Goal: Information Seeking & Learning: Learn about a topic

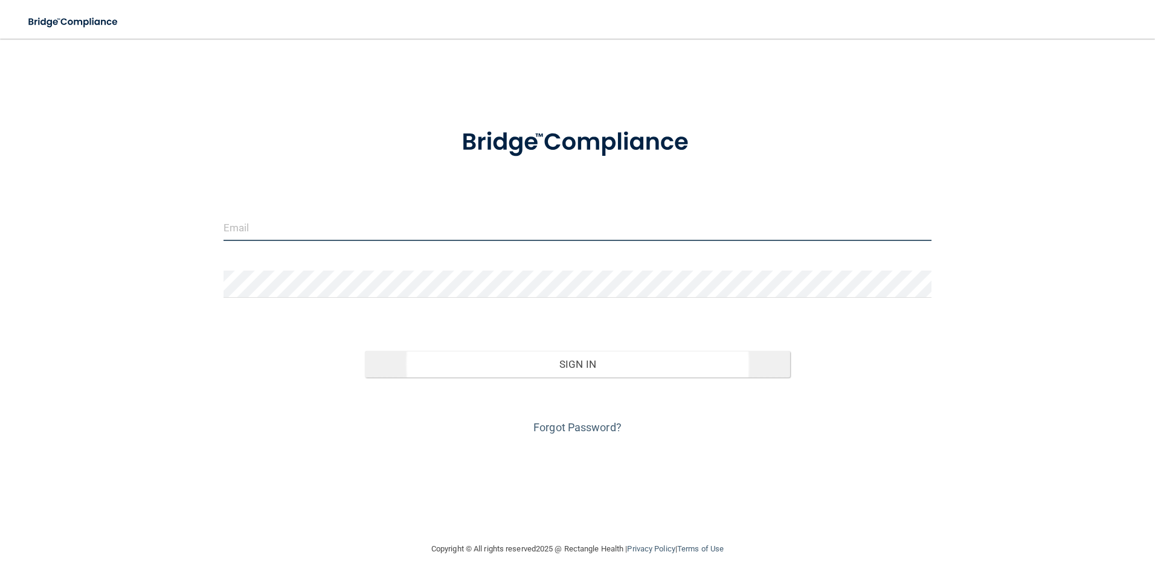
type input "[EMAIL_ADDRESS][DOMAIN_NAME]"
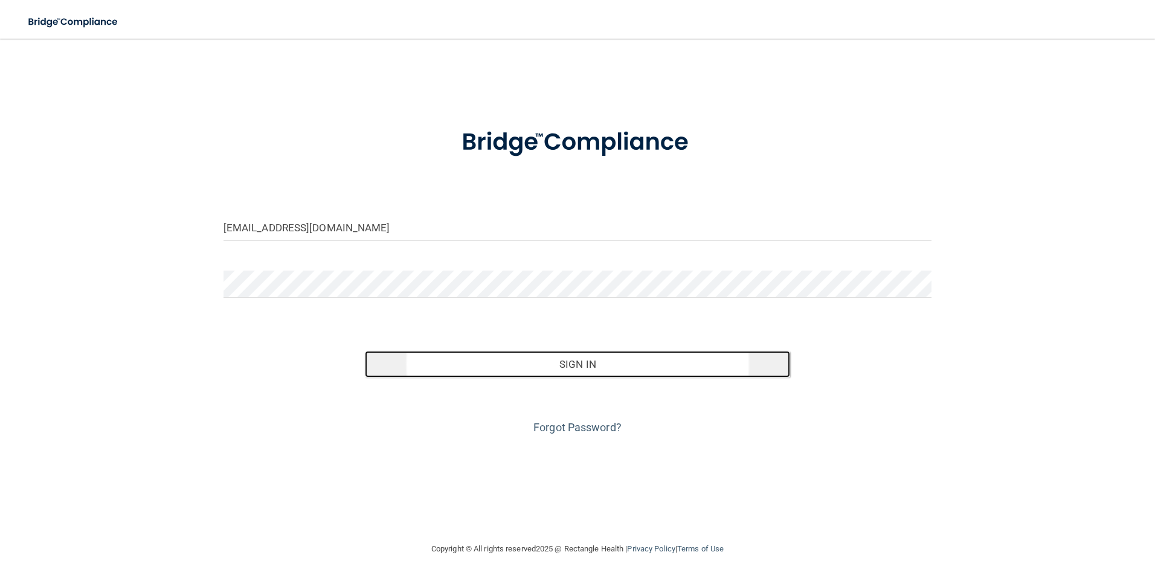
click at [573, 362] on button "Sign In" at bounding box center [577, 364] width 425 height 27
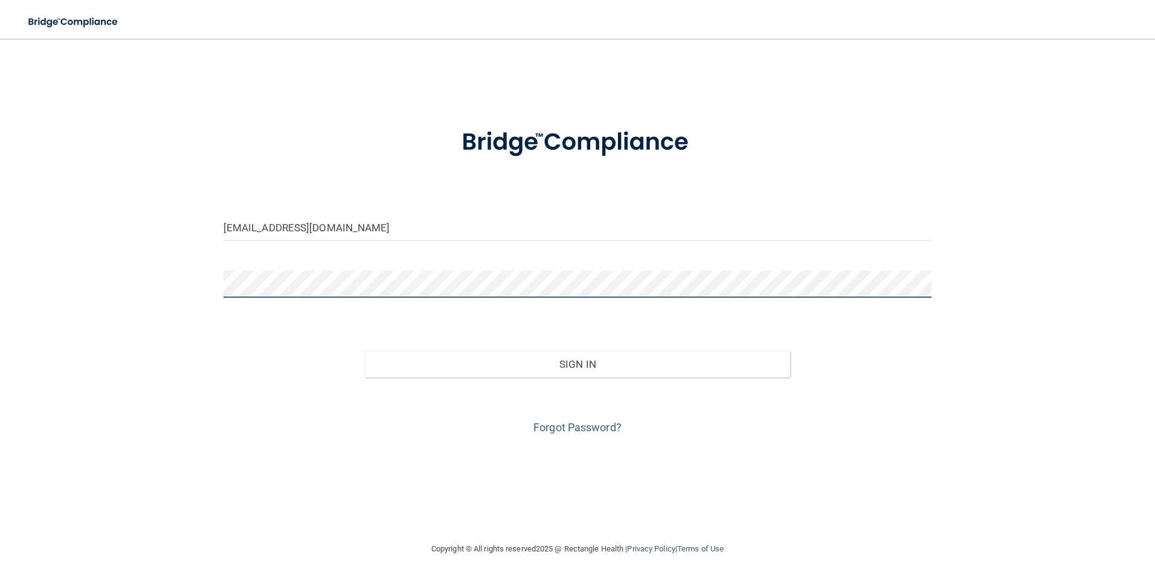
click at [365, 351] on button "Sign In" at bounding box center [577, 364] width 425 height 27
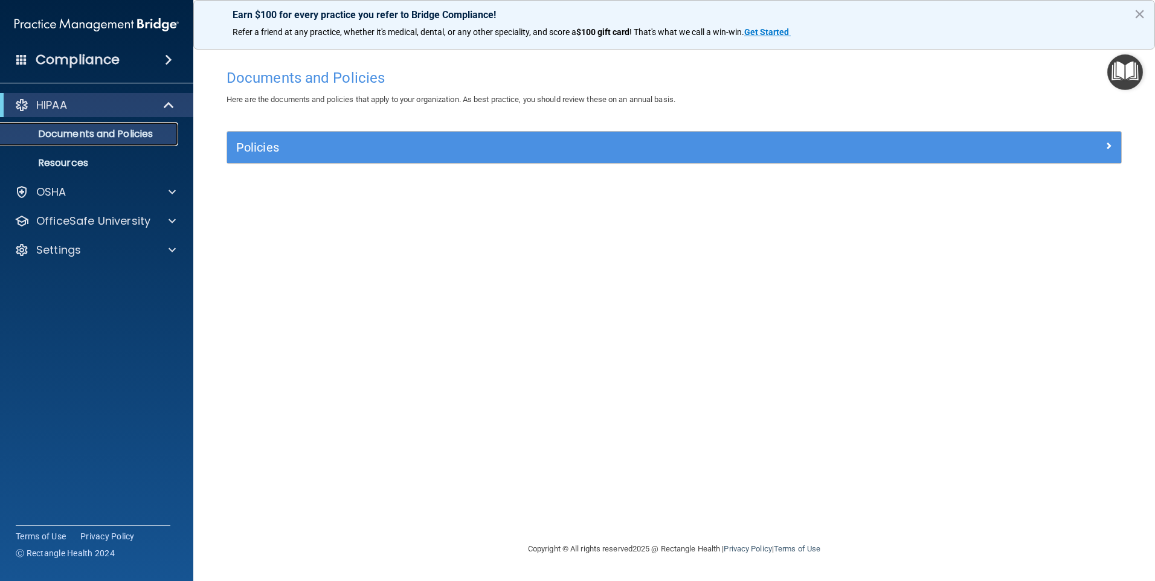
click at [94, 135] on p "Documents and Policies" at bounding box center [90, 134] width 165 height 12
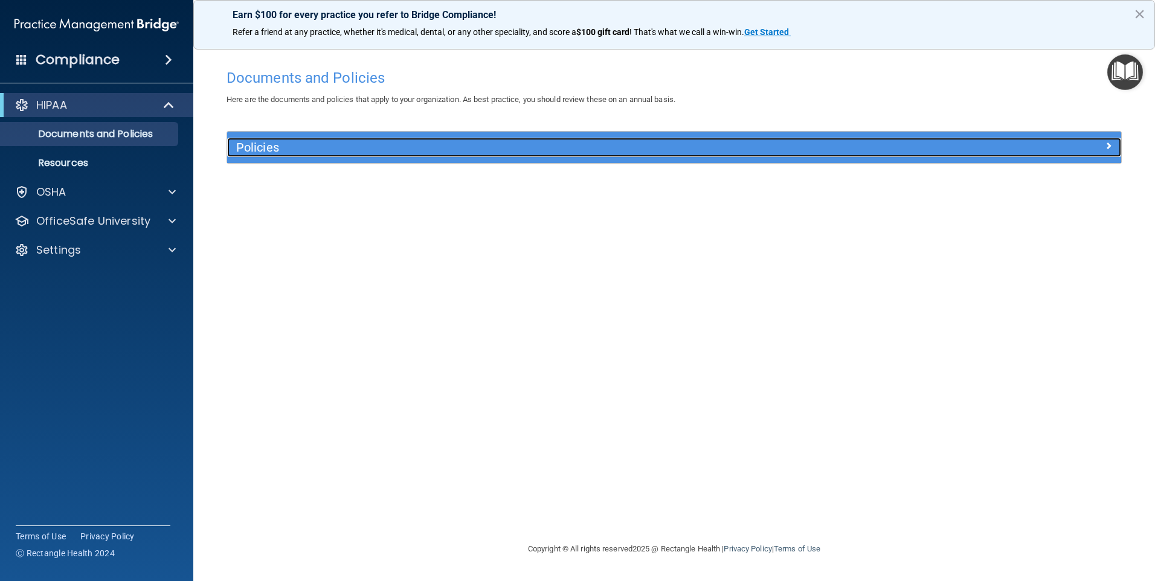
click at [252, 144] on h5 "Policies" at bounding box center [562, 147] width 653 height 13
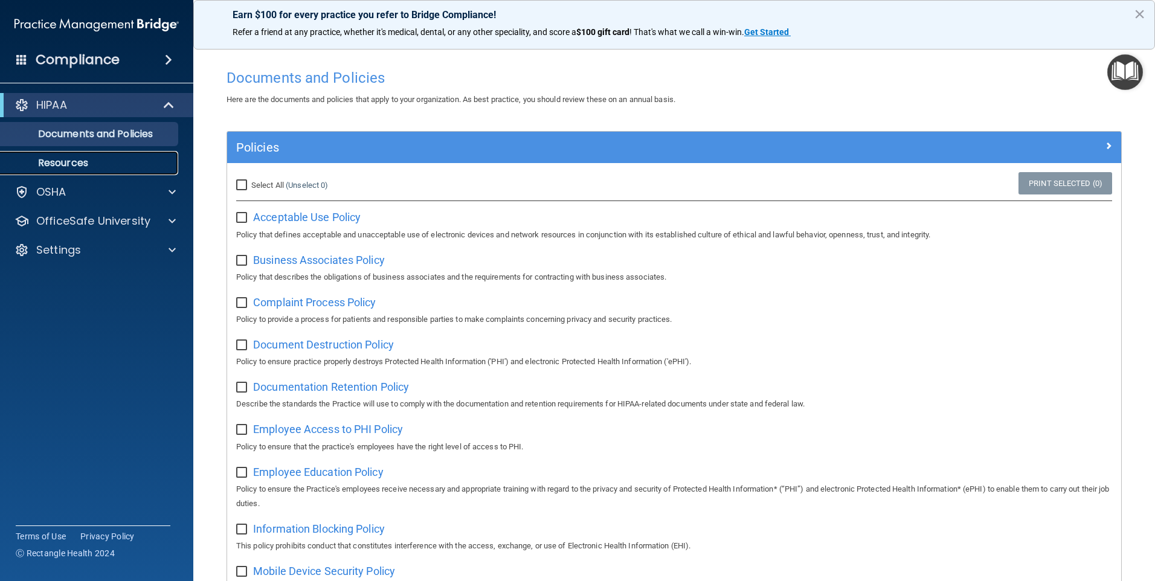
click at [76, 164] on p "Resources" at bounding box center [90, 163] width 165 height 12
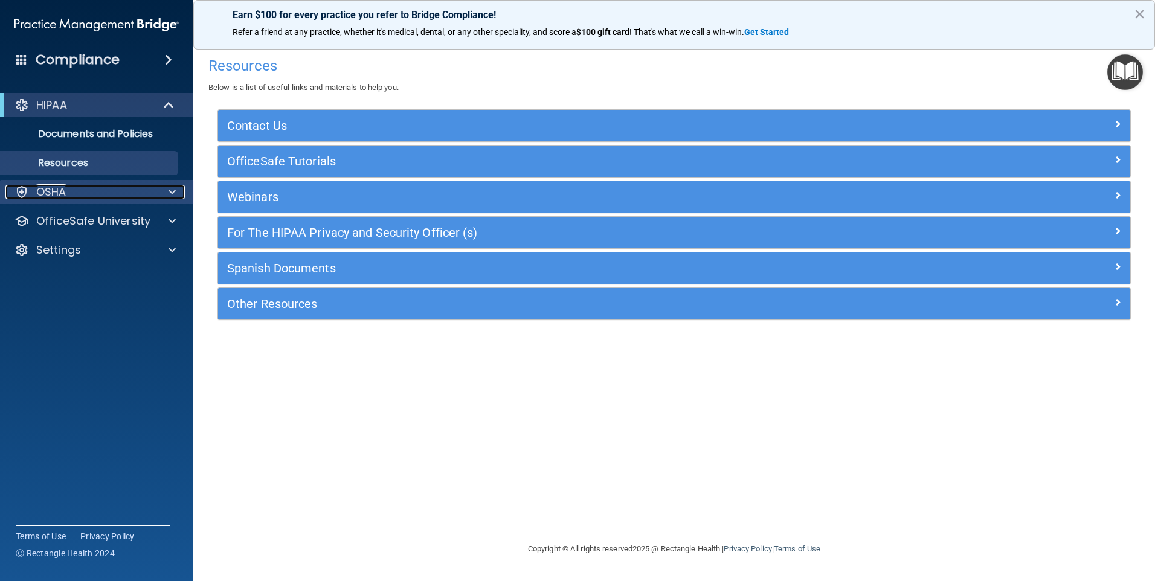
click at [89, 192] on div "OSHA" at bounding box center [80, 192] width 150 height 15
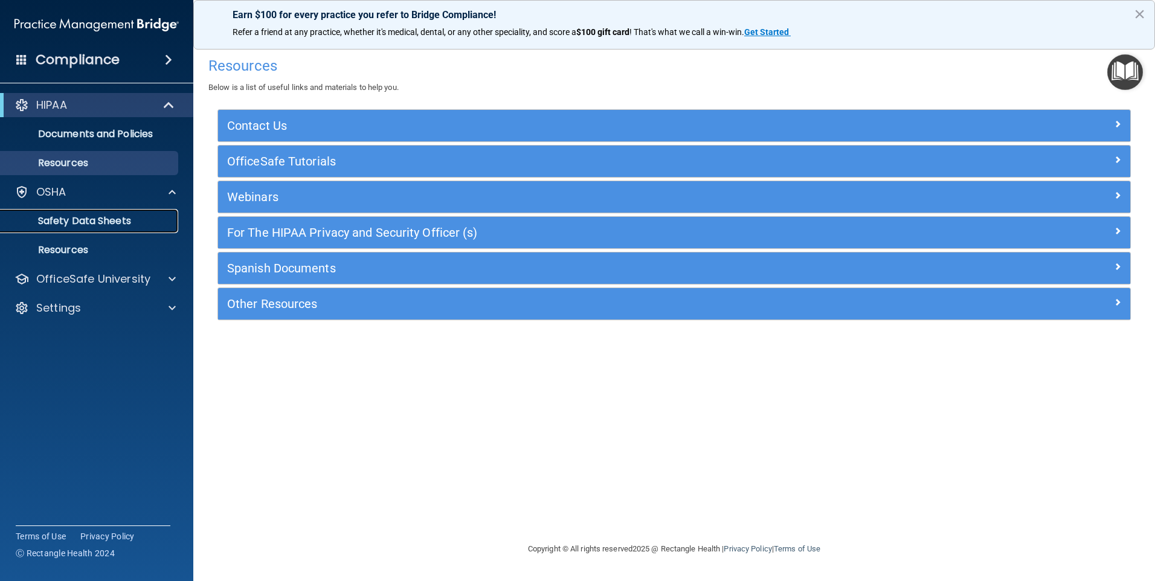
click at [91, 218] on p "Safety Data Sheets" at bounding box center [90, 221] width 165 height 12
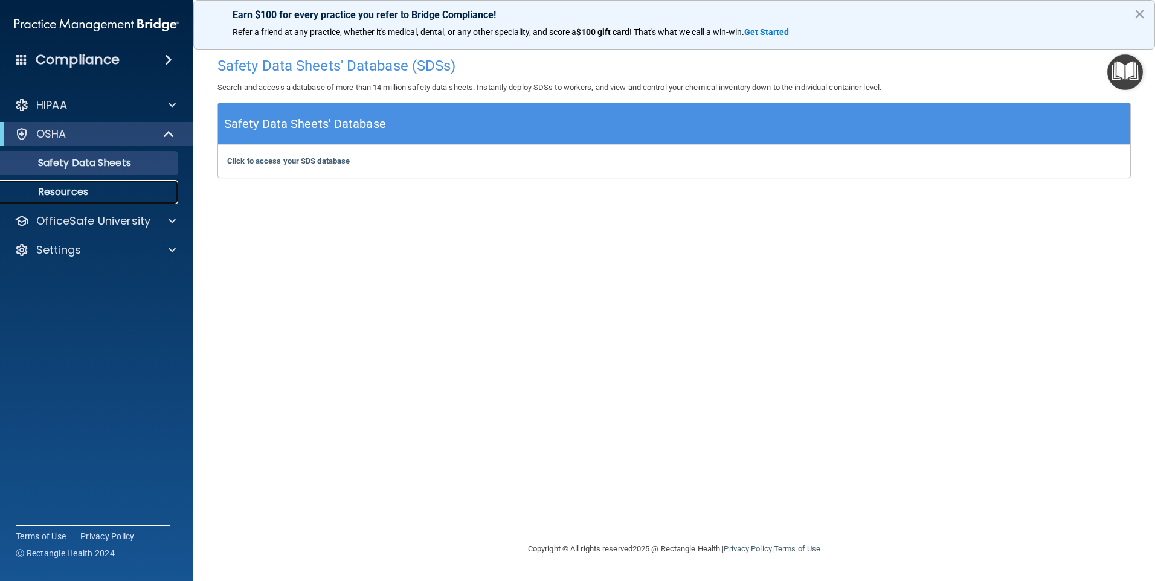
click at [69, 193] on p "Resources" at bounding box center [90, 192] width 165 height 12
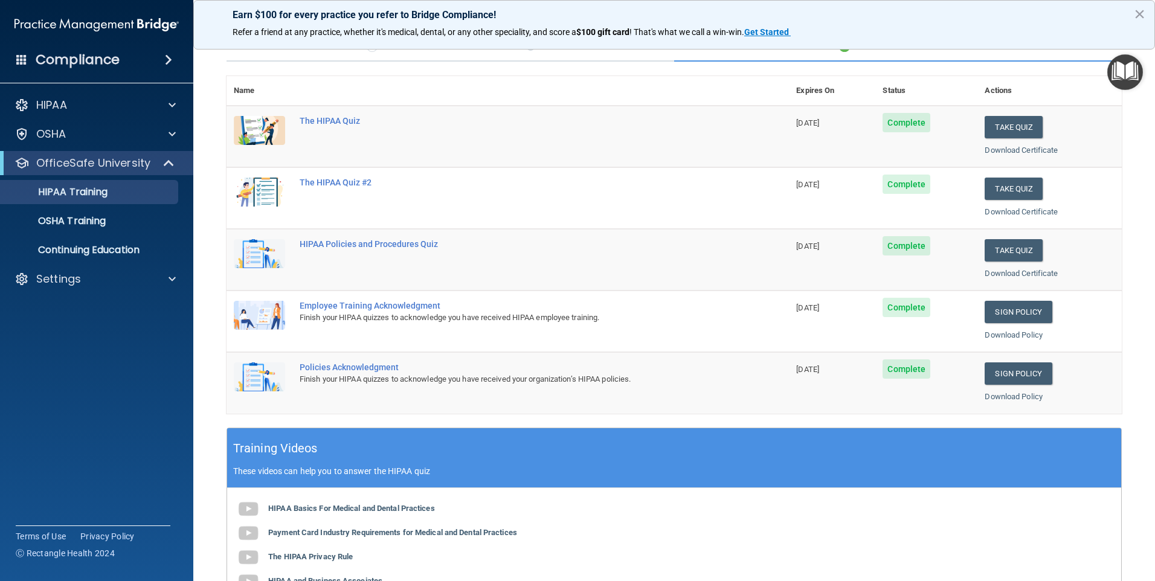
scroll to position [60, 0]
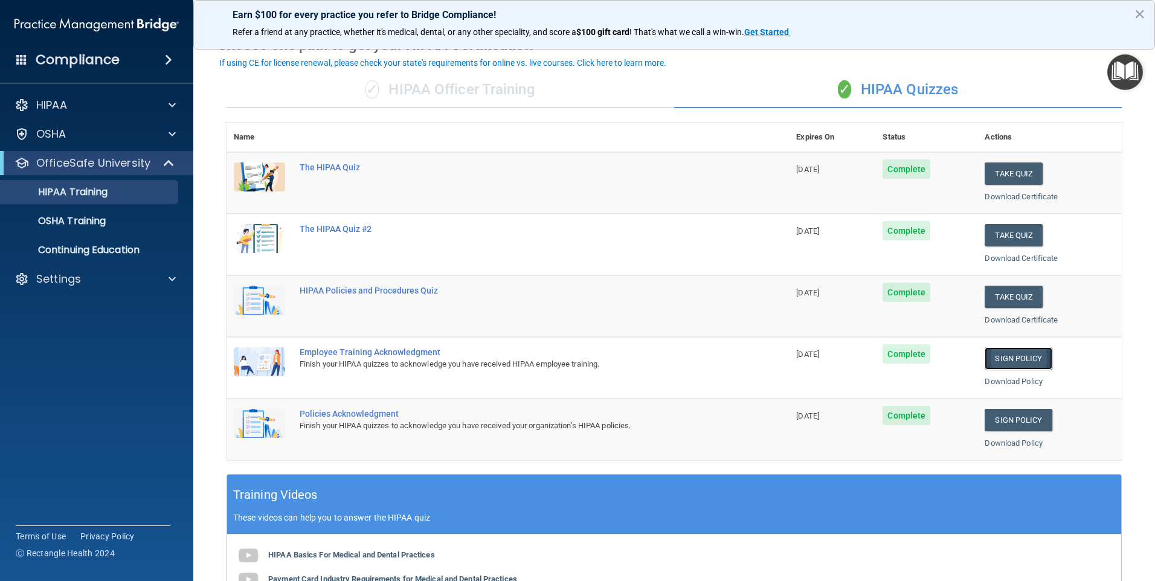
click at [1009, 358] on link "Sign Policy" at bounding box center [1018, 358] width 67 height 22
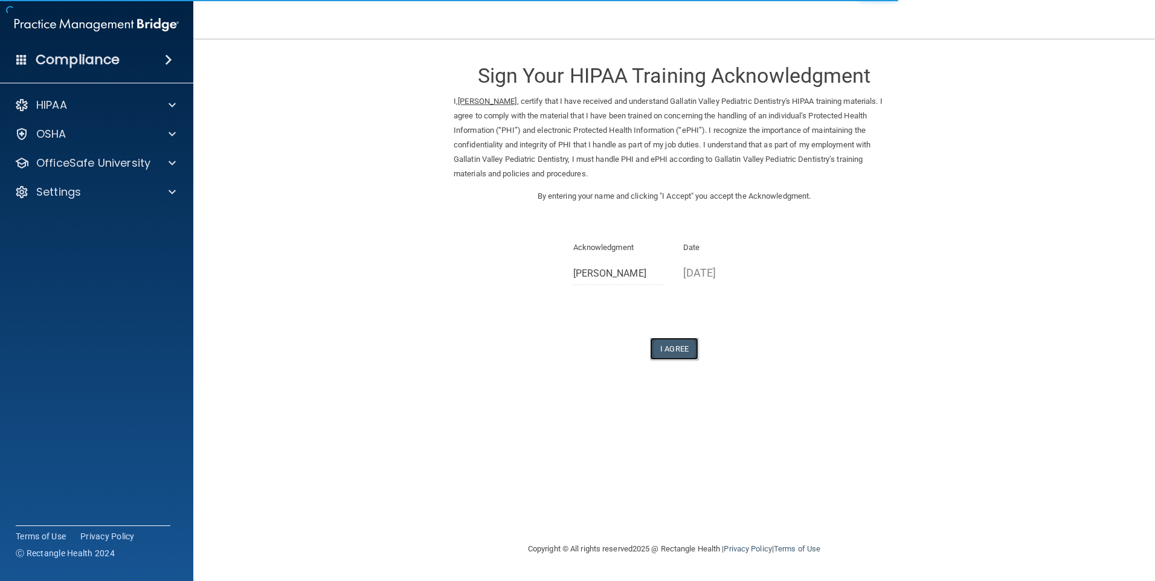
click at [669, 347] on button "I Agree" at bounding box center [674, 349] width 48 height 22
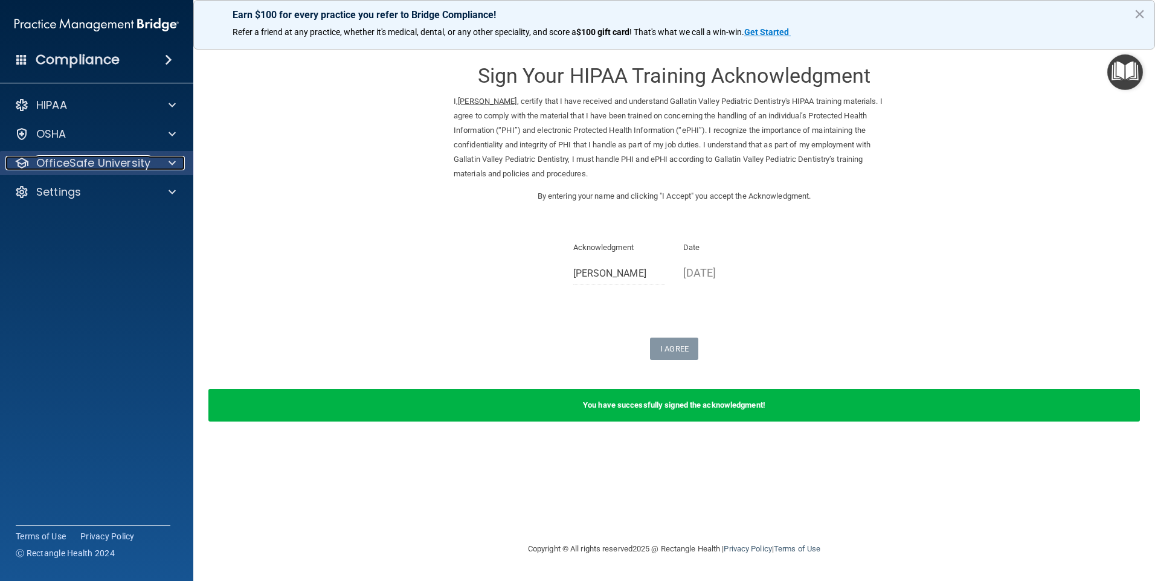
click at [114, 160] on p "OfficeSafe University" at bounding box center [93, 163] width 114 height 15
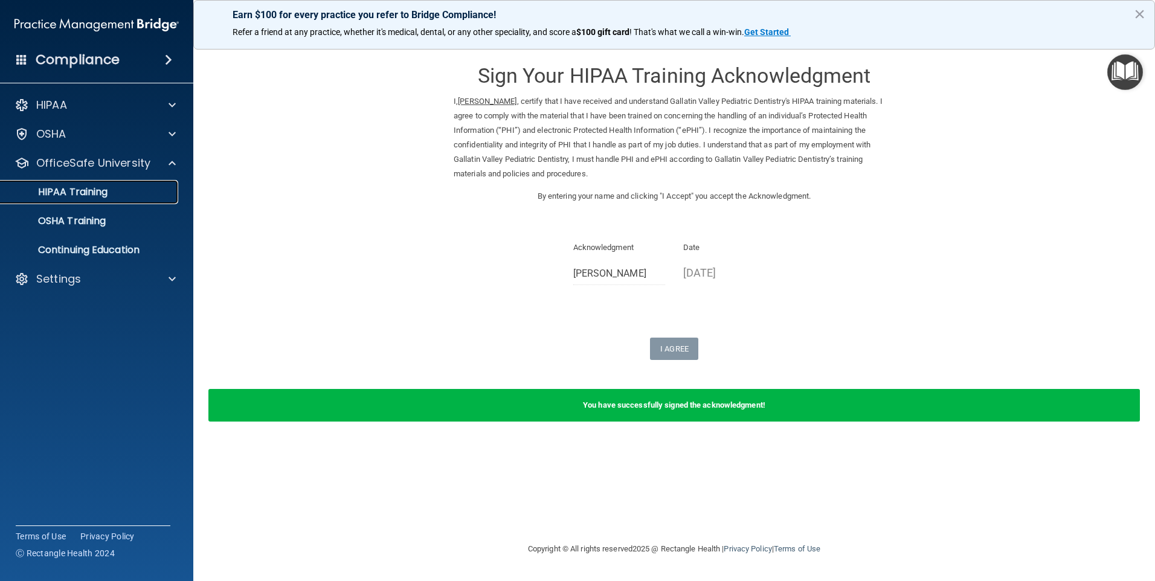
click at [91, 189] on p "HIPAA Training" at bounding box center [58, 192] width 100 height 12
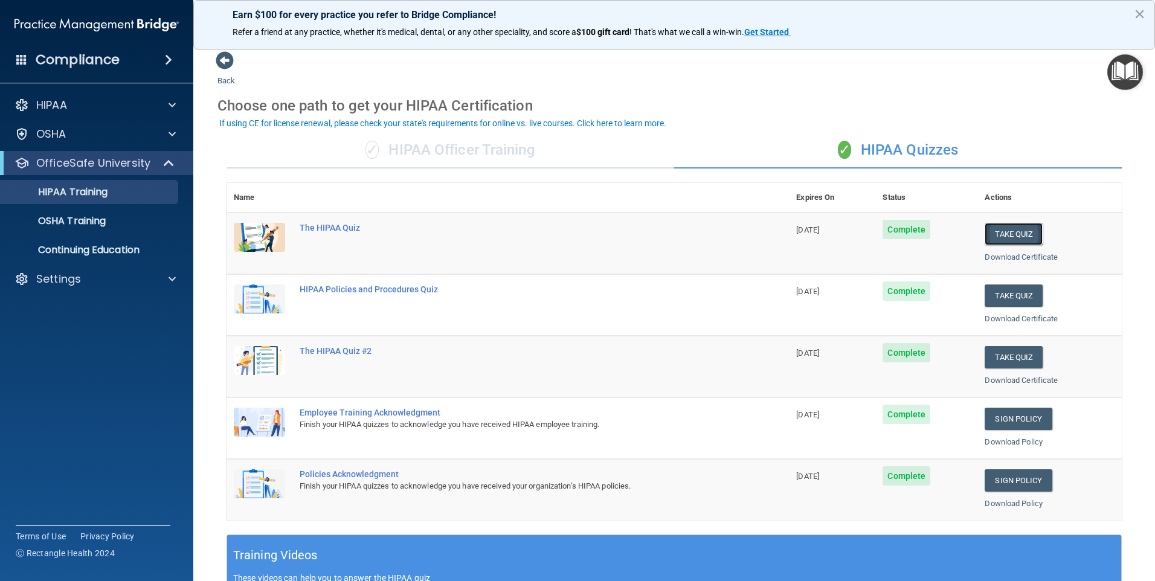
click at [998, 227] on button "Take Quiz" at bounding box center [1014, 234] width 58 height 22
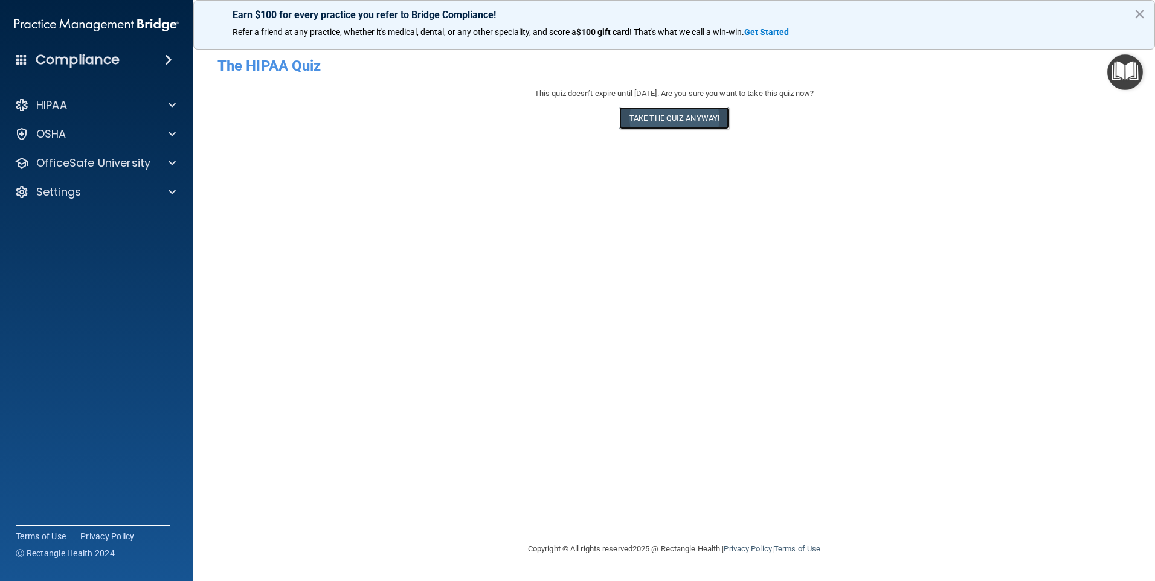
click at [670, 115] on button "Take the quiz anyway!" at bounding box center [674, 118] width 110 height 22
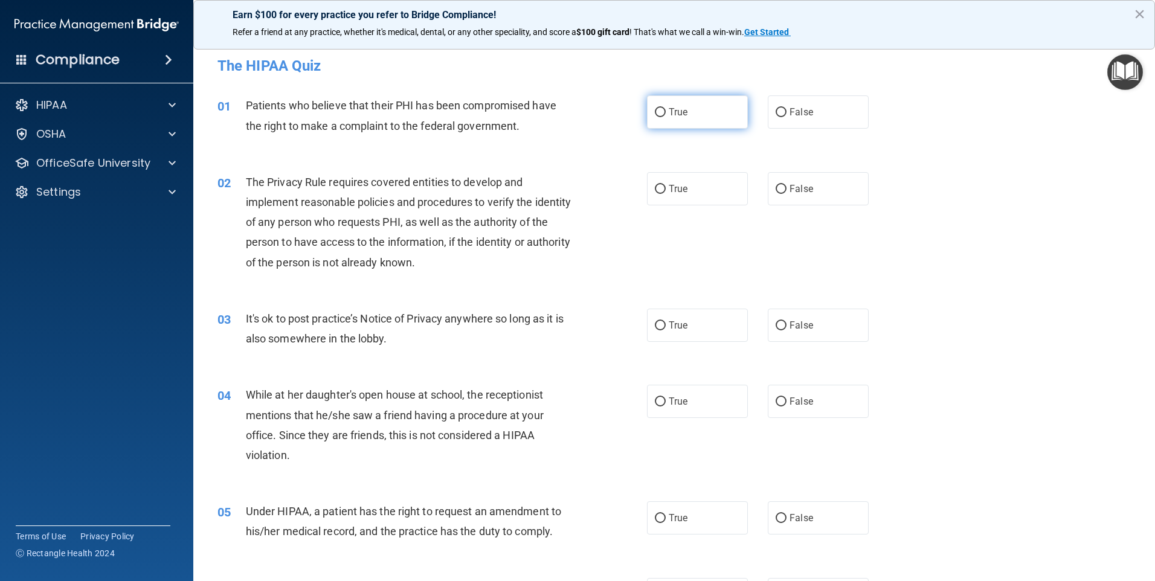
click at [656, 111] on input "True" at bounding box center [660, 112] width 11 height 9
radio input "true"
click at [655, 187] on input "True" at bounding box center [660, 189] width 11 height 9
radio input "true"
click at [776, 323] on input "False" at bounding box center [781, 325] width 11 height 9
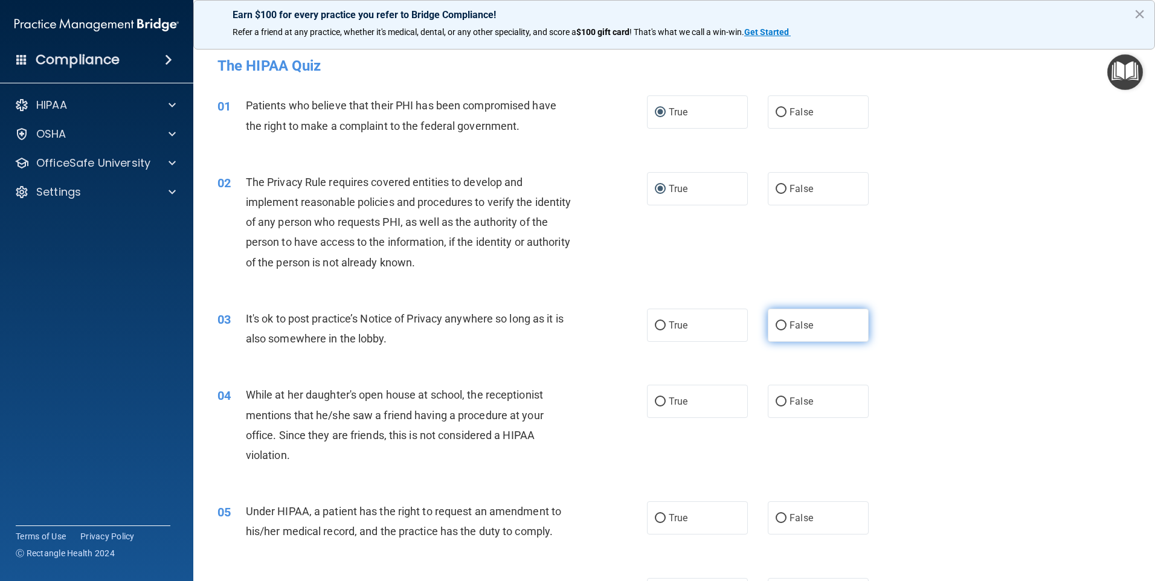
radio input "true"
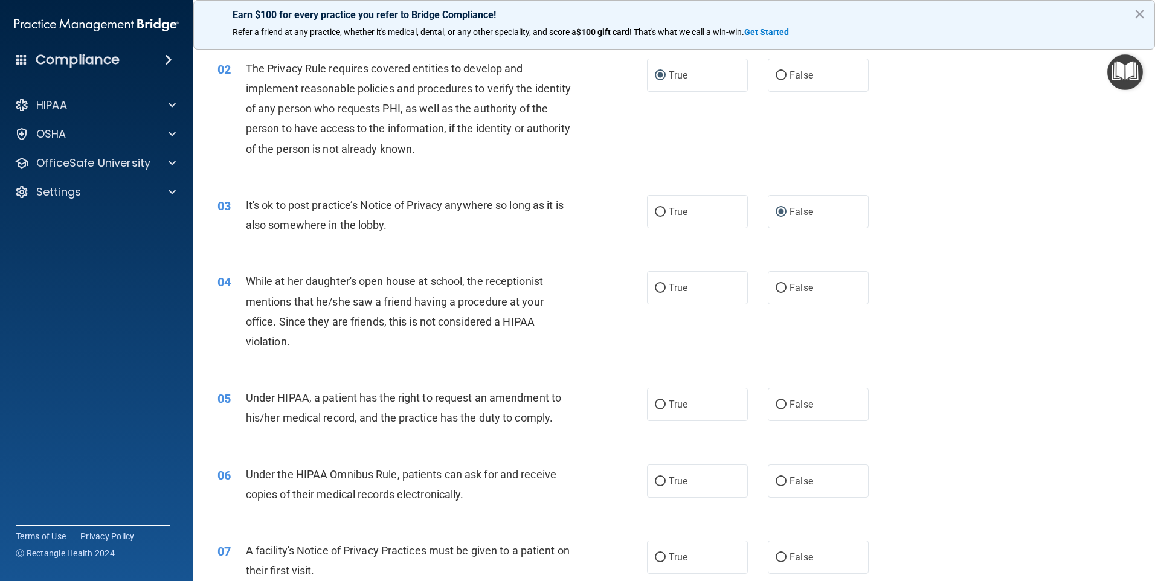
scroll to position [121, 0]
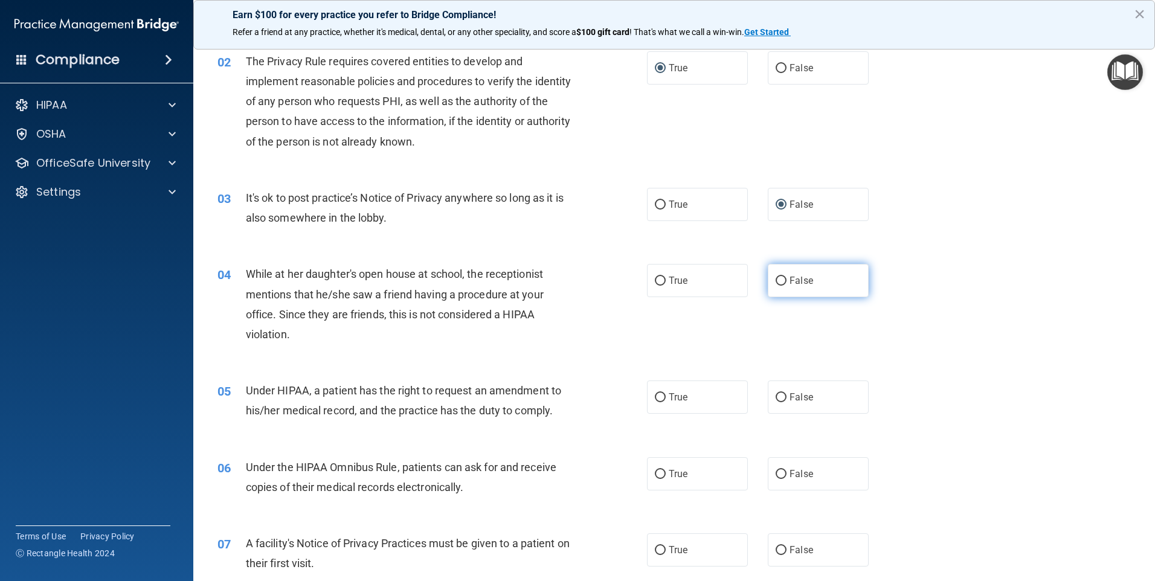
click at [776, 280] on input "False" at bounding box center [781, 281] width 11 height 9
radio input "true"
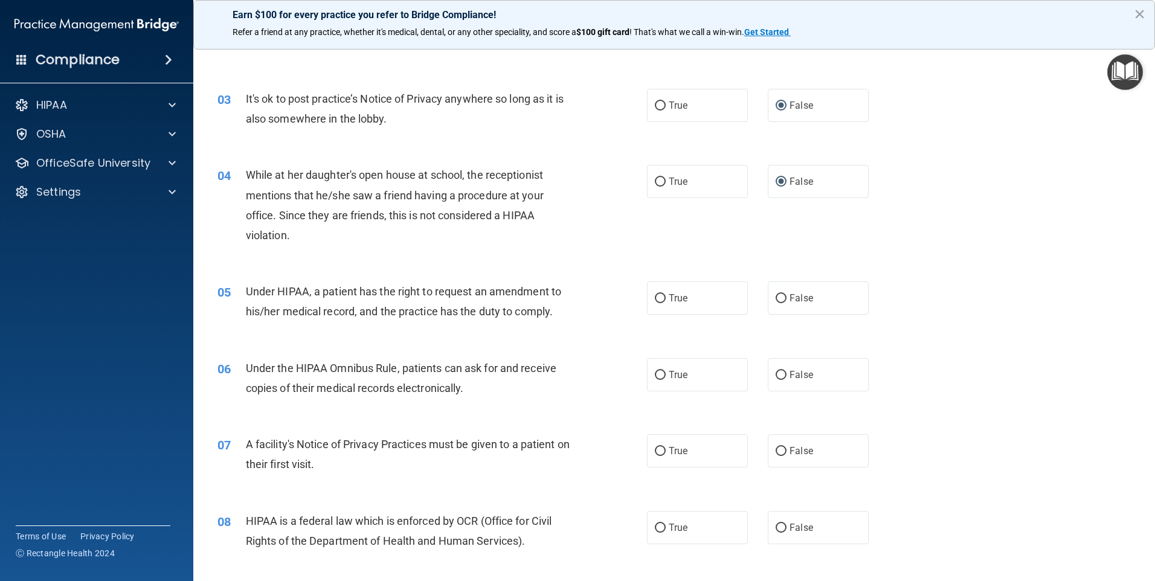
scroll to position [242, 0]
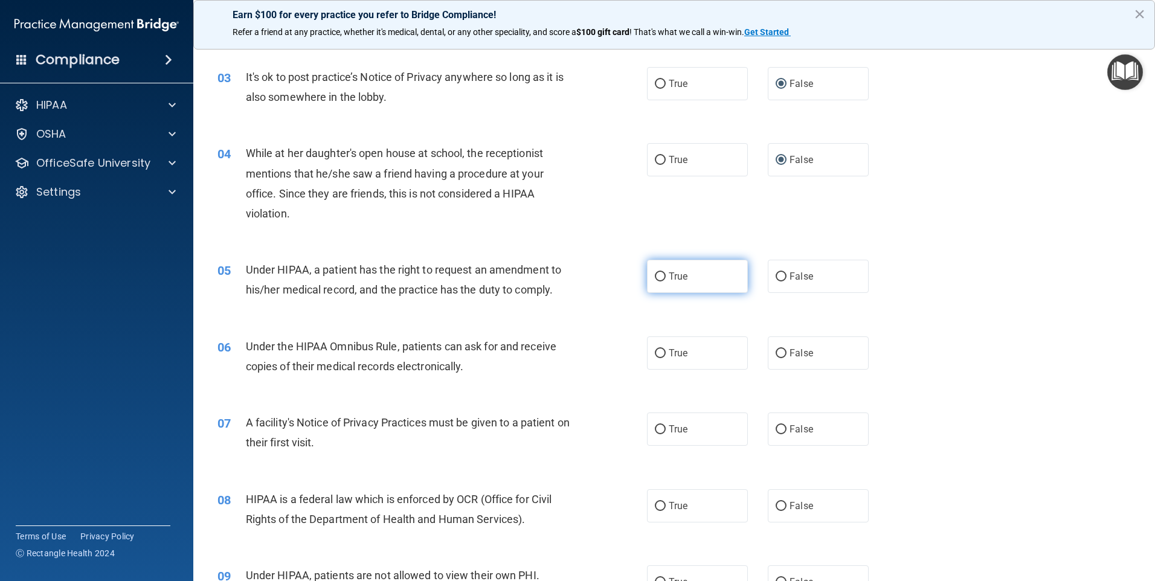
click at [655, 275] on input "True" at bounding box center [660, 277] width 11 height 9
radio input "true"
click at [656, 353] on input "True" at bounding box center [660, 353] width 11 height 9
radio input "true"
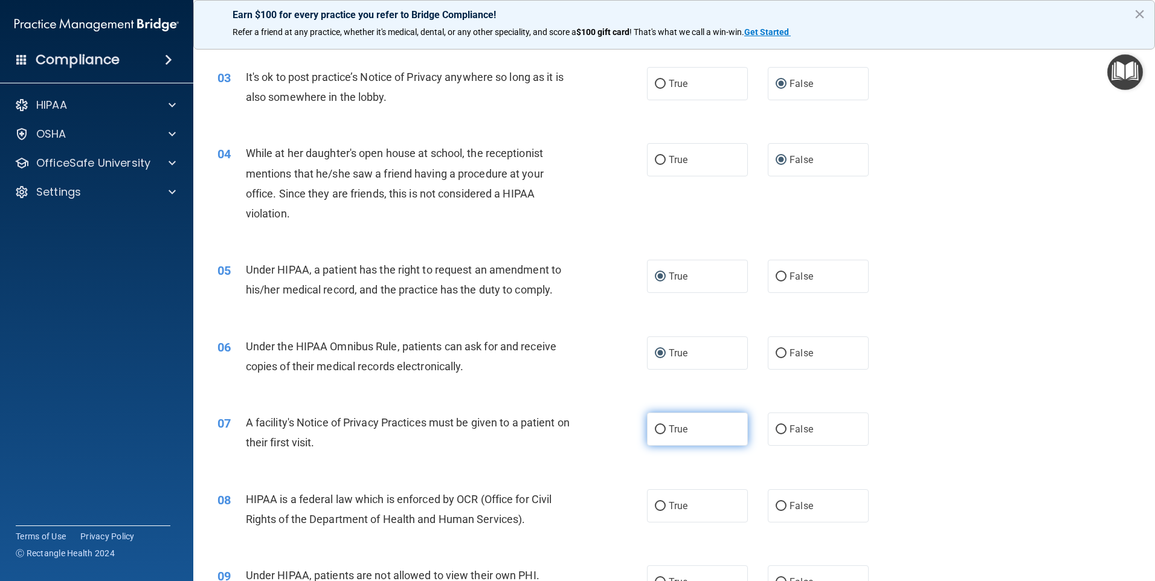
click at [656, 428] on input "True" at bounding box center [660, 429] width 11 height 9
radio input "true"
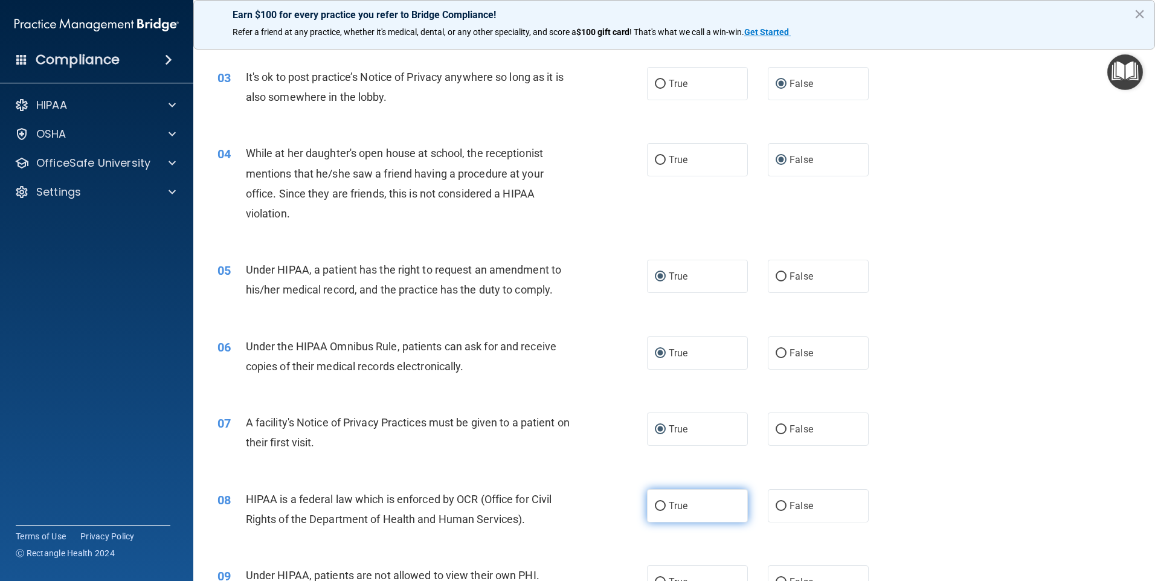
click at [655, 503] on input "True" at bounding box center [660, 506] width 11 height 9
radio input "true"
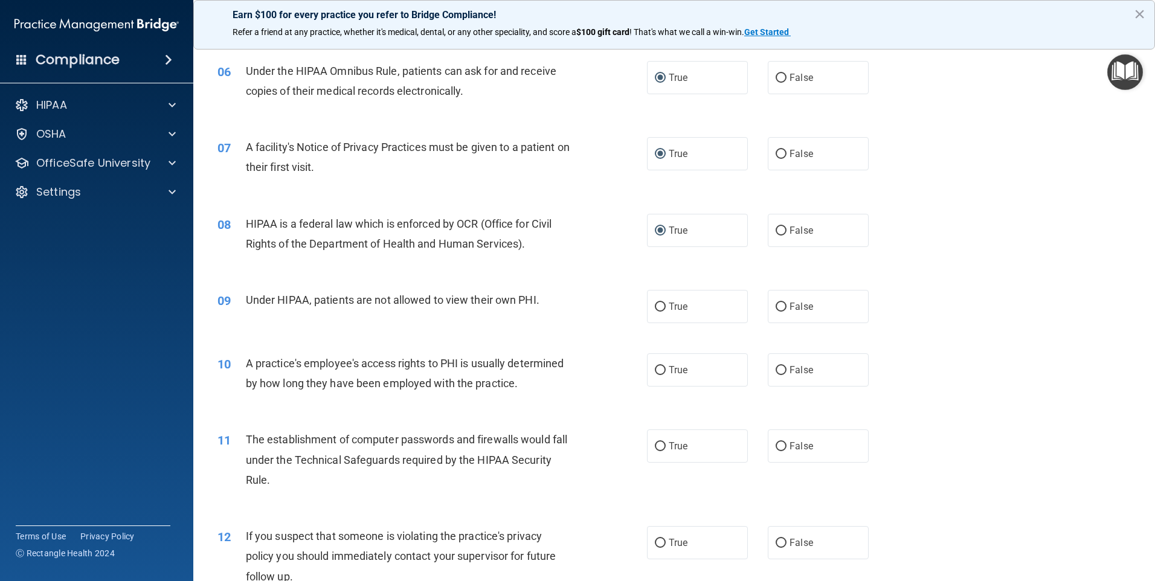
scroll to position [604, 0]
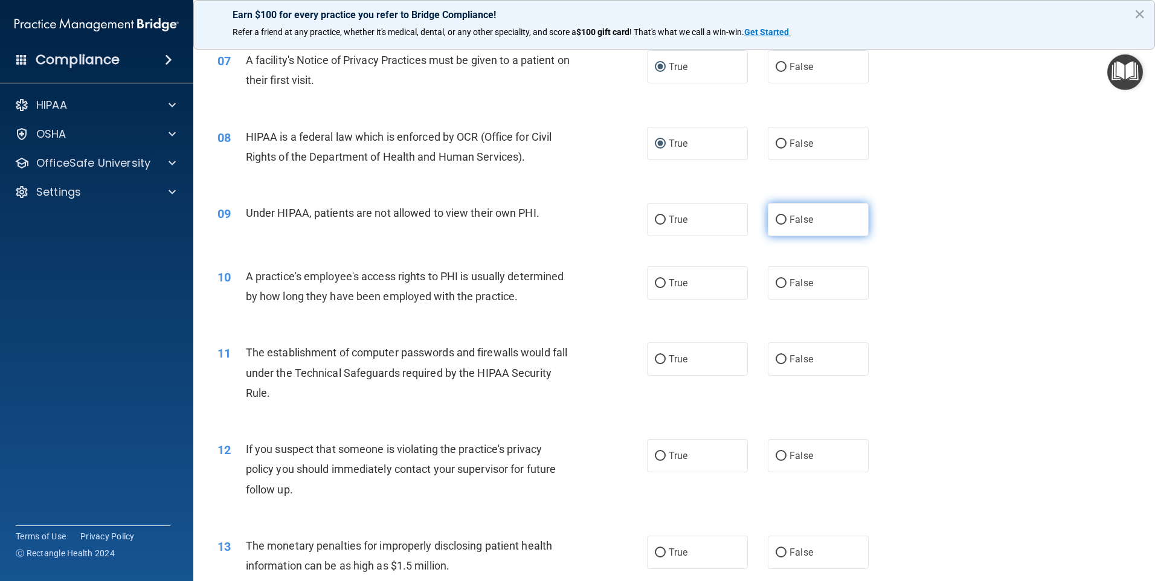
click at [776, 219] on input "False" at bounding box center [781, 220] width 11 height 9
radio input "true"
click at [776, 283] on input "False" at bounding box center [781, 283] width 11 height 9
radio input "true"
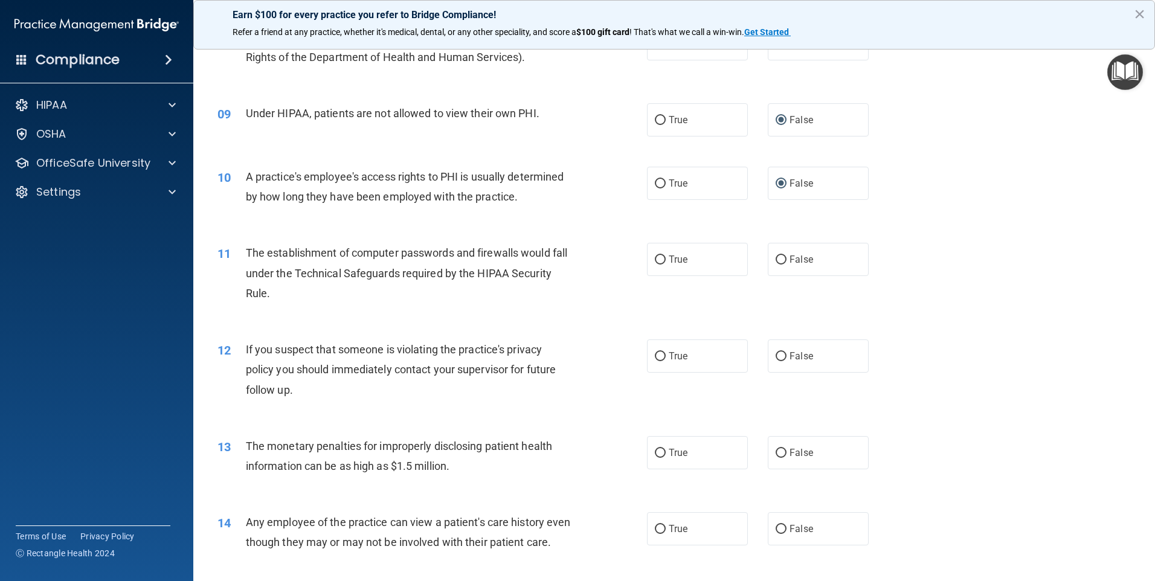
scroll to position [725, 0]
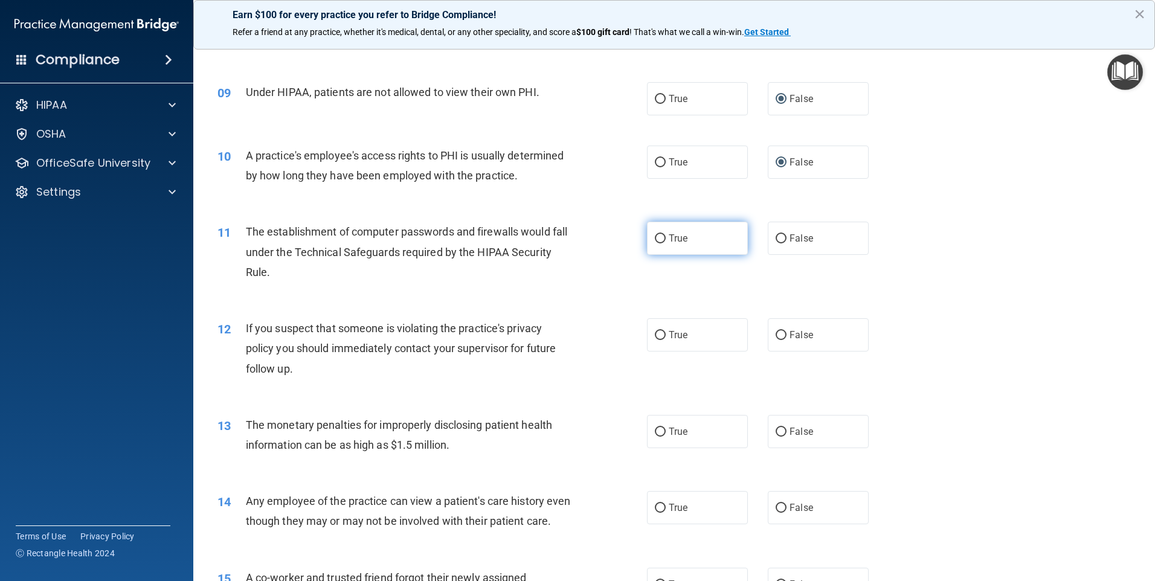
click at [656, 237] on input "True" at bounding box center [660, 238] width 11 height 9
radio input "true"
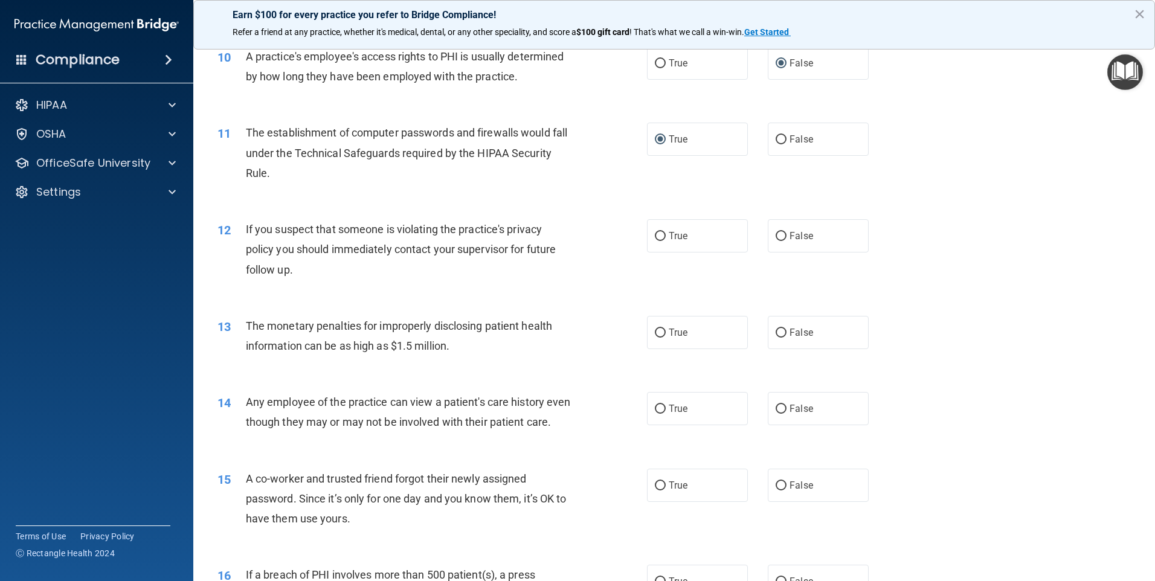
scroll to position [846, 0]
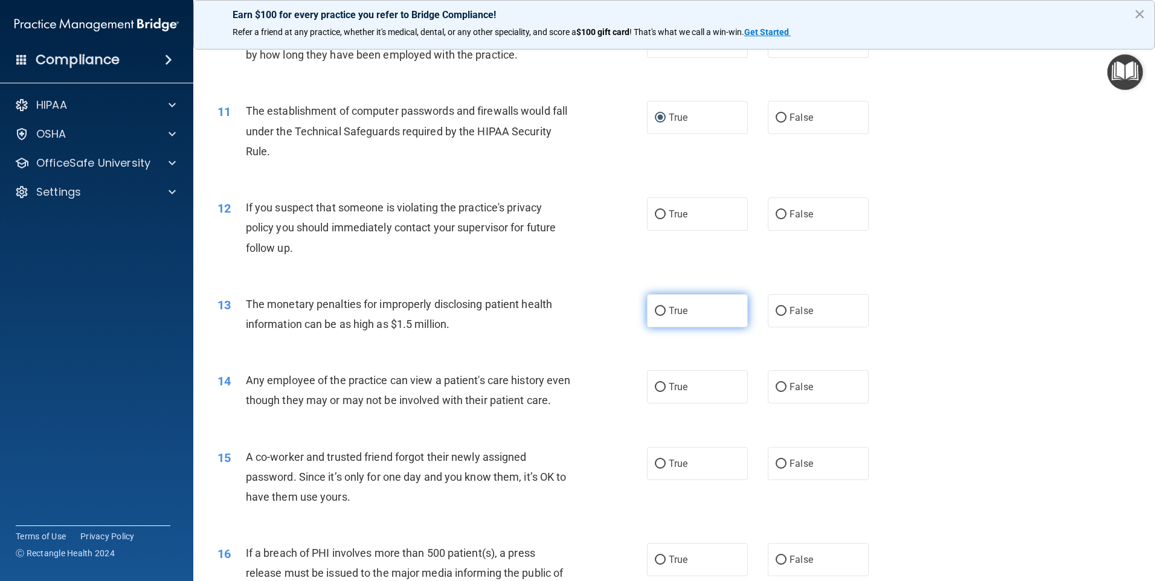
click at [656, 311] on input "True" at bounding box center [660, 311] width 11 height 9
radio input "true"
click at [777, 385] on input "False" at bounding box center [781, 387] width 11 height 9
radio input "true"
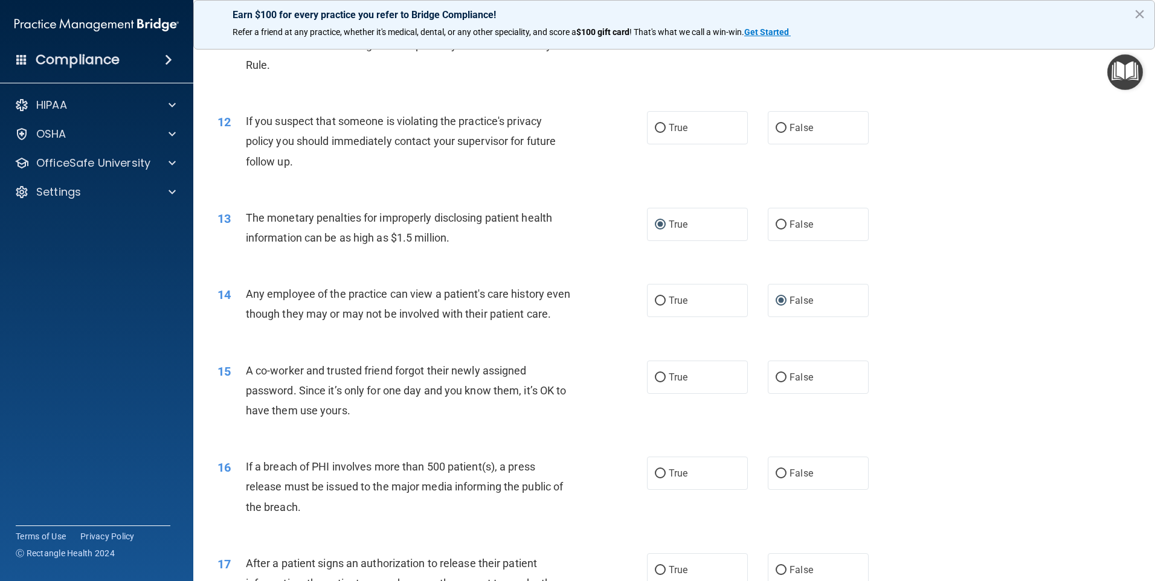
scroll to position [967, 0]
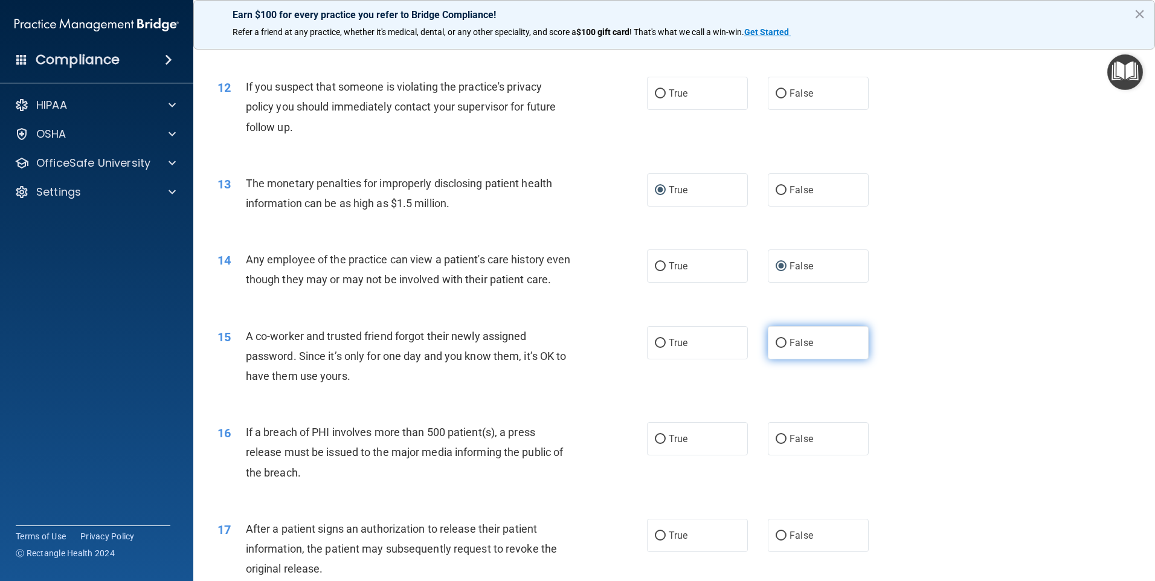
click at [776, 348] on input "False" at bounding box center [781, 343] width 11 height 9
radio input "true"
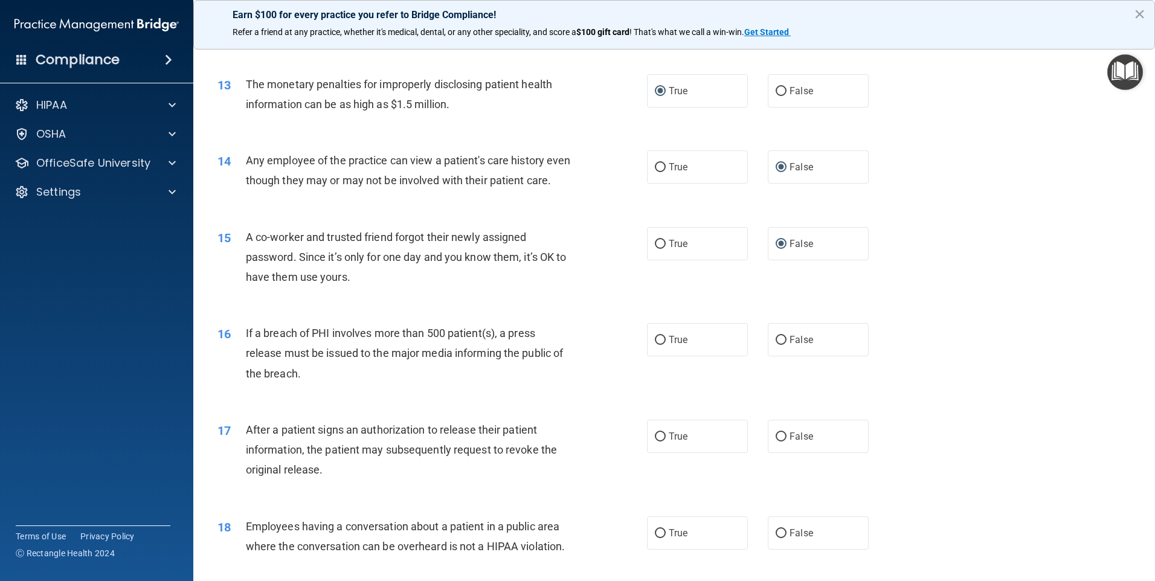
scroll to position [1088, 0]
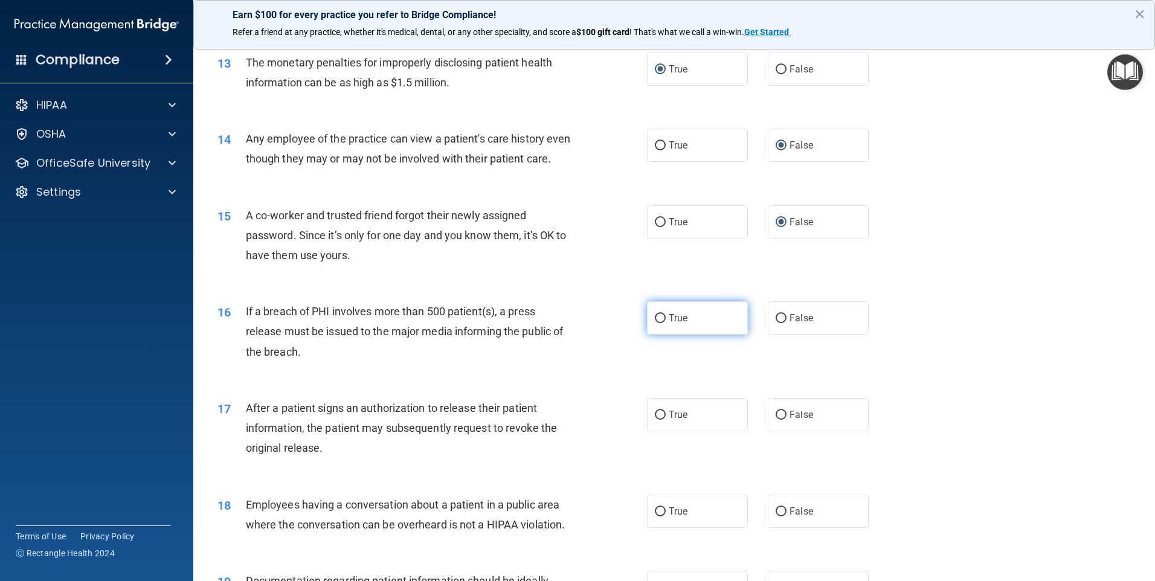
click at [657, 323] on input "True" at bounding box center [660, 318] width 11 height 9
radio input "true"
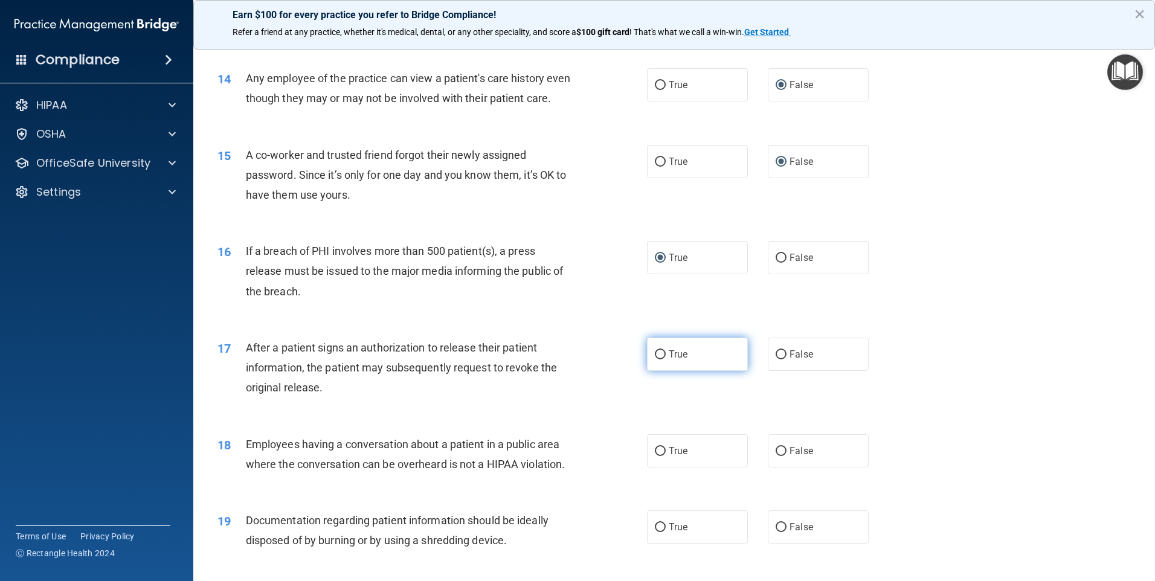
click at [656, 360] on input "True" at bounding box center [660, 355] width 11 height 9
radio input "true"
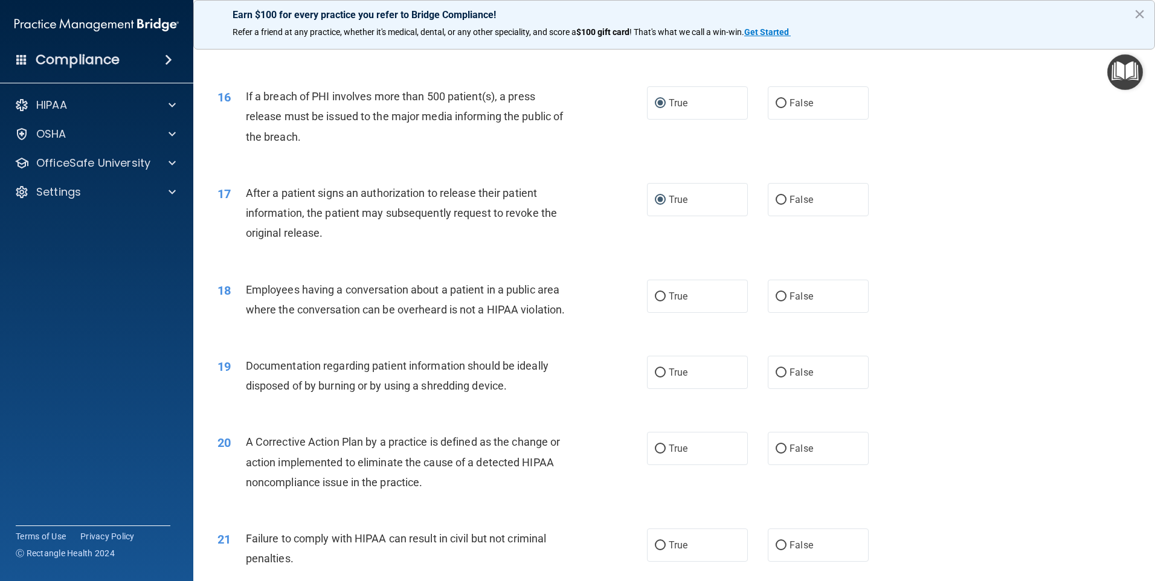
scroll to position [1329, 0]
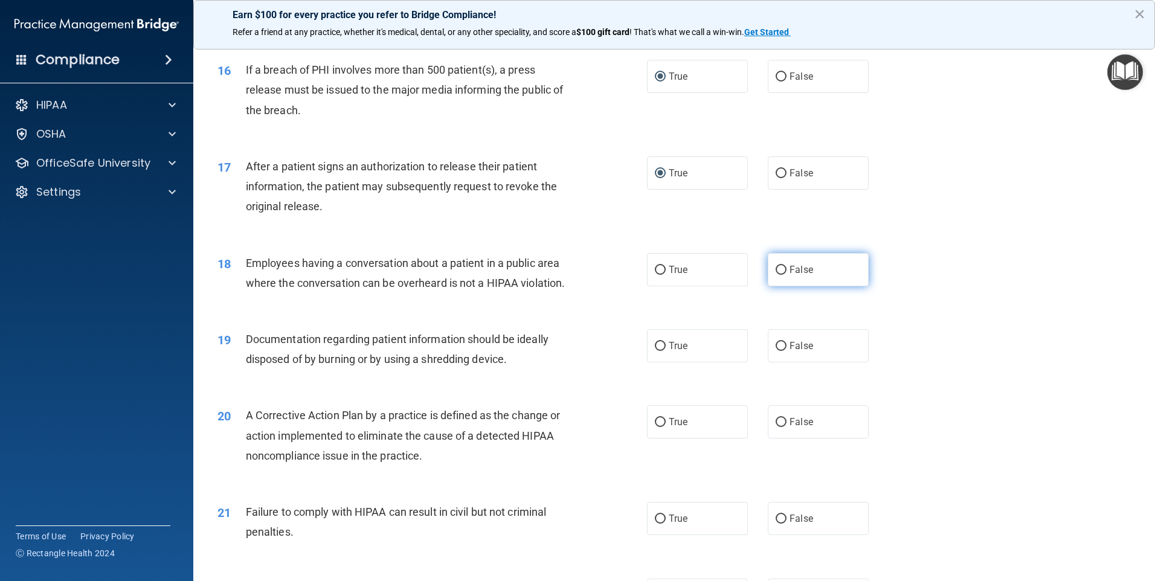
click at [776, 275] on input "False" at bounding box center [781, 270] width 11 height 9
radio input "true"
click at [656, 351] on input "True" at bounding box center [660, 346] width 11 height 9
radio input "true"
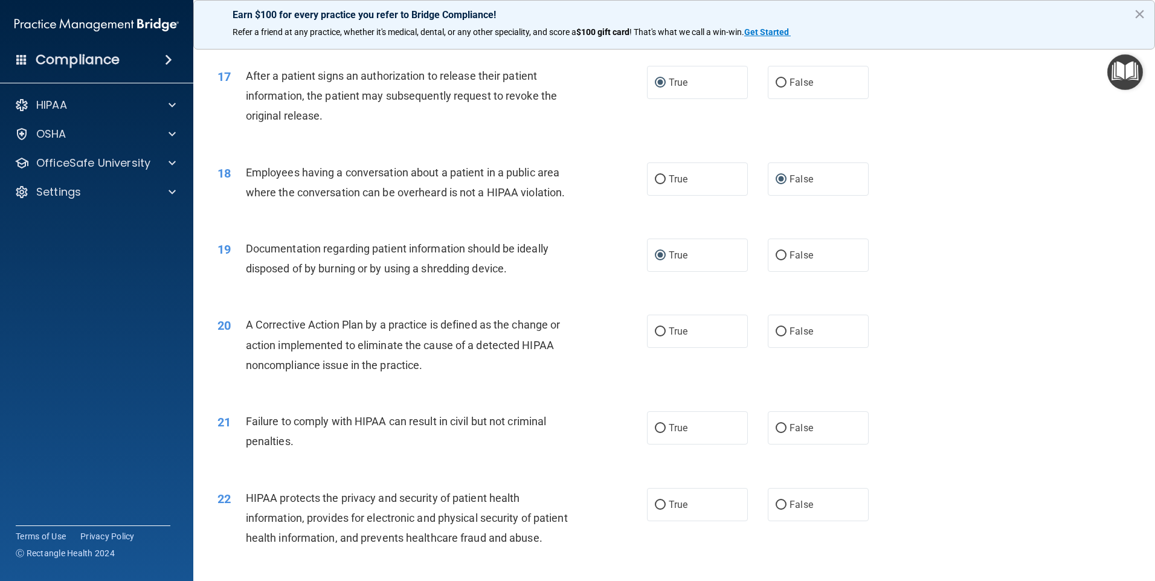
scroll to position [1450, 0]
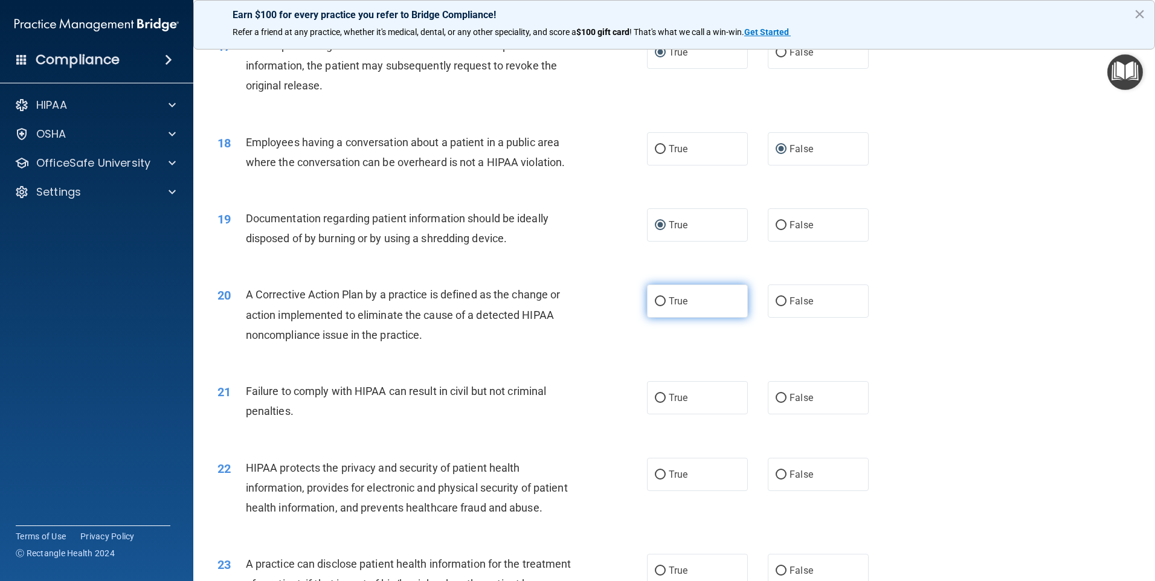
click at [656, 306] on input "True" at bounding box center [660, 301] width 11 height 9
radio input "true"
click at [776, 403] on input "False" at bounding box center [781, 398] width 11 height 9
radio input "true"
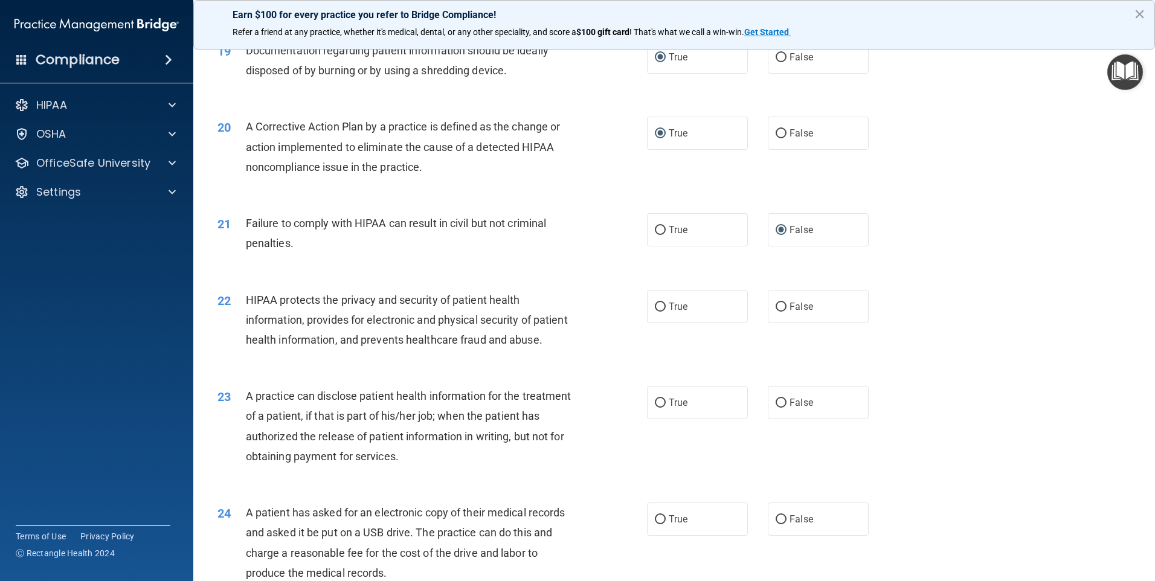
scroll to position [1632, 0]
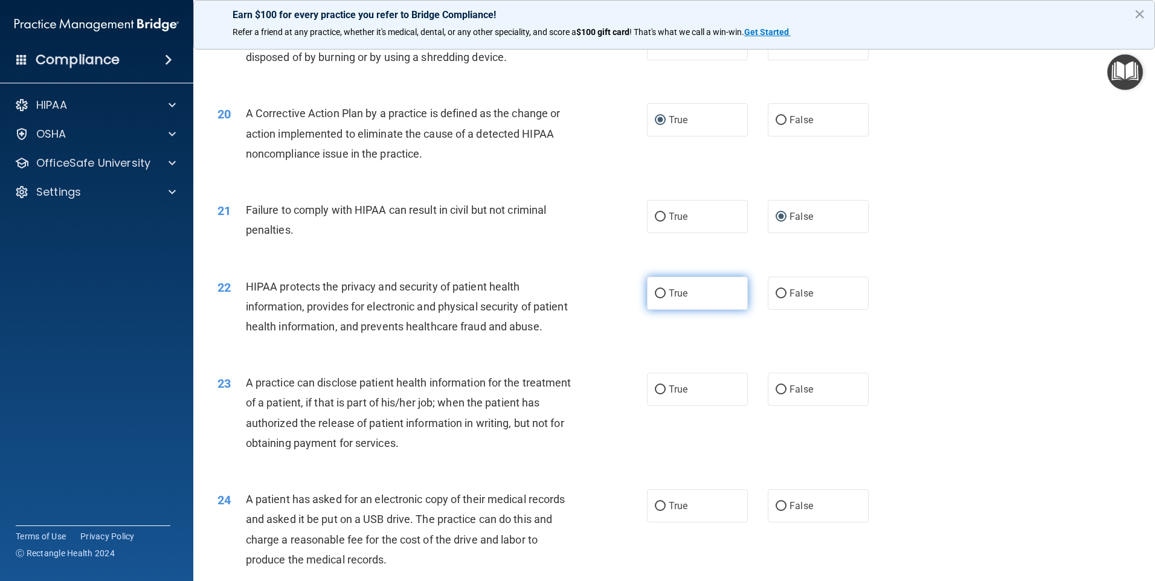
click at [657, 299] on input "True" at bounding box center [660, 293] width 11 height 9
radio input "true"
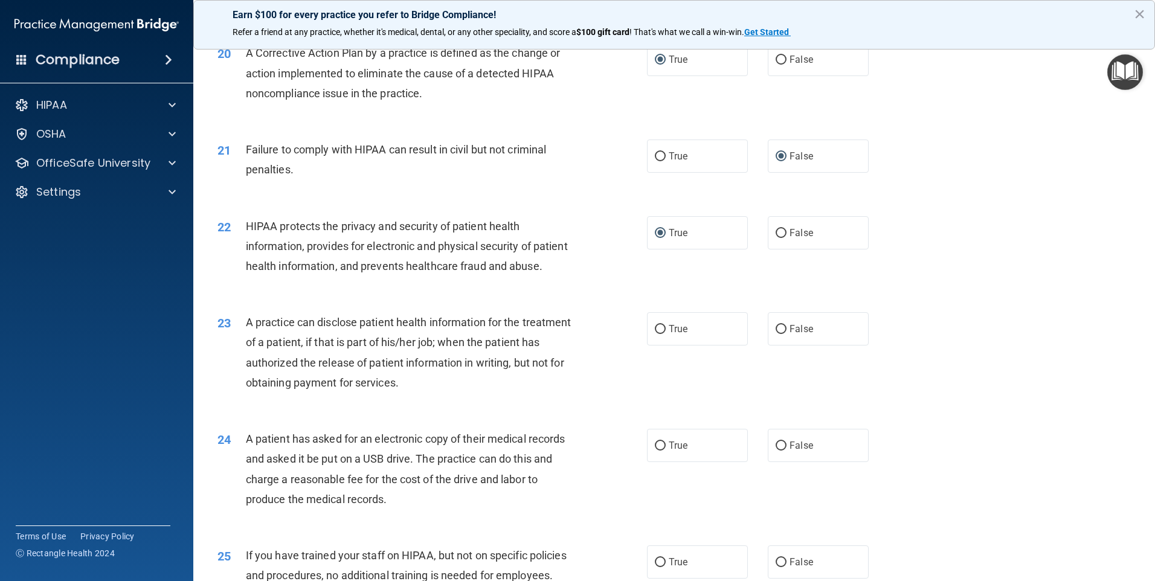
scroll to position [1753, 0]
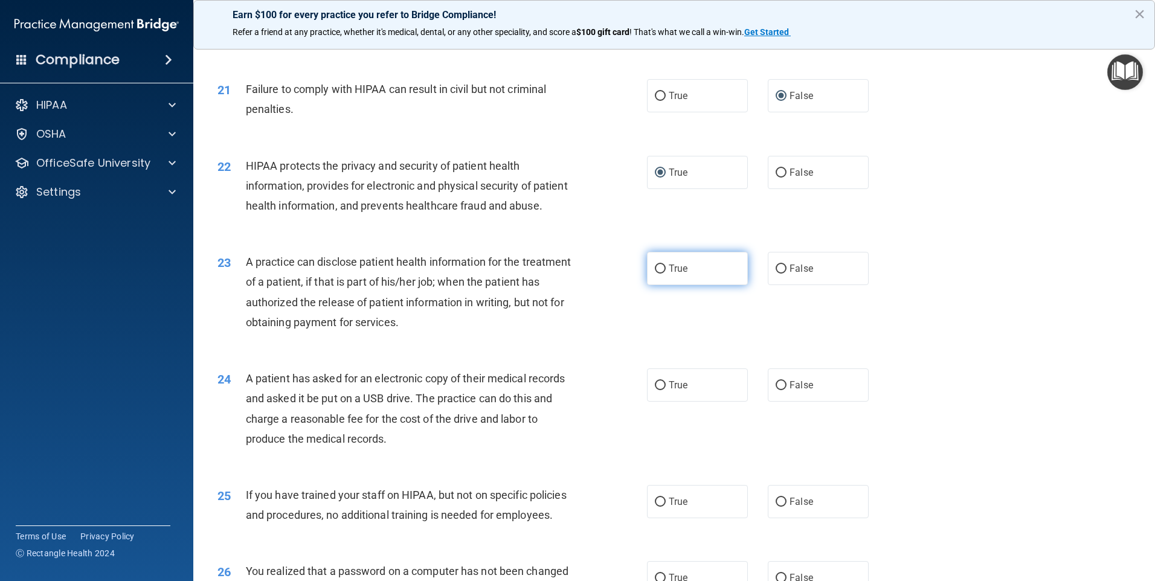
click at [656, 274] on input "True" at bounding box center [660, 269] width 11 height 9
radio input "true"
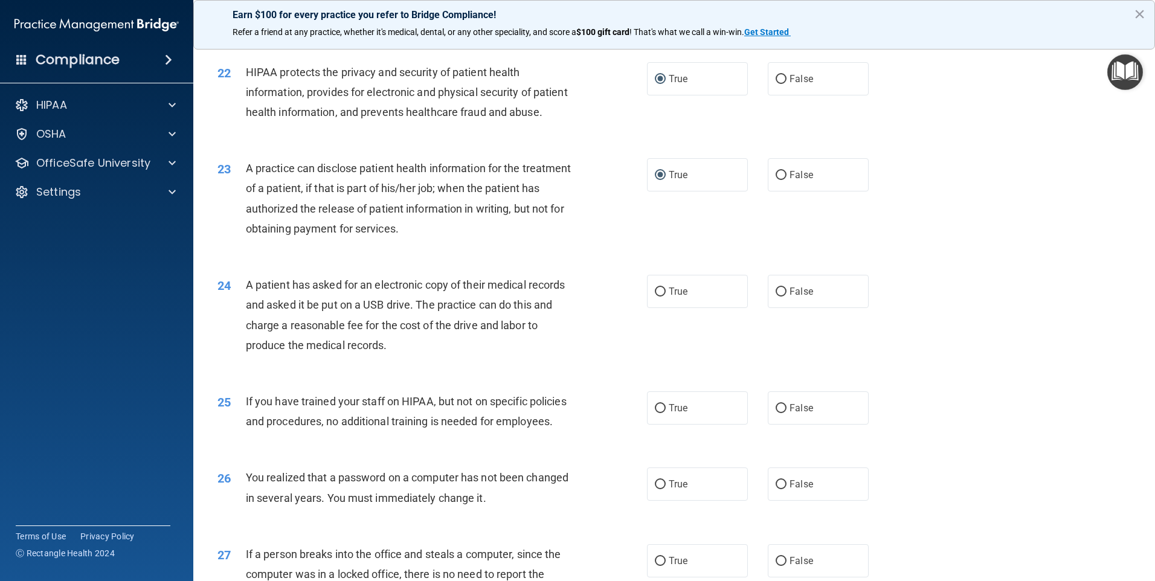
scroll to position [1873, 0]
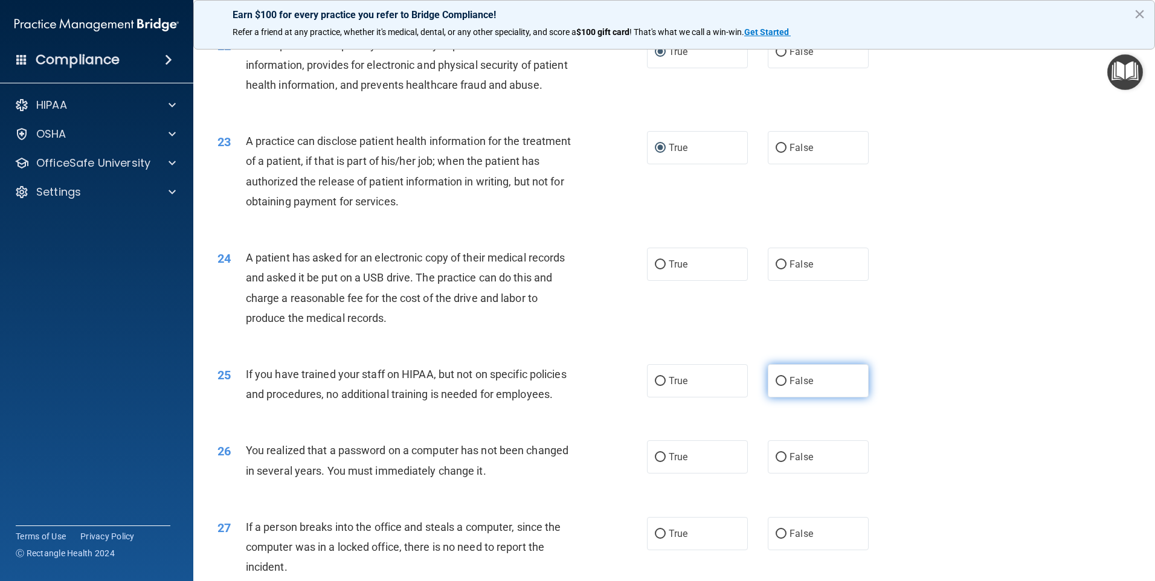
click at [776, 386] on input "False" at bounding box center [781, 381] width 11 height 9
radio input "true"
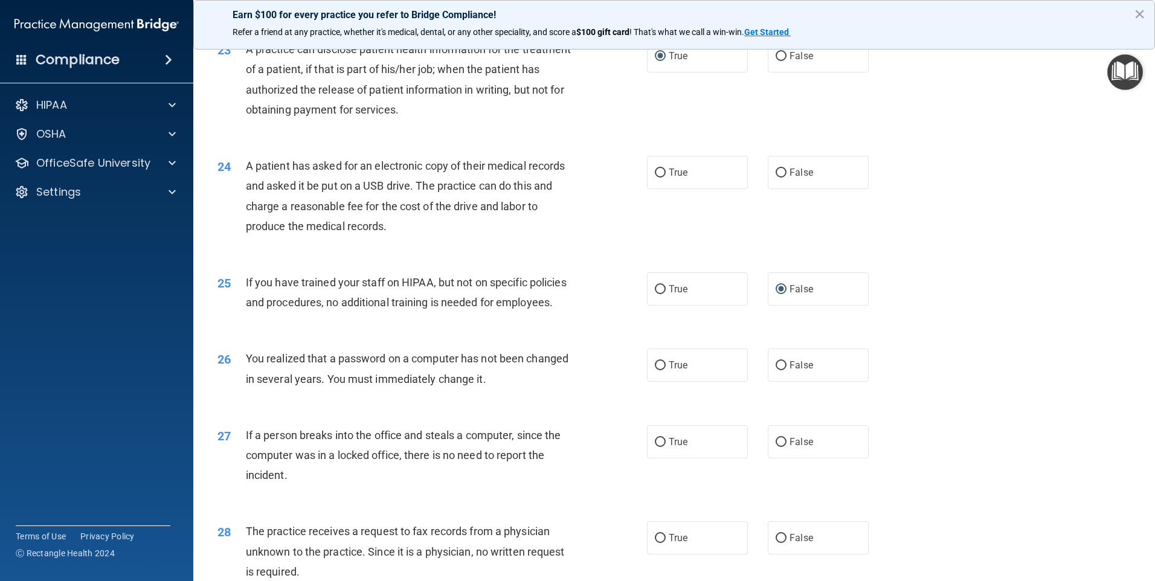
scroll to position [1994, 0]
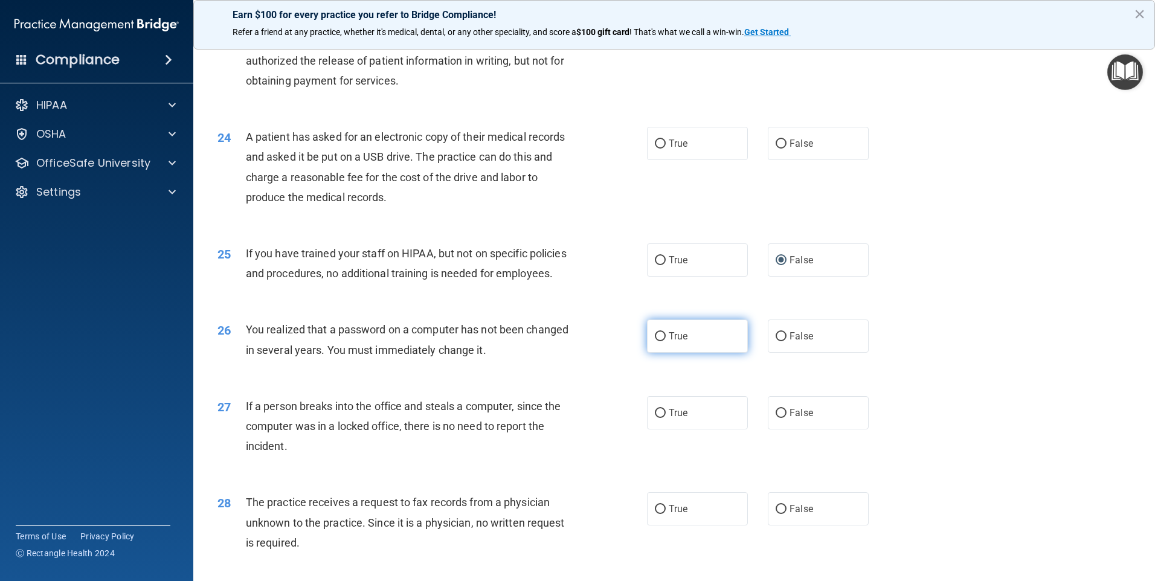
click at [655, 341] on input "True" at bounding box center [660, 336] width 11 height 9
radio input "true"
click at [655, 149] on input "True" at bounding box center [660, 144] width 11 height 9
radio input "true"
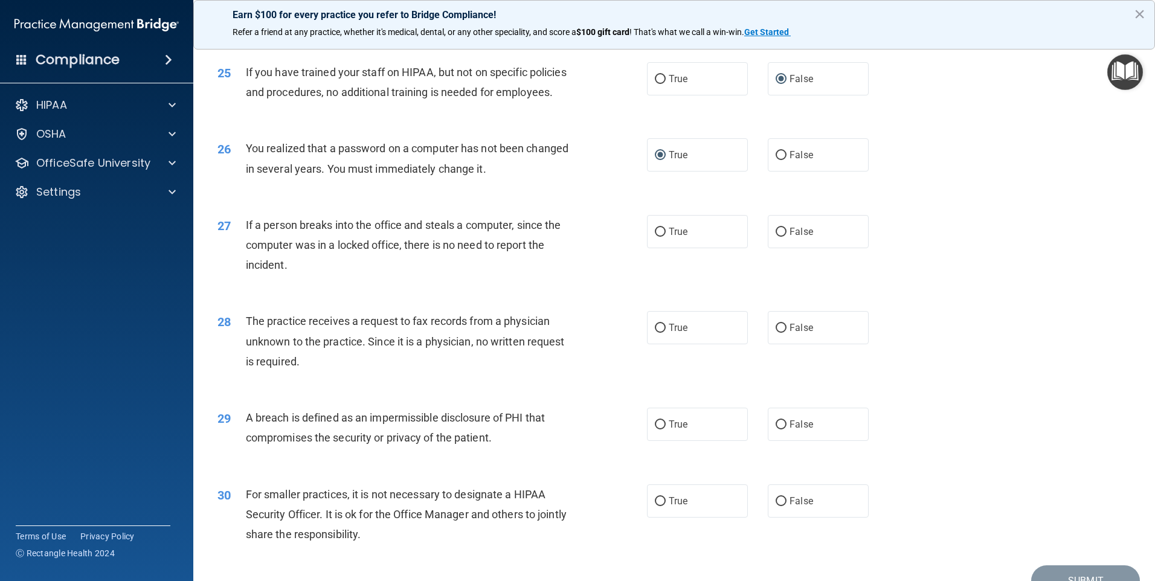
scroll to position [2178, 0]
click at [776, 234] on input "False" at bounding box center [781, 229] width 11 height 9
radio input "true"
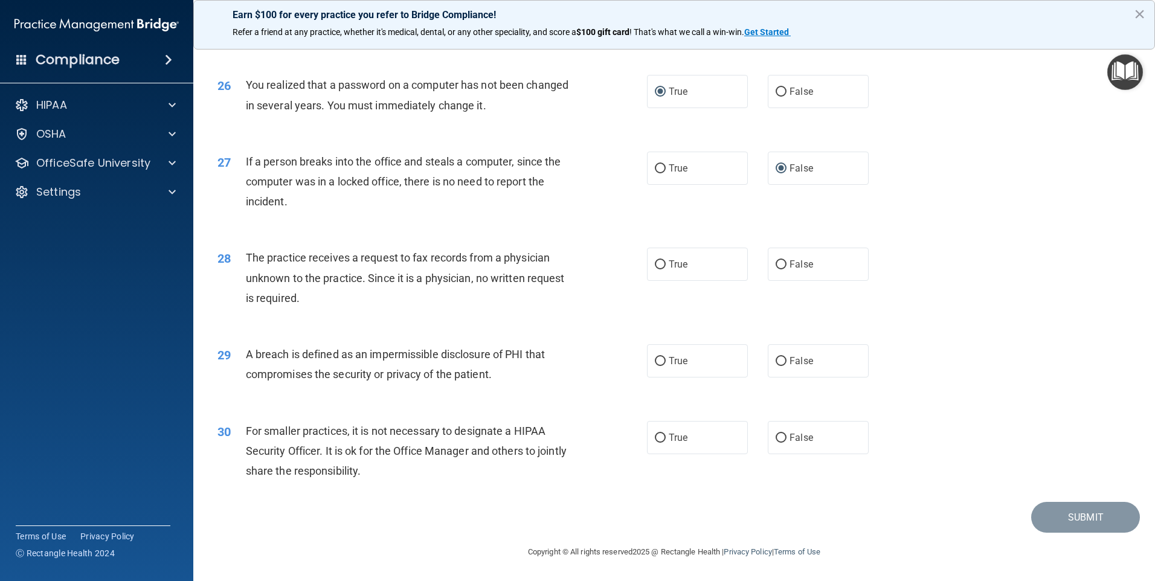
scroll to position [2299, 0]
click at [776, 265] on input "False" at bounding box center [781, 264] width 11 height 9
radio input "true"
click at [656, 360] on input "True" at bounding box center [660, 361] width 11 height 9
radio input "true"
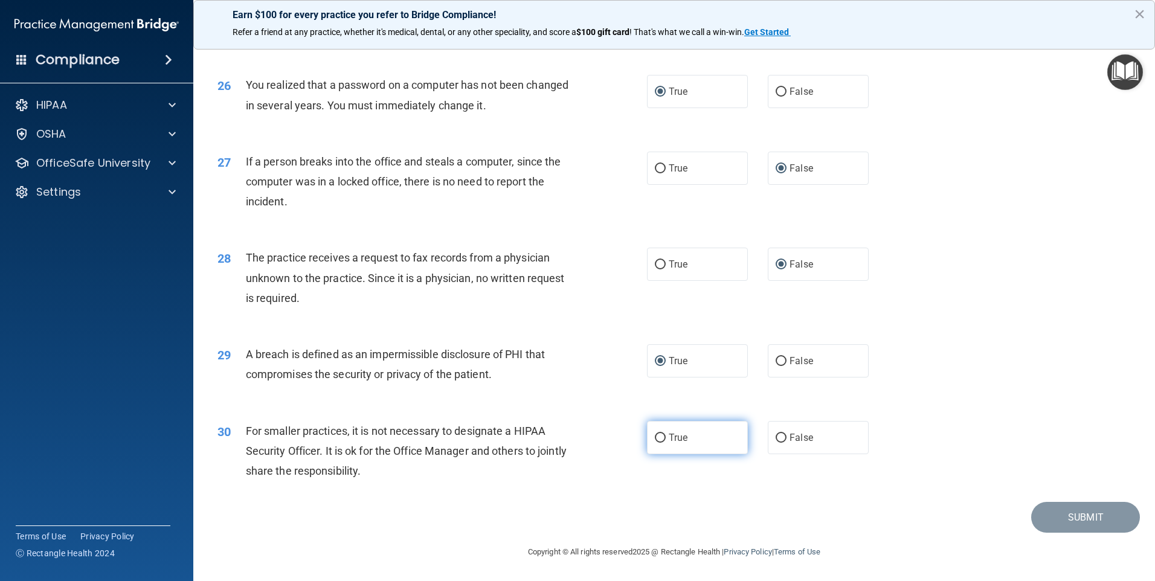
click at [655, 437] on input "True" at bounding box center [660, 438] width 11 height 9
radio input "true"
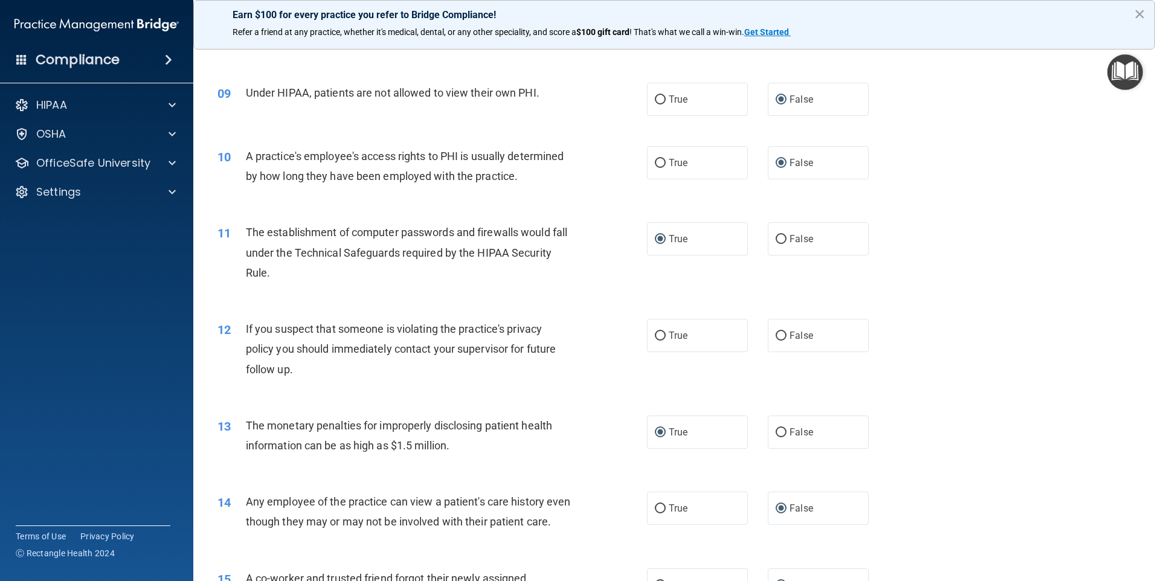
scroll to position [725, 0]
click at [656, 335] on input "True" at bounding box center [660, 335] width 11 height 9
radio input "true"
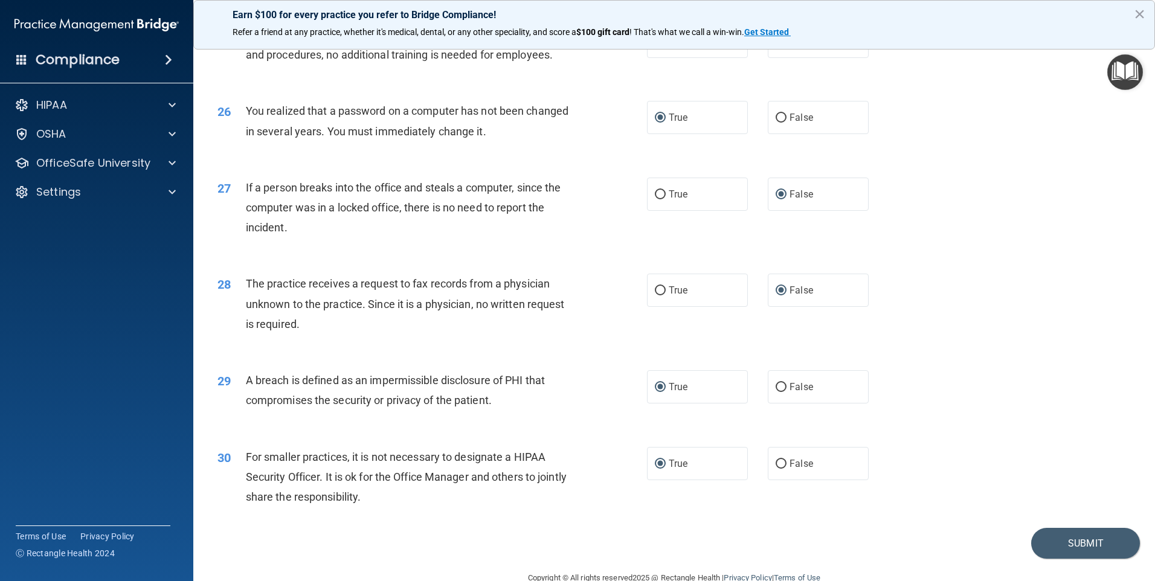
scroll to position [2299, 0]
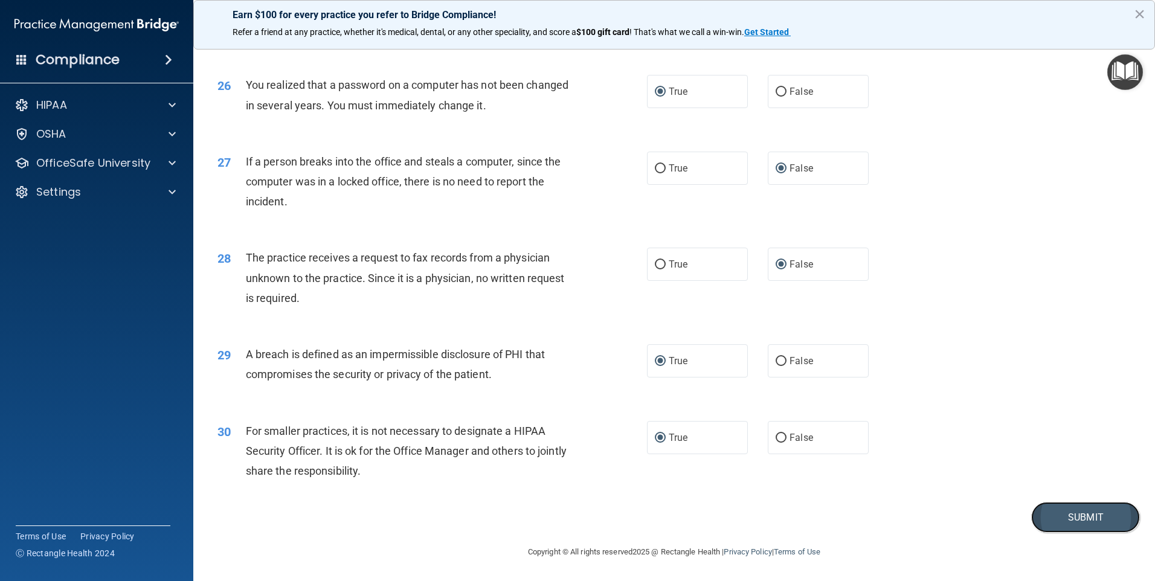
click at [1070, 515] on button "Submit" at bounding box center [1086, 517] width 109 height 31
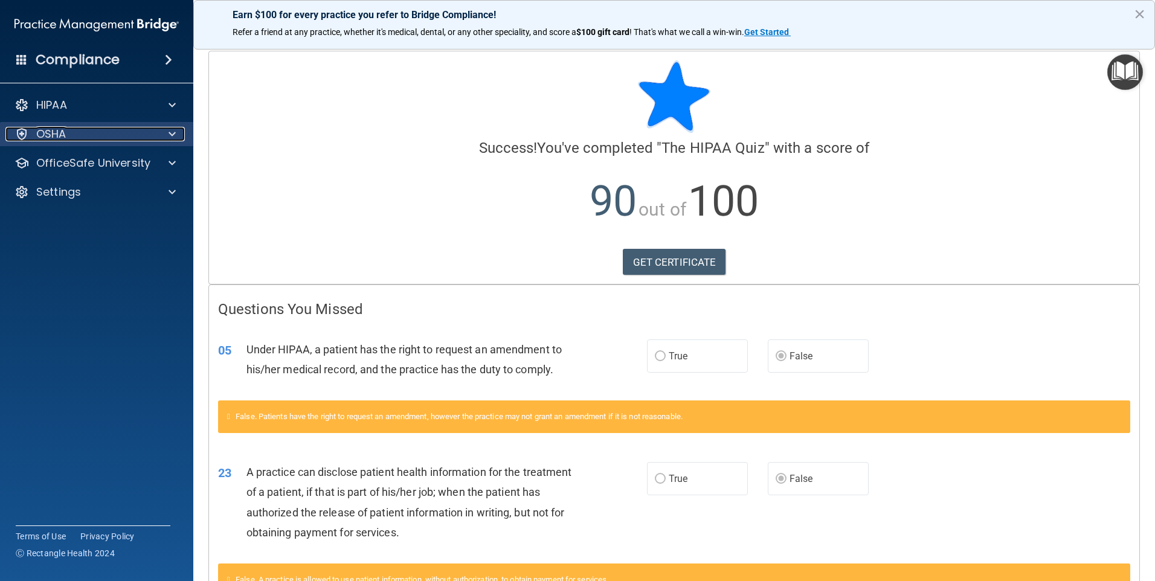
click at [134, 132] on div "OSHA" at bounding box center [80, 134] width 150 height 15
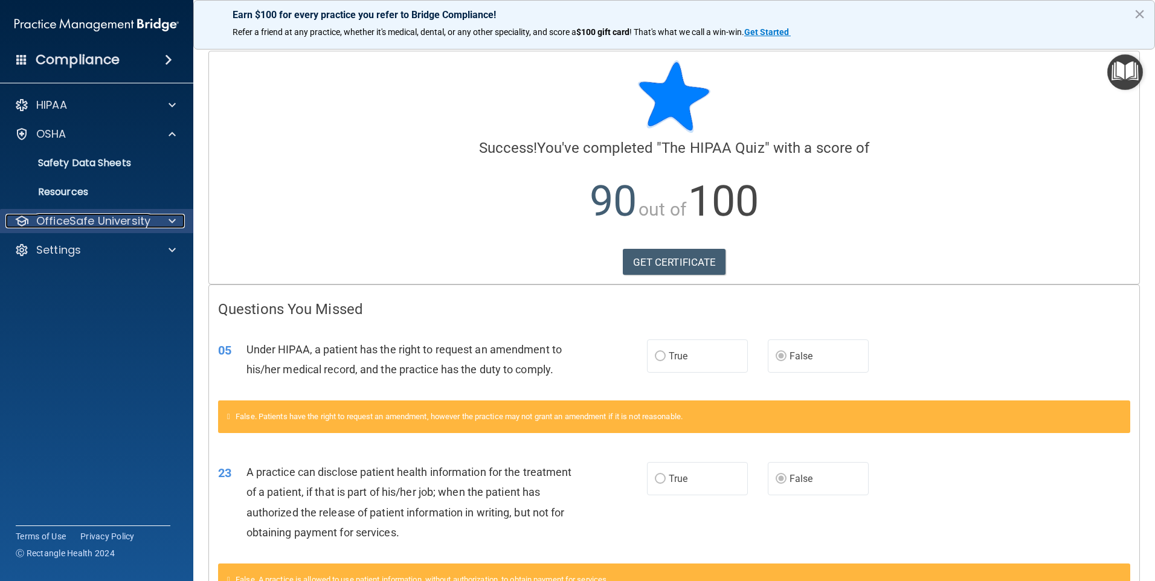
click at [111, 224] on p "OfficeSafe University" at bounding box center [93, 221] width 114 height 15
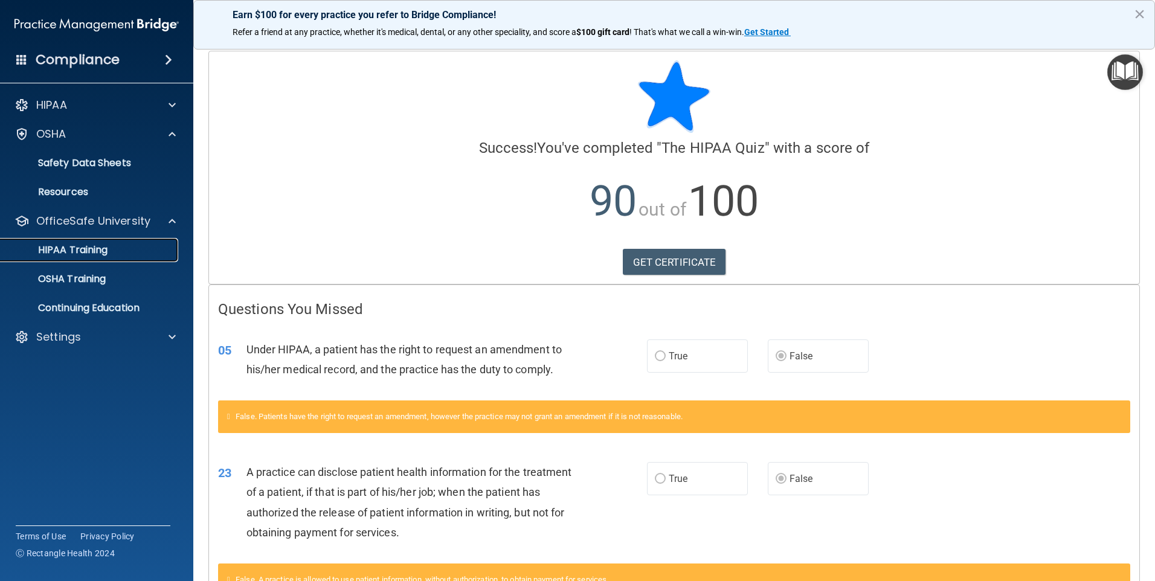
click at [80, 248] on p "HIPAA Training" at bounding box center [58, 250] width 100 height 12
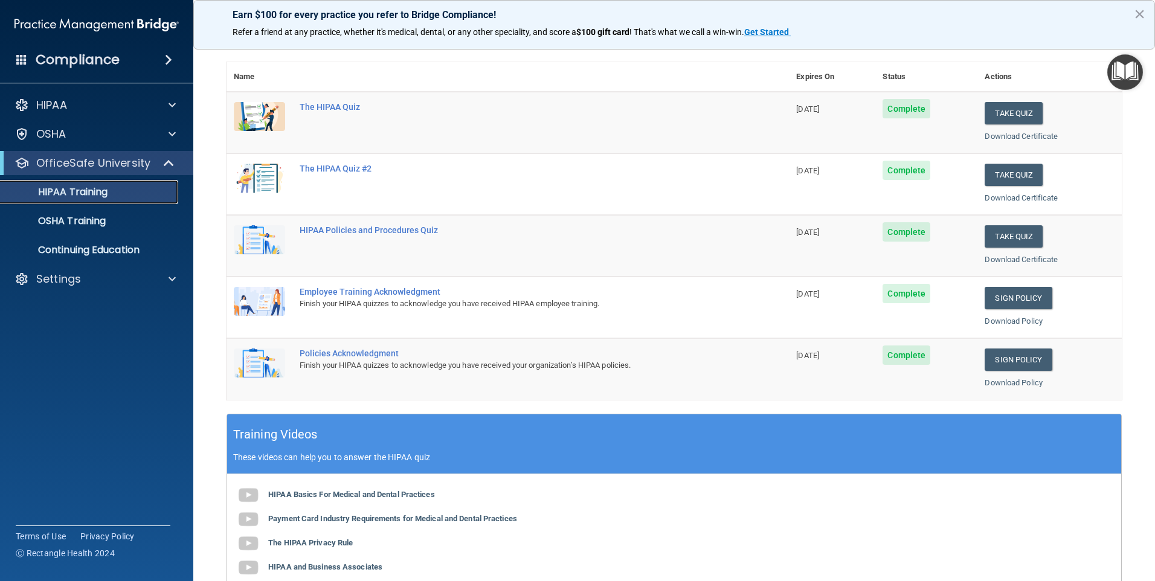
scroll to position [87, 0]
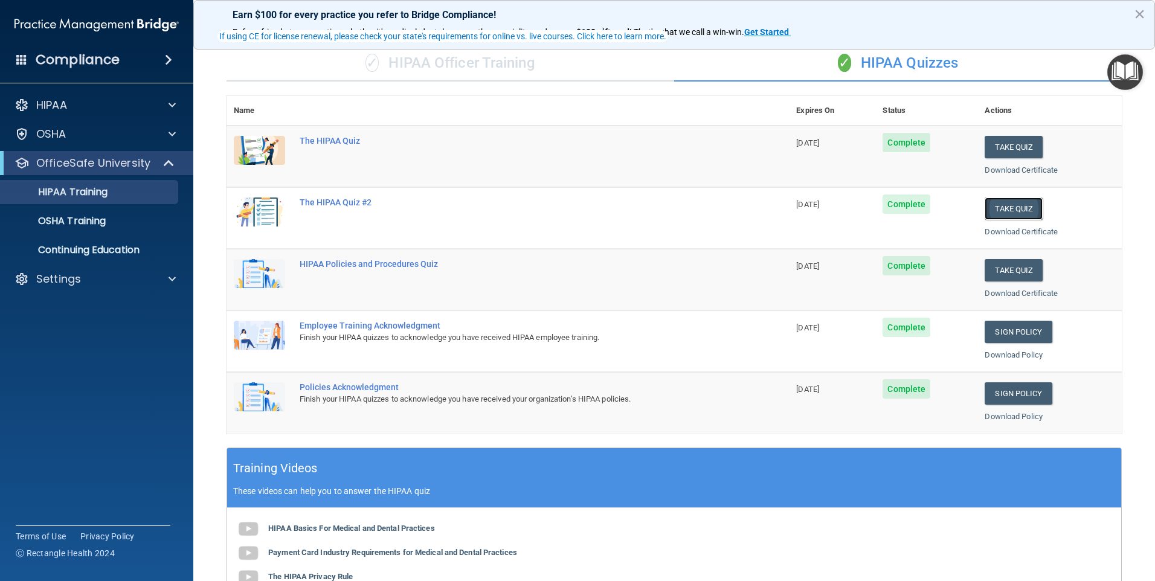
click at [1004, 208] on button "Take Quiz" at bounding box center [1014, 209] width 58 height 22
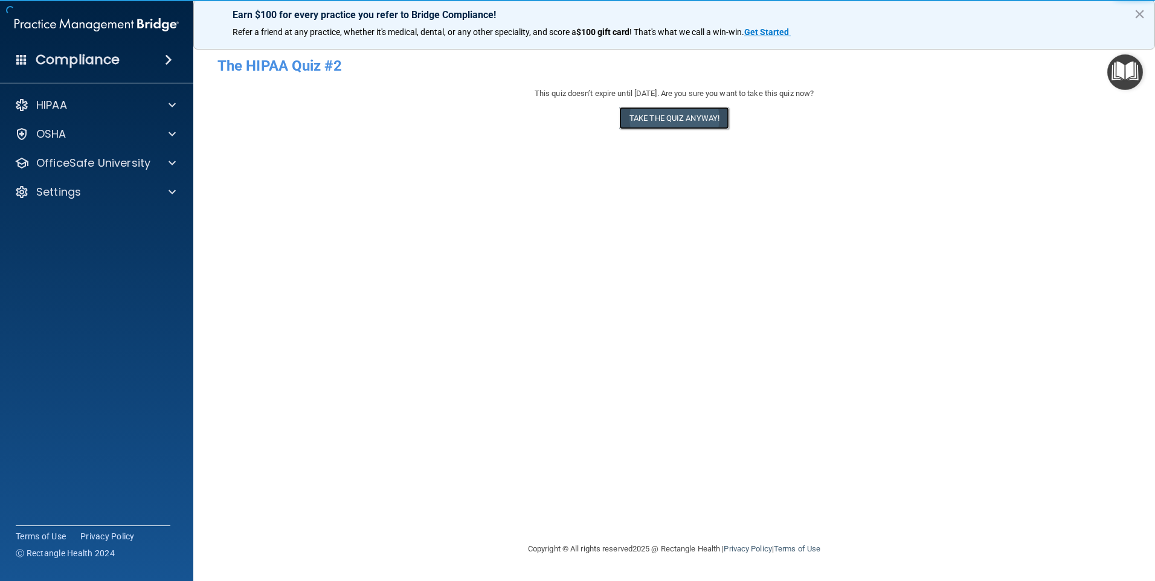
click at [677, 120] on button "Take the quiz anyway!" at bounding box center [674, 118] width 110 height 22
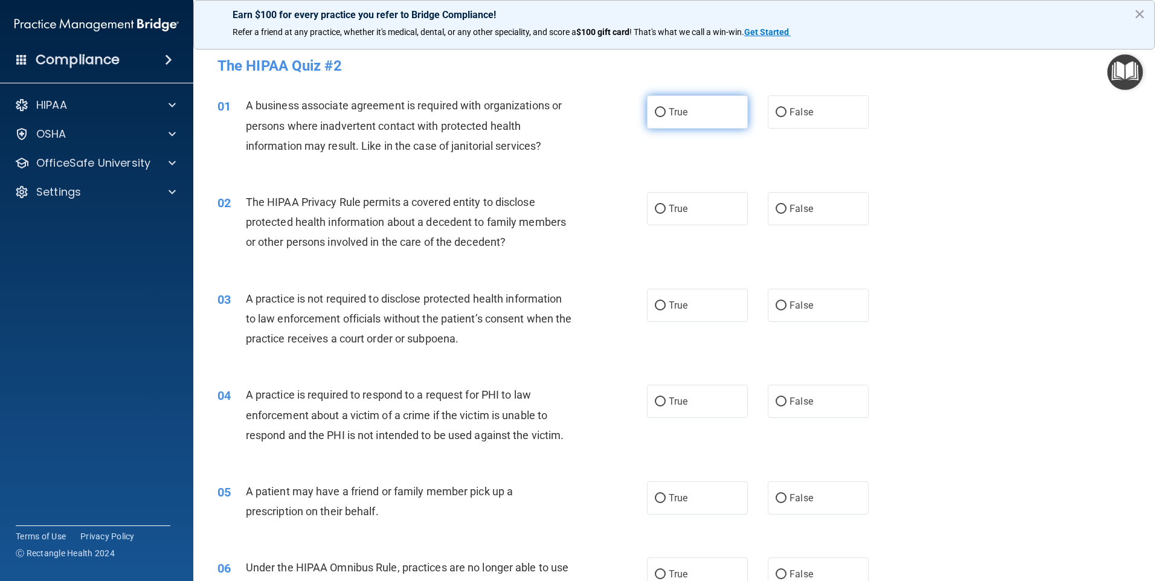
click at [656, 111] on input "True" at bounding box center [660, 112] width 11 height 9
radio input "true"
click at [655, 207] on input "True" at bounding box center [660, 209] width 11 height 9
radio input "true"
click at [776, 302] on input "False" at bounding box center [781, 306] width 11 height 9
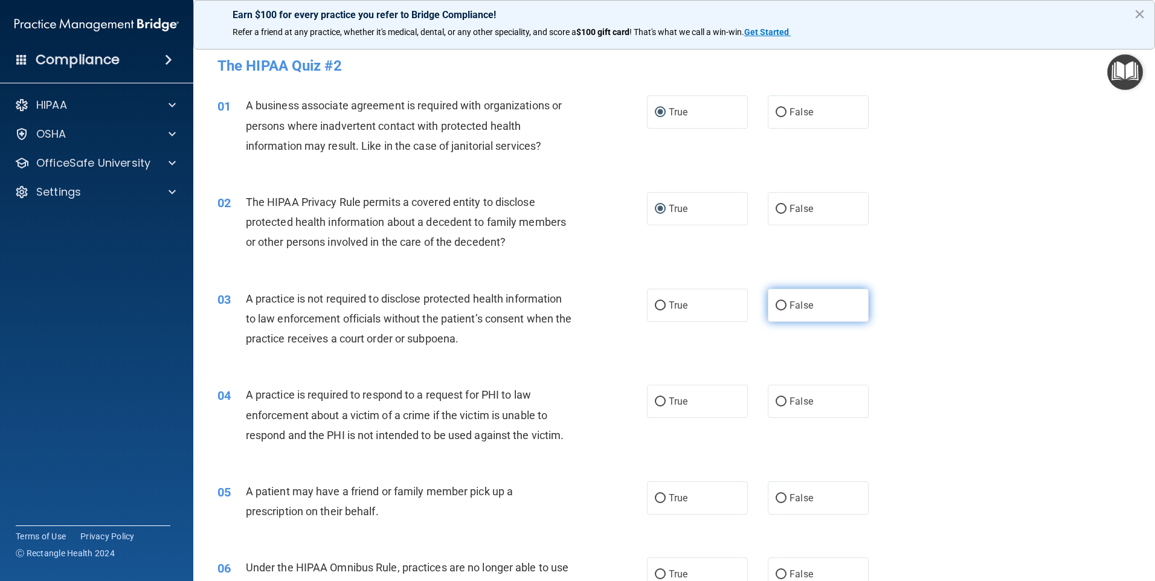
radio input "true"
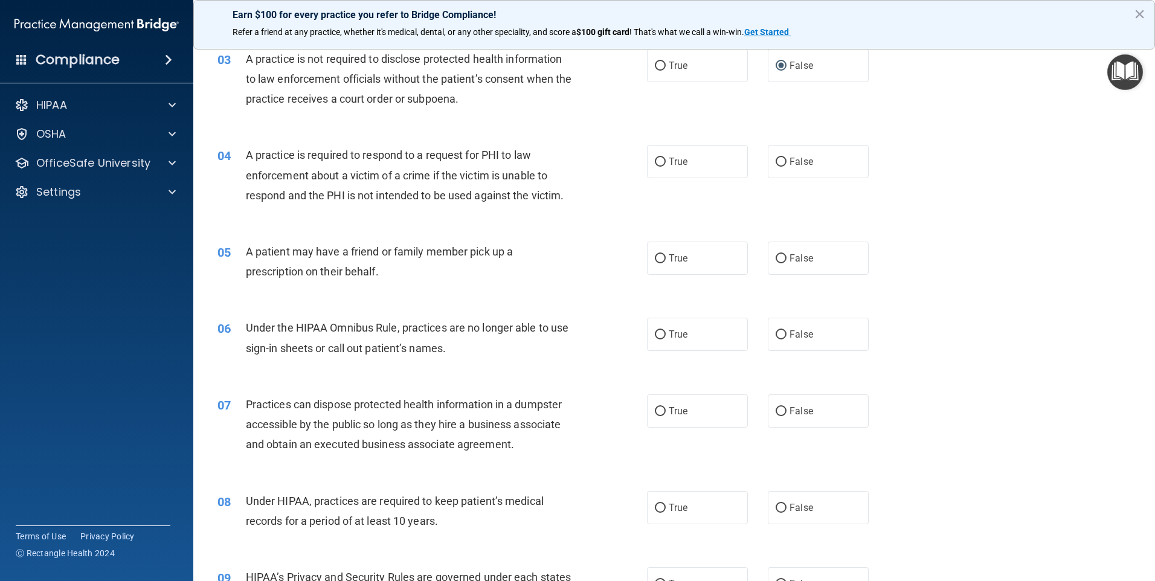
scroll to position [242, 0]
click at [656, 158] on input "True" at bounding box center [660, 160] width 11 height 9
radio input "true"
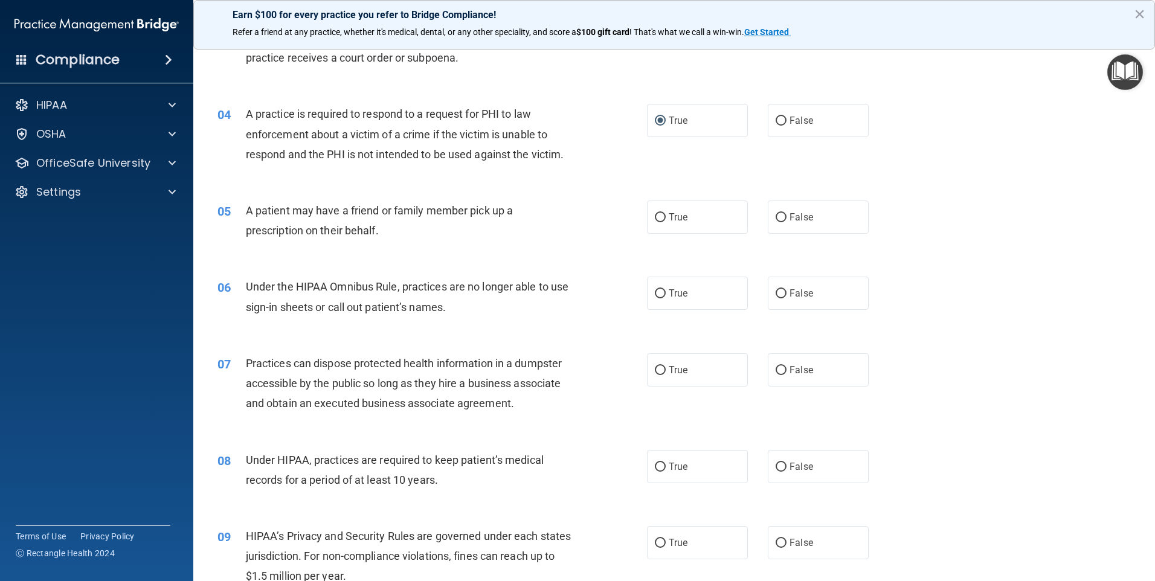
scroll to position [302, 0]
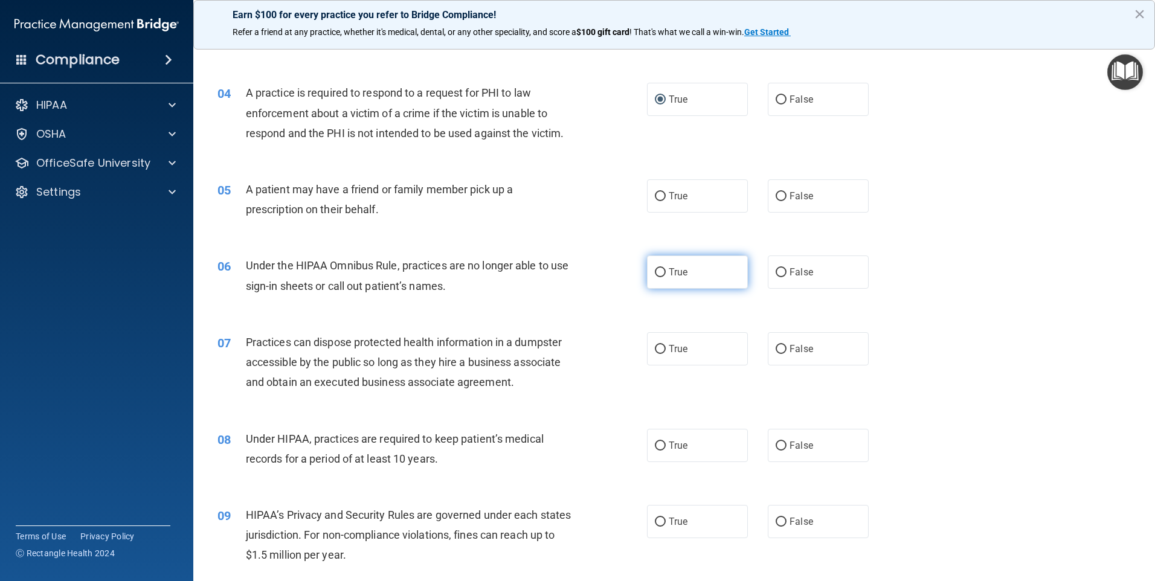
click at [656, 271] on input "True" at bounding box center [660, 272] width 11 height 9
radio input "true"
click at [776, 194] on input "False" at bounding box center [781, 196] width 11 height 9
radio input "true"
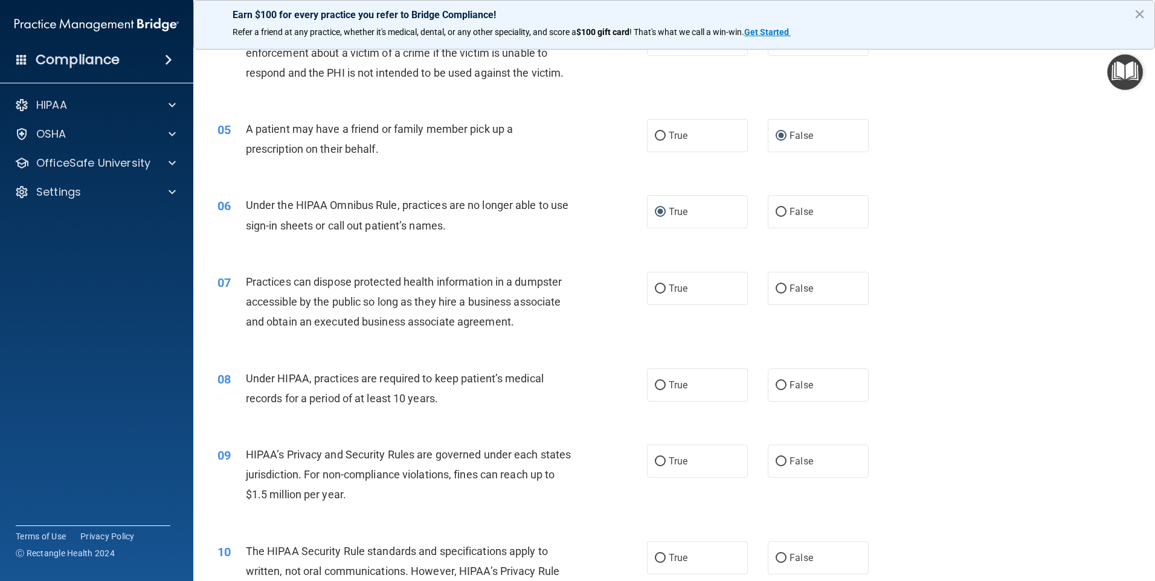
scroll to position [423, 0]
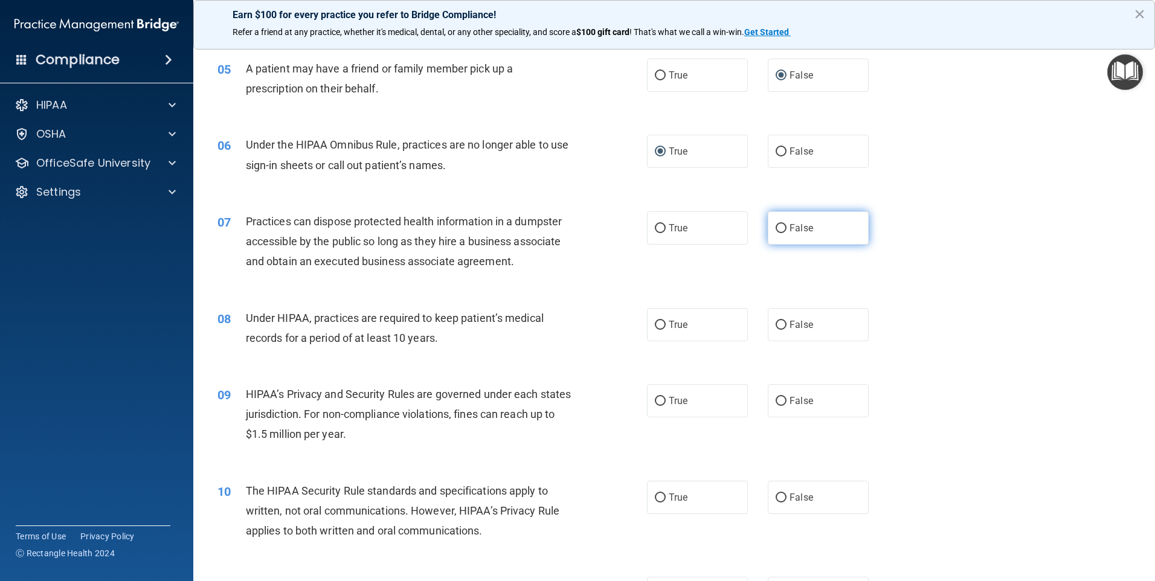
click at [776, 227] on input "False" at bounding box center [781, 228] width 11 height 9
radio input "true"
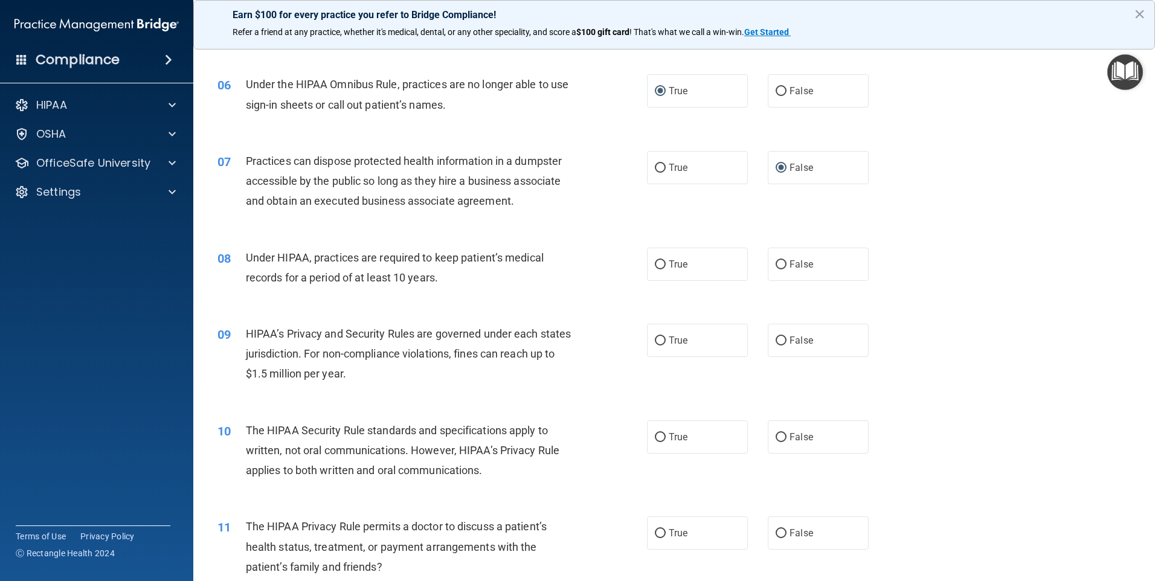
scroll to position [544, 0]
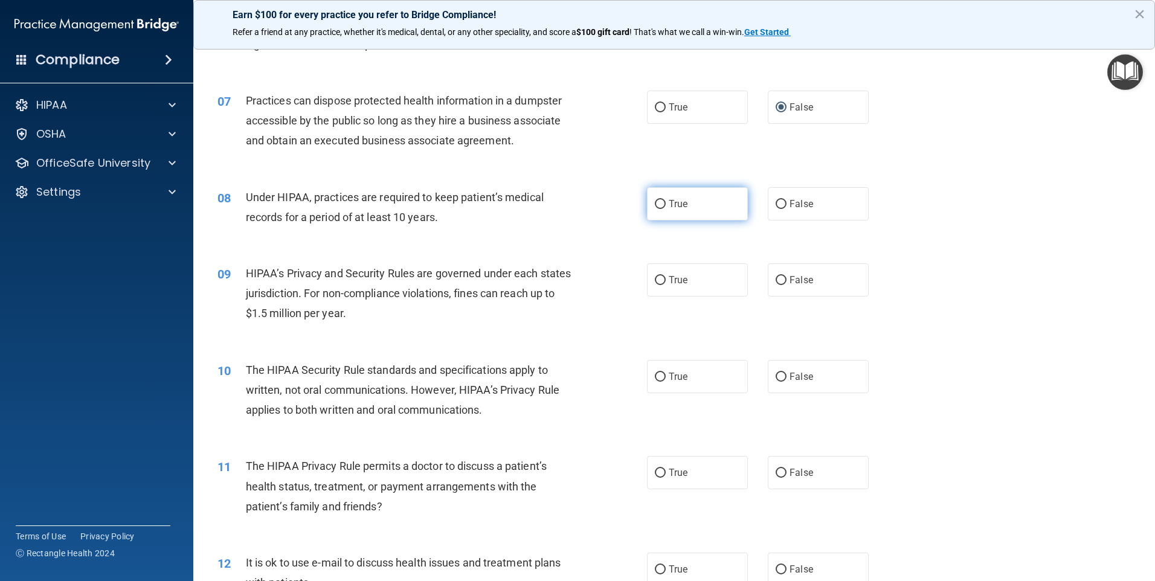
click at [655, 202] on input "True" at bounding box center [660, 204] width 11 height 9
radio input "true"
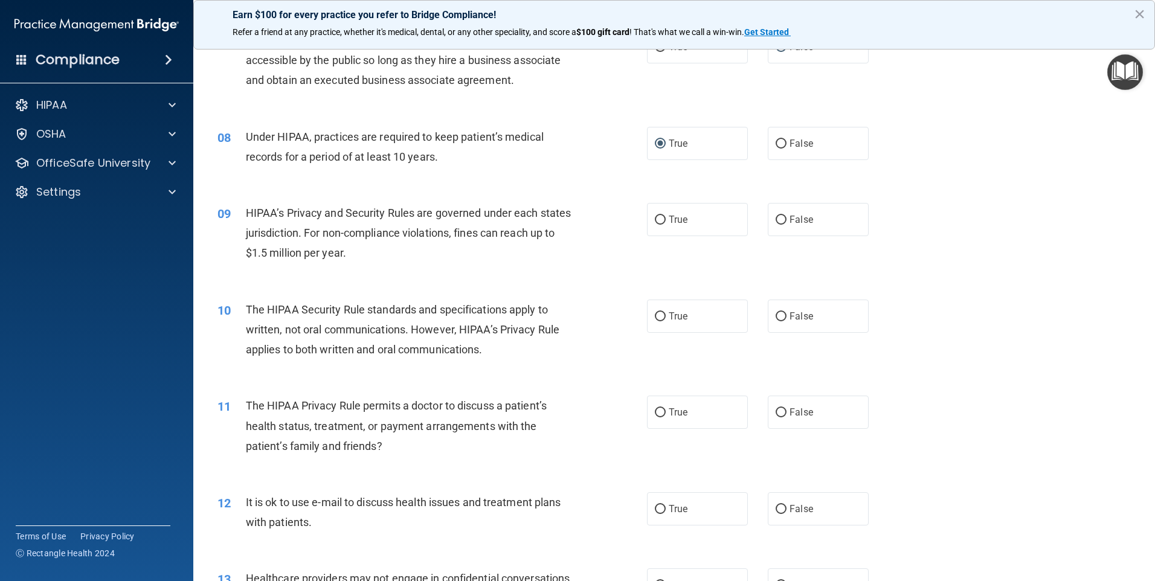
scroll to position [665, 0]
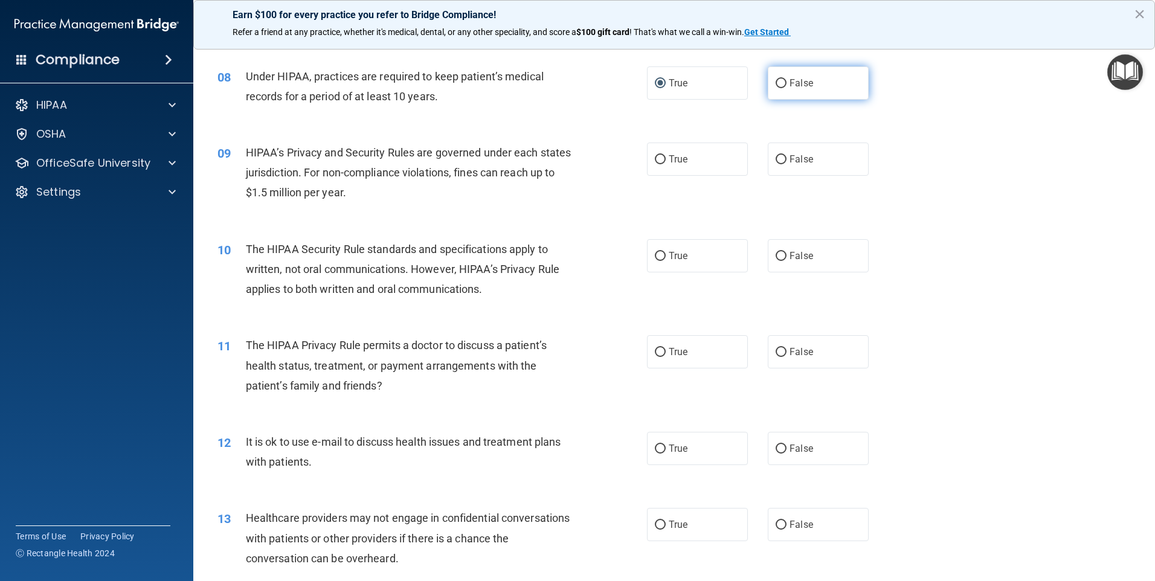
click at [776, 82] on input "False" at bounding box center [781, 83] width 11 height 9
radio input "true"
radio input "false"
click at [655, 158] on input "True" at bounding box center [660, 159] width 11 height 9
radio input "true"
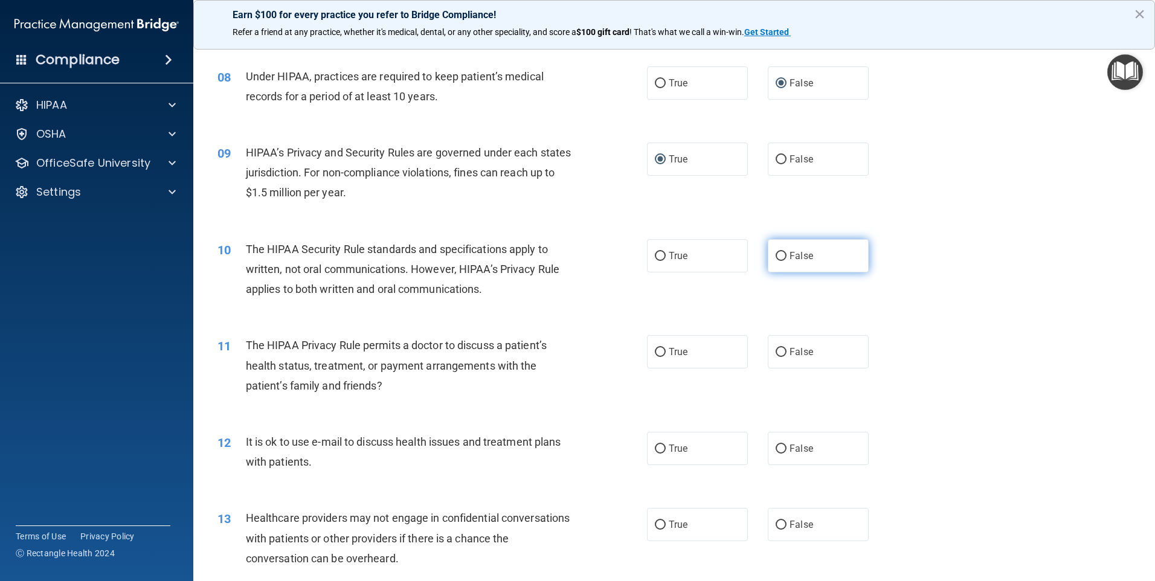
click at [779, 252] on input "False" at bounding box center [781, 256] width 11 height 9
radio input "true"
click at [777, 351] on input "False" at bounding box center [781, 352] width 11 height 9
radio input "true"
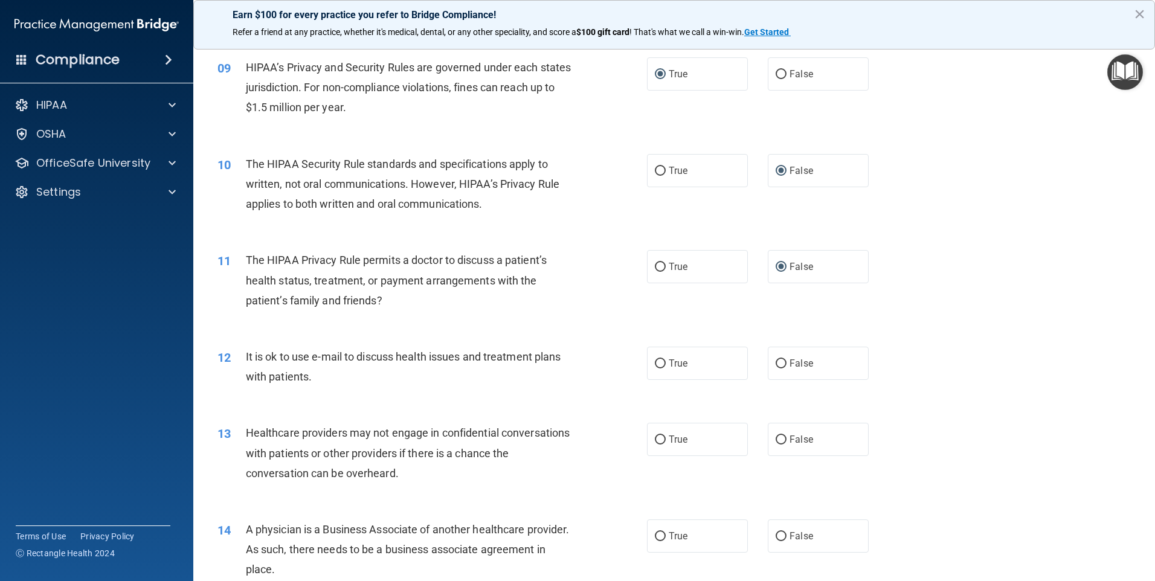
scroll to position [786, 0]
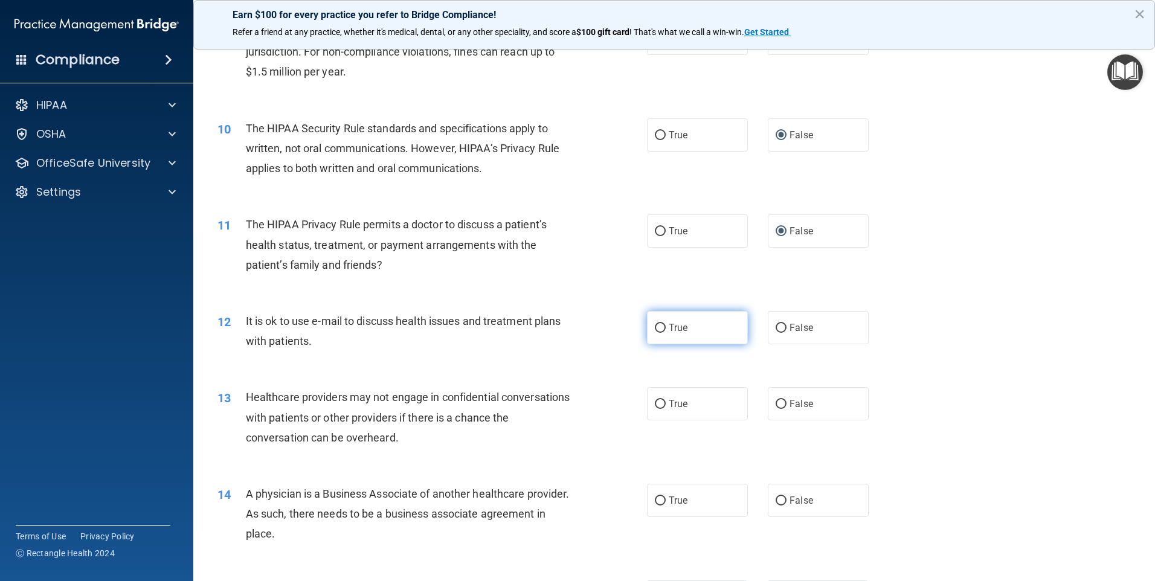
click at [657, 328] on input "True" at bounding box center [660, 328] width 11 height 9
radio input "true"
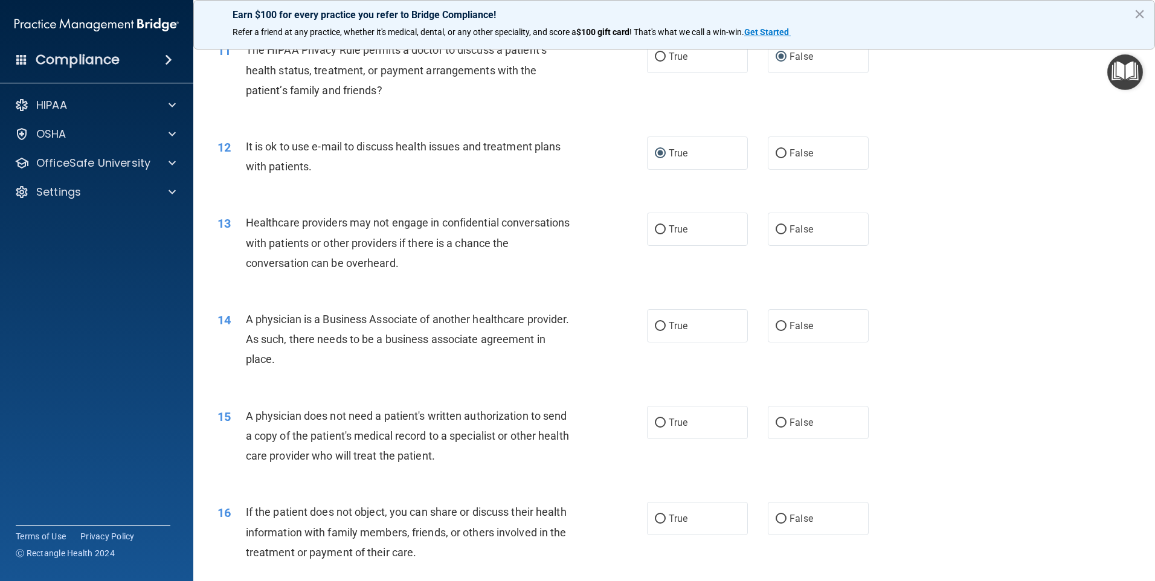
scroll to position [967, 0]
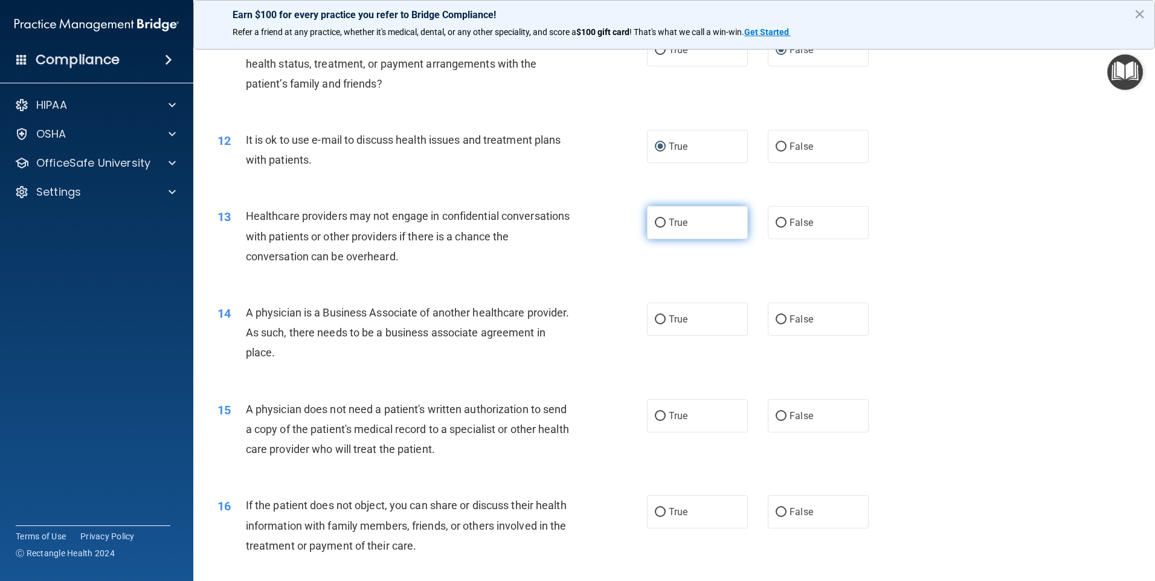
click at [656, 221] on input "True" at bounding box center [660, 223] width 11 height 9
radio input "true"
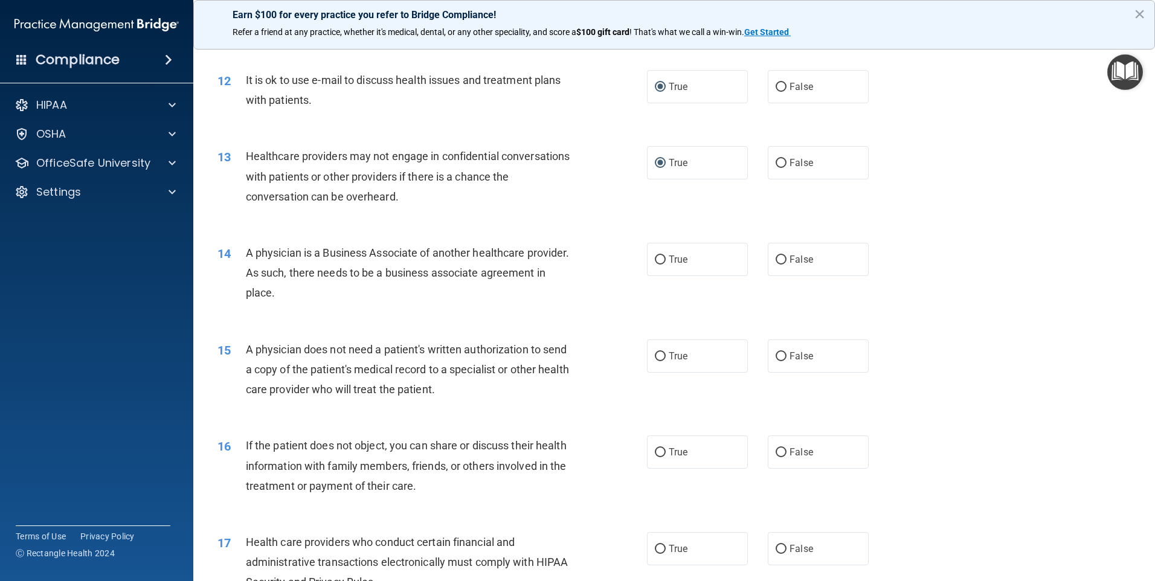
scroll to position [1027, 0]
click at [659, 258] on input "True" at bounding box center [660, 259] width 11 height 9
radio input "true"
click at [657, 355] on input "True" at bounding box center [660, 356] width 11 height 9
radio input "true"
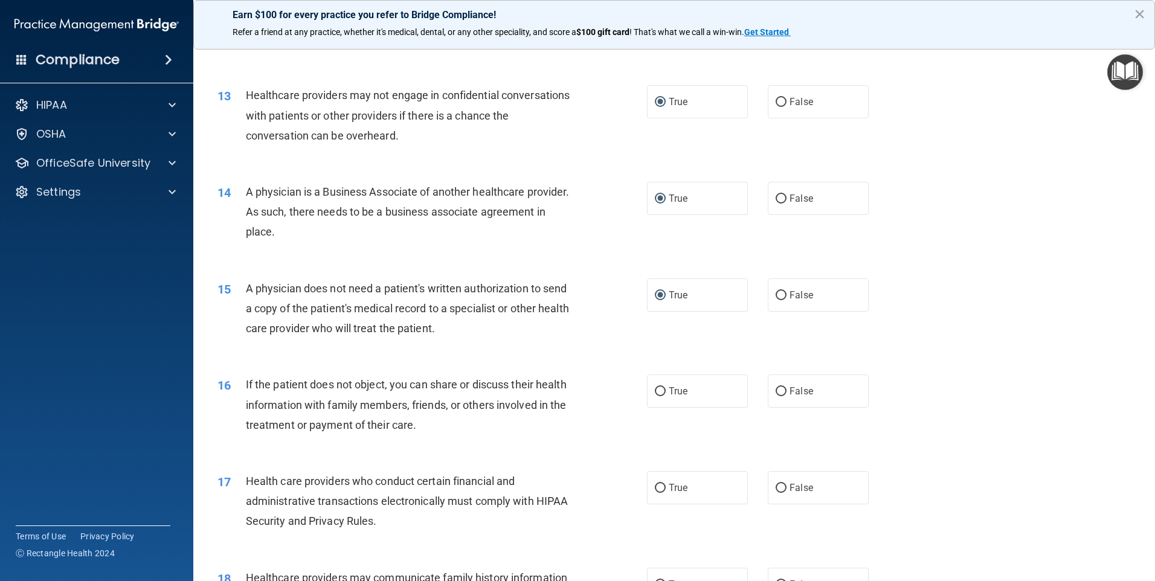
scroll to position [1148, 0]
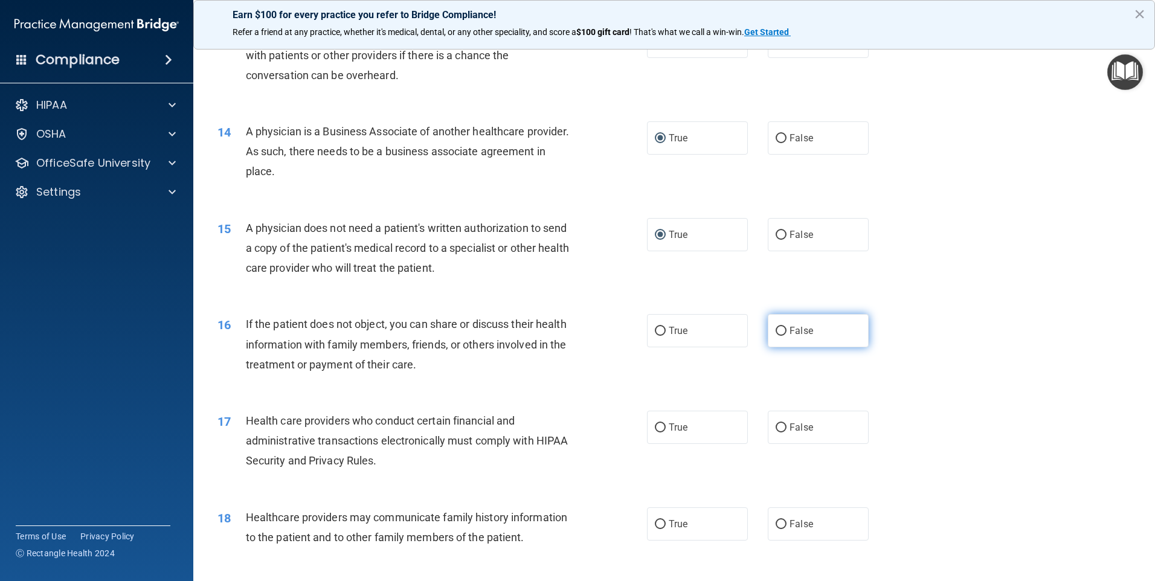
click at [776, 331] on input "False" at bounding box center [781, 331] width 11 height 9
radio input "true"
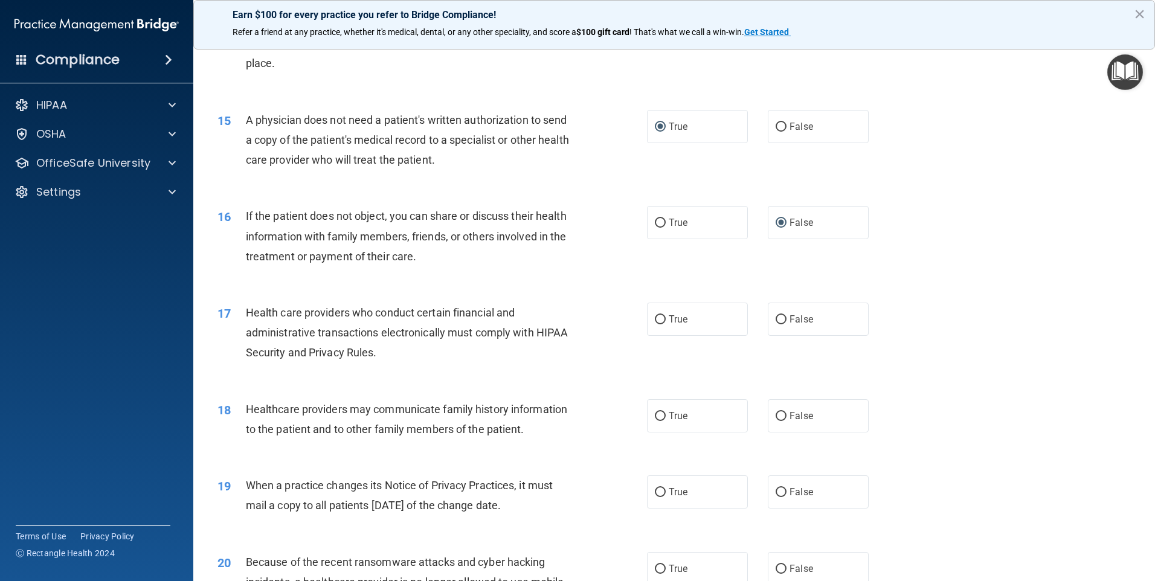
scroll to position [1269, 0]
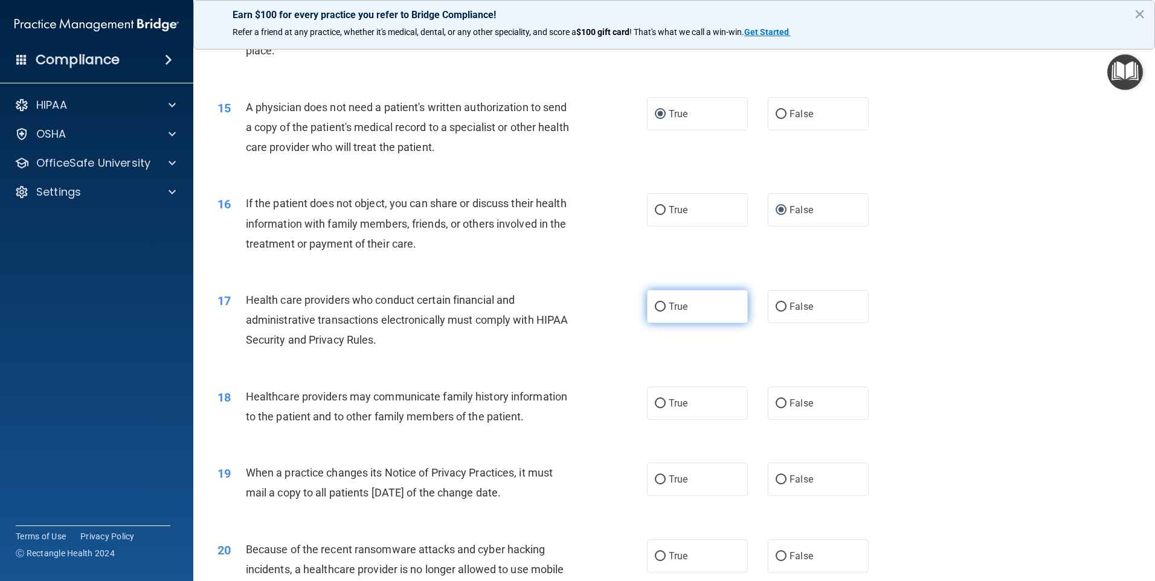
click at [656, 304] on input "True" at bounding box center [660, 307] width 11 height 9
radio input "true"
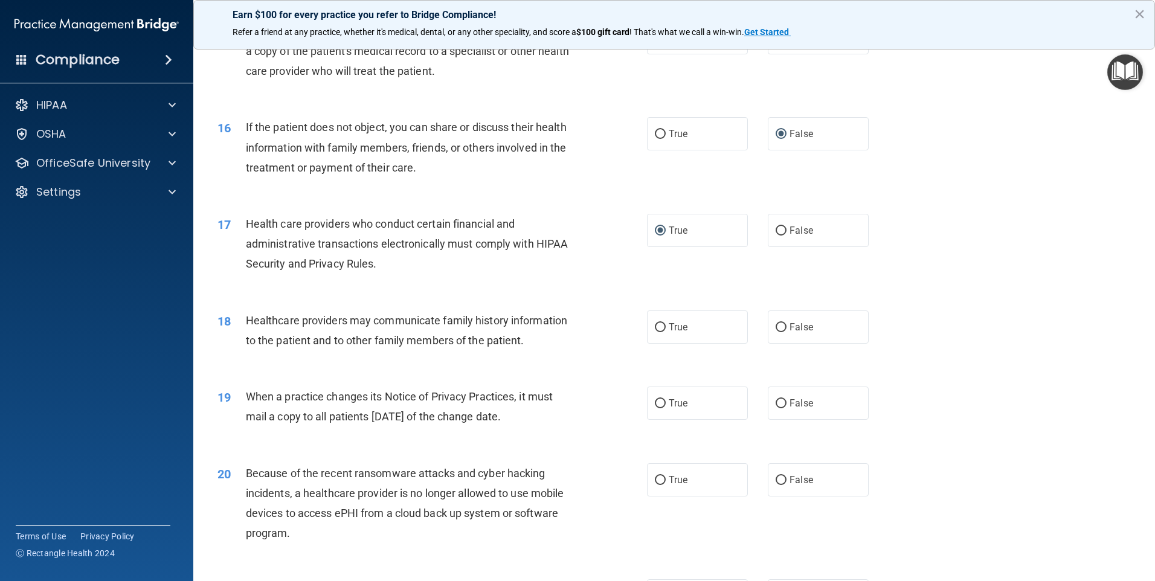
scroll to position [1390, 0]
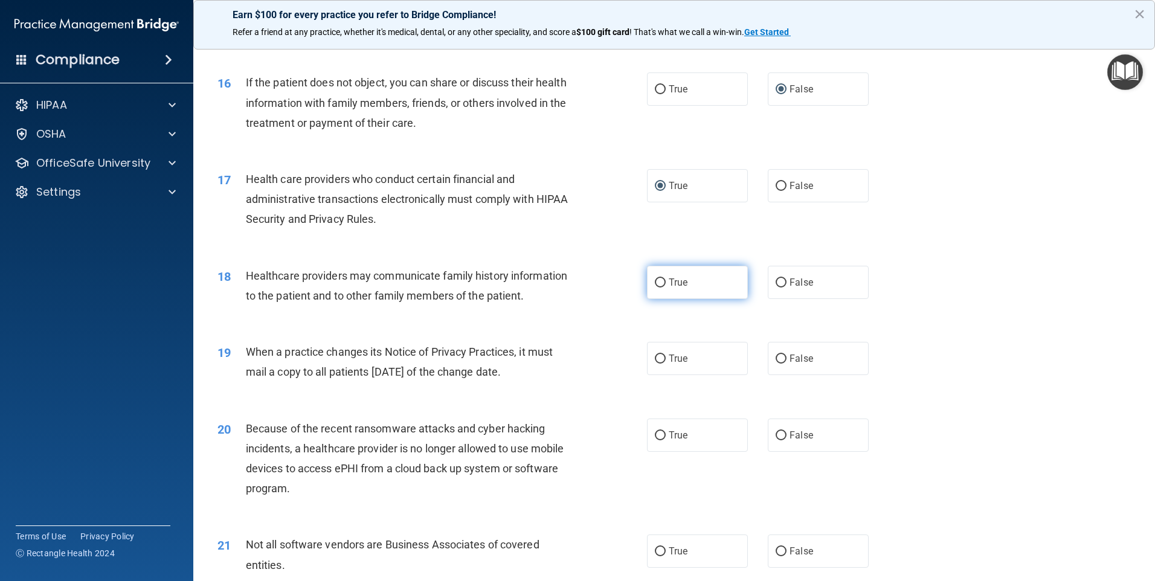
click at [656, 282] on input "True" at bounding box center [660, 283] width 11 height 9
radio input "true"
click at [656, 355] on input "True" at bounding box center [660, 359] width 11 height 9
radio input "true"
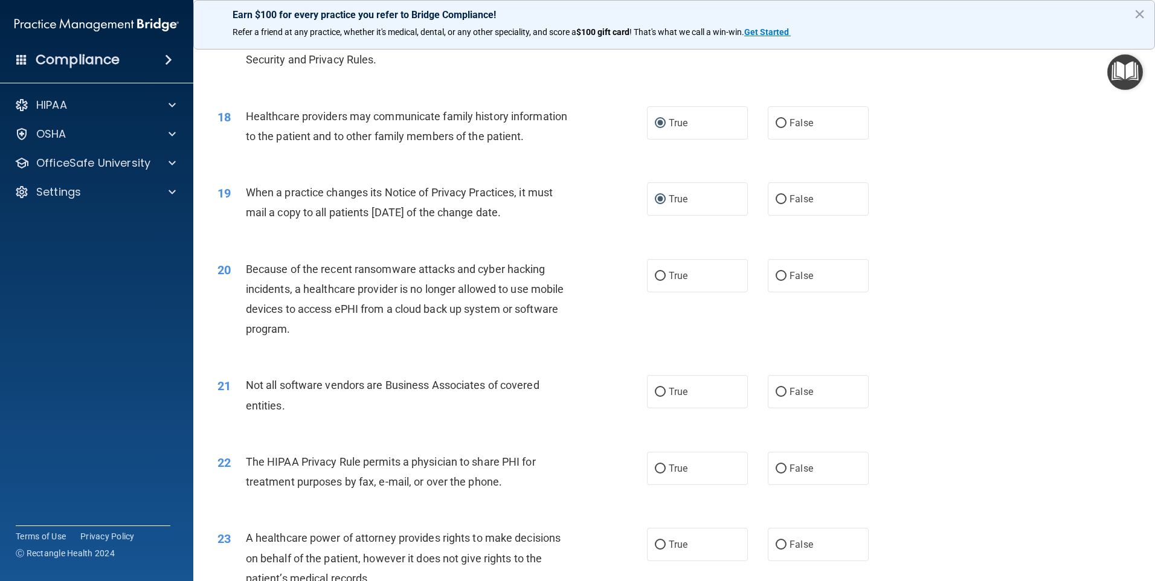
scroll to position [1571, 0]
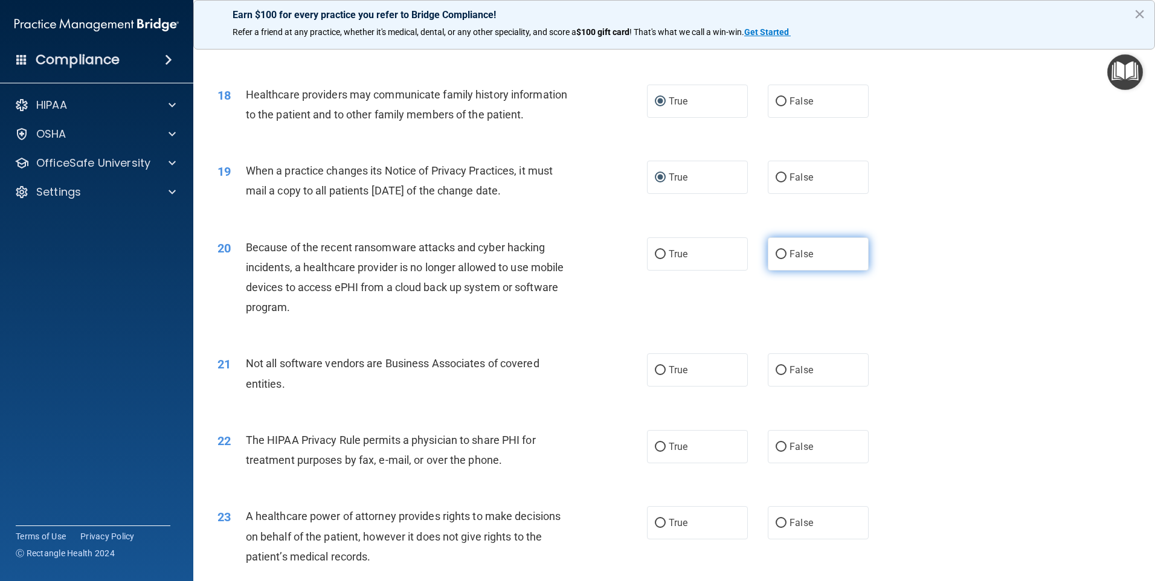
click at [778, 251] on input "False" at bounding box center [781, 254] width 11 height 9
radio input "true"
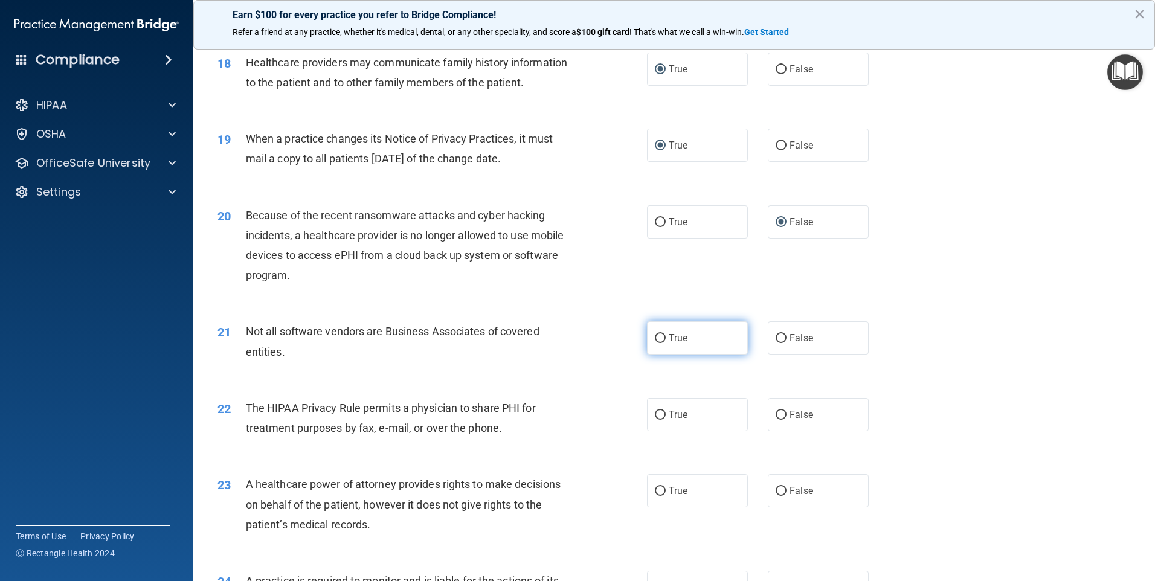
scroll to position [1692, 0]
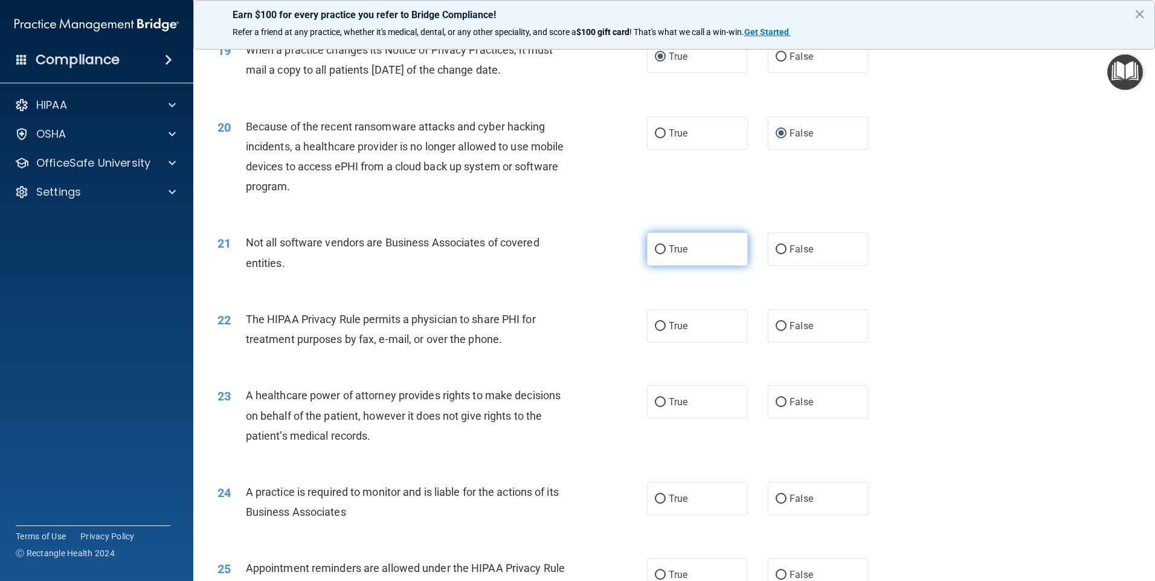
click at [657, 248] on input "True" at bounding box center [660, 249] width 11 height 9
radio input "true"
click at [655, 324] on input "True" at bounding box center [660, 326] width 11 height 9
radio input "true"
click at [656, 401] on input "True" at bounding box center [660, 402] width 11 height 9
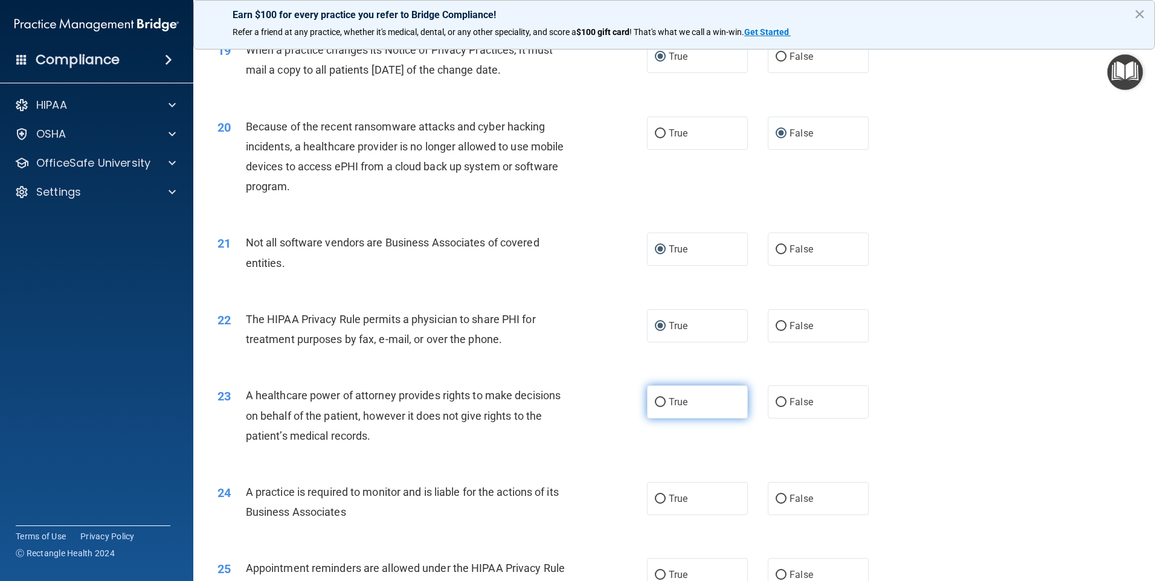
radio input "true"
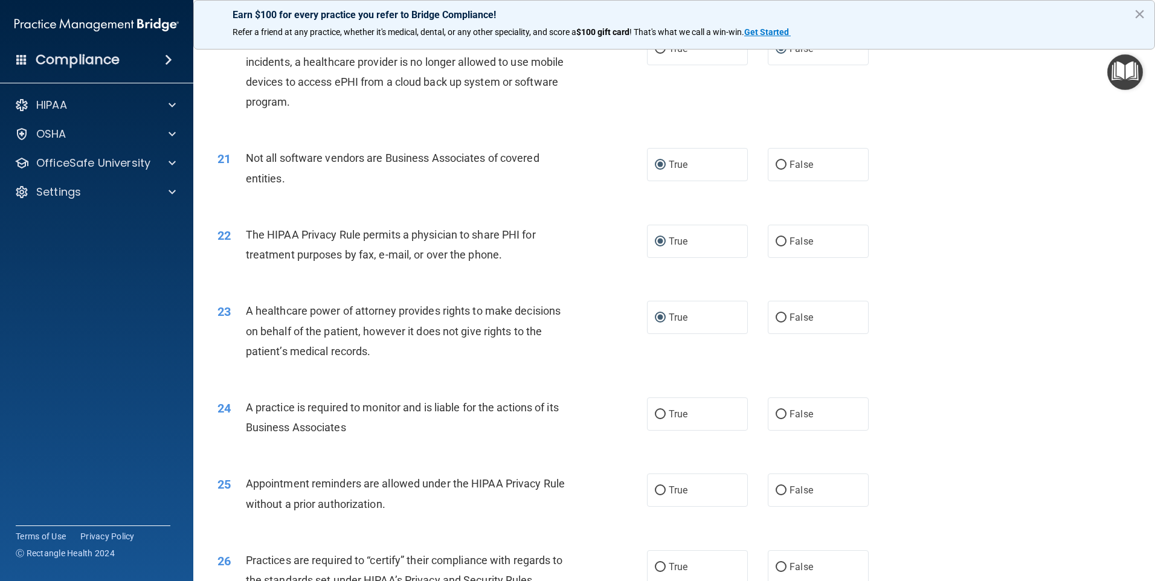
scroll to position [1813, 0]
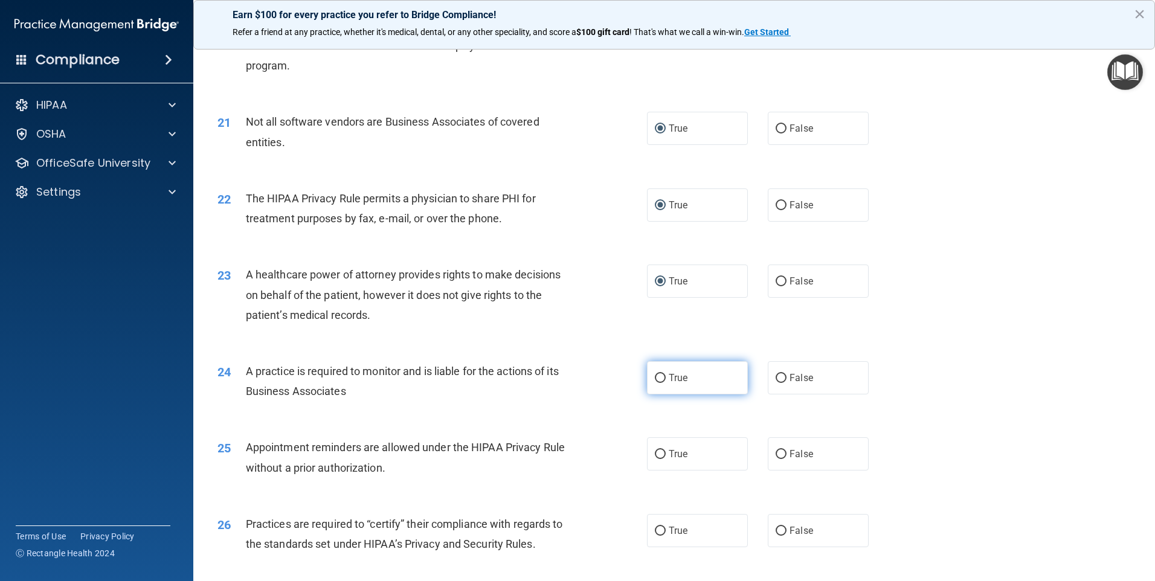
click at [657, 376] on input "True" at bounding box center [660, 378] width 11 height 9
radio input "true"
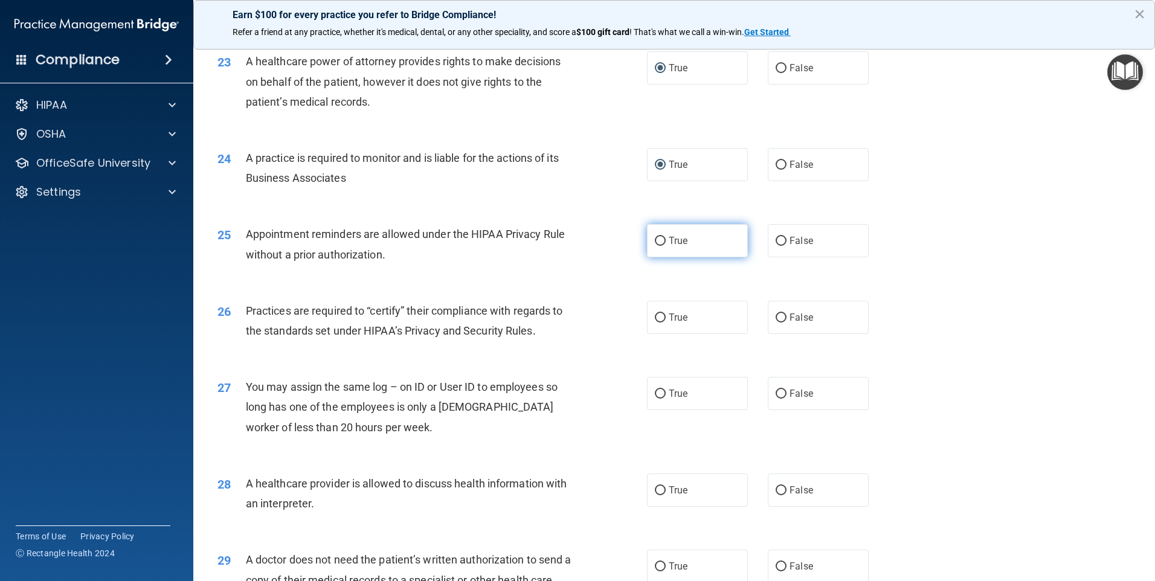
scroll to position [2055, 0]
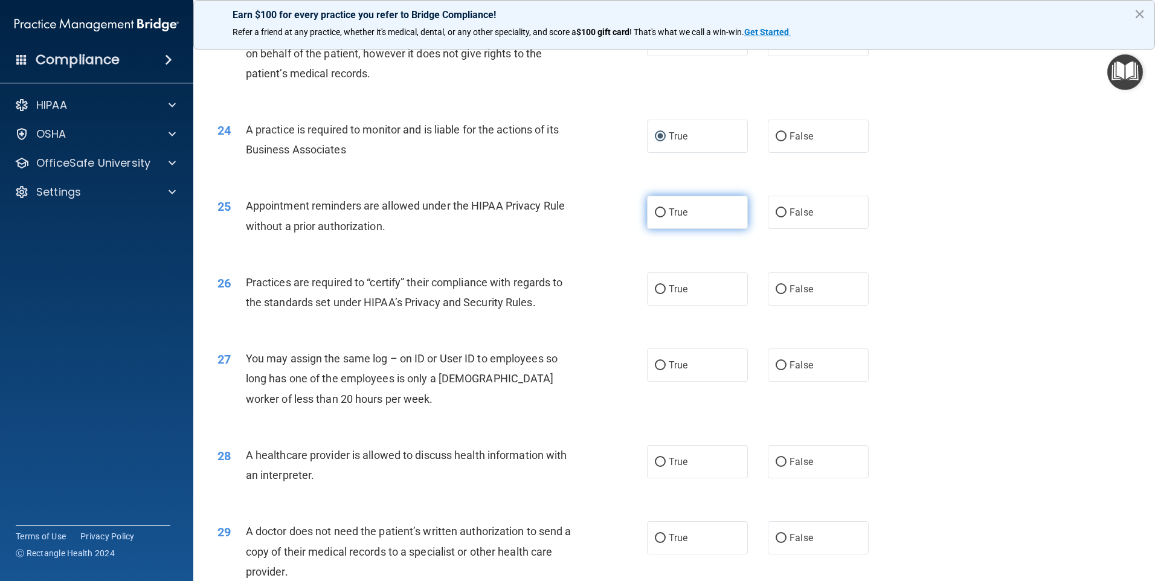
click at [656, 211] on input "True" at bounding box center [660, 212] width 11 height 9
radio input "true"
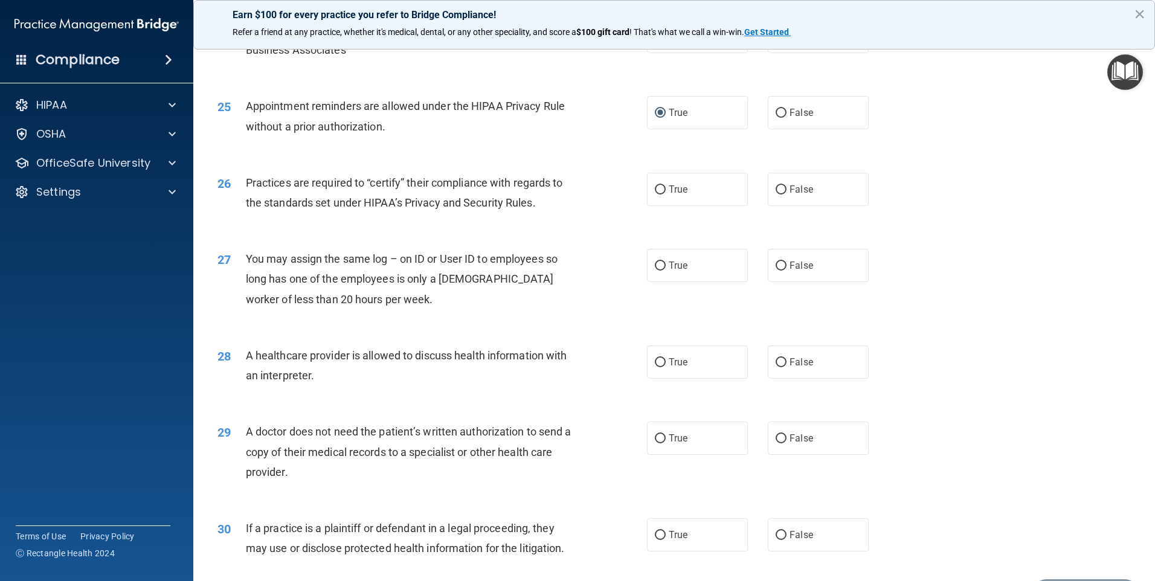
scroll to position [2176, 0]
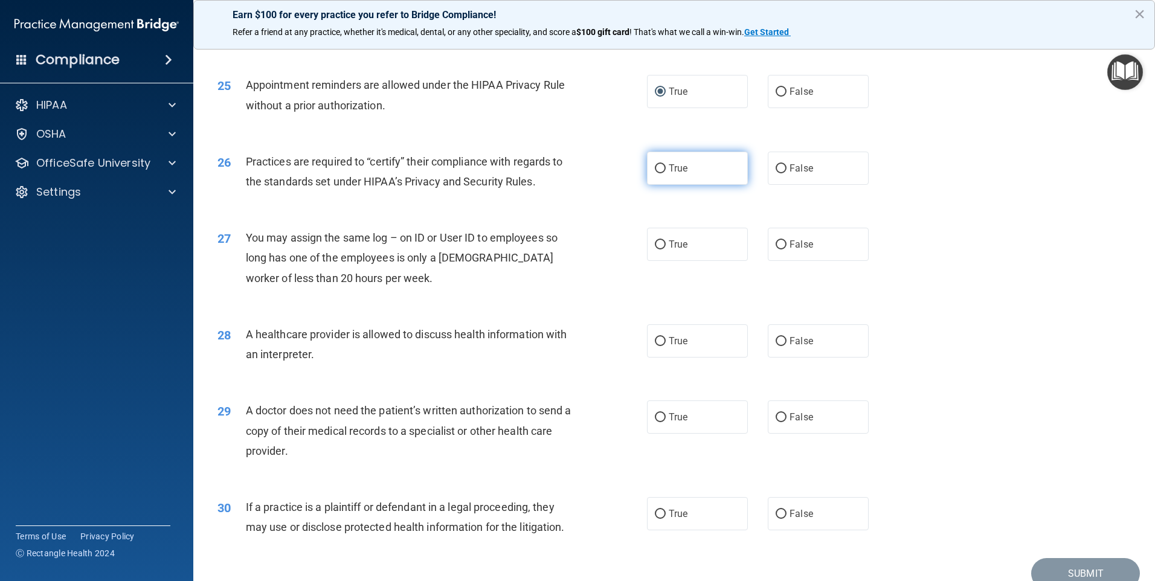
click at [655, 168] on input "True" at bounding box center [660, 168] width 11 height 9
radio input "true"
click at [777, 243] on input "False" at bounding box center [781, 245] width 11 height 9
radio input "true"
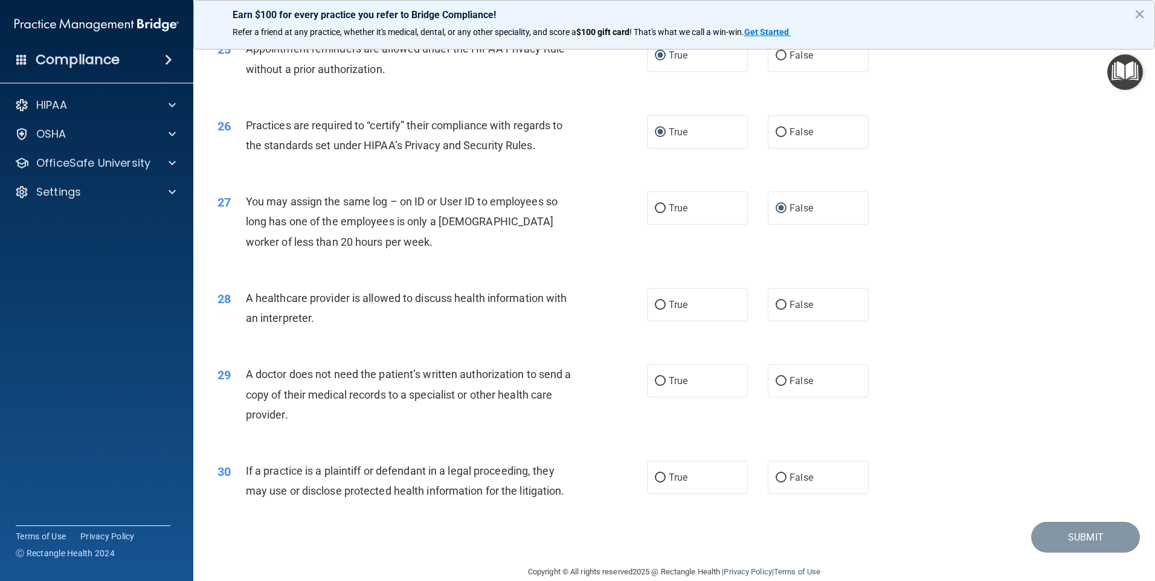
scroll to position [2232, 0]
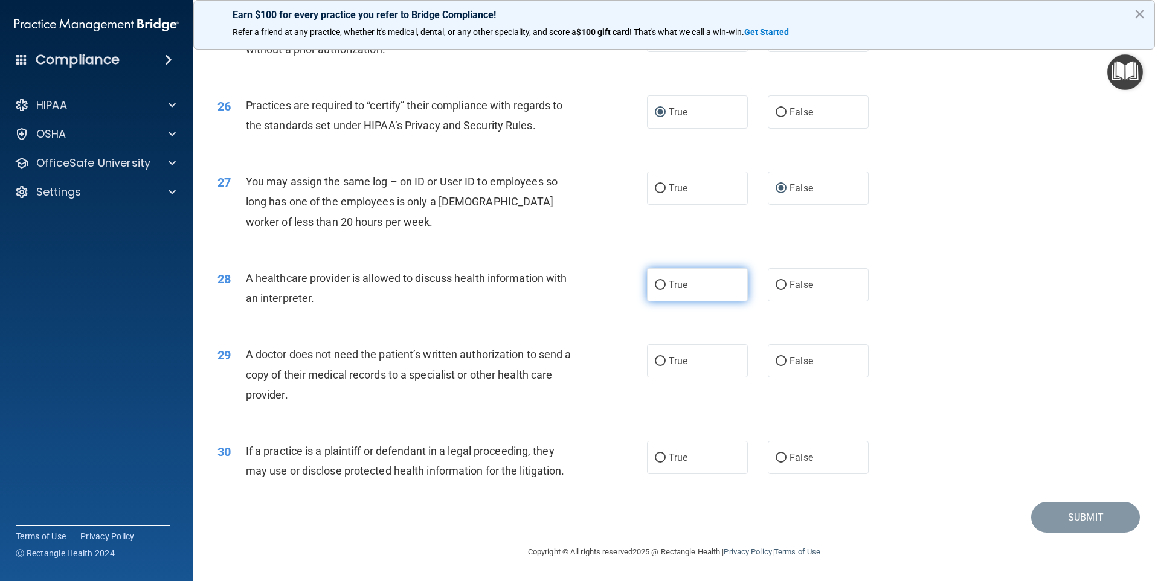
click at [655, 285] on input "True" at bounding box center [660, 285] width 11 height 9
radio input "true"
click at [656, 360] on input "True" at bounding box center [660, 361] width 11 height 9
radio input "true"
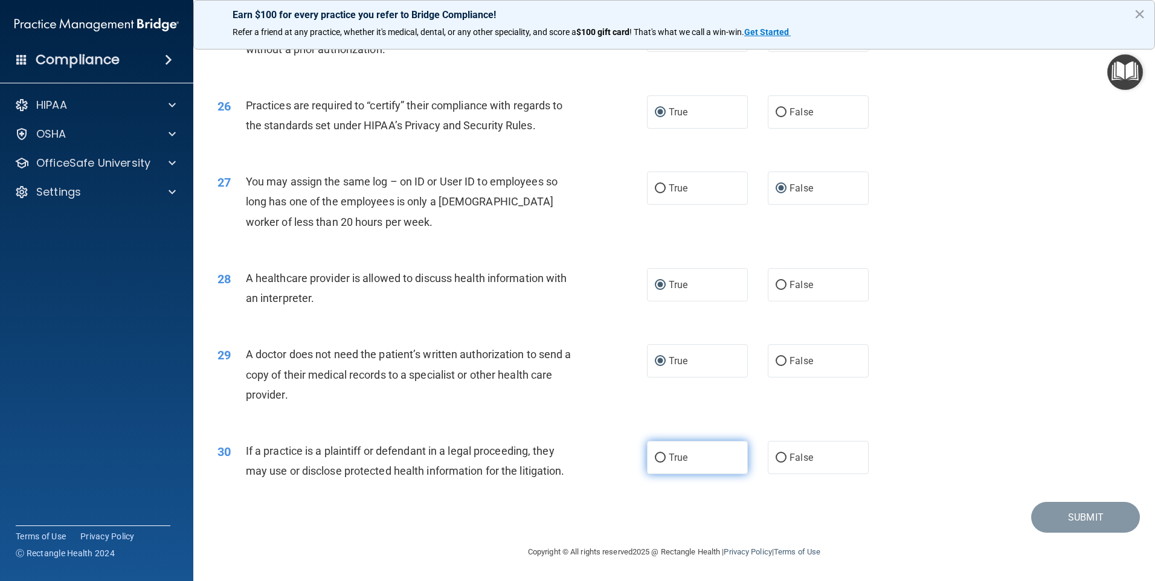
click at [657, 457] on input "True" at bounding box center [660, 458] width 11 height 9
radio input "true"
click at [1067, 517] on button "Submit" at bounding box center [1086, 517] width 109 height 31
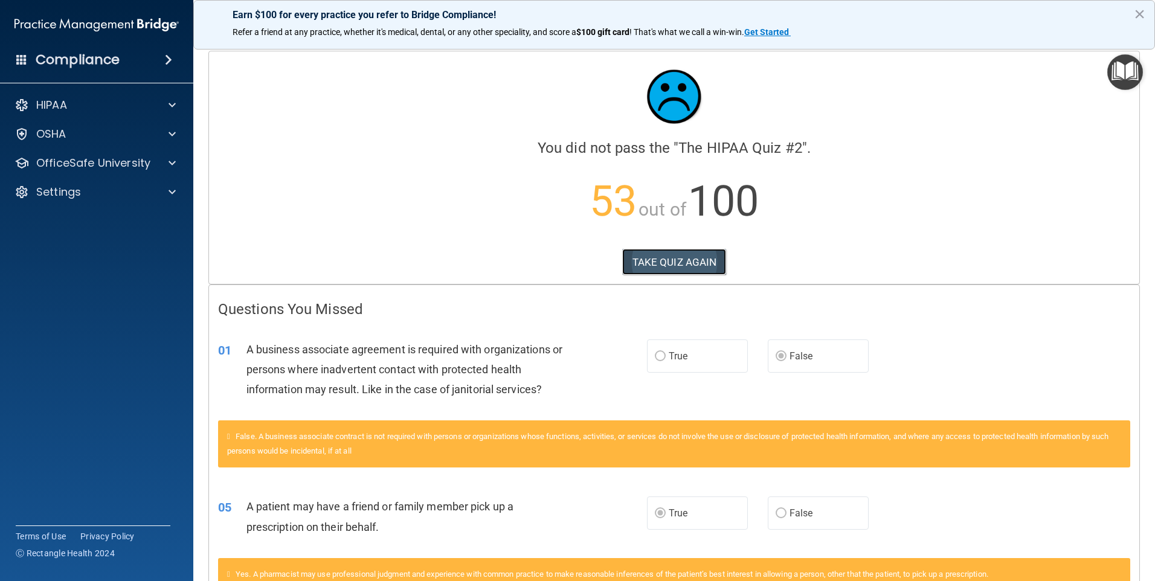
click at [651, 254] on button "TAKE QUIZ AGAIN" at bounding box center [674, 262] width 105 height 27
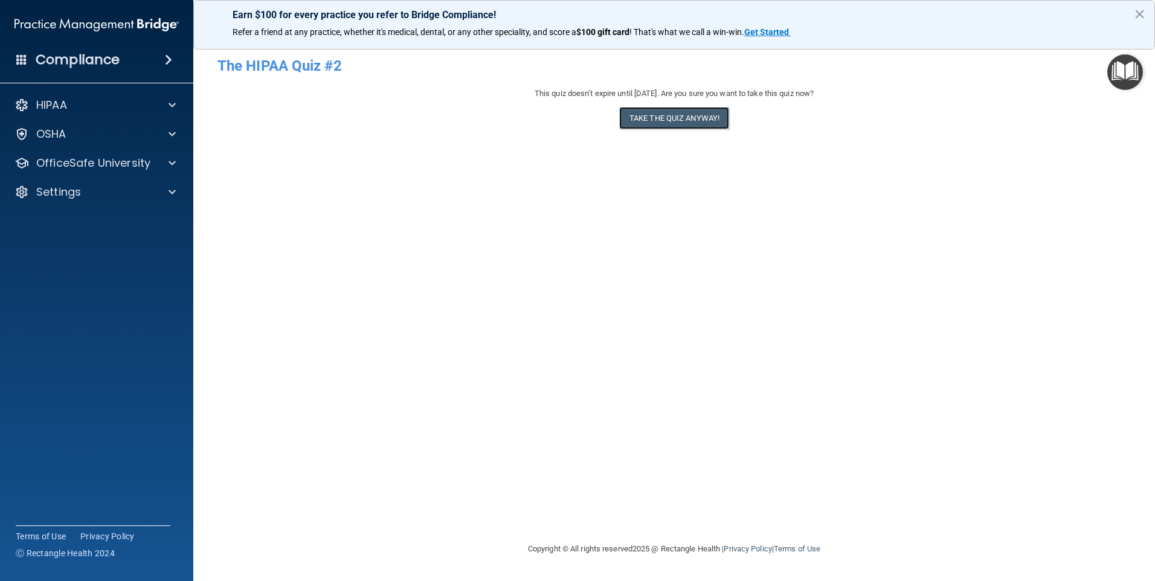
click at [676, 116] on button "Take the quiz anyway!" at bounding box center [674, 118] width 110 height 22
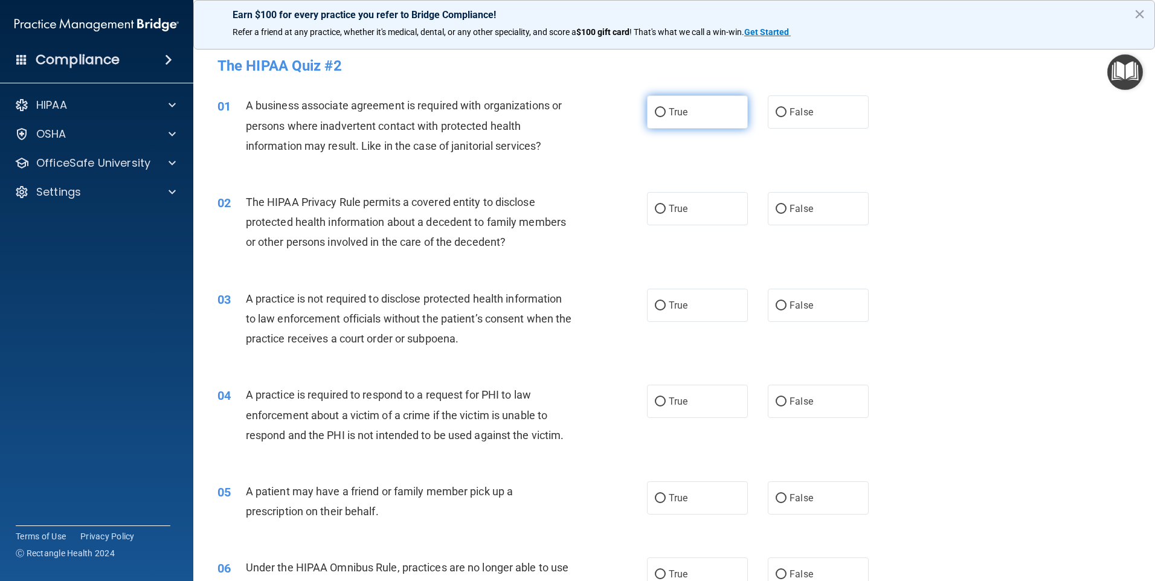
click at [655, 111] on input "True" at bounding box center [660, 112] width 11 height 9
radio input "true"
click at [656, 210] on input "True" at bounding box center [660, 209] width 11 height 9
radio input "true"
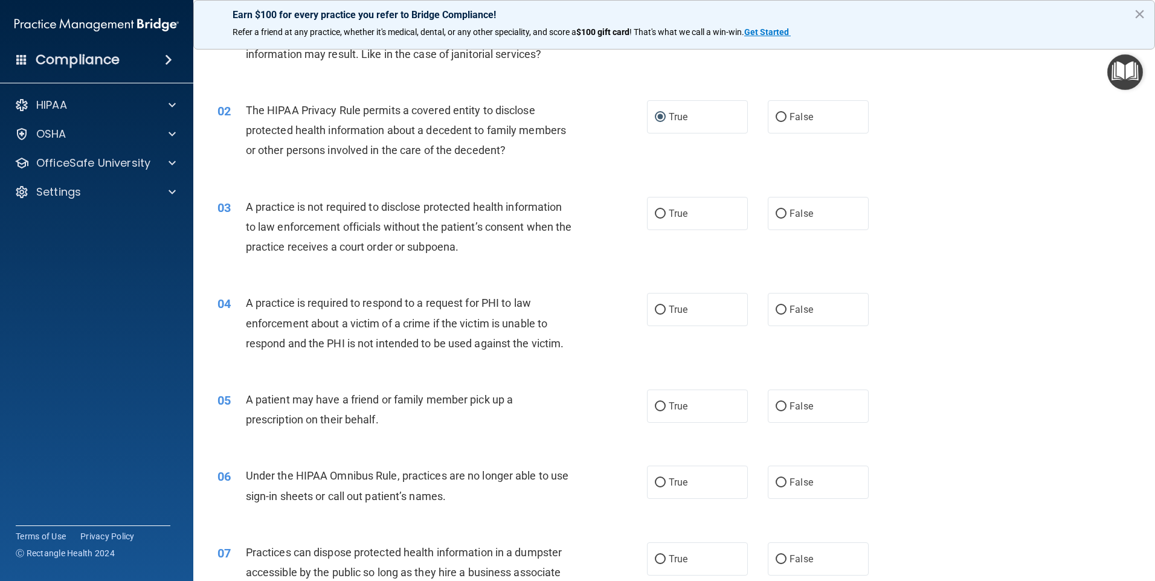
scroll to position [121, 0]
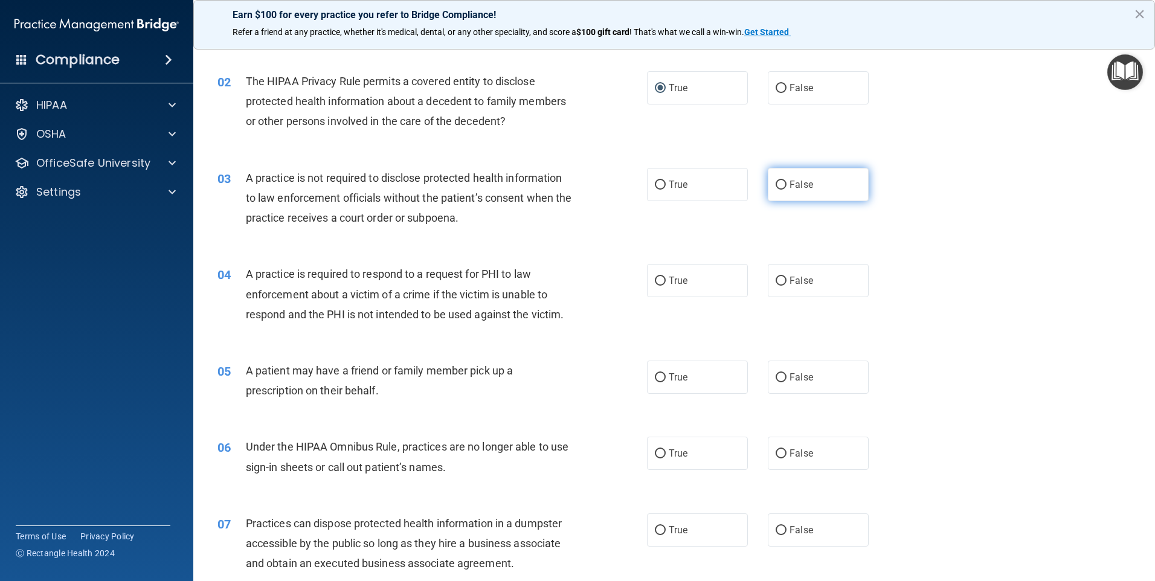
click at [776, 181] on input "False" at bounding box center [781, 185] width 11 height 9
radio input "true"
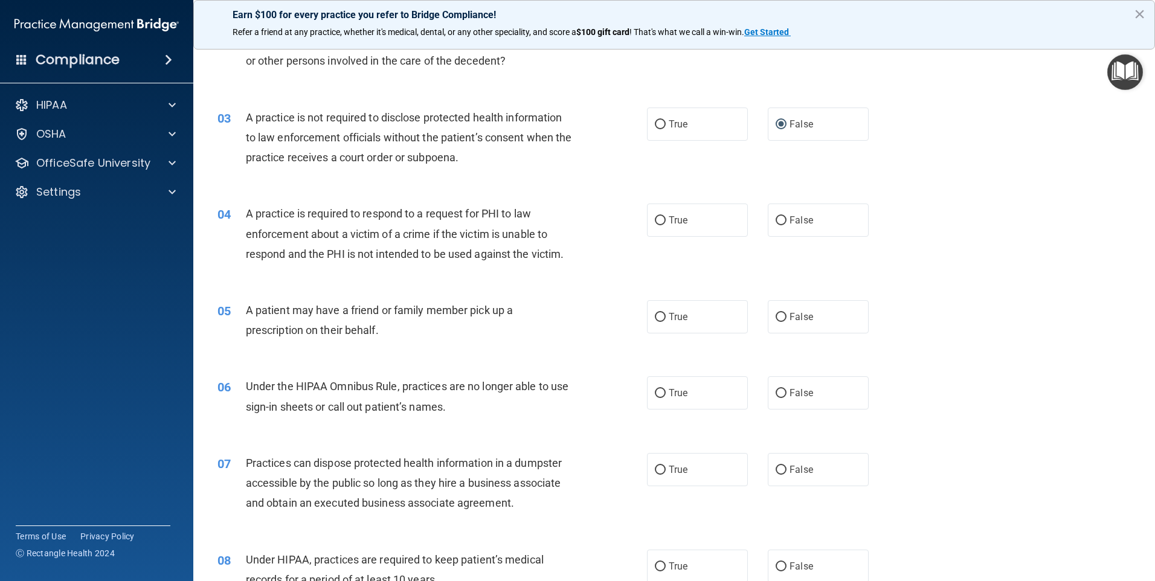
scroll to position [242, 0]
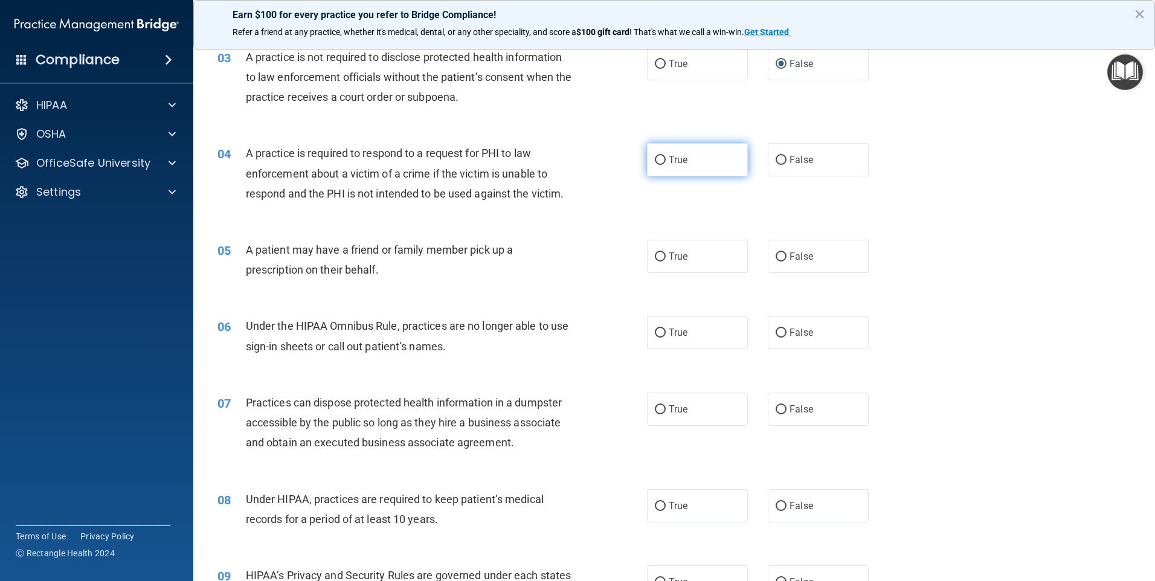
click at [656, 160] on input "True" at bounding box center [660, 160] width 11 height 9
radio input "true"
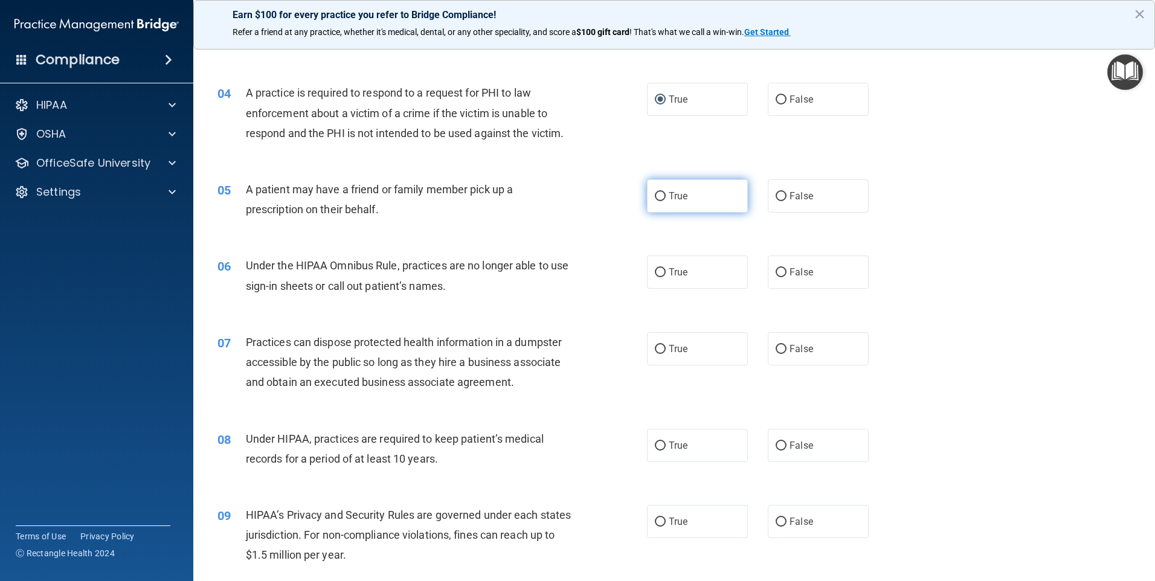
click at [656, 195] on input "True" at bounding box center [660, 196] width 11 height 9
radio input "true"
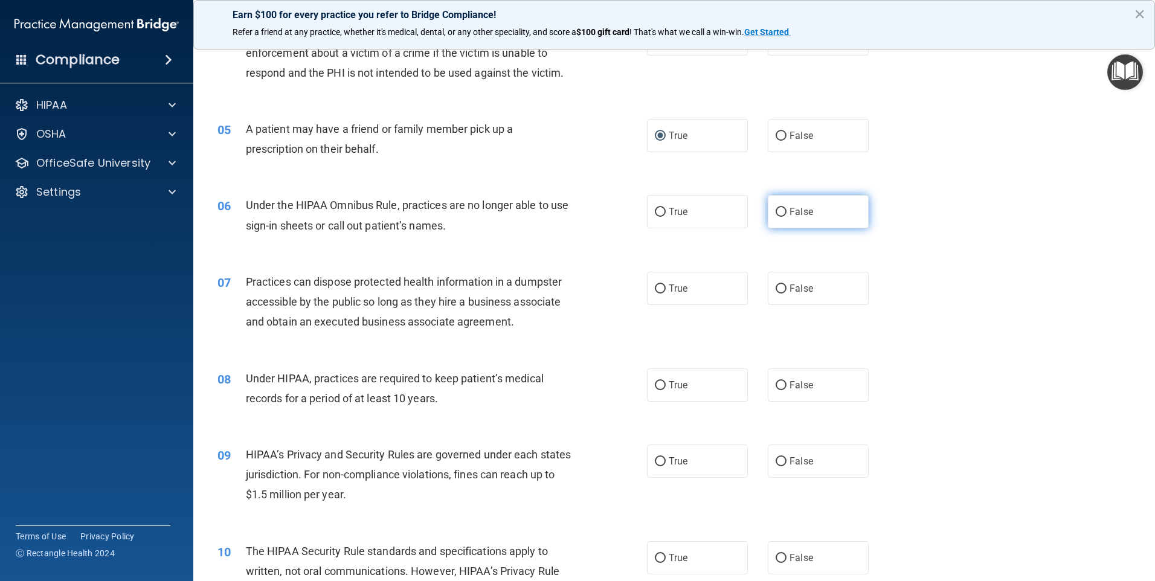
click at [777, 212] on input "False" at bounding box center [781, 212] width 11 height 9
radio input "true"
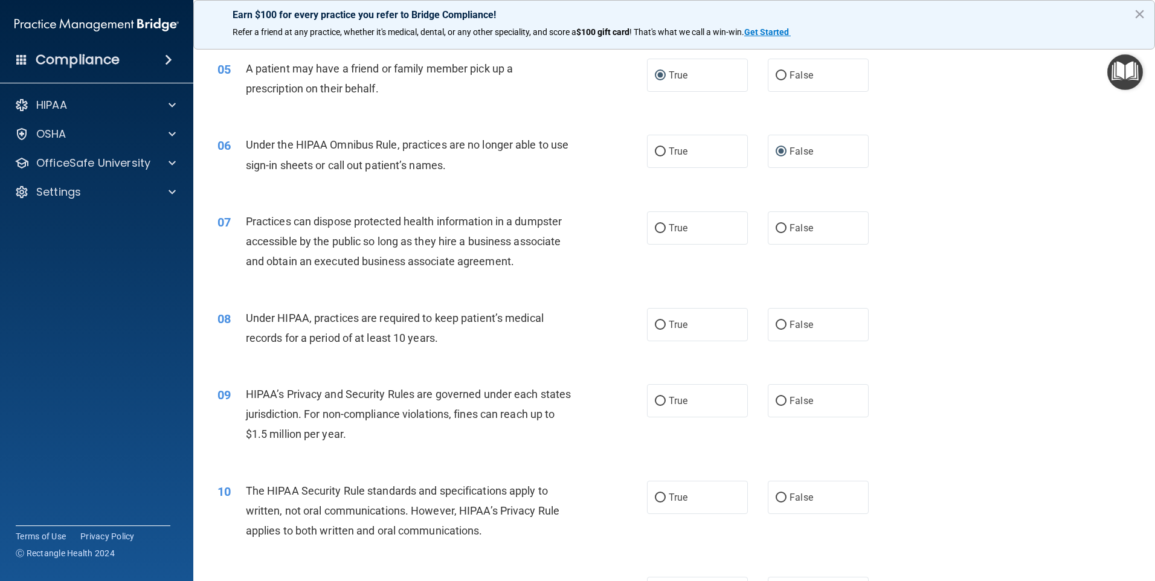
scroll to position [483, 0]
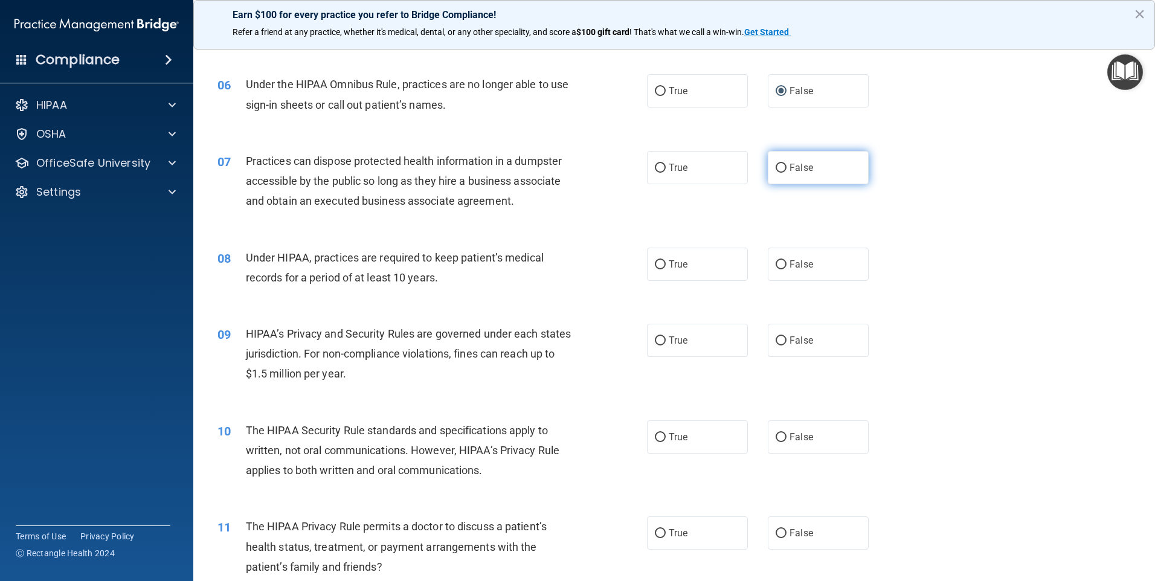
click at [777, 167] on input "False" at bounding box center [781, 168] width 11 height 9
radio input "true"
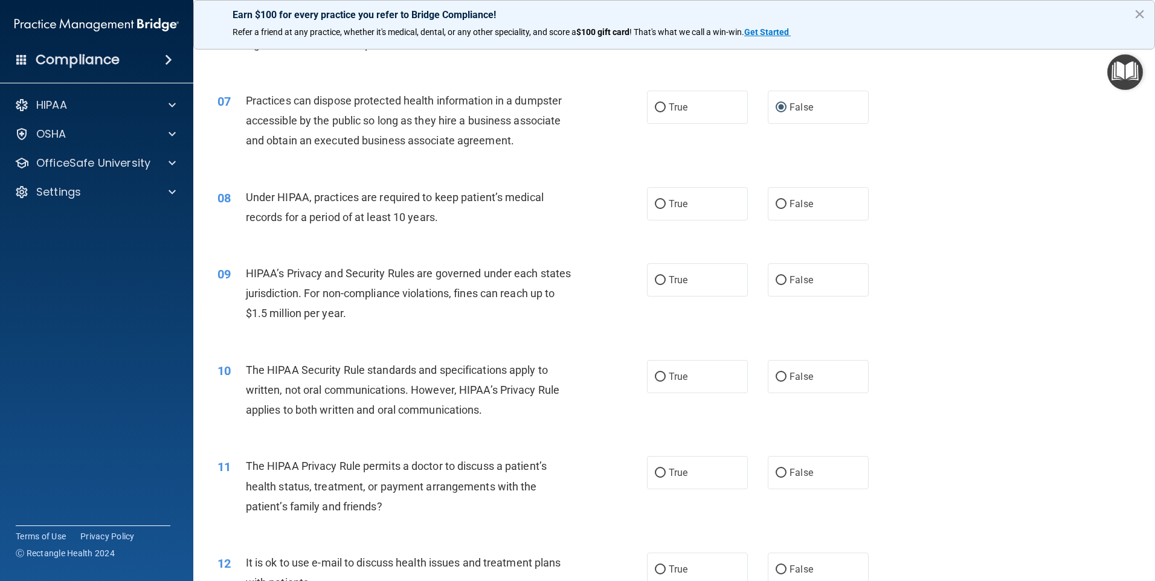
scroll to position [604, 0]
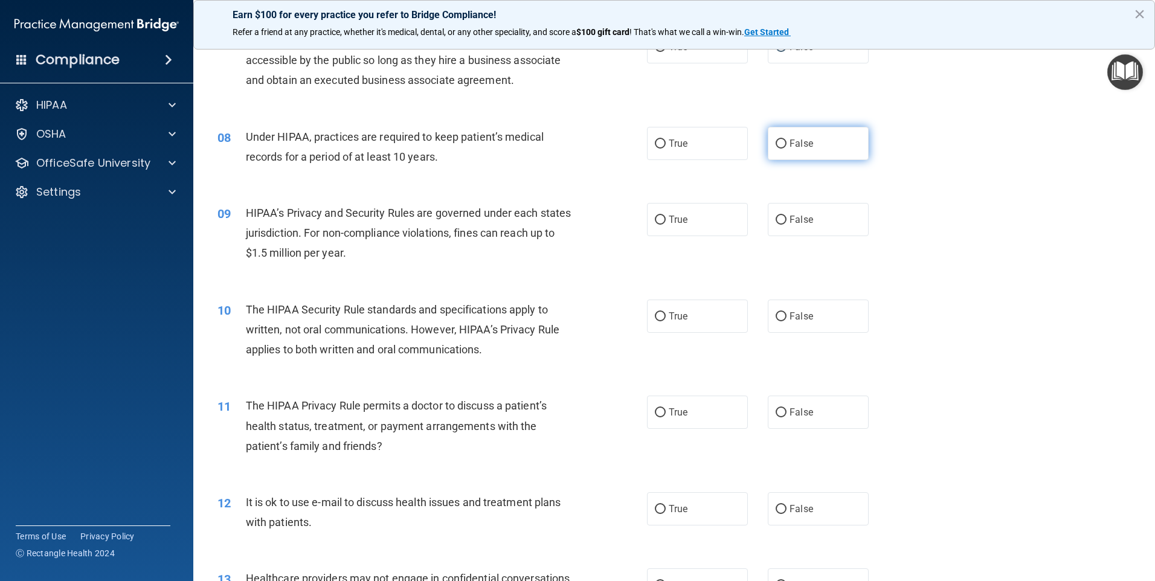
click at [776, 144] on input "False" at bounding box center [781, 144] width 11 height 9
radio input "true"
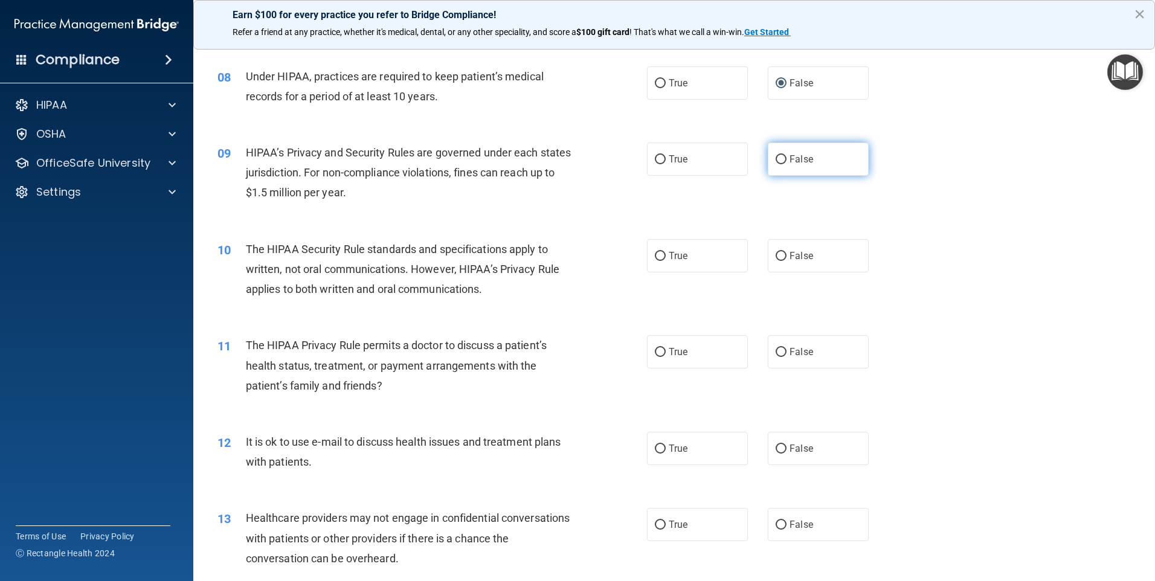
click at [776, 157] on input "False" at bounding box center [781, 159] width 11 height 9
radio input "true"
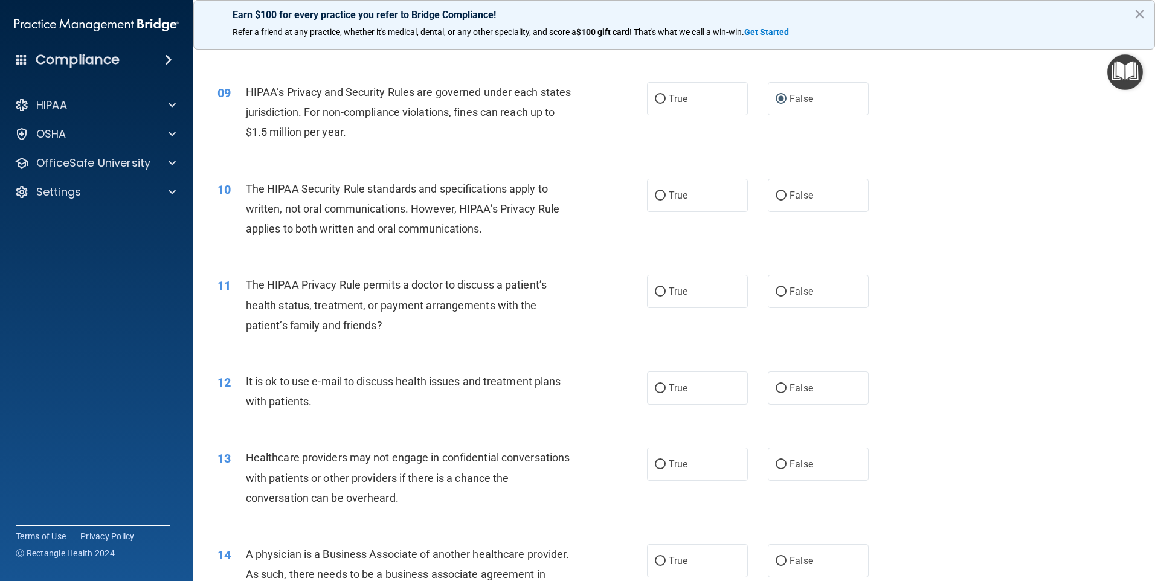
scroll to position [786, 0]
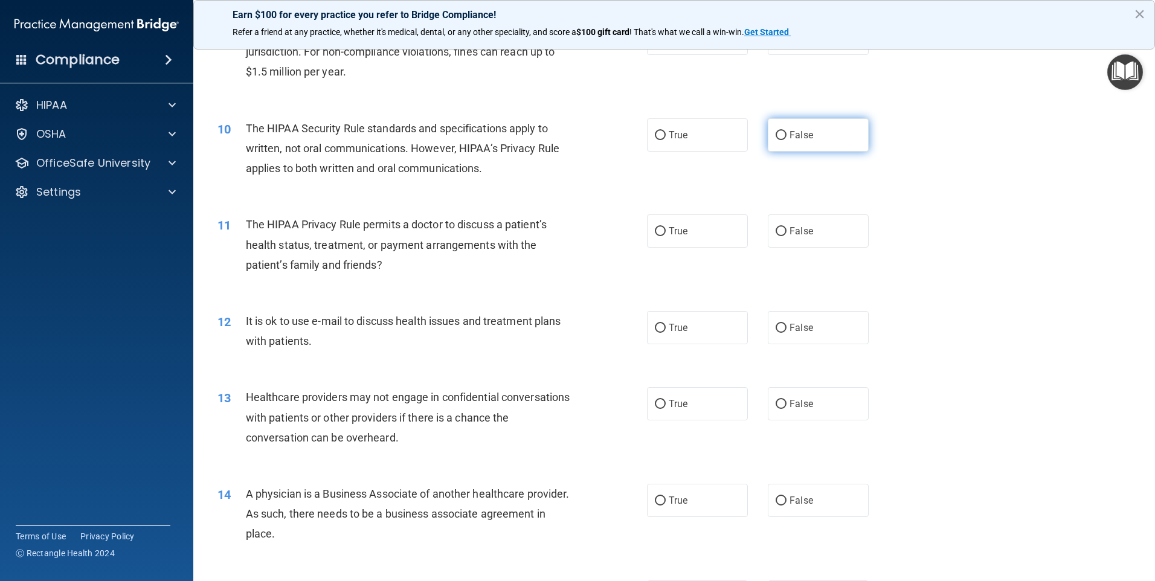
click at [777, 134] on input "False" at bounding box center [781, 135] width 11 height 9
radio input "true"
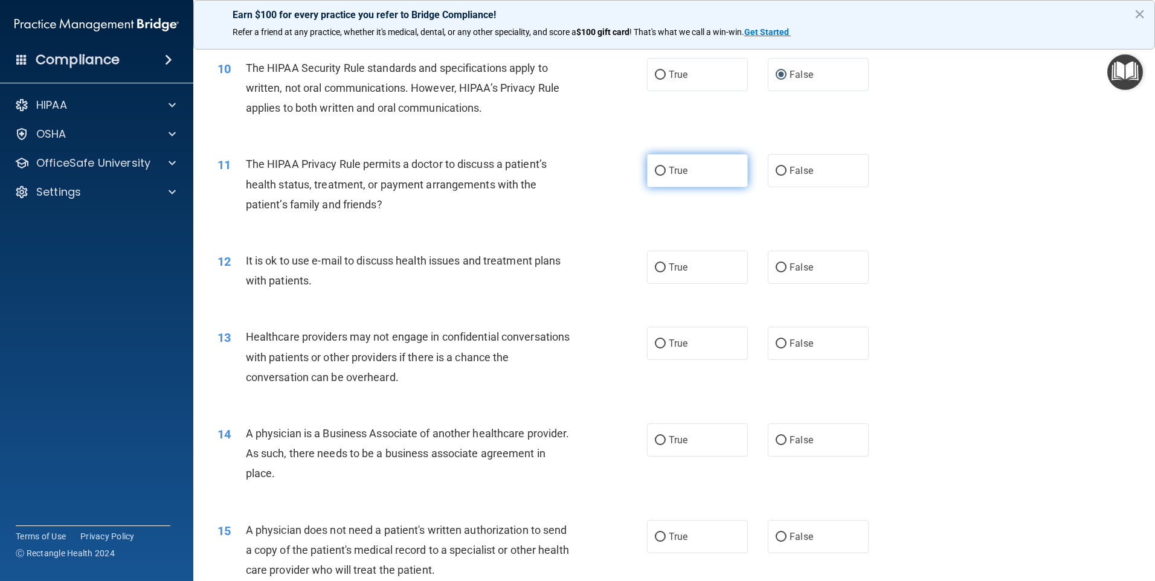
click at [656, 169] on input "True" at bounding box center [660, 171] width 11 height 9
radio input "true"
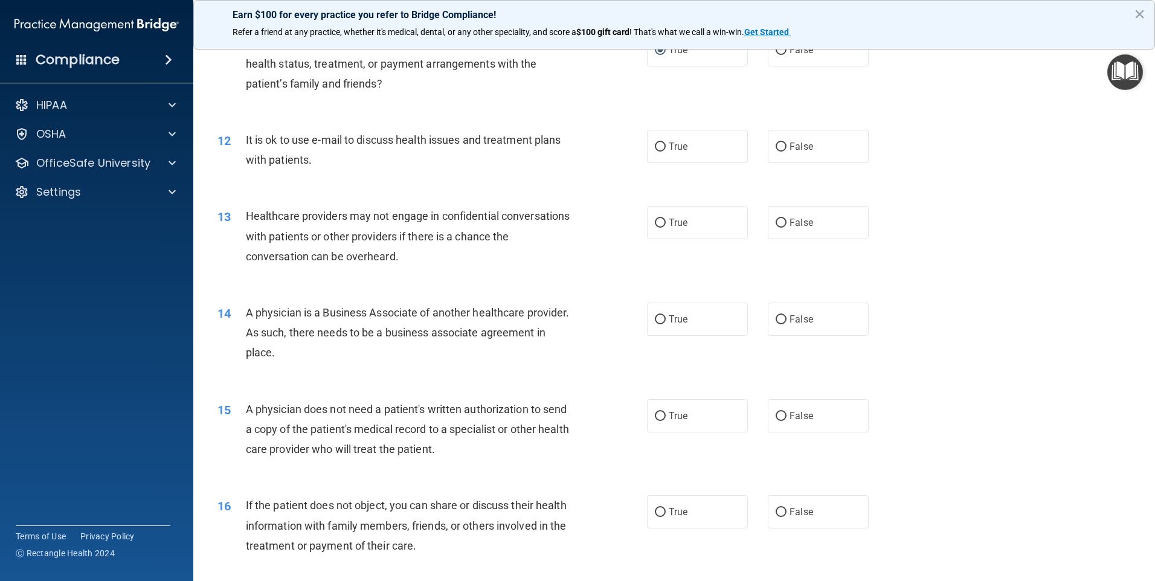
scroll to position [1027, 0]
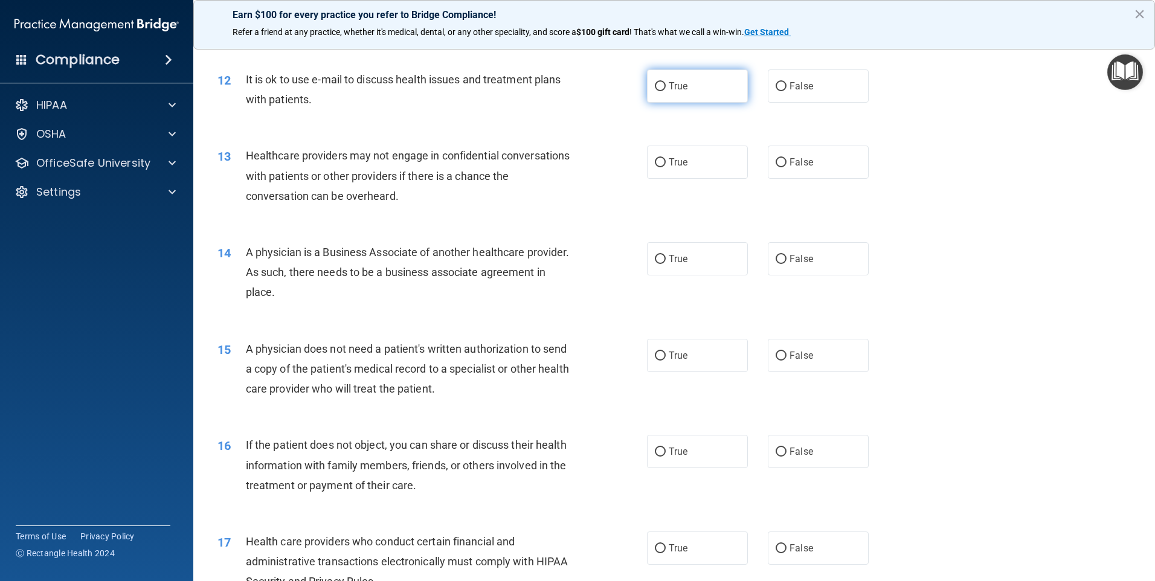
click at [657, 85] on input "True" at bounding box center [660, 86] width 11 height 9
radio input "true"
click at [657, 163] on input "True" at bounding box center [660, 162] width 11 height 9
radio input "true"
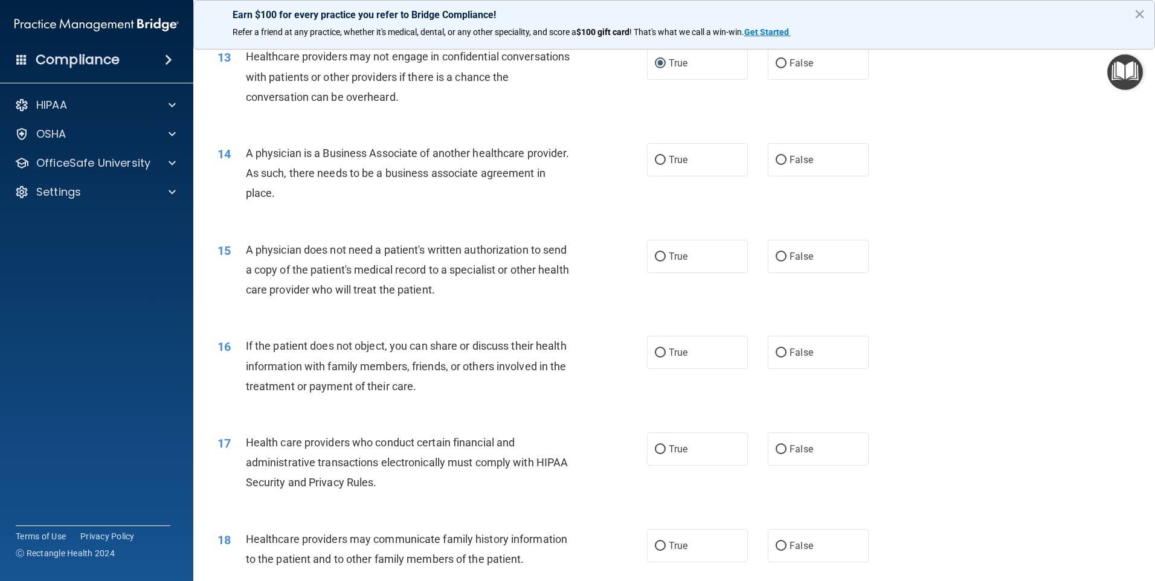
scroll to position [1148, 0]
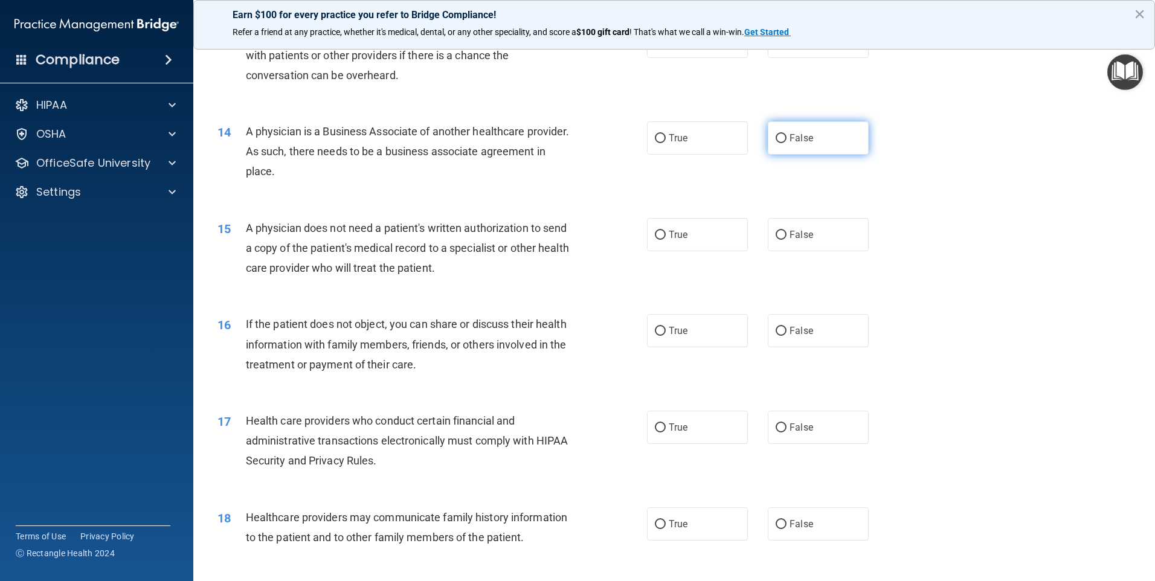
click at [776, 138] on input "False" at bounding box center [781, 138] width 11 height 9
radio input "true"
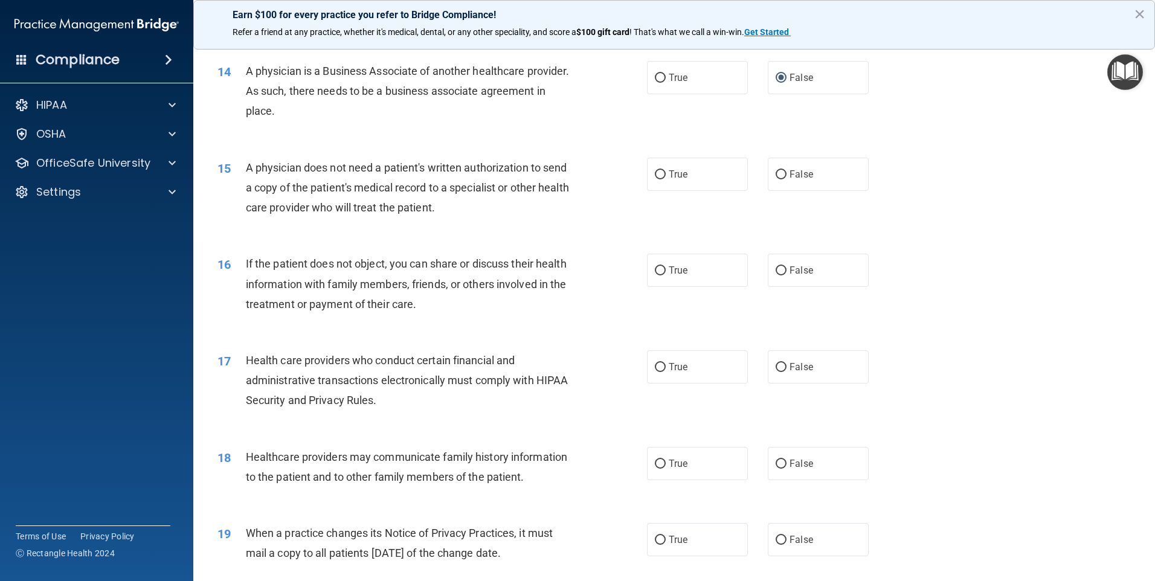
scroll to position [1269, 0]
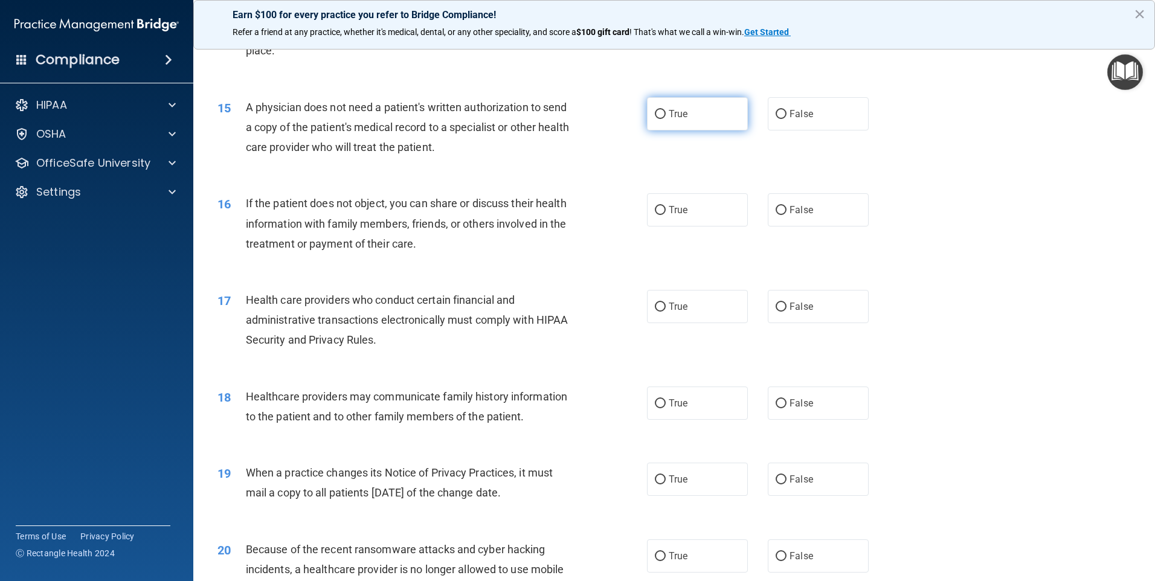
click at [656, 113] on input "True" at bounding box center [660, 114] width 11 height 9
radio input "true"
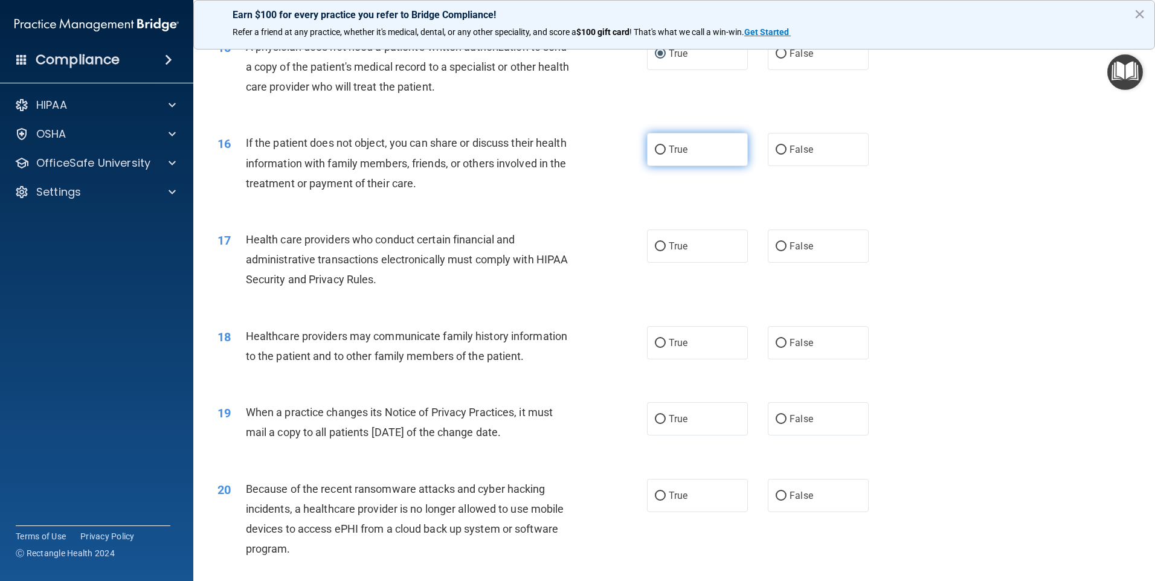
click at [655, 148] on input "True" at bounding box center [660, 150] width 11 height 9
radio input "true"
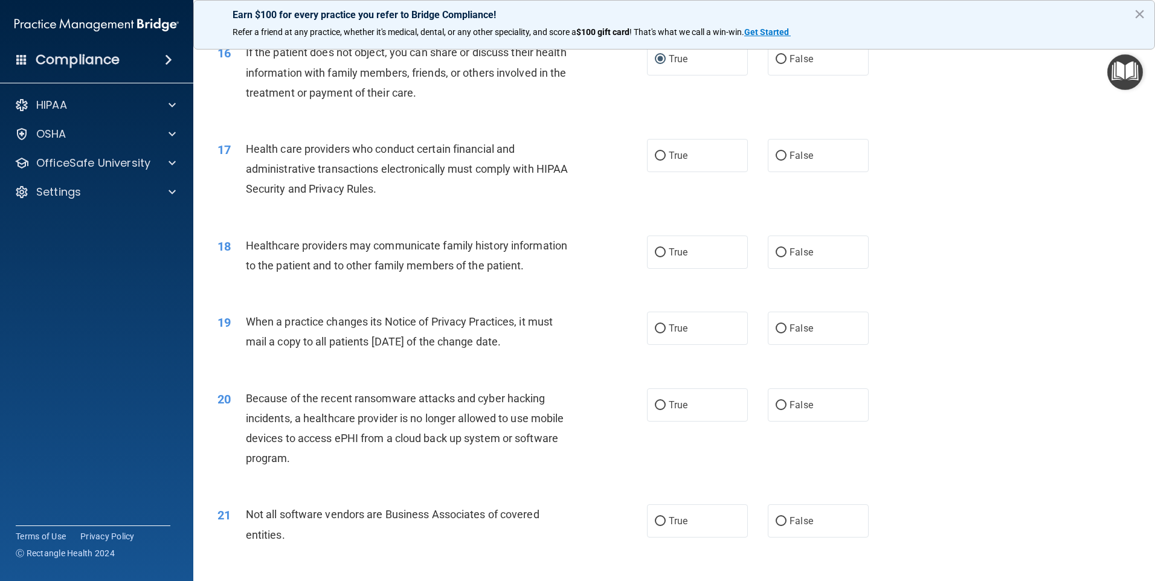
scroll to position [1450, 0]
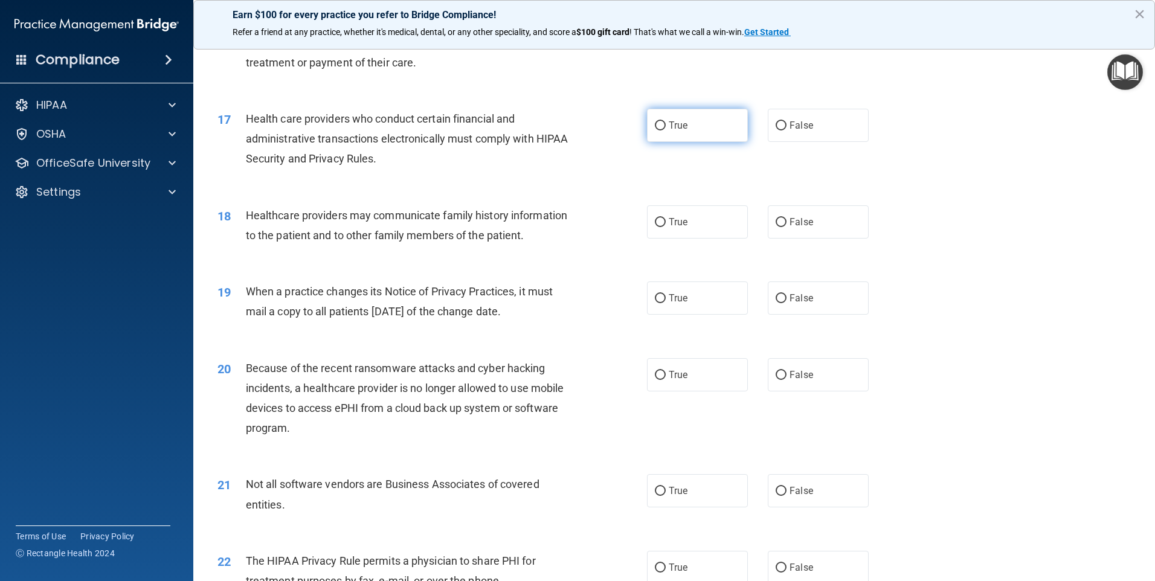
click at [655, 125] on input "True" at bounding box center [660, 125] width 11 height 9
radio input "true"
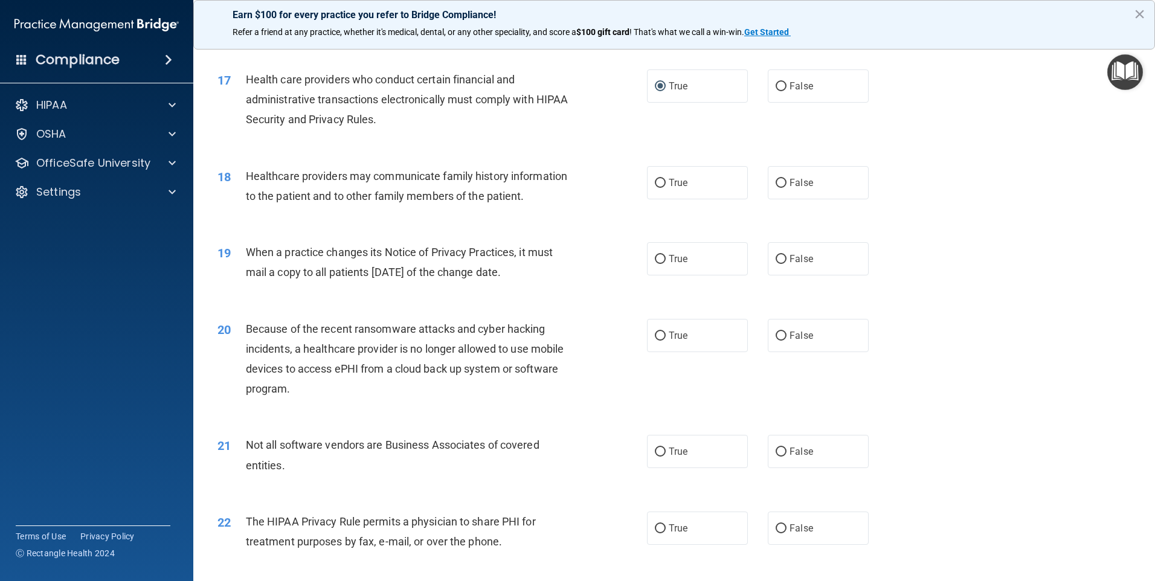
scroll to position [1511, 0]
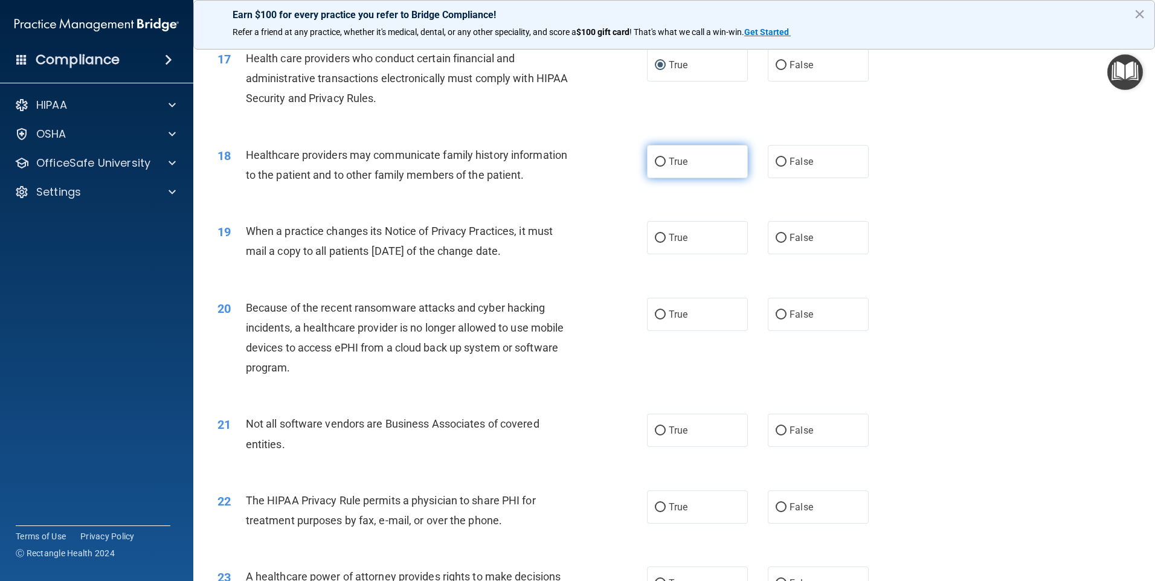
click at [656, 163] on input "True" at bounding box center [660, 162] width 11 height 9
radio input "true"
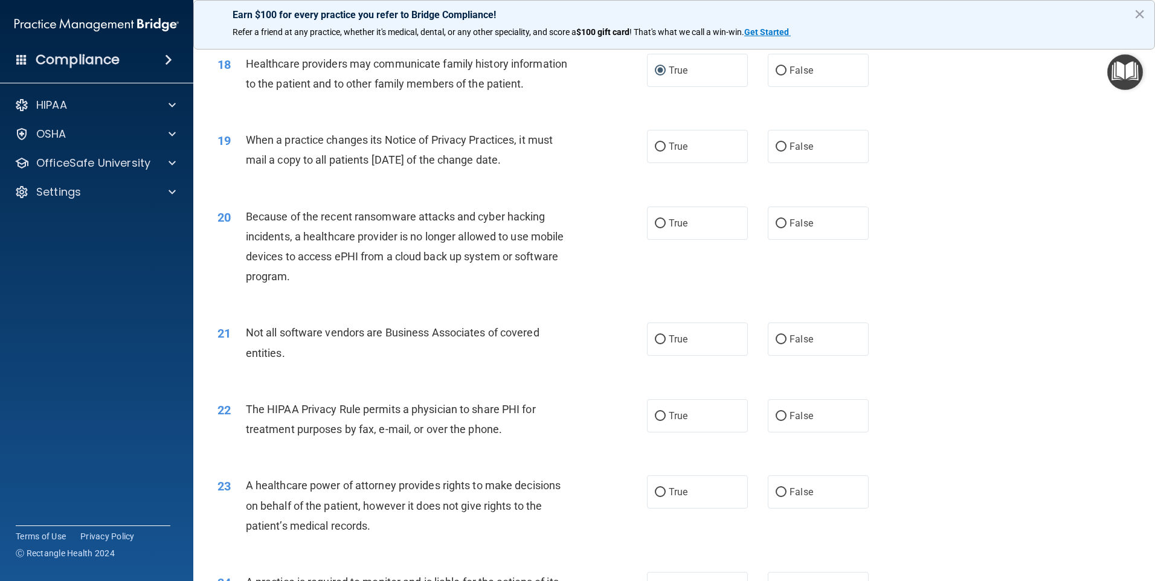
scroll to position [1632, 0]
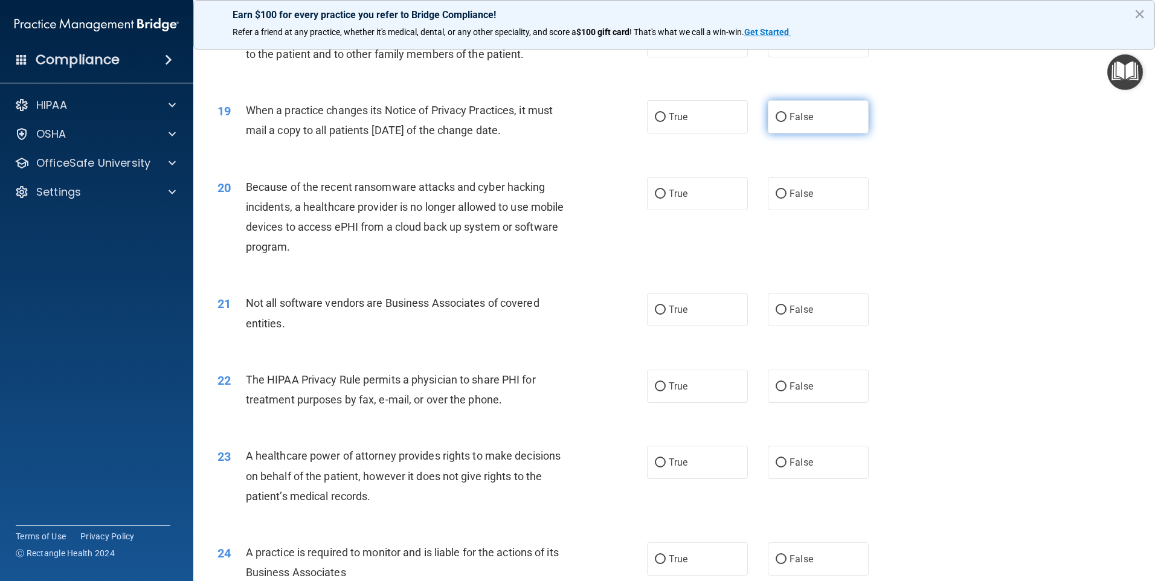
click at [779, 115] on input "False" at bounding box center [781, 117] width 11 height 9
radio input "true"
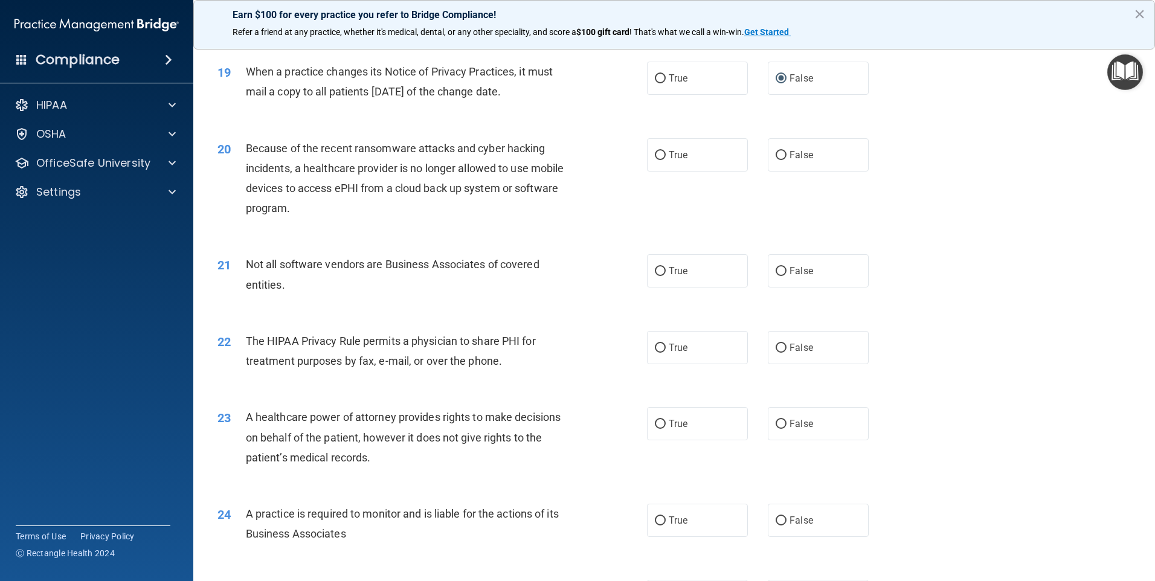
scroll to position [1692, 0]
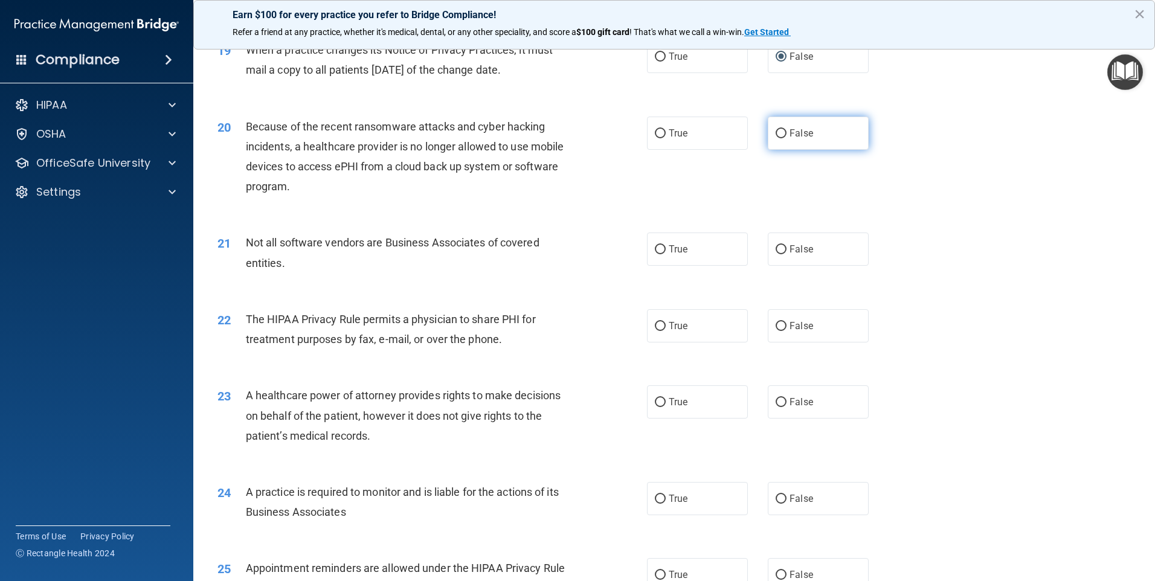
click at [776, 133] on input "False" at bounding box center [781, 133] width 11 height 9
radio input "true"
click at [655, 247] on input "True" at bounding box center [660, 249] width 11 height 9
radio input "true"
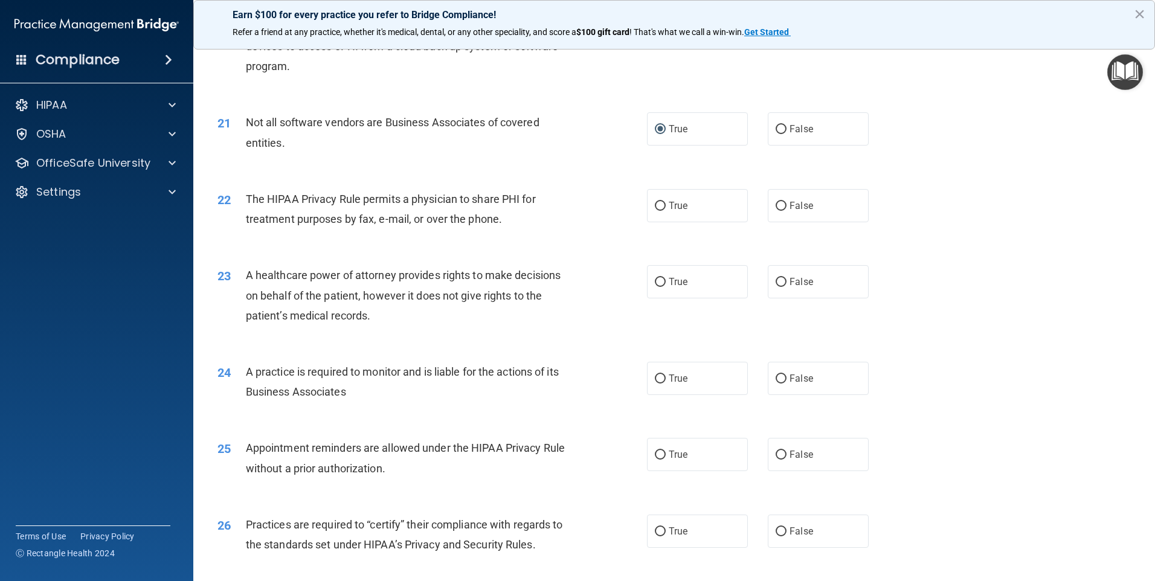
scroll to position [1813, 0]
click at [656, 206] on input "True" at bounding box center [660, 205] width 11 height 9
radio input "true"
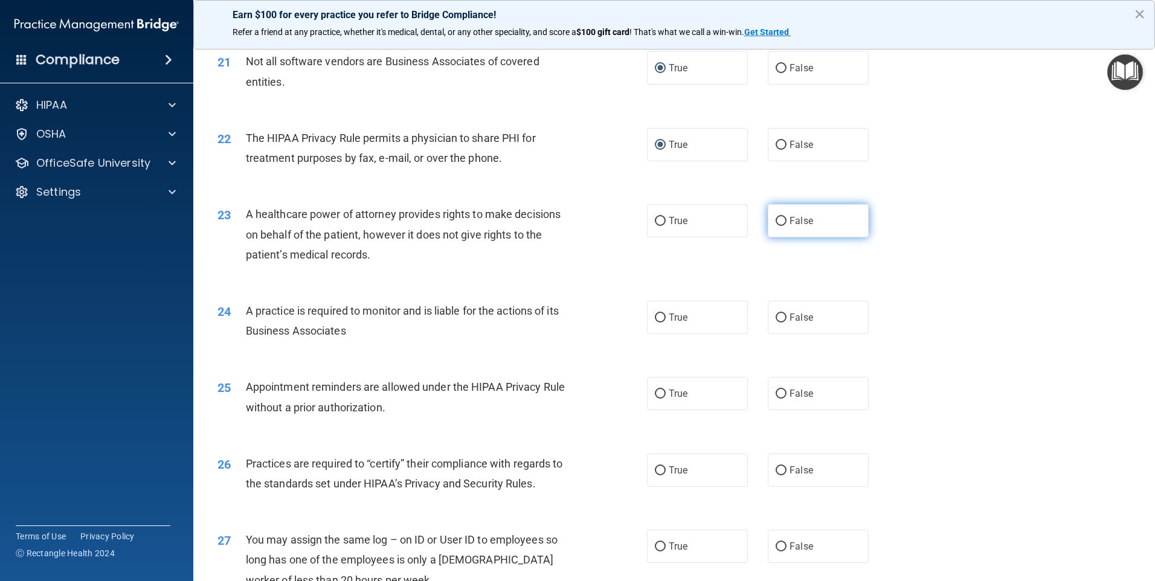
click at [776, 218] on input "False" at bounding box center [781, 221] width 11 height 9
radio input "true"
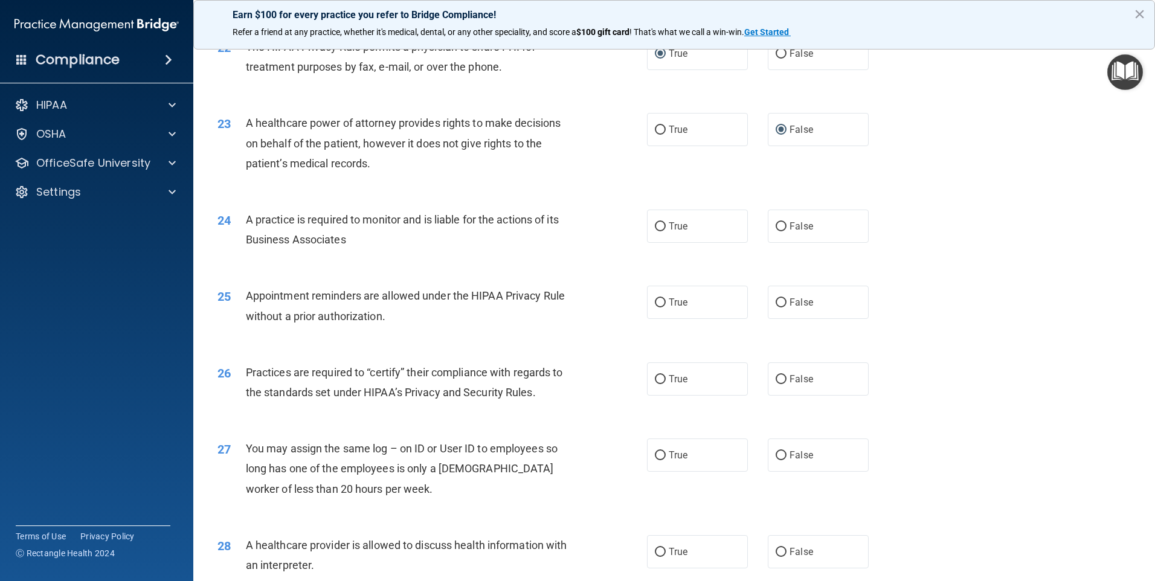
scroll to position [1994, 0]
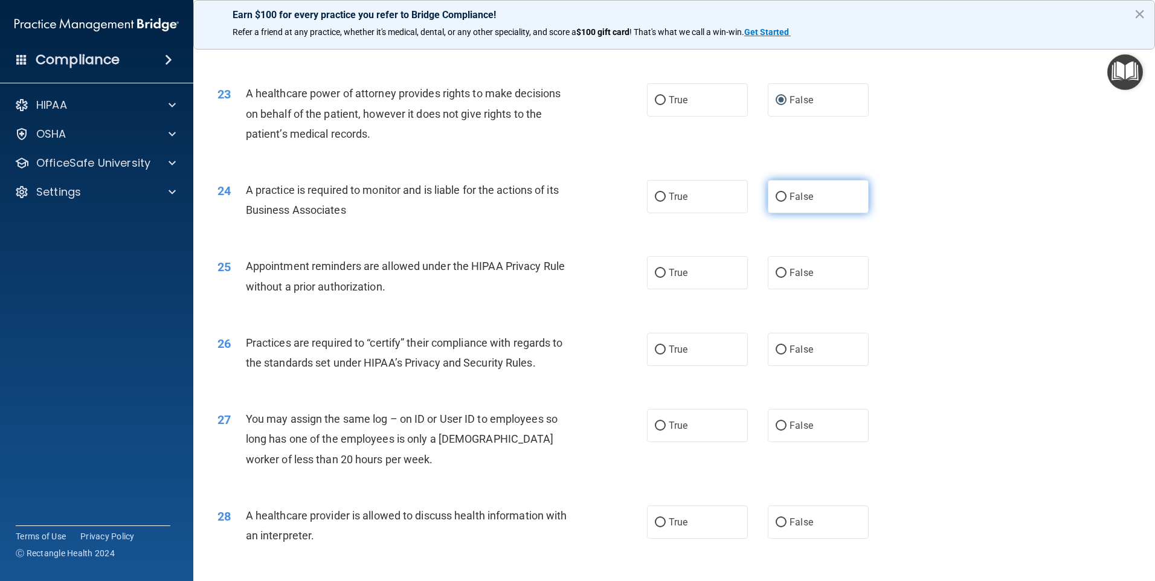
click at [776, 194] on input "False" at bounding box center [781, 197] width 11 height 9
radio input "true"
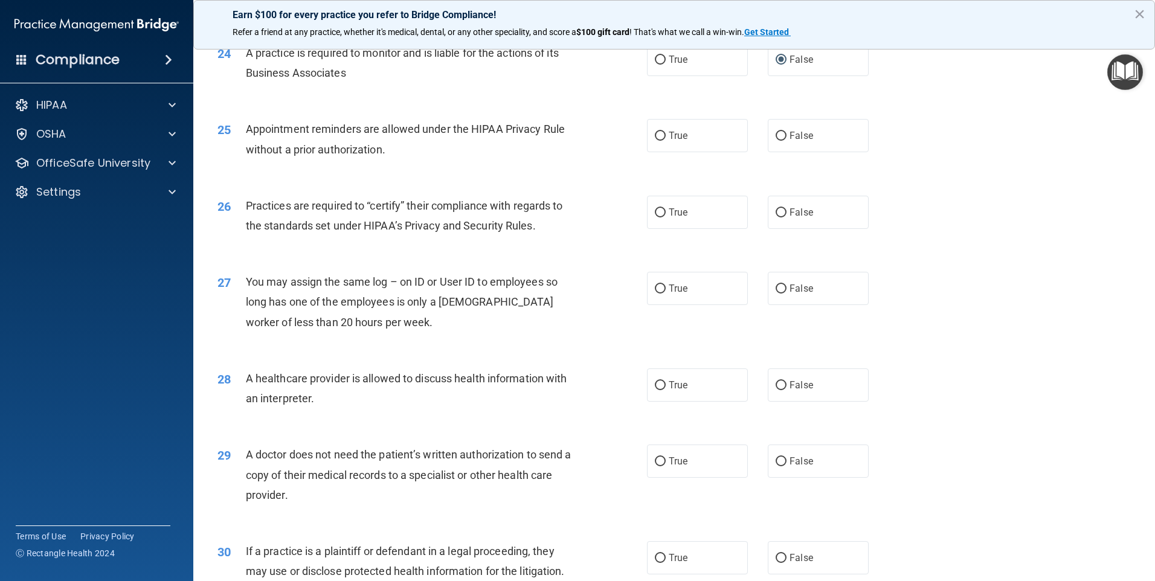
scroll to position [2176, 0]
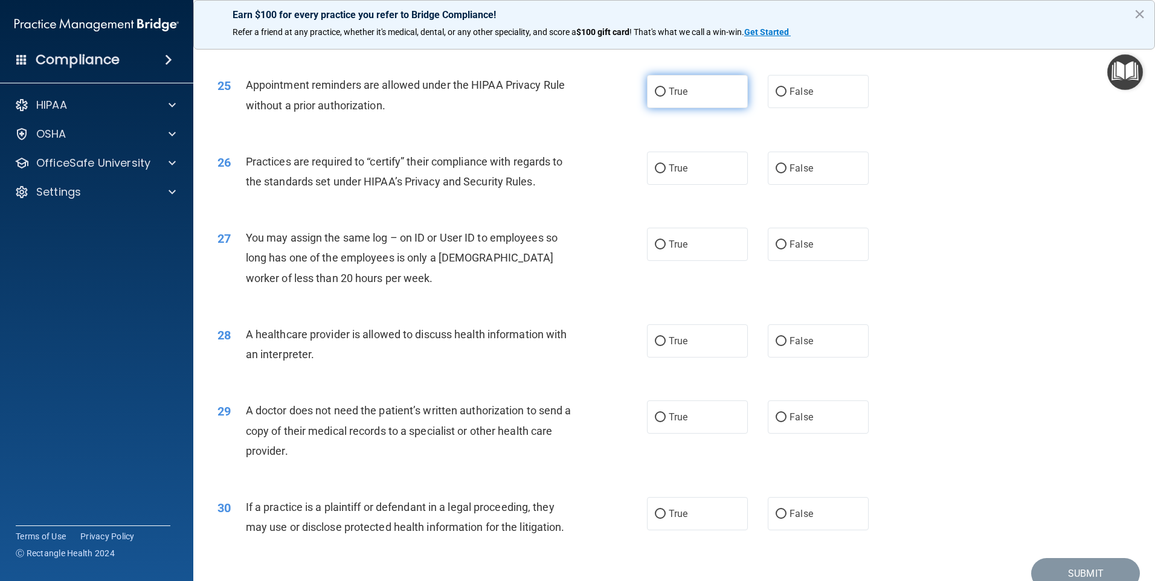
click at [656, 89] on input "True" at bounding box center [660, 92] width 11 height 9
radio input "true"
click at [776, 166] on input "False" at bounding box center [781, 168] width 11 height 9
radio input "true"
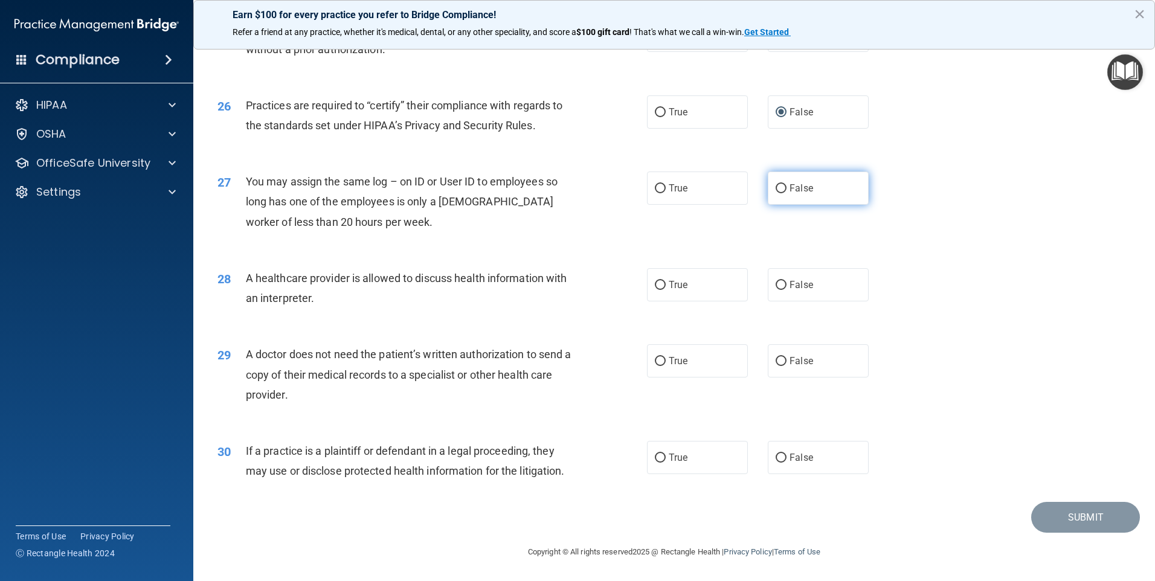
click at [778, 188] on input "False" at bounding box center [781, 188] width 11 height 9
radio input "true"
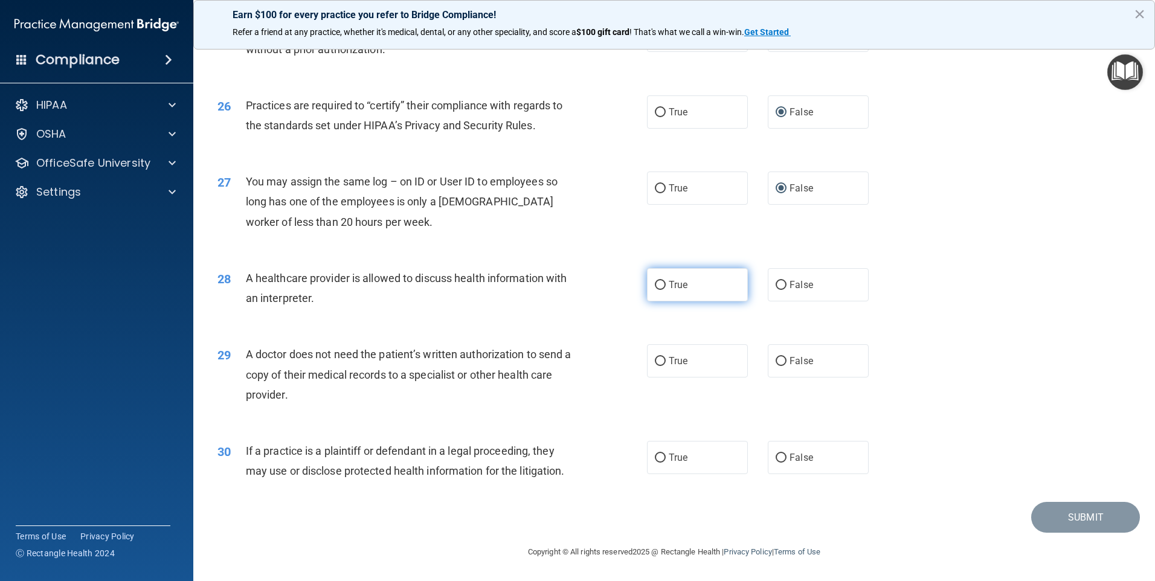
click at [656, 285] on input "True" at bounding box center [660, 285] width 11 height 9
radio input "true"
click at [657, 361] on input "True" at bounding box center [660, 361] width 11 height 9
radio input "true"
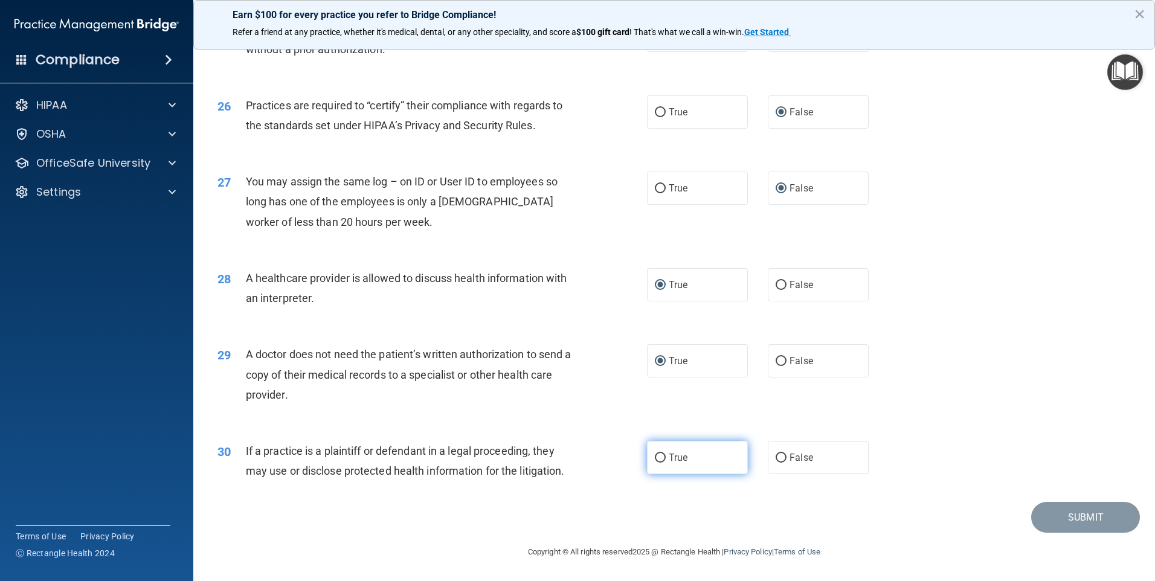
click at [657, 459] on input "True" at bounding box center [660, 458] width 11 height 9
radio input "true"
click at [1070, 511] on button "Submit" at bounding box center [1086, 517] width 109 height 31
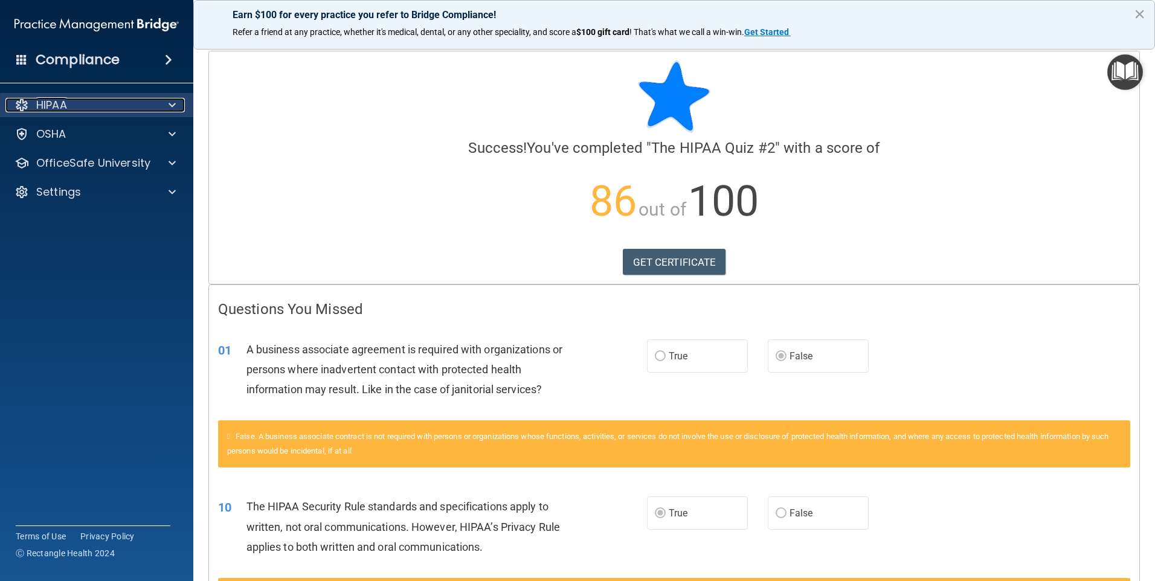
click at [149, 102] on div "HIPAA" at bounding box center [80, 105] width 150 height 15
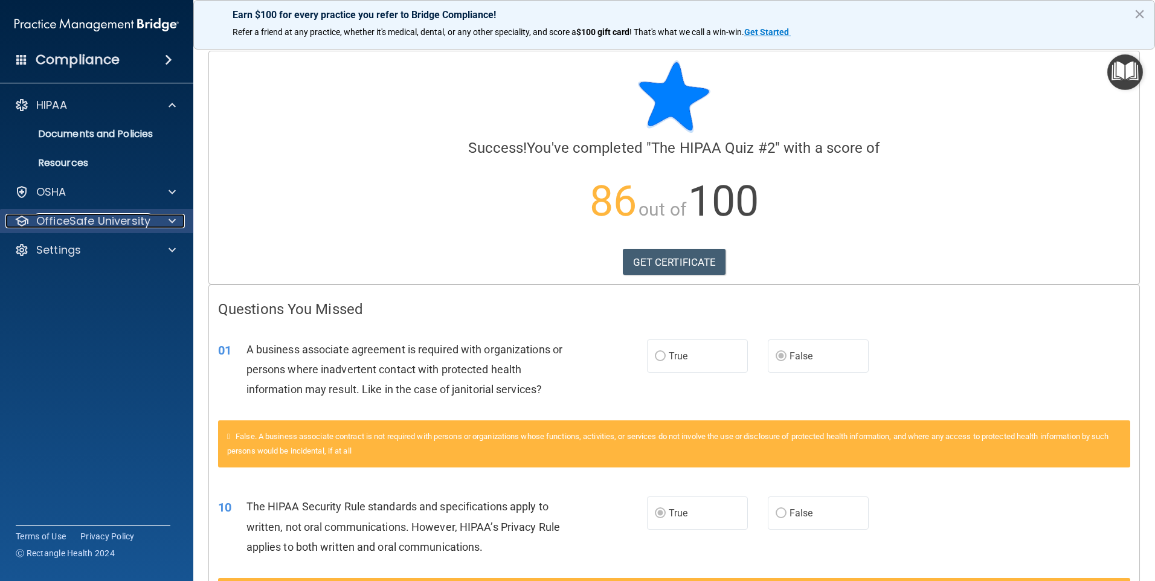
click at [91, 217] on p "OfficeSafe University" at bounding box center [93, 221] width 114 height 15
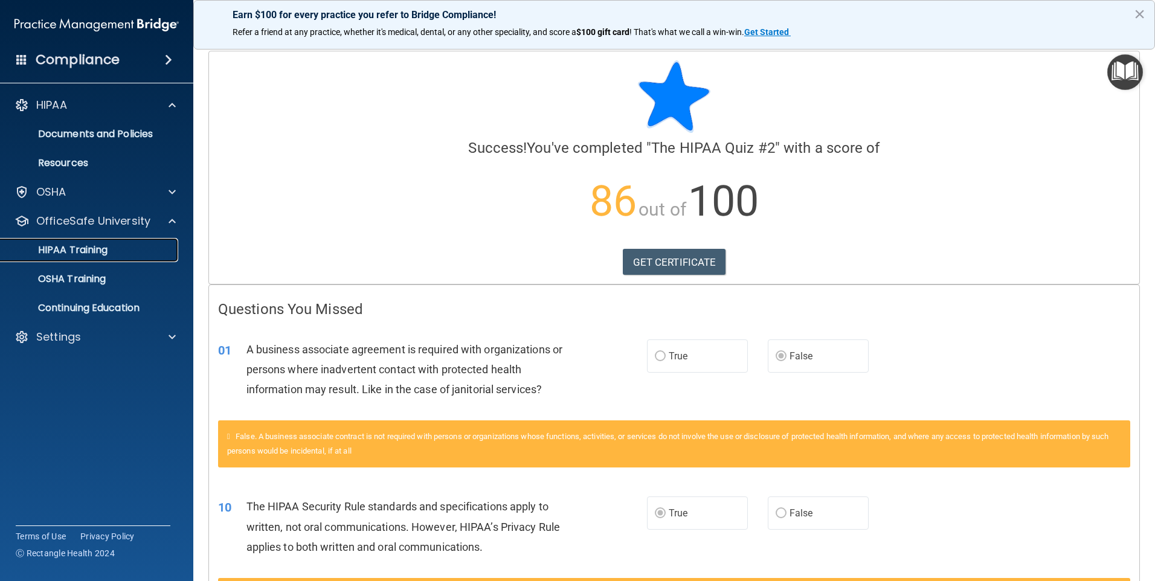
click at [100, 245] on p "HIPAA Training" at bounding box center [58, 250] width 100 height 12
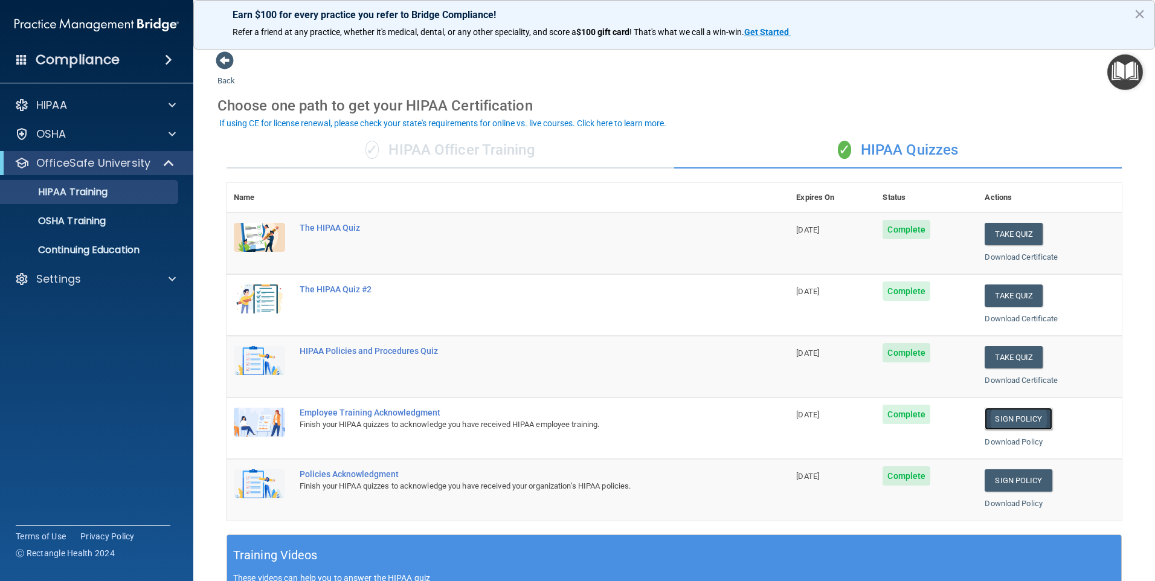
click at [1005, 417] on link "Sign Policy" at bounding box center [1018, 419] width 67 height 22
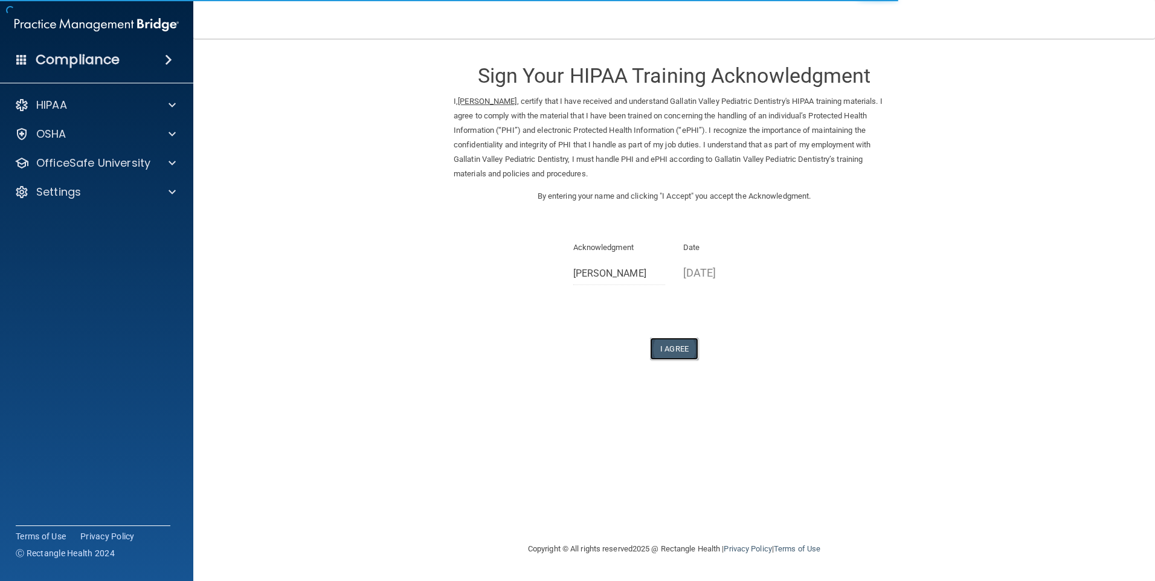
click at [676, 346] on button "I Agree" at bounding box center [674, 349] width 48 height 22
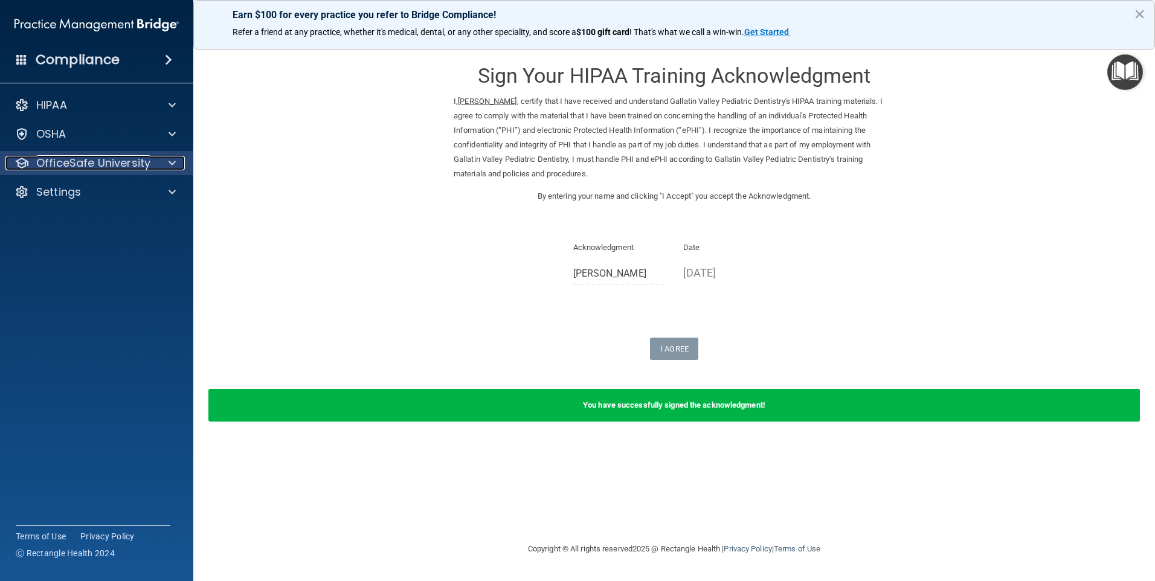
click at [147, 161] on p "OfficeSafe University" at bounding box center [93, 163] width 114 height 15
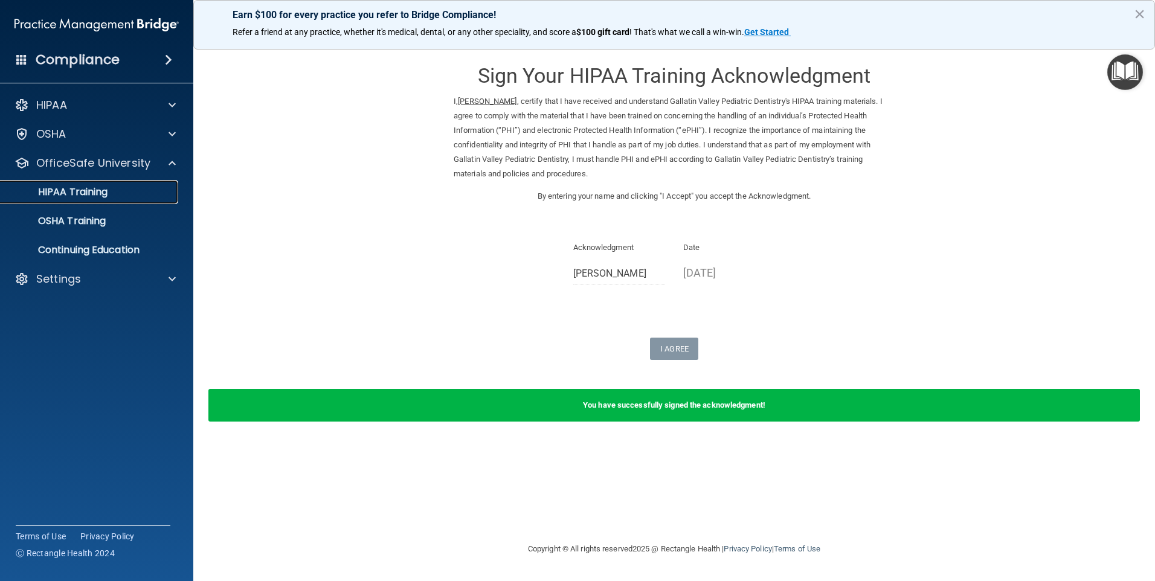
click at [105, 196] on p "HIPAA Training" at bounding box center [58, 192] width 100 height 12
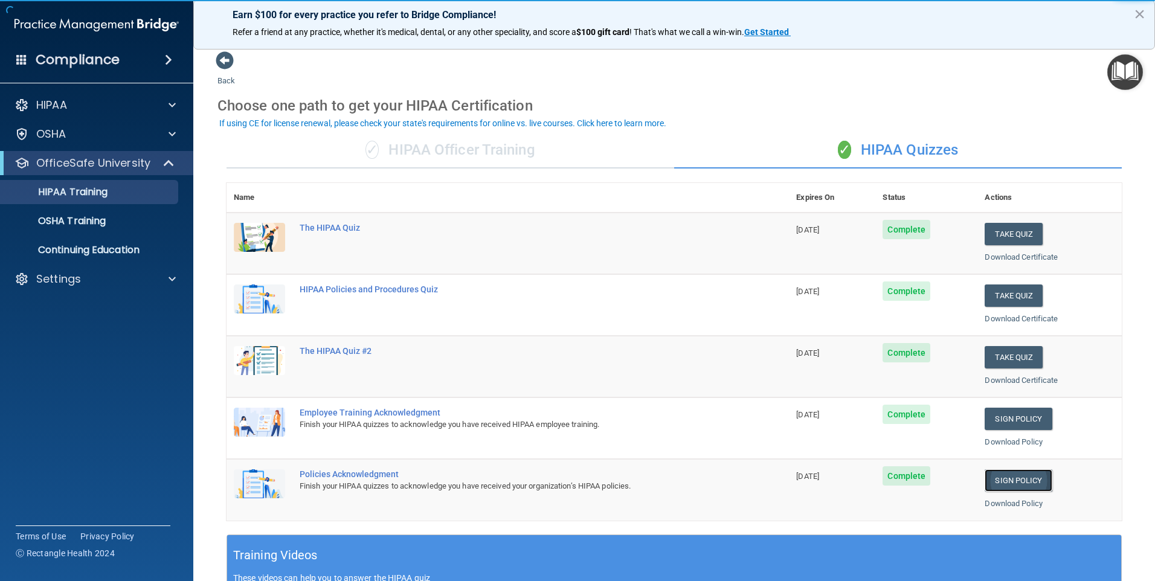
click at [1022, 479] on link "Sign Policy" at bounding box center [1018, 481] width 67 height 22
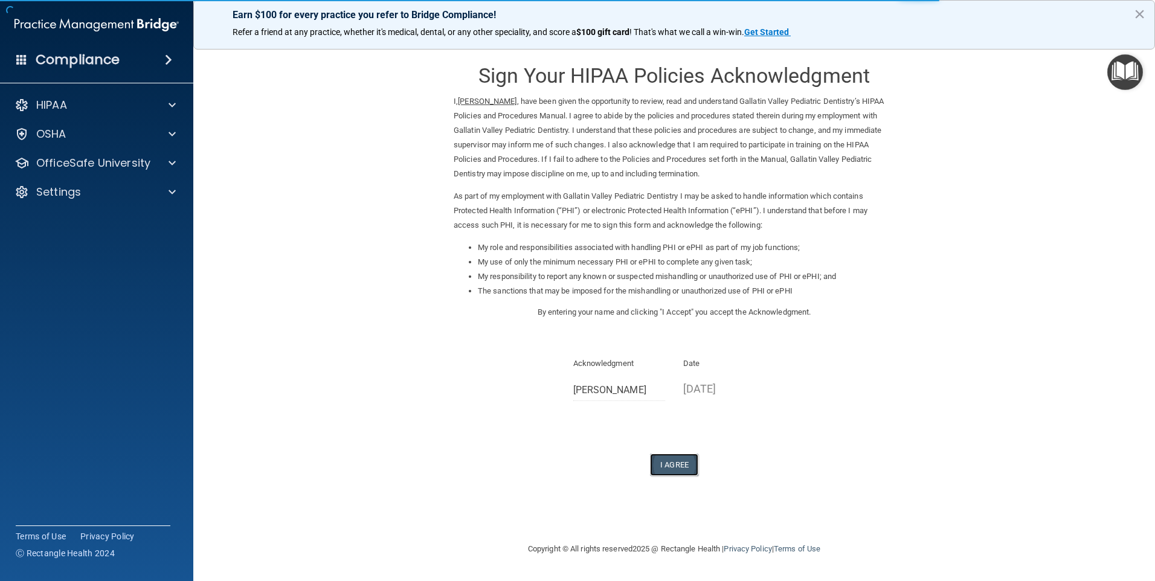
click at [670, 462] on button "I Agree" at bounding box center [674, 465] width 48 height 22
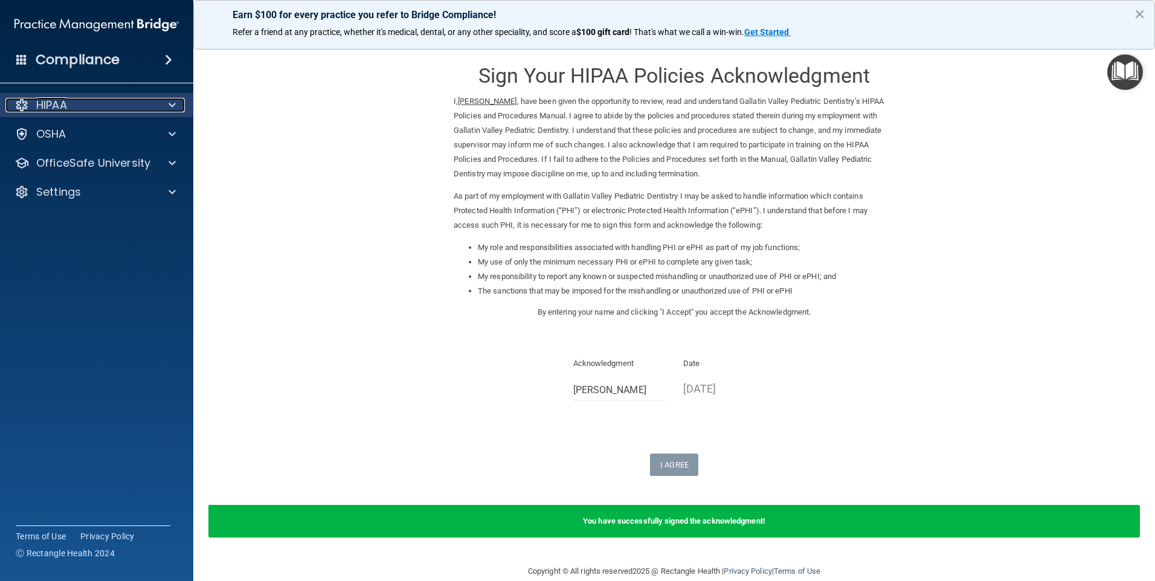
click at [89, 100] on div "HIPAA" at bounding box center [80, 105] width 150 height 15
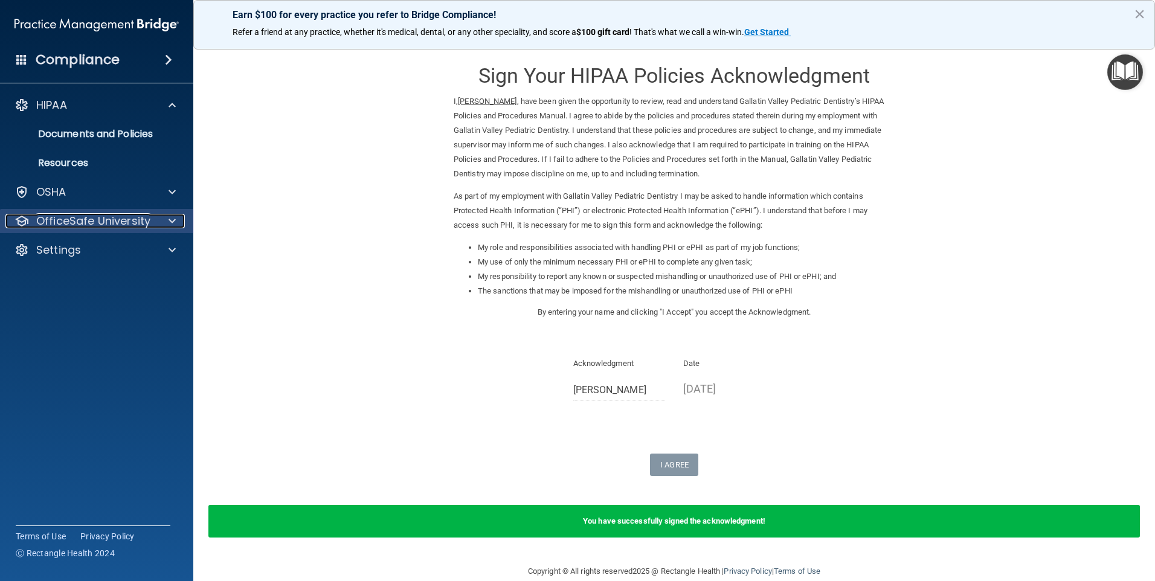
click at [104, 218] on p "OfficeSafe University" at bounding box center [93, 221] width 114 height 15
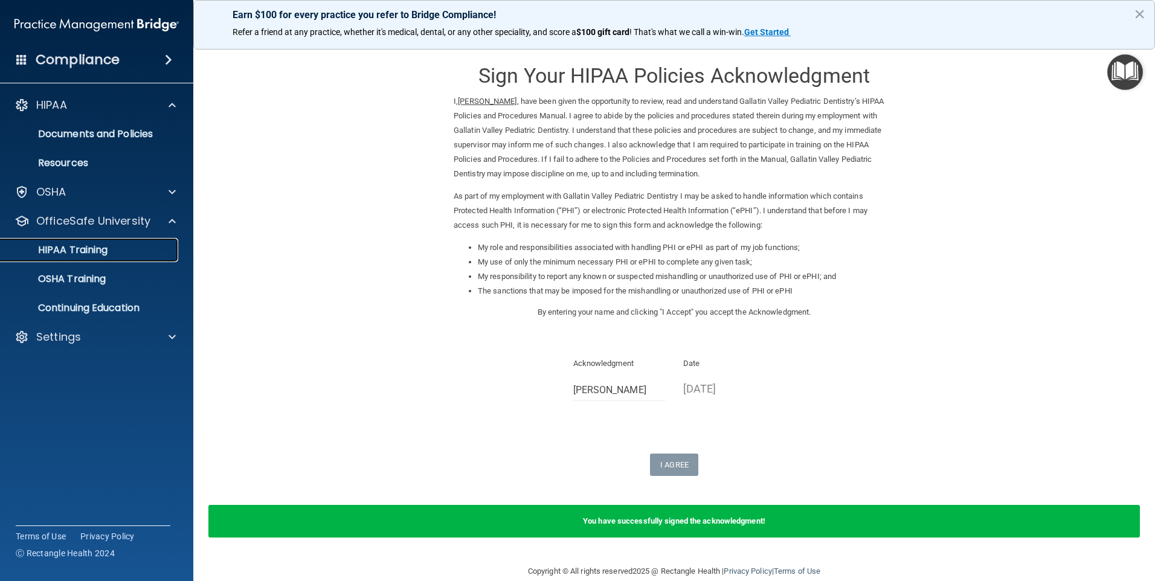
click at [109, 240] on link "HIPAA Training" at bounding box center [83, 250] width 190 height 24
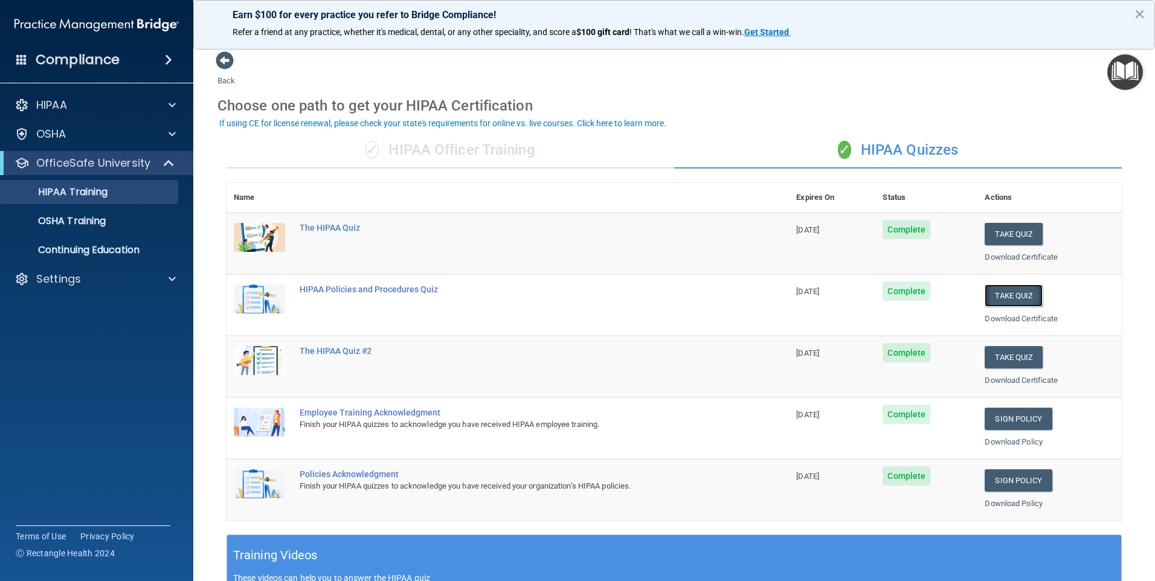
click at [1003, 290] on button "Take Quiz" at bounding box center [1014, 296] width 58 height 22
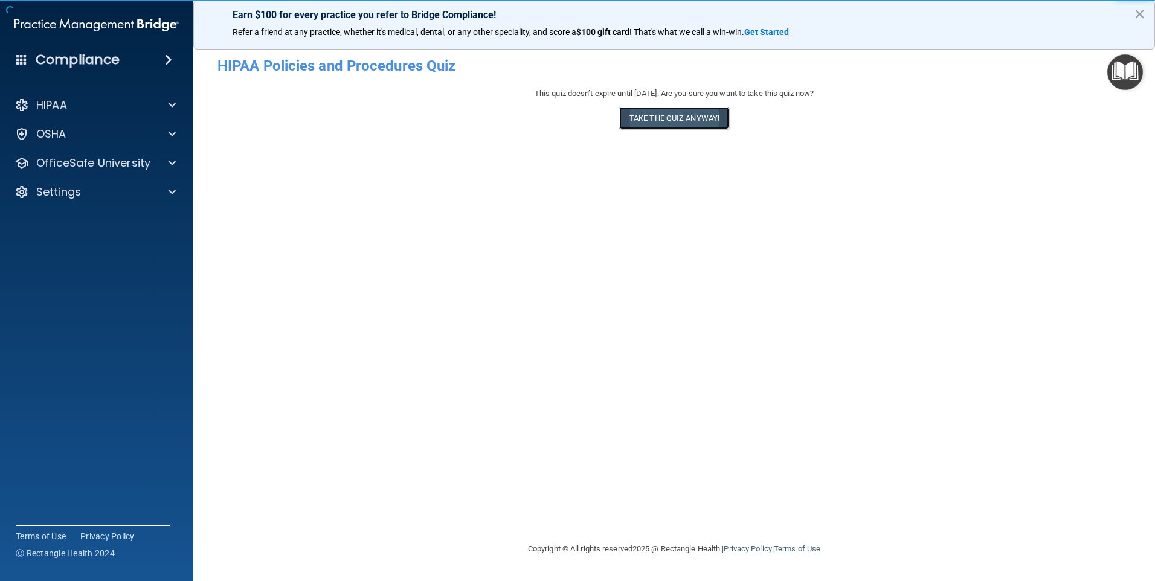
click at [657, 117] on button "Take the quiz anyway!" at bounding box center [674, 118] width 110 height 22
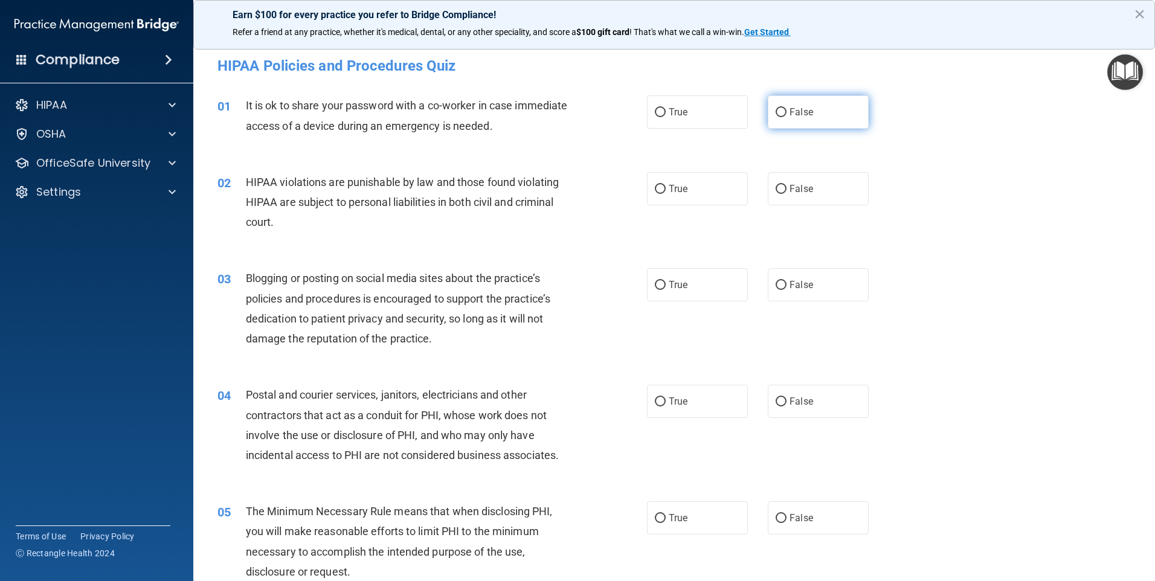
click at [777, 109] on input "False" at bounding box center [781, 112] width 11 height 9
radio input "true"
click at [657, 188] on input "True" at bounding box center [660, 189] width 11 height 9
radio input "true"
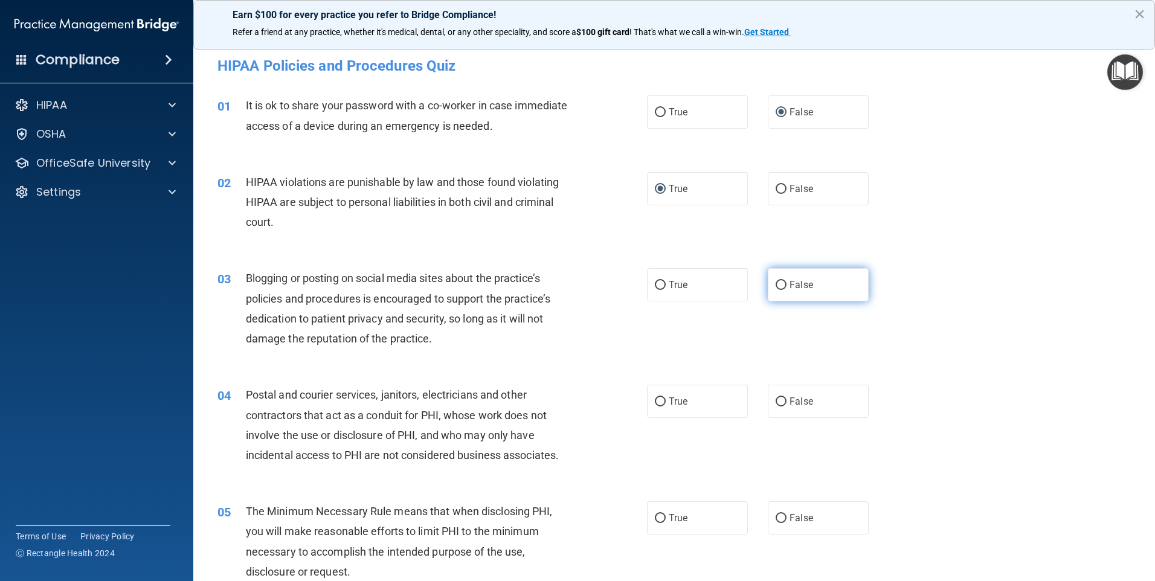
click at [778, 282] on input "False" at bounding box center [781, 285] width 11 height 9
radio input "true"
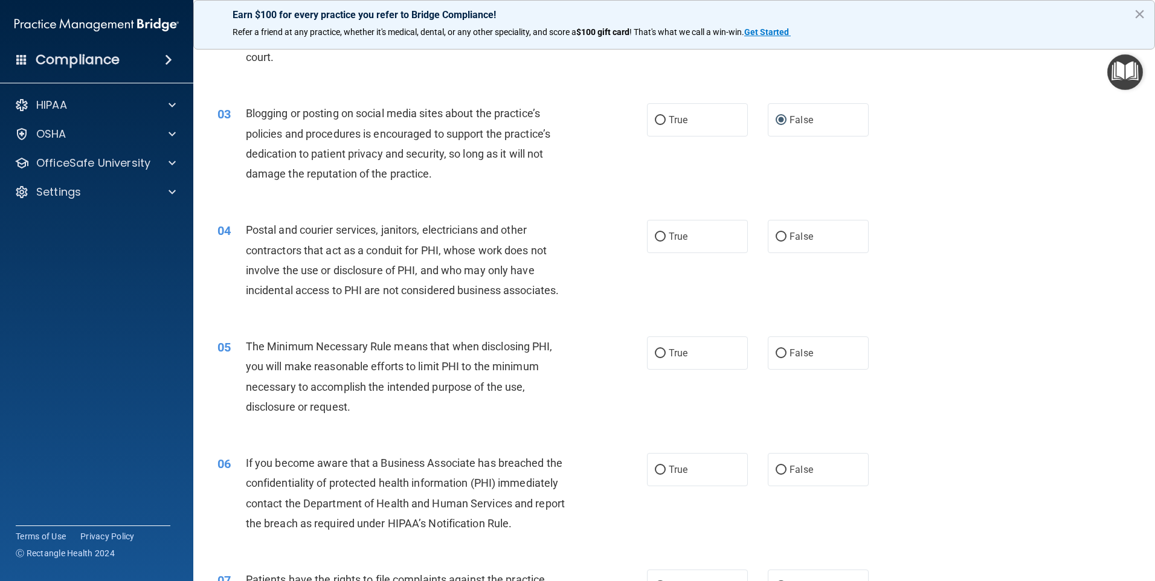
scroll to position [181, 0]
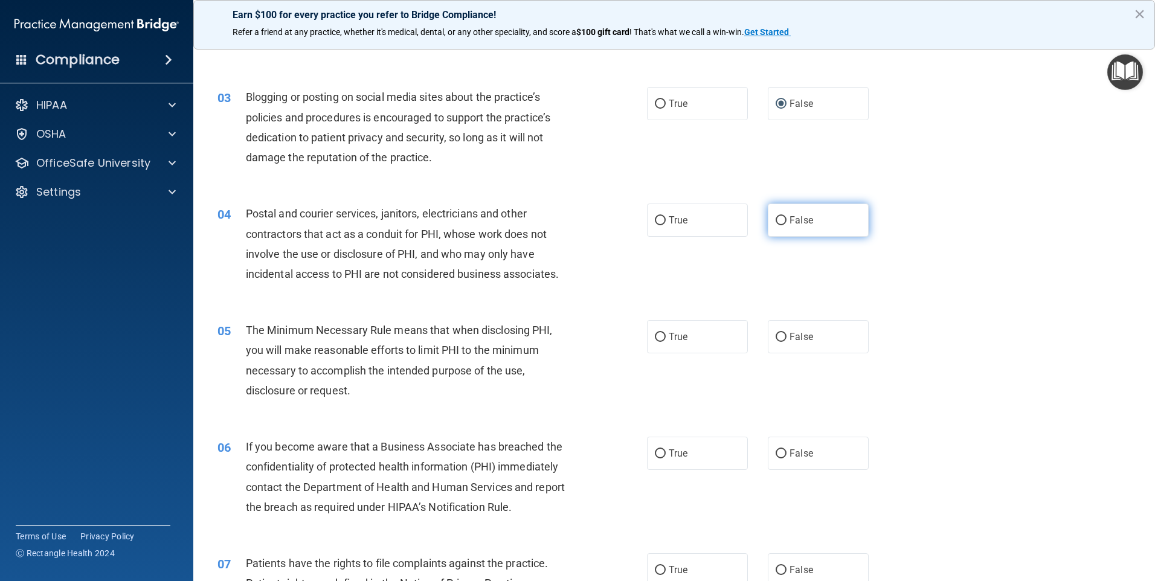
click at [778, 221] on input "False" at bounding box center [781, 220] width 11 height 9
radio input "true"
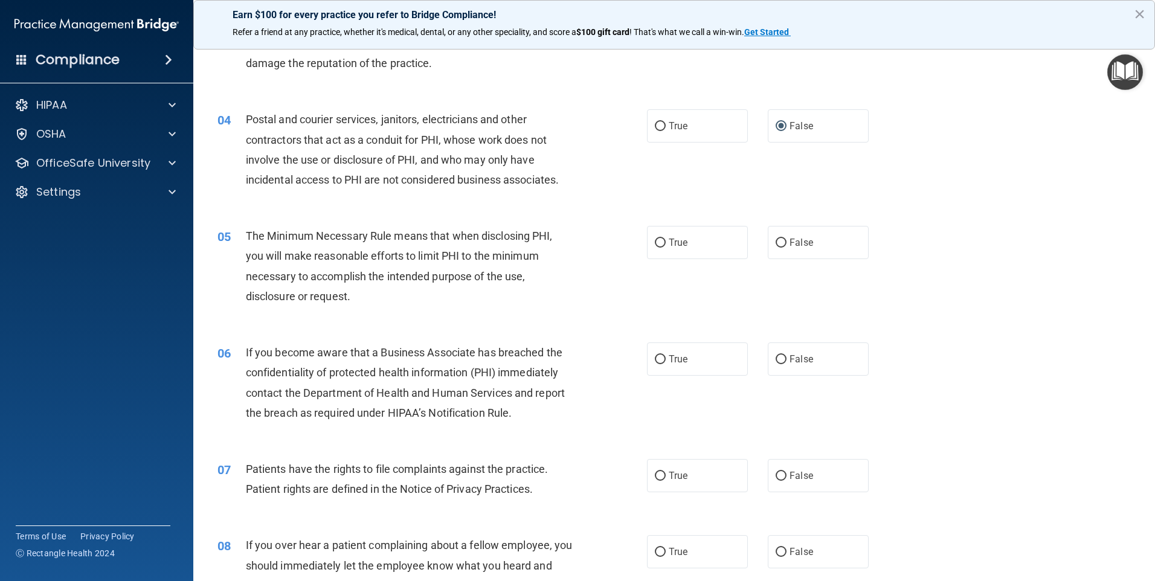
scroll to position [302, 0]
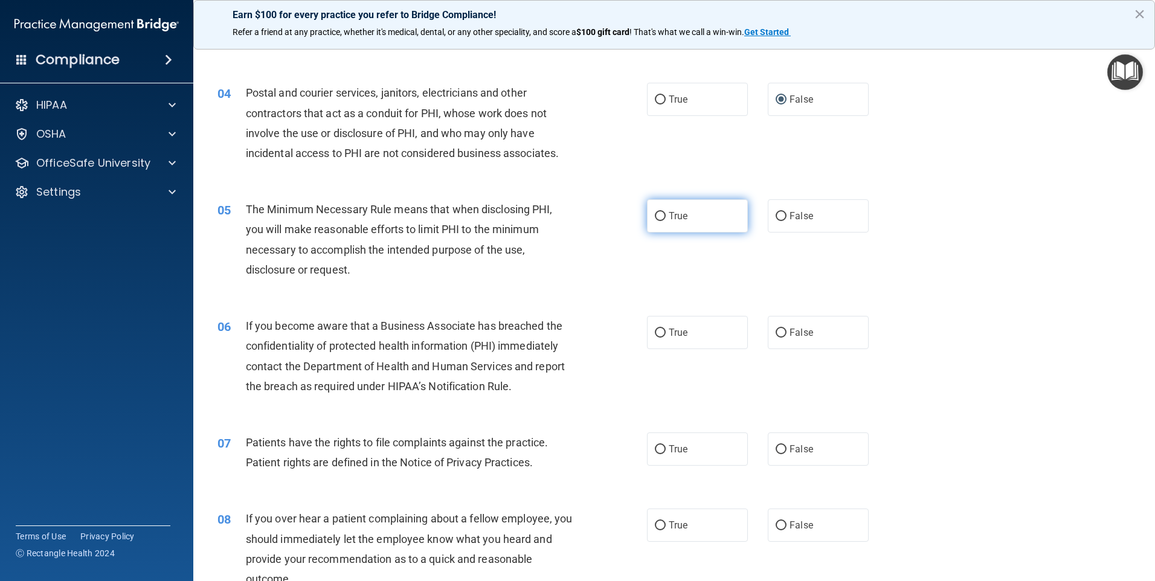
click at [656, 216] on input "True" at bounding box center [660, 216] width 11 height 9
radio input "true"
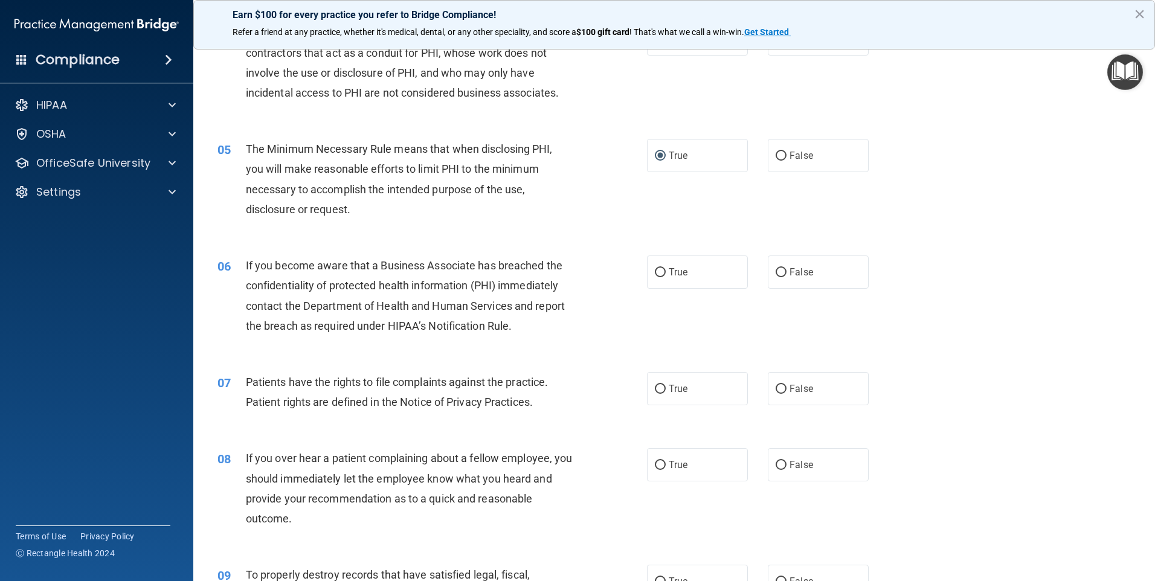
scroll to position [423, 0]
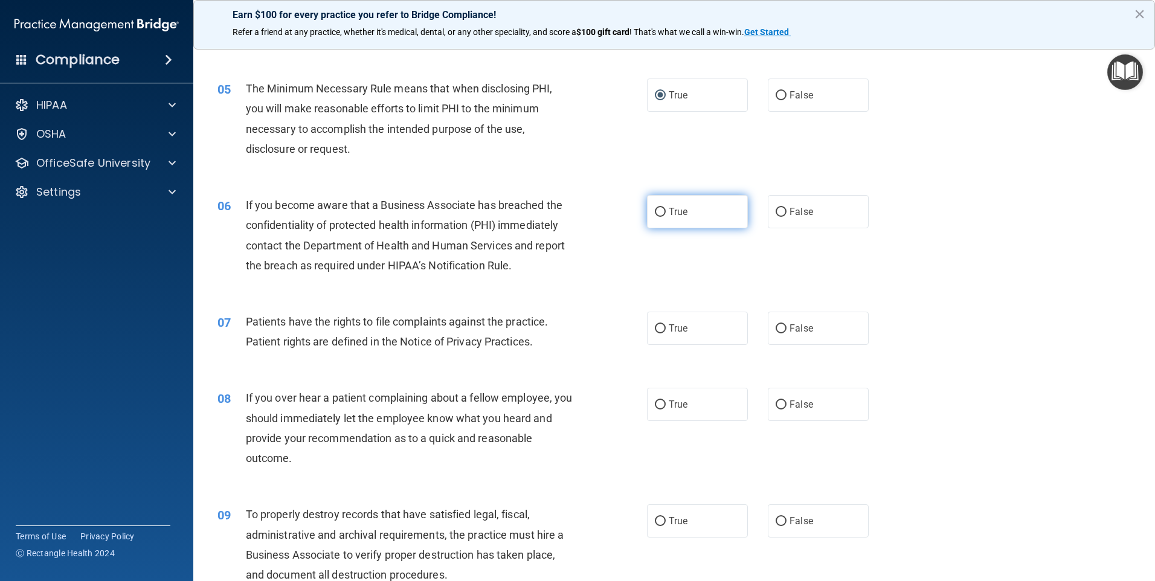
click at [656, 212] on input "True" at bounding box center [660, 212] width 11 height 9
radio input "true"
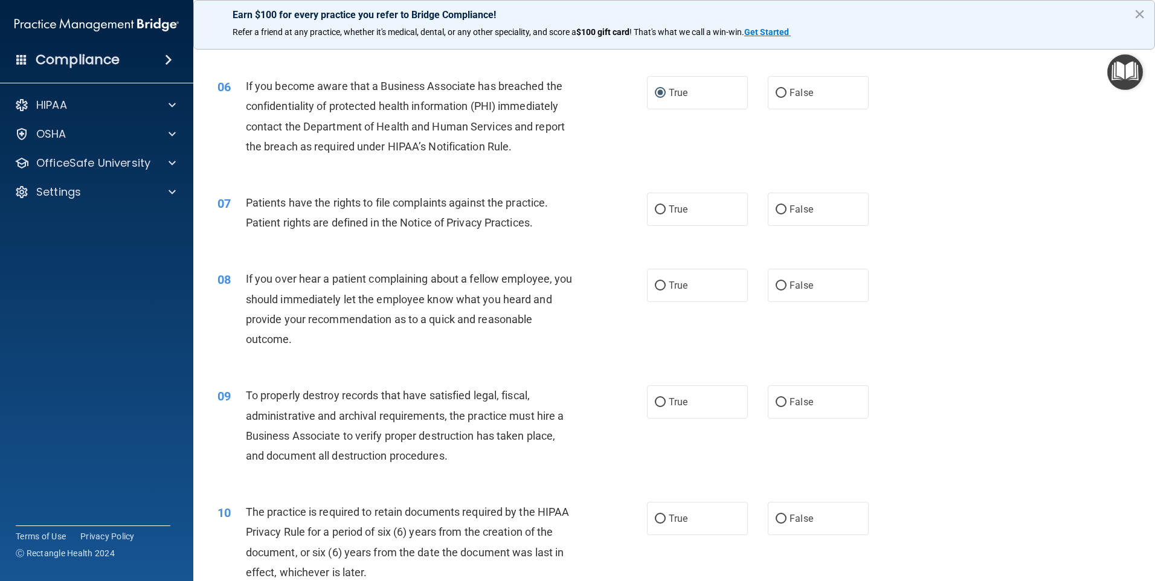
scroll to position [544, 0]
click at [656, 208] on input "True" at bounding box center [660, 208] width 11 height 9
radio input "true"
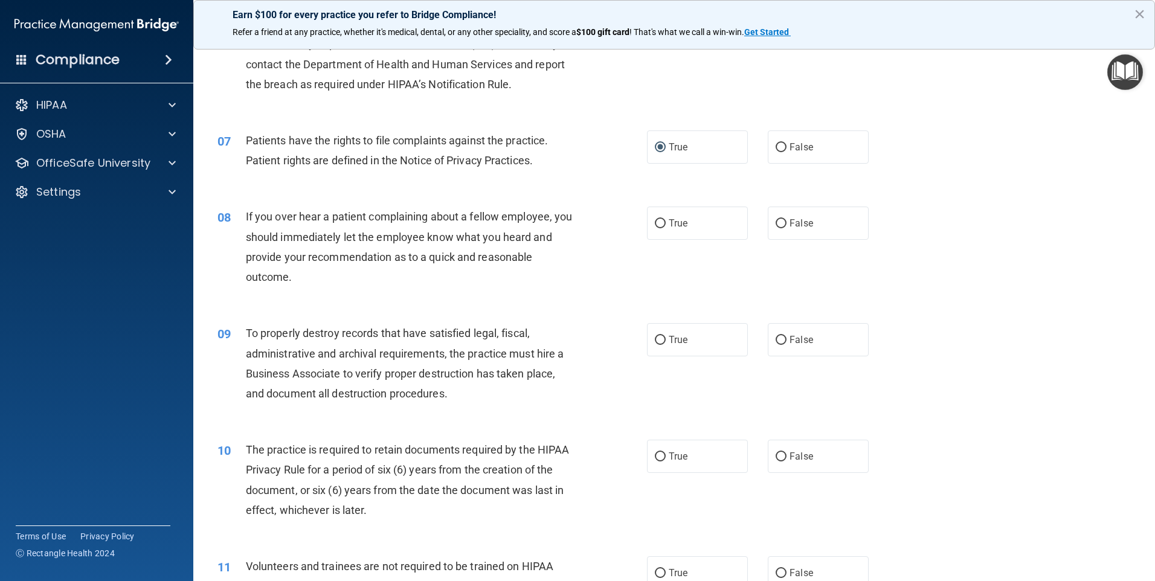
scroll to position [665, 0]
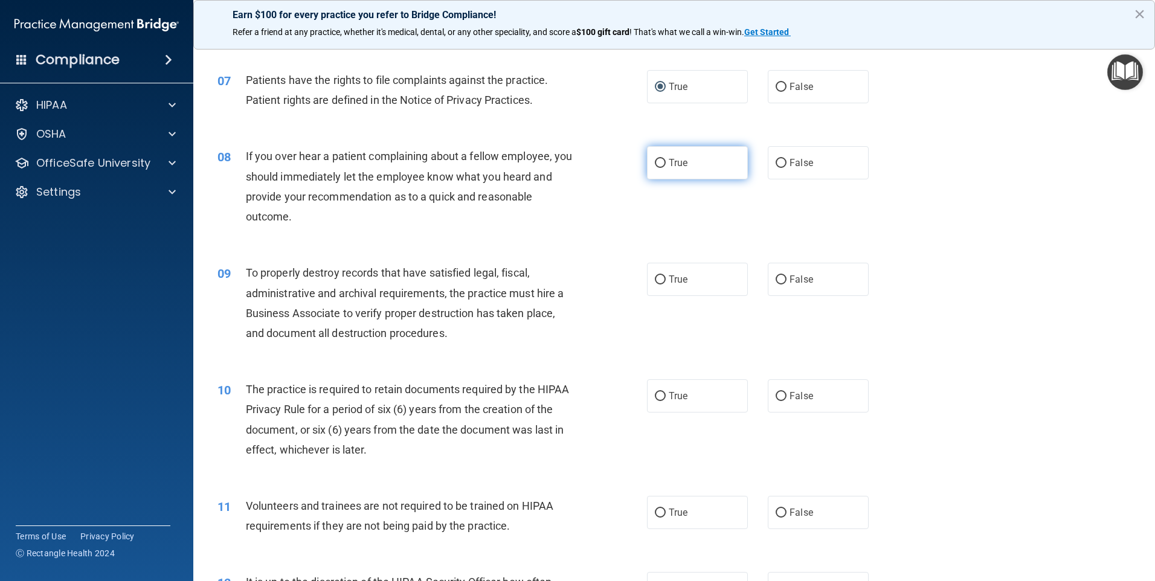
click at [656, 161] on input "True" at bounding box center [660, 163] width 11 height 9
radio input "true"
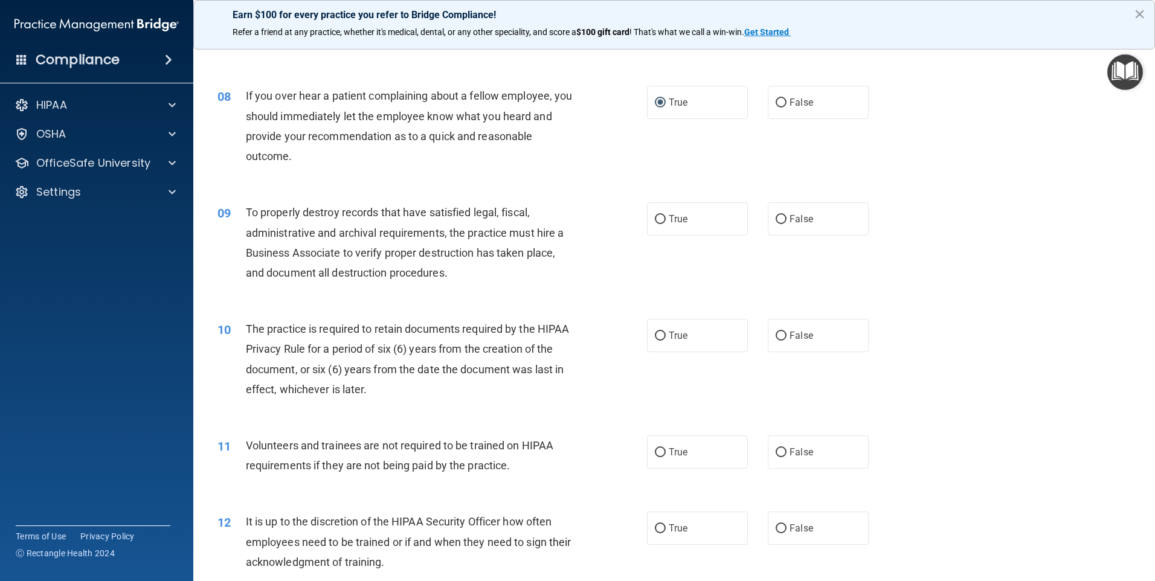
scroll to position [786, 0]
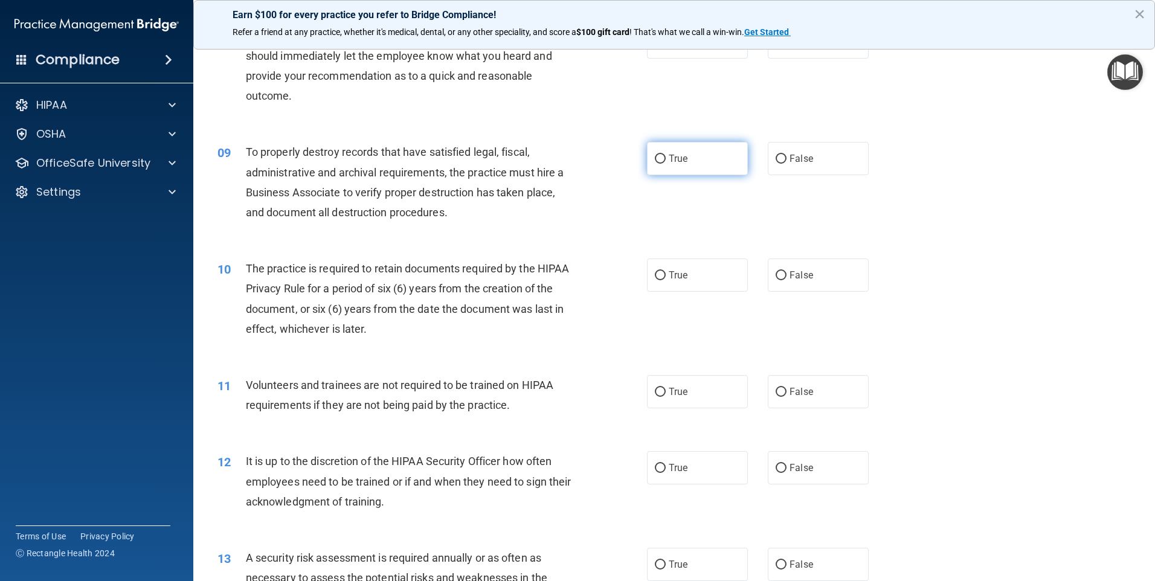
click at [655, 158] on input "True" at bounding box center [660, 159] width 11 height 9
radio input "true"
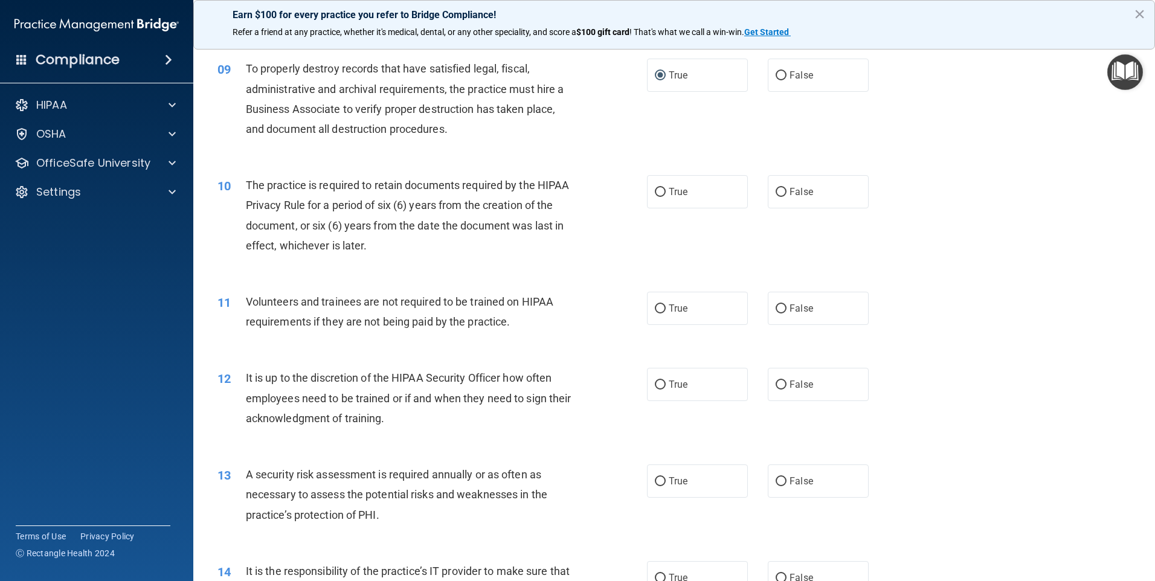
scroll to position [906, 0]
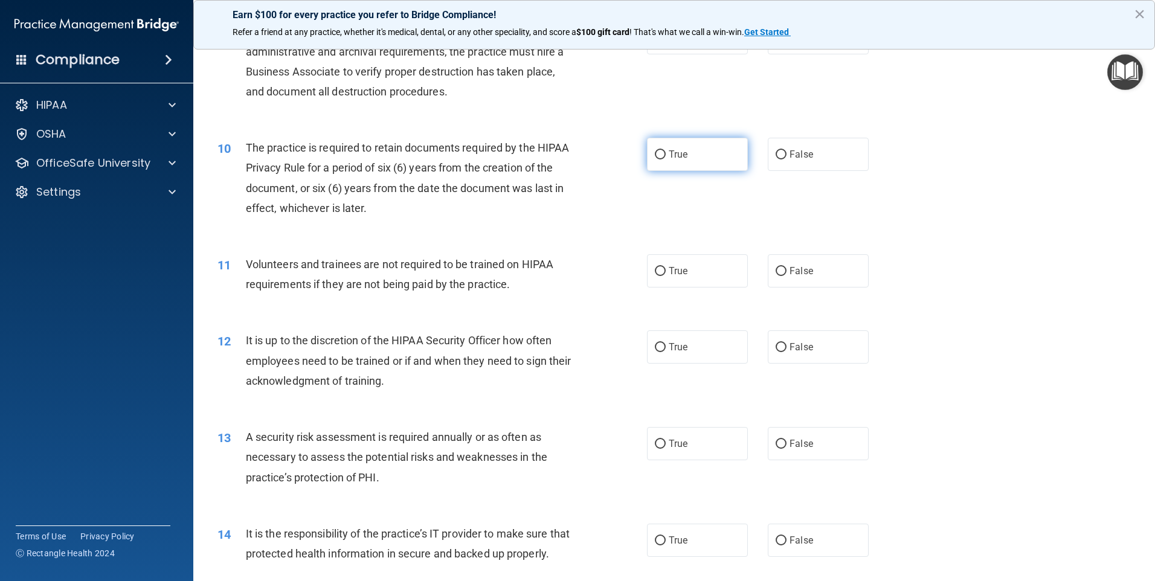
click at [655, 153] on input "True" at bounding box center [660, 154] width 11 height 9
radio input "true"
click at [776, 270] on input "False" at bounding box center [781, 271] width 11 height 9
radio input "true"
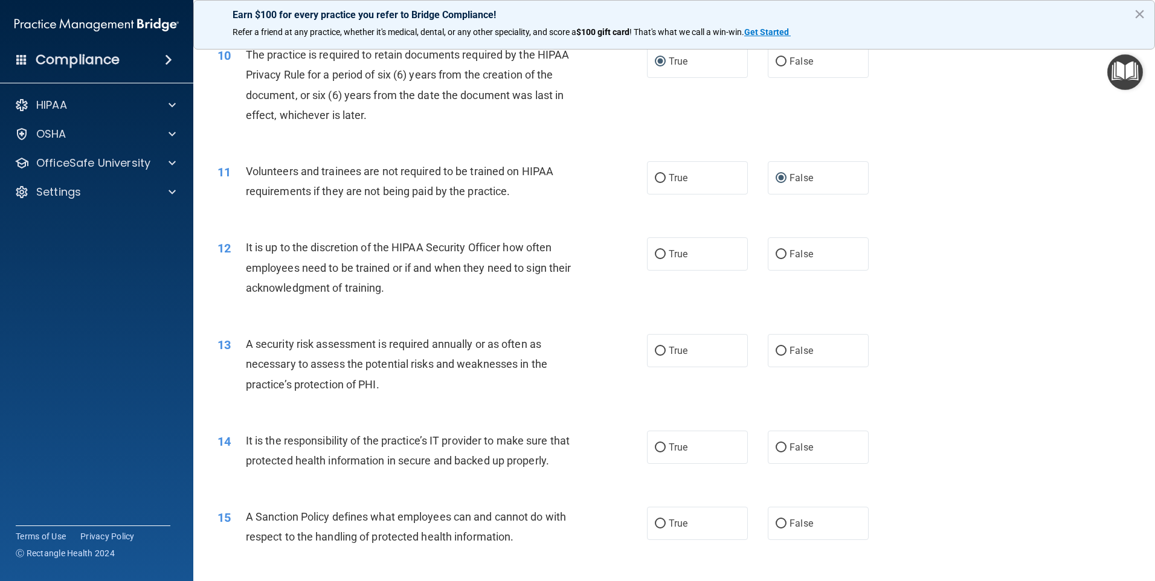
scroll to position [1027, 0]
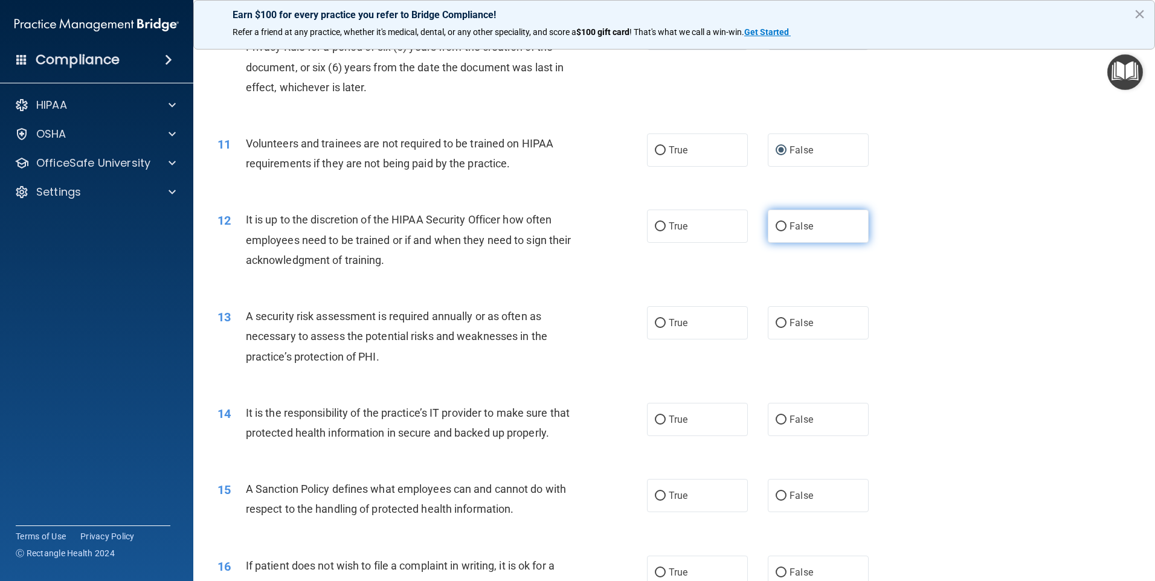
click at [776, 227] on input "False" at bounding box center [781, 226] width 11 height 9
radio input "true"
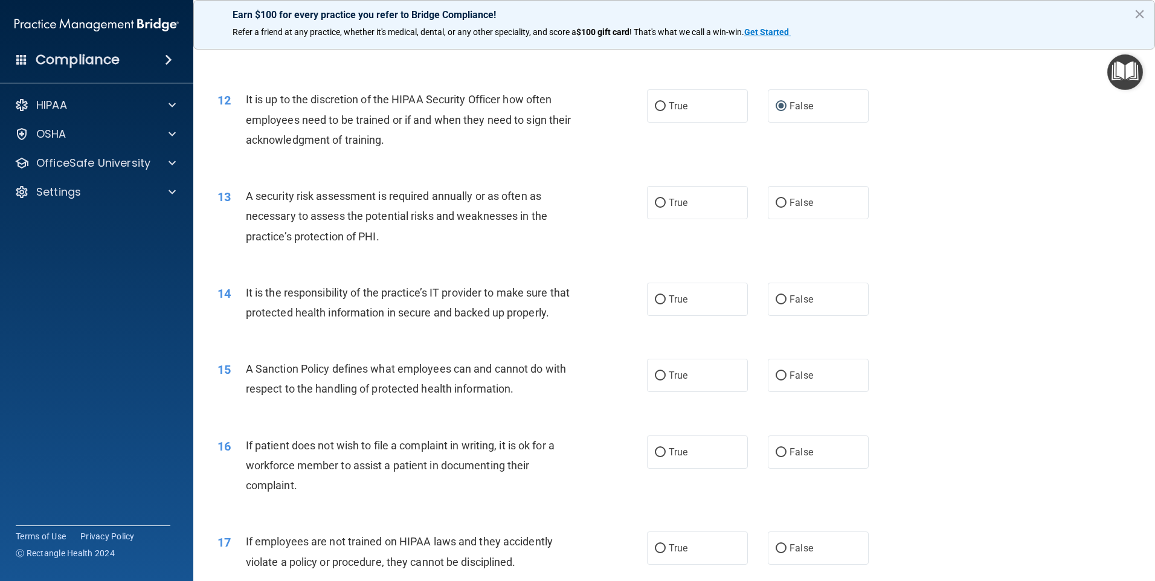
scroll to position [1148, 0]
click at [657, 201] on input "True" at bounding box center [660, 202] width 11 height 9
radio input "true"
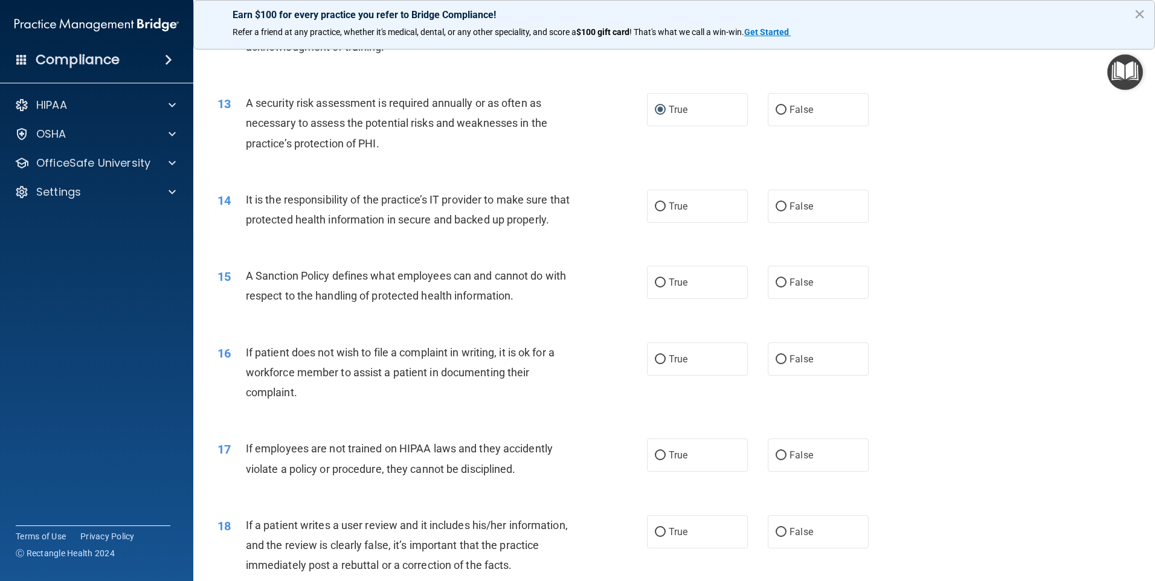
scroll to position [1269, 0]
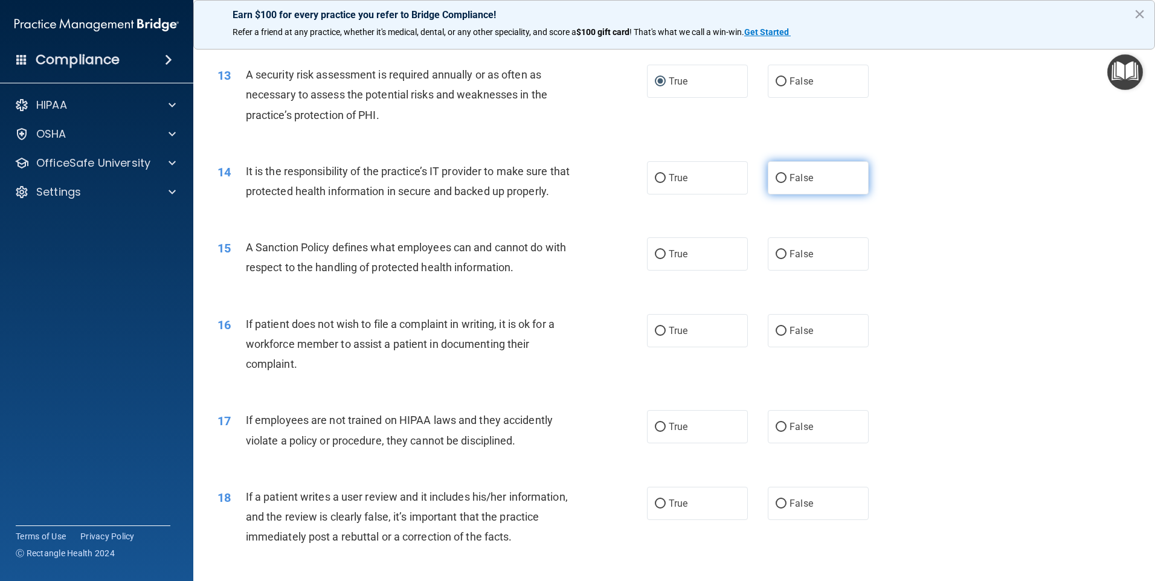
click at [778, 177] on input "False" at bounding box center [781, 178] width 11 height 9
radio input "true"
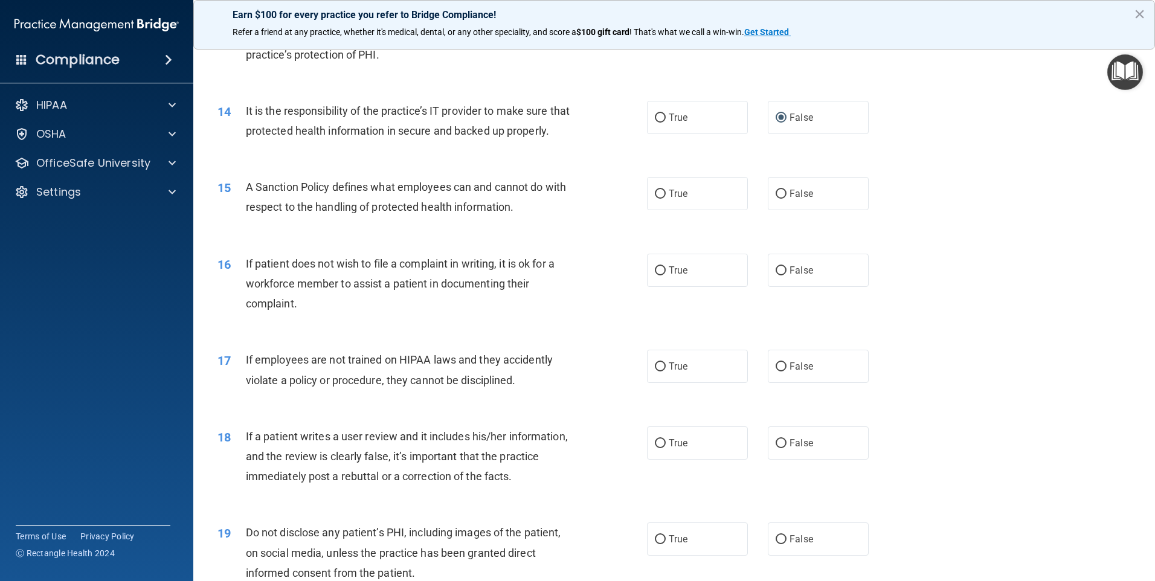
scroll to position [1390, 0]
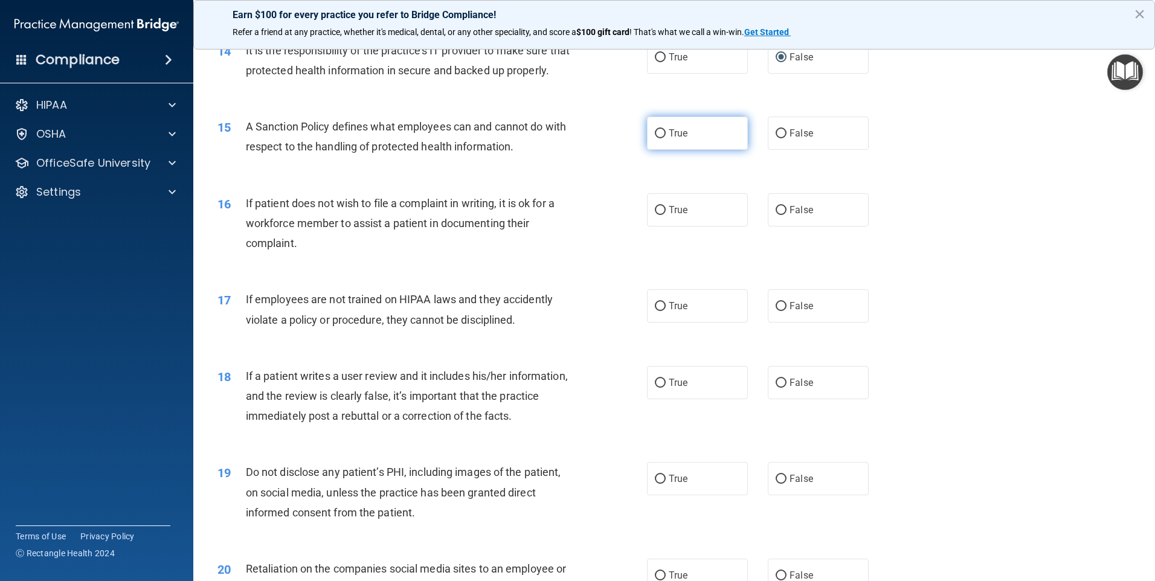
click at [656, 138] on input "True" at bounding box center [660, 133] width 11 height 9
radio input "true"
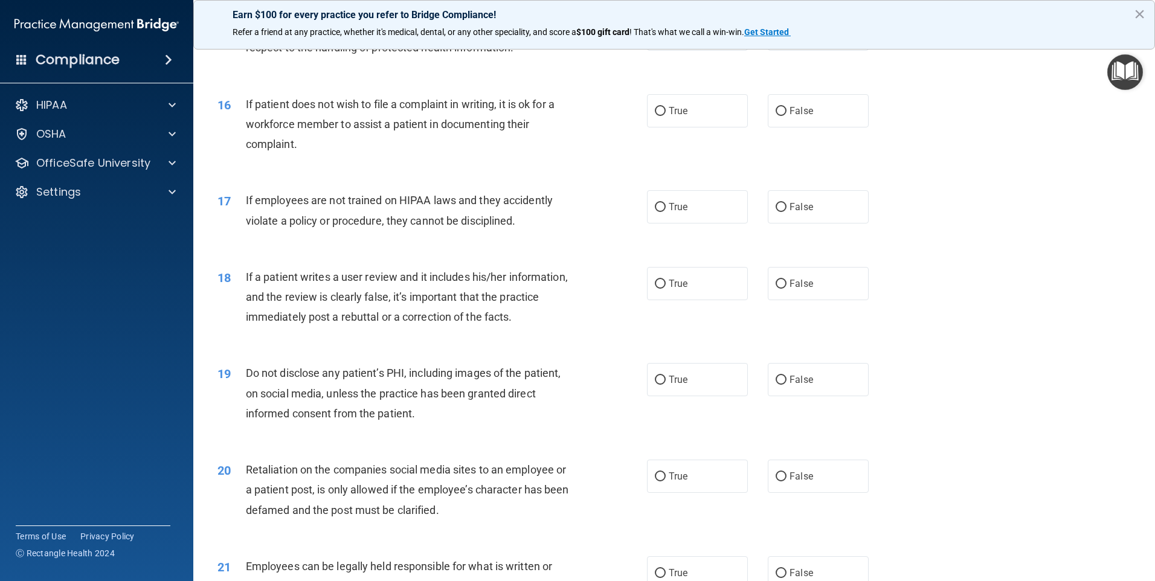
scroll to position [1511, 0]
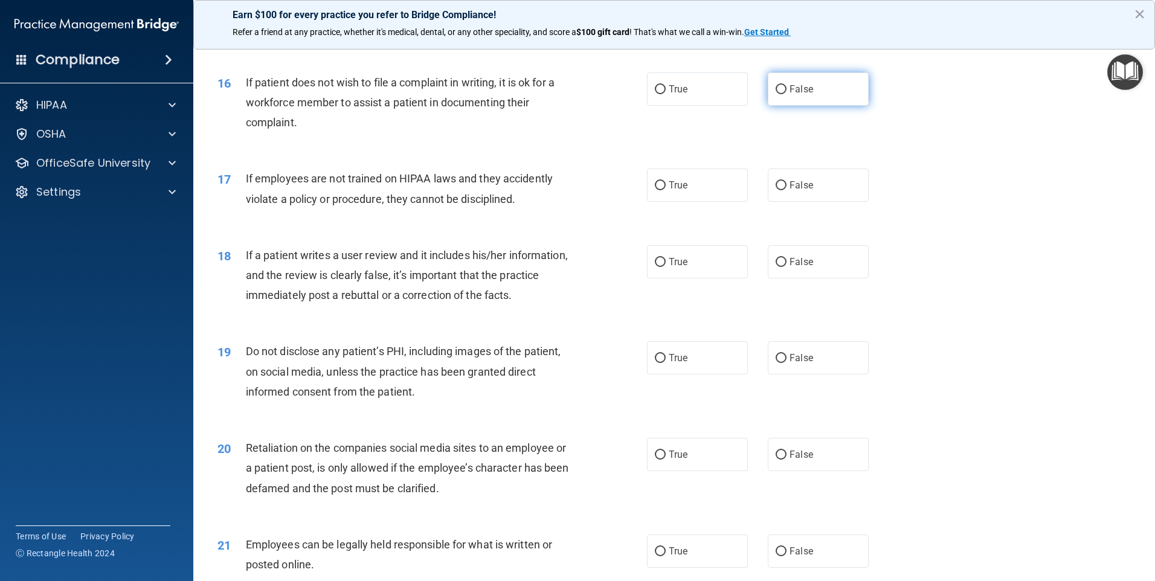
click at [777, 94] on input "False" at bounding box center [781, 89] width 11 height 9
radio input "true"
click at [777, 190] on input "False" at bounding box center [781, 185] width 11 height 9
radio input "true"
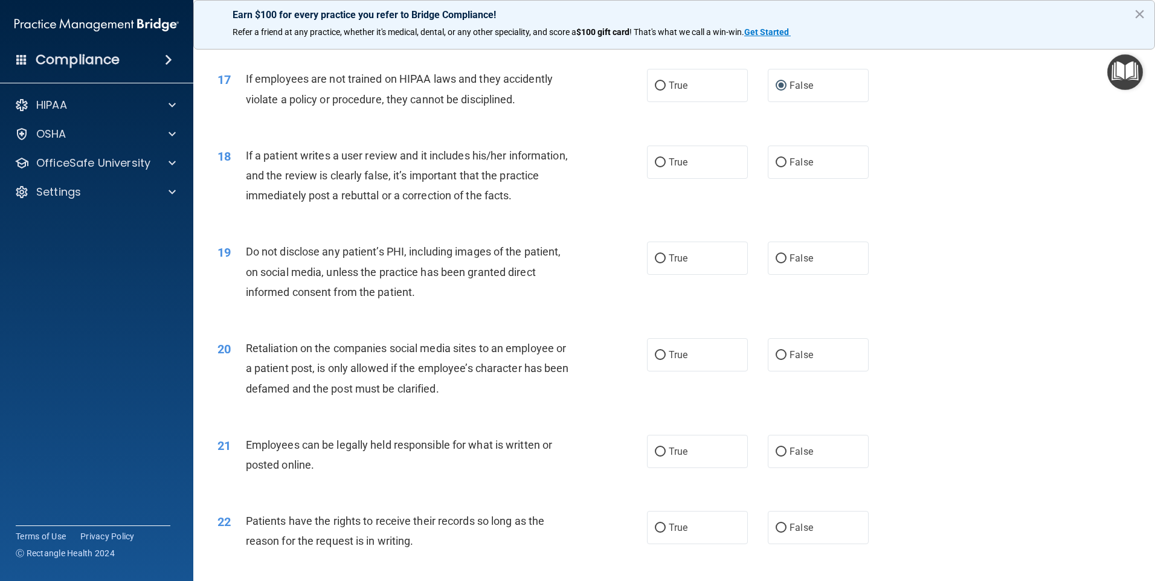
scroll to position [1632, 0]
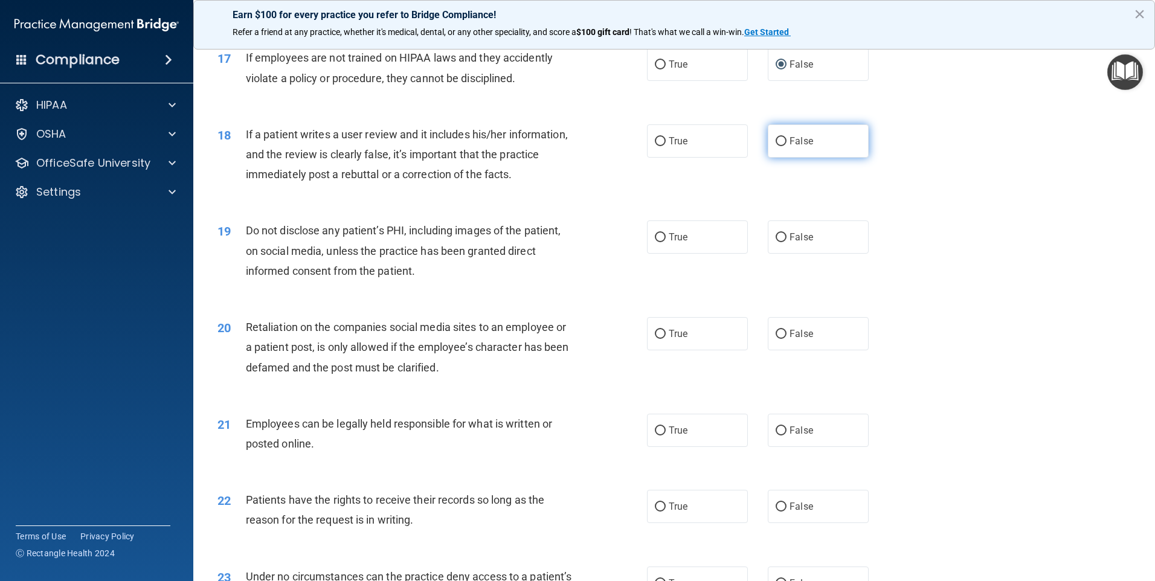
click at [778, 146] on input "False" at bounding box center [781, 141] width 11 height 9
radio input "true"
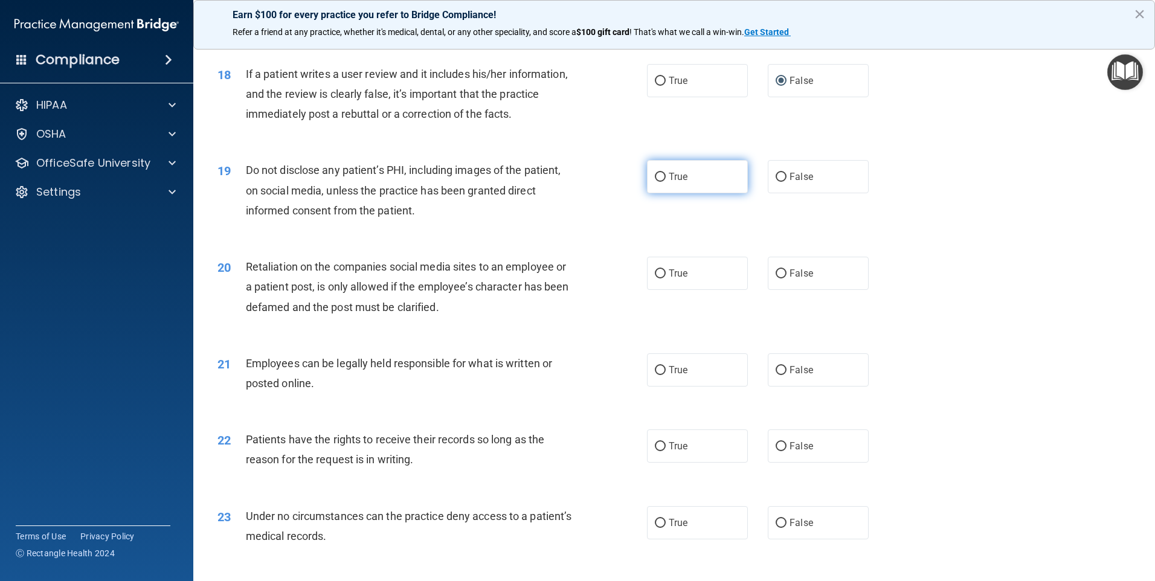
click at [656, 182] on input "True" at bounding box center [660, 177] width 11 height 9
radio input "true"
click at [655, 375] on input "True" at bounding box center [660, 370] width 11 height 9
radio input "true"
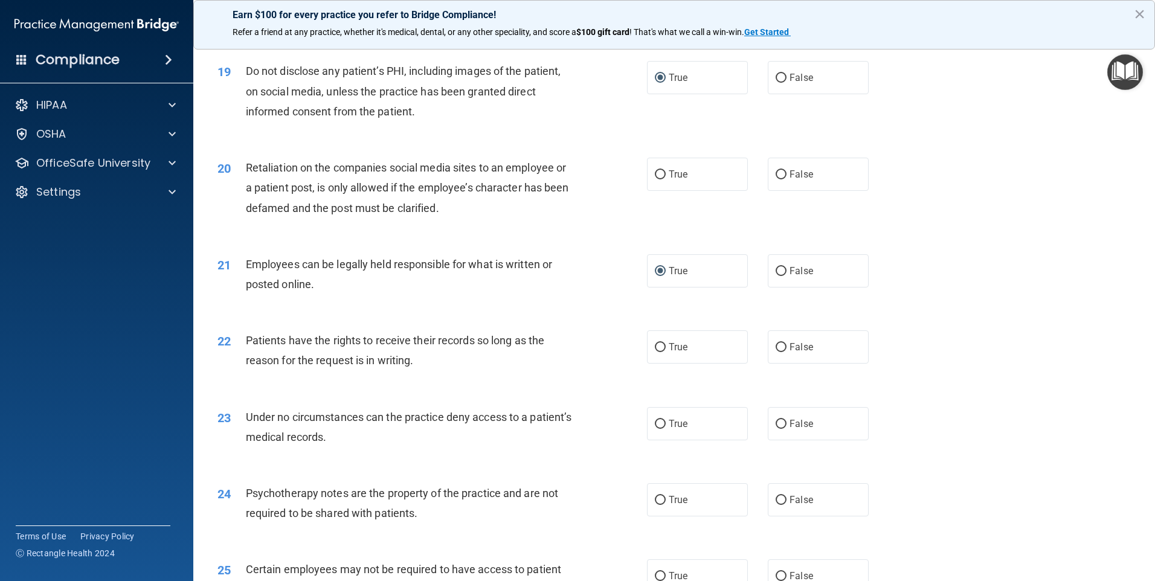
scroll to position [1813, 0]
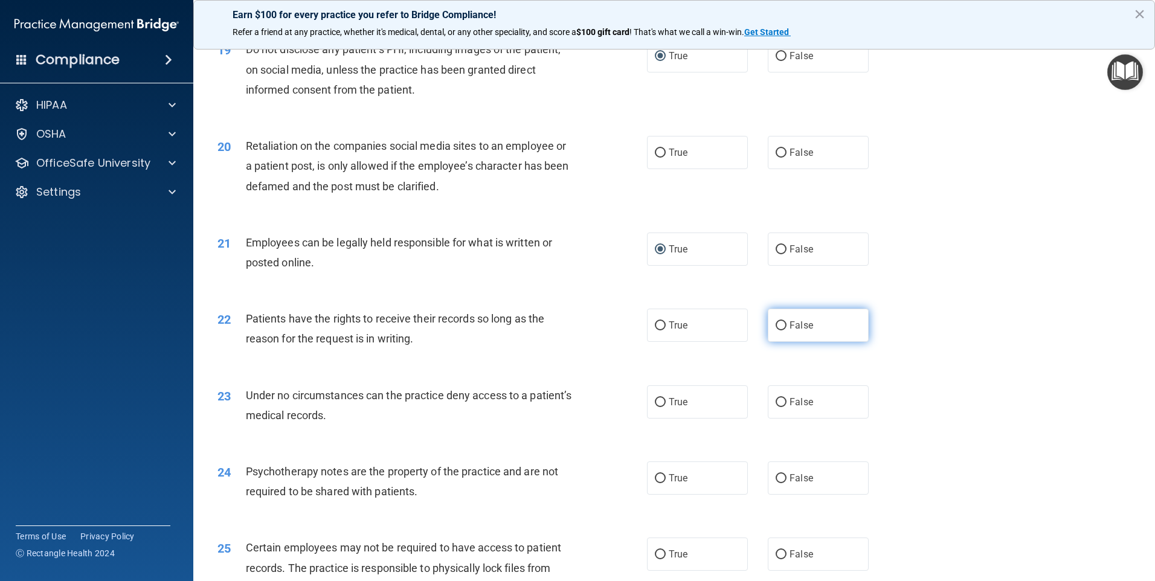
click at [777, 331] on input "False" at bounding box center [781, 325] width 11 height 9
radio input "true"
click at [656, 407] on input "True" at bounding box center [660, 402] width 11 height 9
radio input "true"
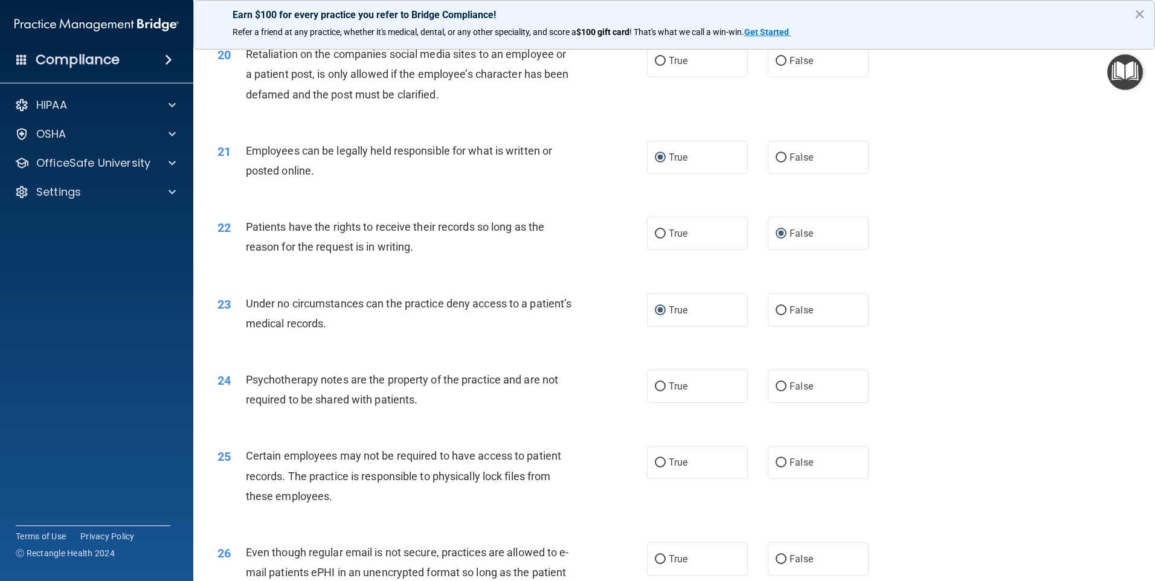
scroll to position [1934, 0]
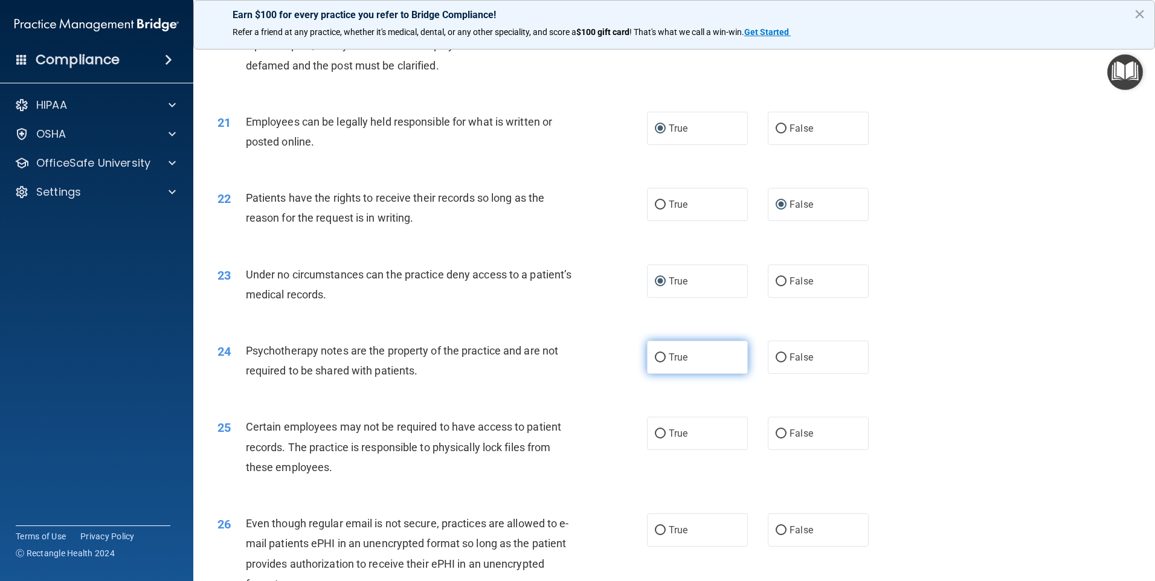
click at [655, 363] on input "True" at bounding box center [660, 358] width 11 height 9
radio input "true"
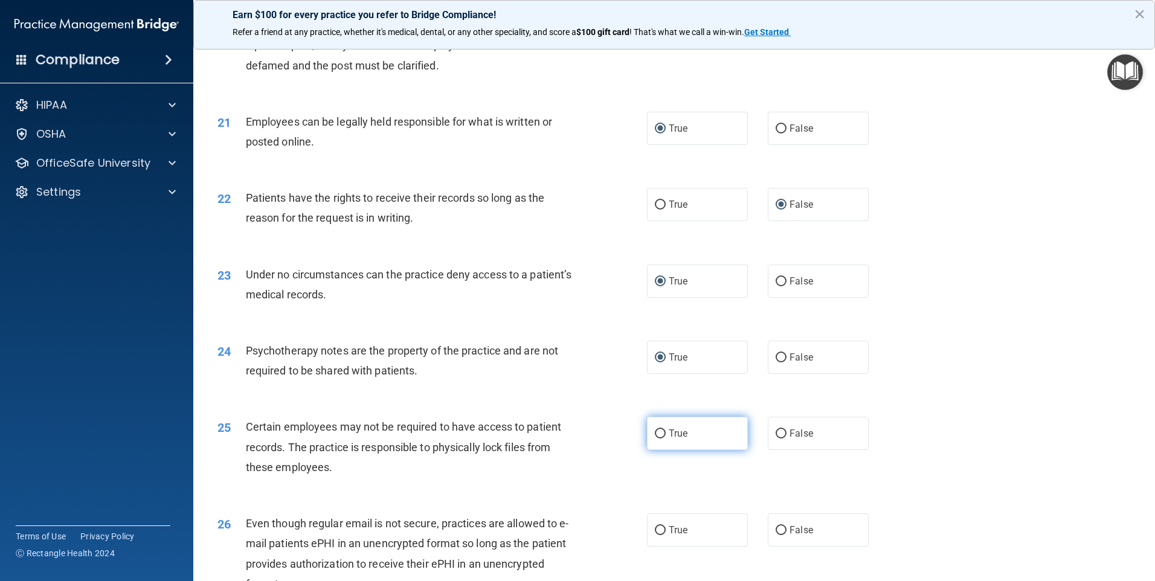
click at [656, 439] on input "True" at bounding box center [660, 434] width 11 height 9
radio input "true"
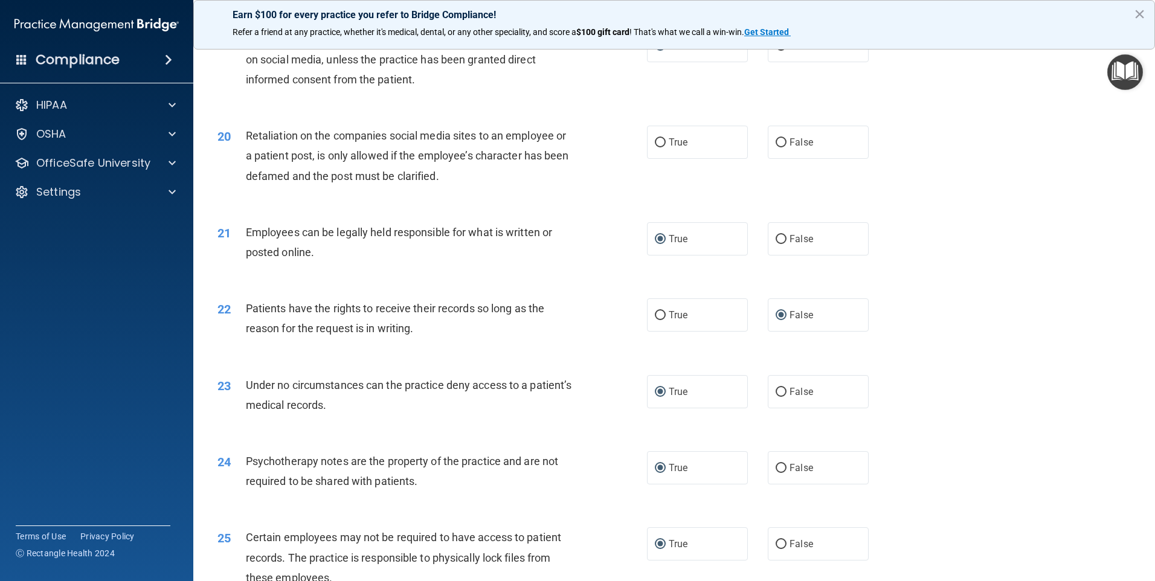
scroll to position [1753, 0]
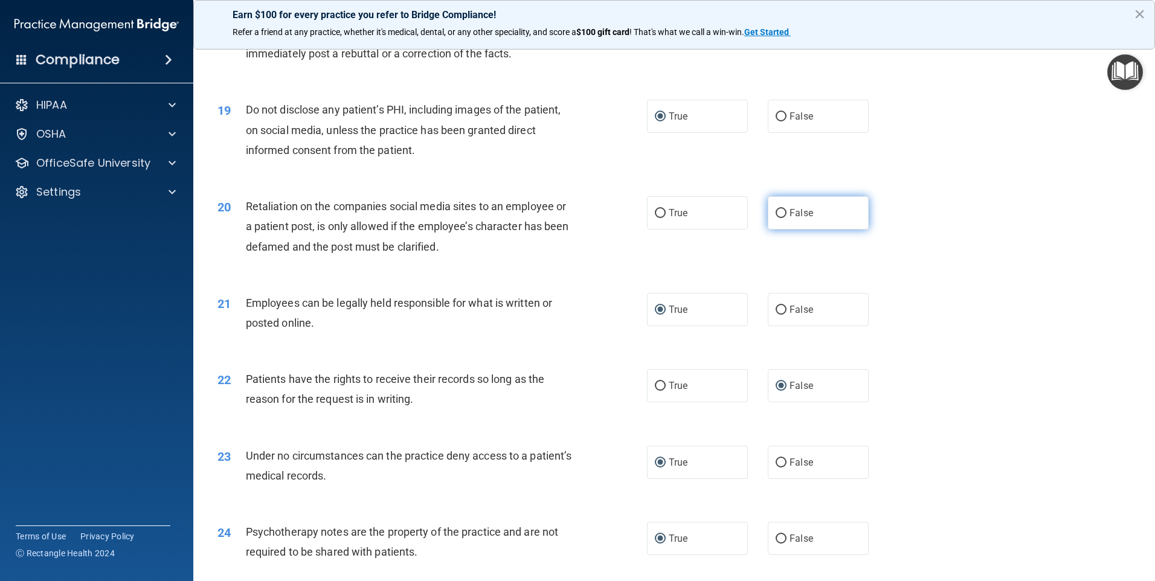
click at [776, 218] on input "False" at bounding box center [781, 213] width 11 height 9
radio input "true"
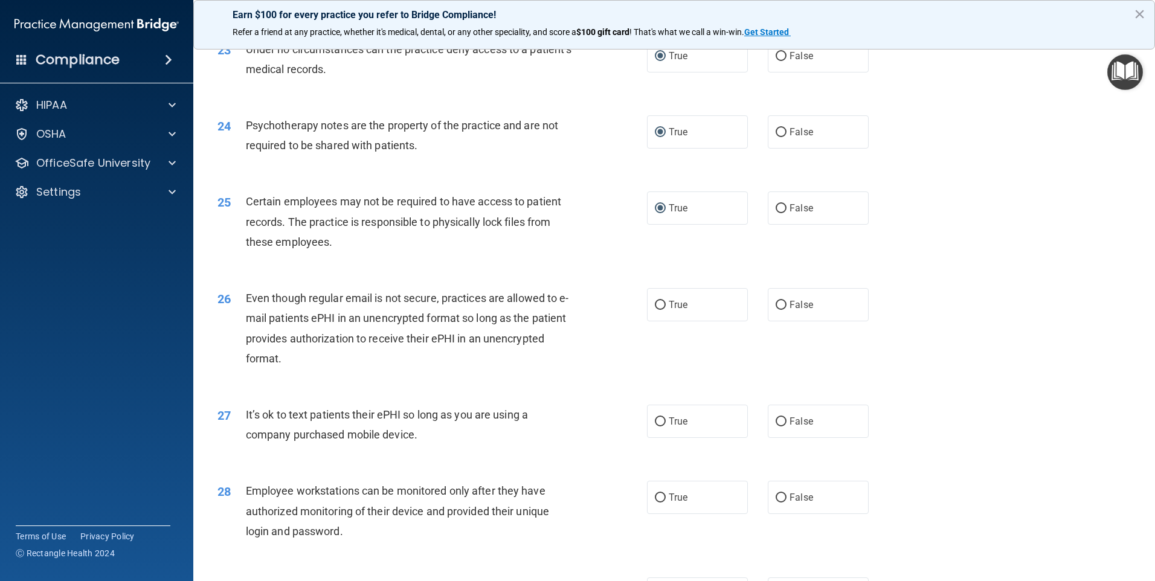
scroll to position [2176, 0]
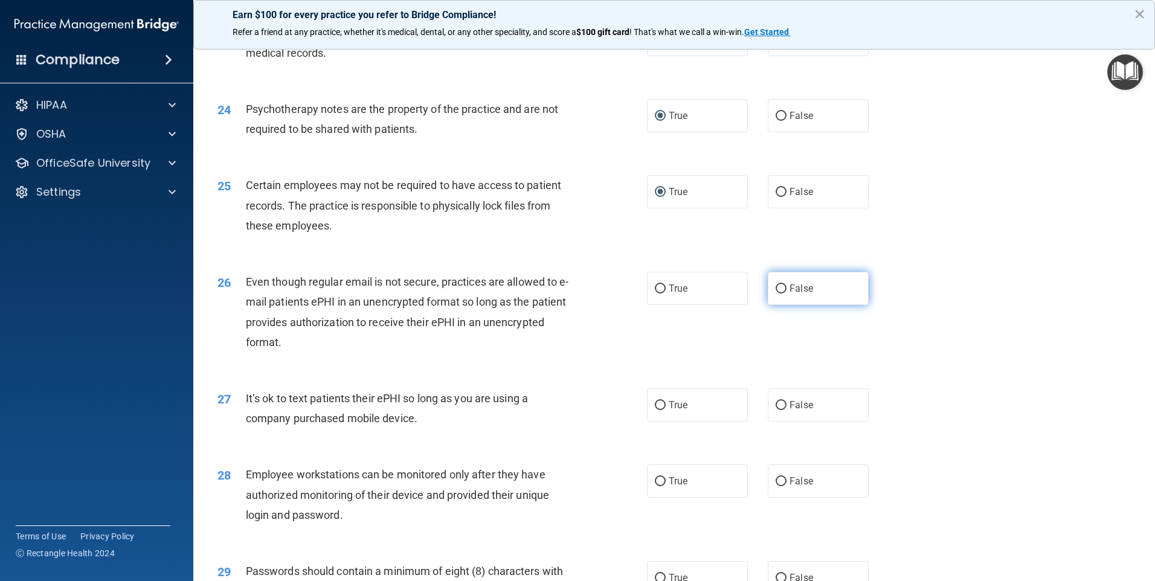
click at [776, 294] on input "False" at bounding box center [781, 289] width 11 height 9
radio input "true"
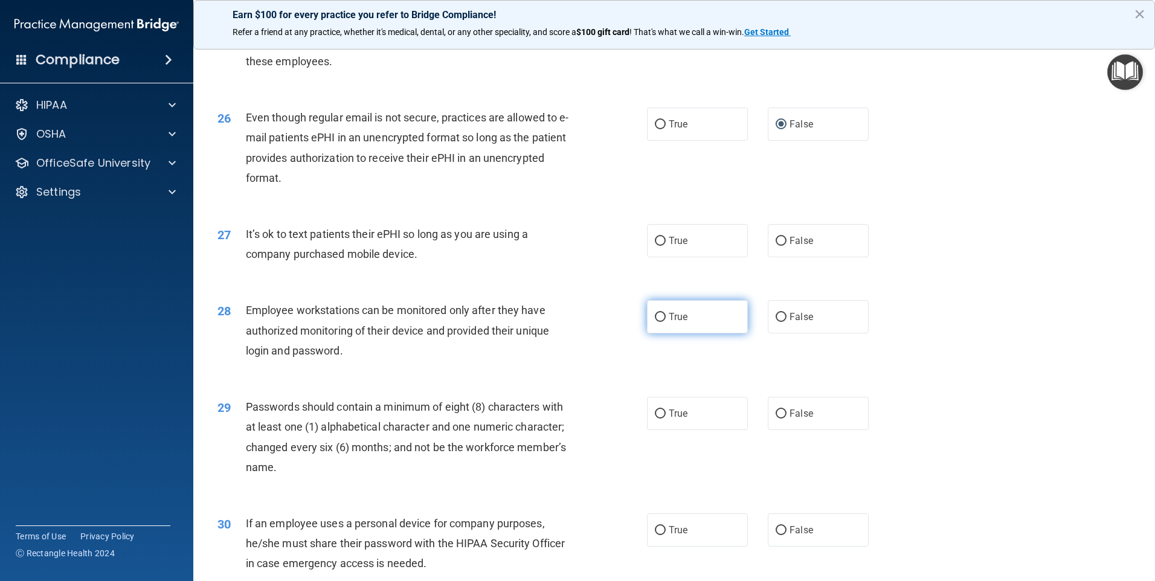
scroll to position [2357, 0]
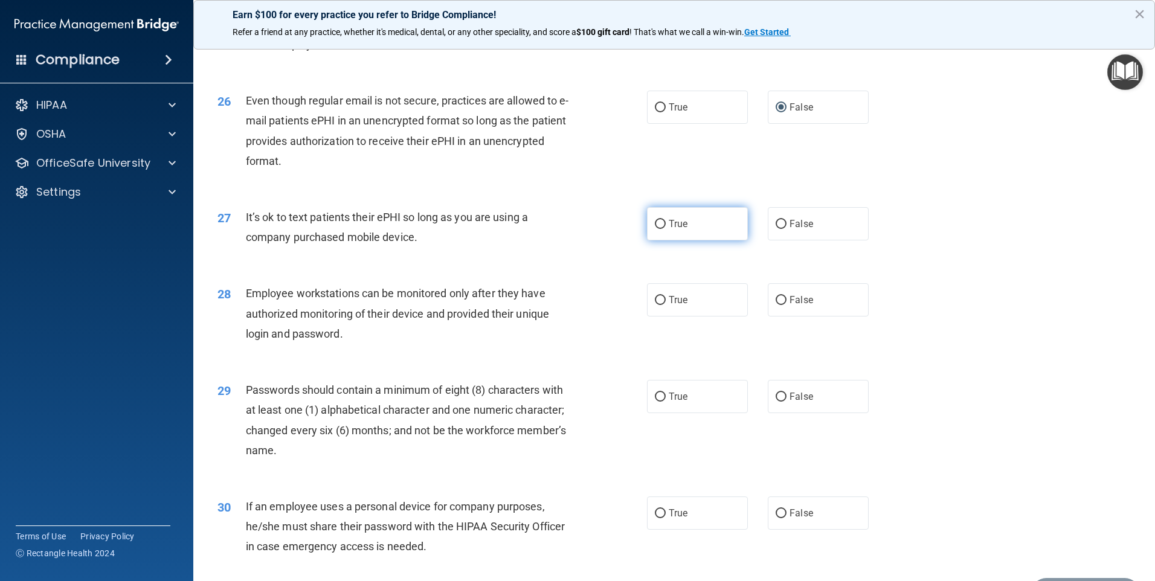
click at [655, 229] on input "True" at bounding box center [660, 224] width 11 height 9
radio input "true"
click at [656, 112] on input "True" at bounding box center [660, 107] width 11 height 9
radio input "true"
radio input "false"
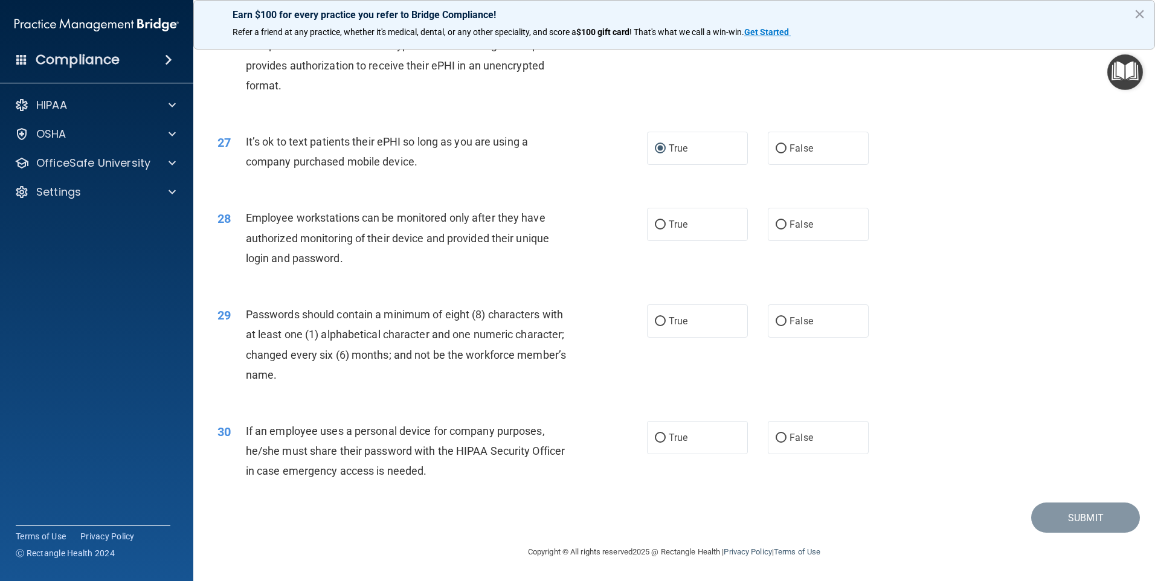
scroll to position [2452, 0]
click at [655, 321] on input "True" at bounding box center [660, 321] width 11 height 9
radio input "true"
click at [776, 223] on input "False" at bounding box center [781, 225] width 11 height 9
radio input "true"
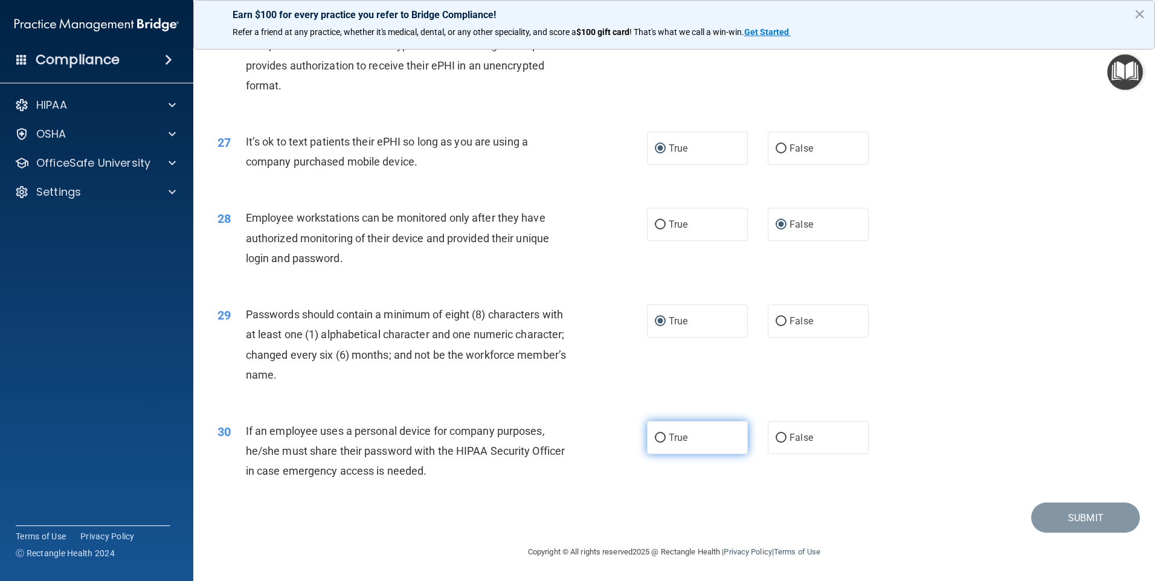
click at [655, 437] on input "True" at bounding box center [660, 438] width 11 height 9
radio input "true"
click at [1055, 511] on button "Submit" at bounding box center [1086, 518] width 109 height 31
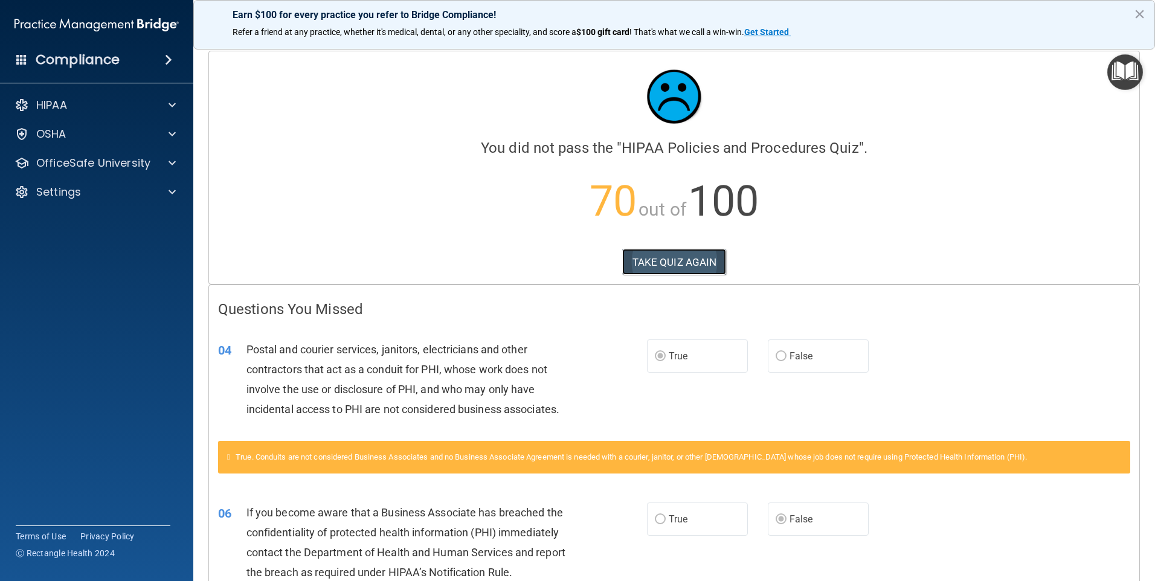
click at [656, 263] on button "TAKE QUIZ AGAIN" at bounding box center [674, 262] width 105 height 27
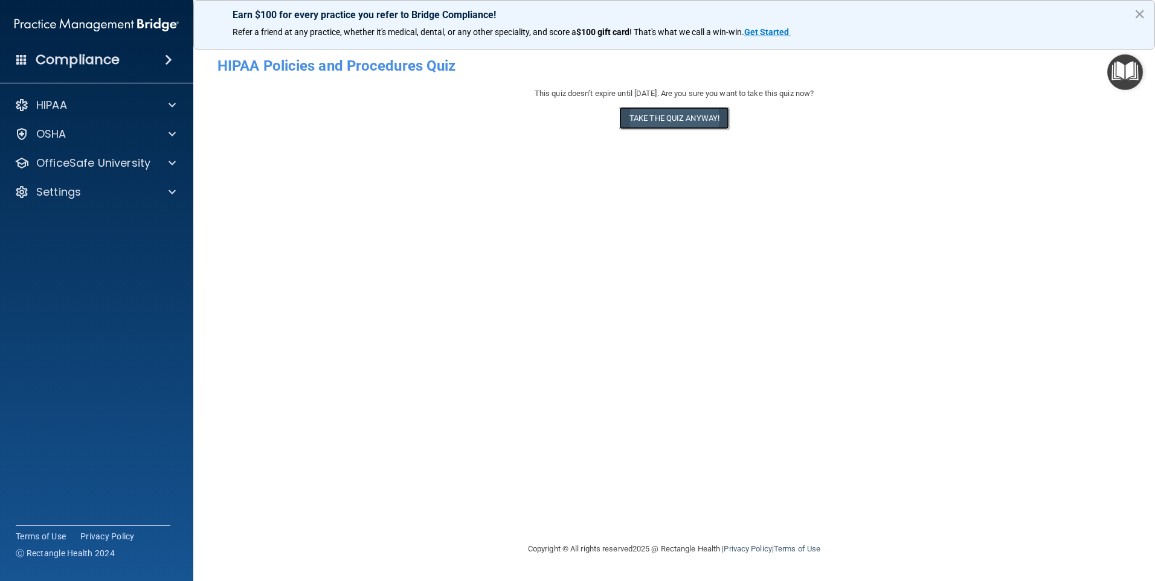
click at [657, 118] on button "Take the quiz anyway!" at bounding box center [674, 118] width 110 height 22
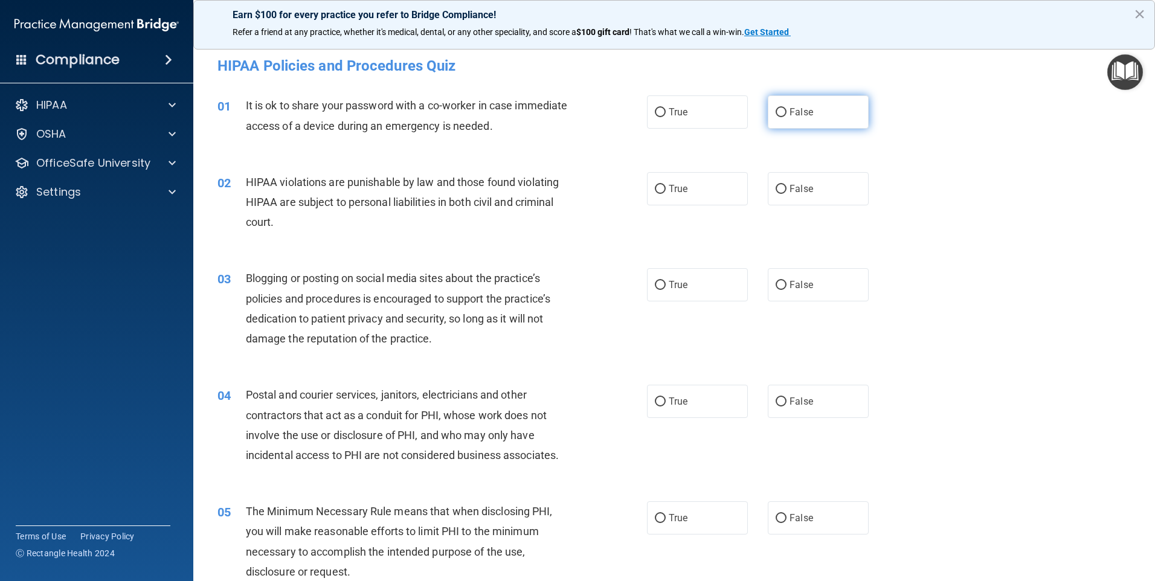
click at [776, 112] on input "False" at bounding box center [781, 112] width 11 height 9
radio input "true"
click at [656, 189] on input "True" at bounding box center [660, 189] width 11 height 9
radio input "true"
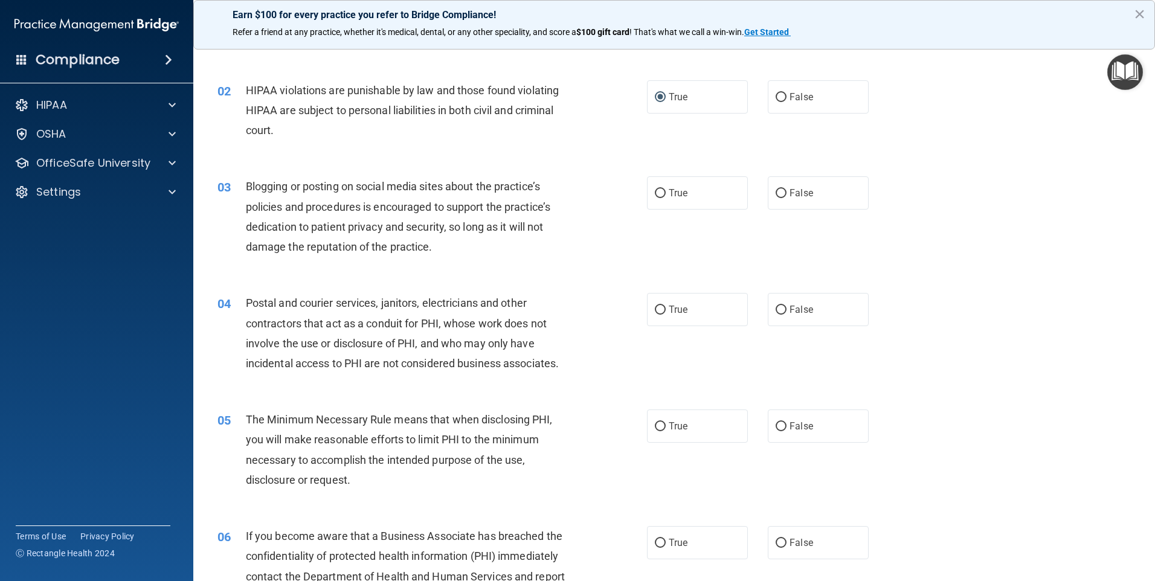
scroll to position [121, 0]
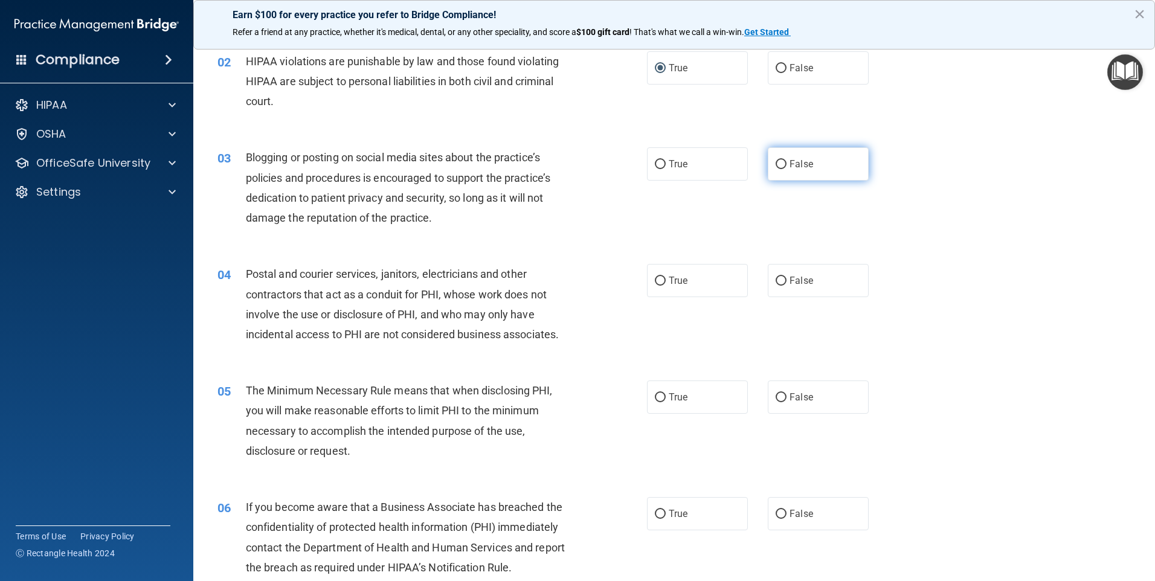
click at [778, 163] on input "False" at bounding box center [781, 164] width 11 height 9
radio input "true"
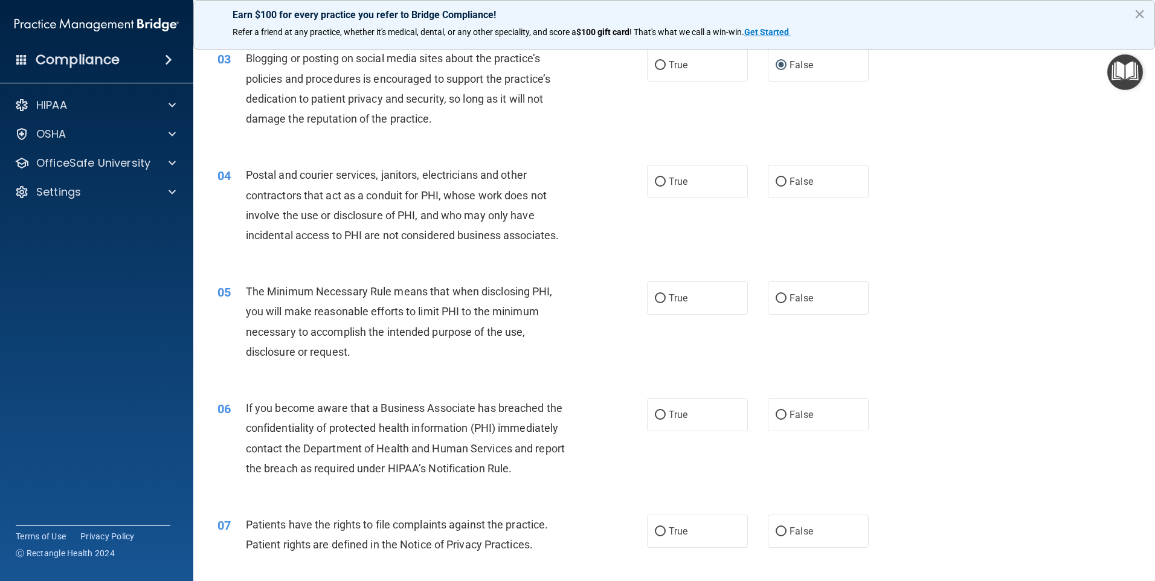
scroll to position [242, 0]
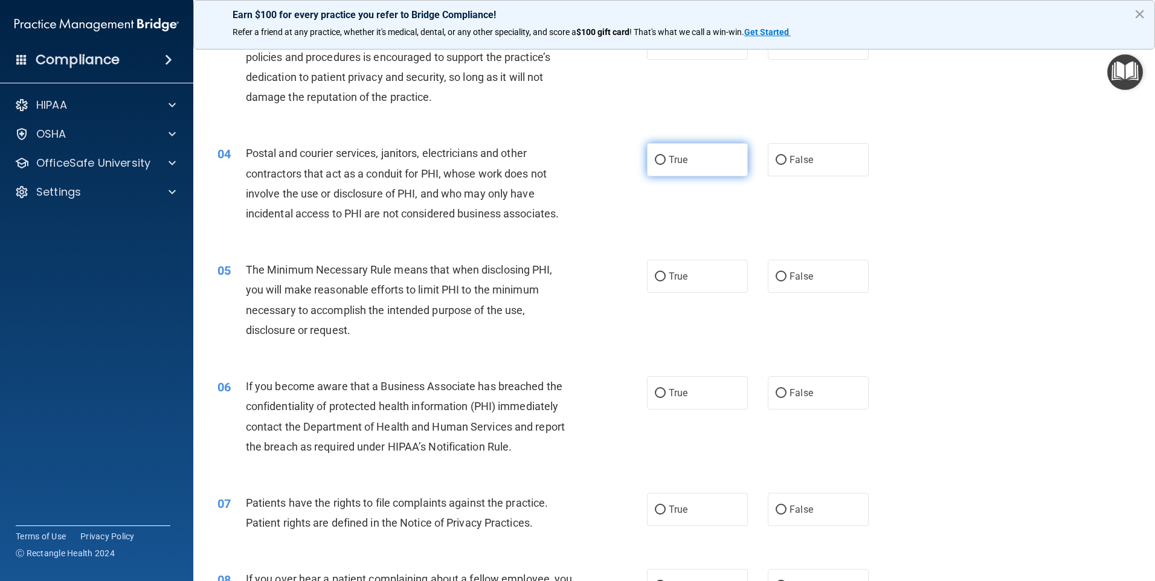
click at [656, 159] on input "True" at bounding box center [660, 160] width 11 height 9
radio input "true"
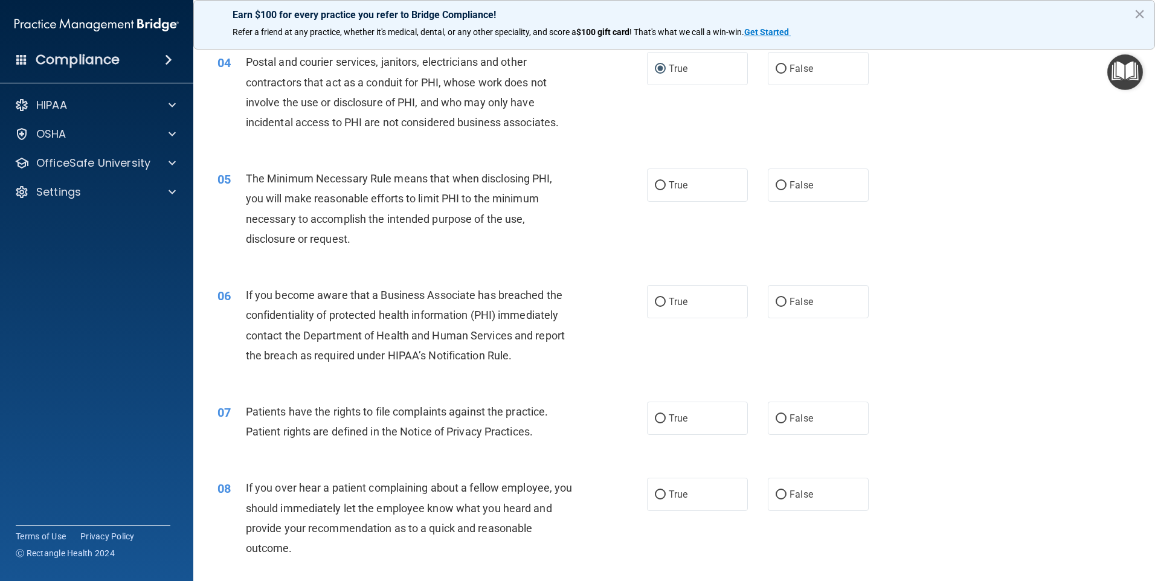
scroll to position [363, 0]
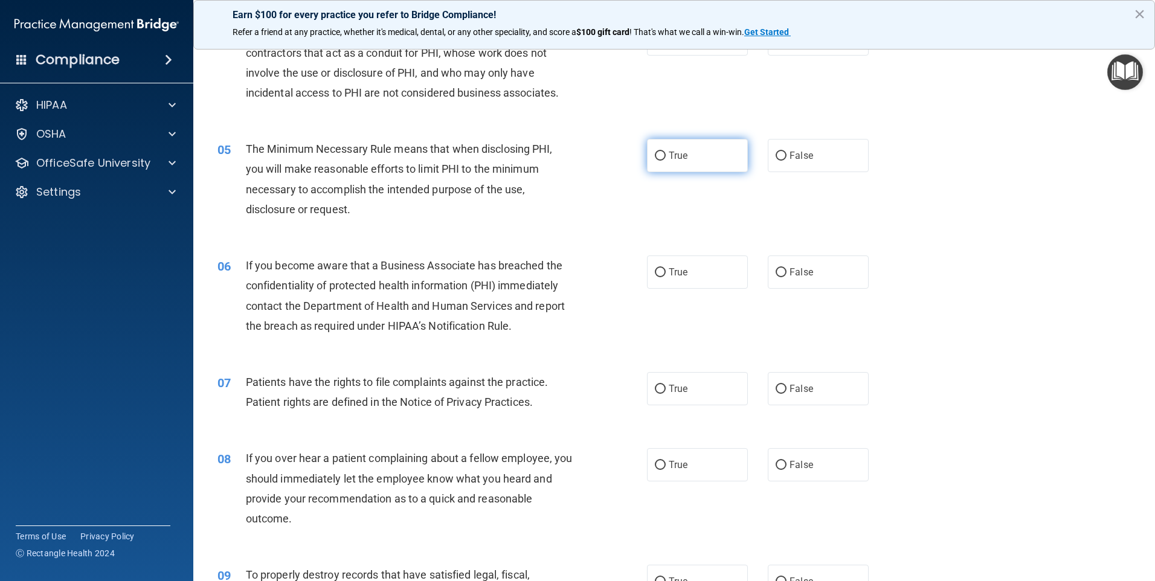
click at [656, 156] on input "True" at bounding box center [660, 156] width 11 height 9
radio input "true"
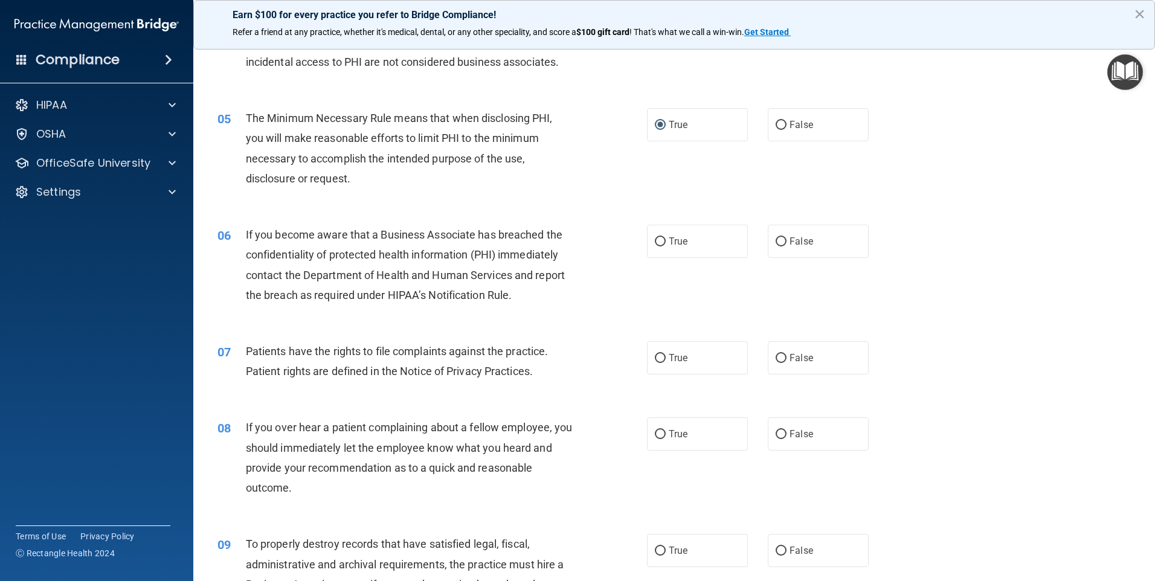
scroll to position [423, 0]
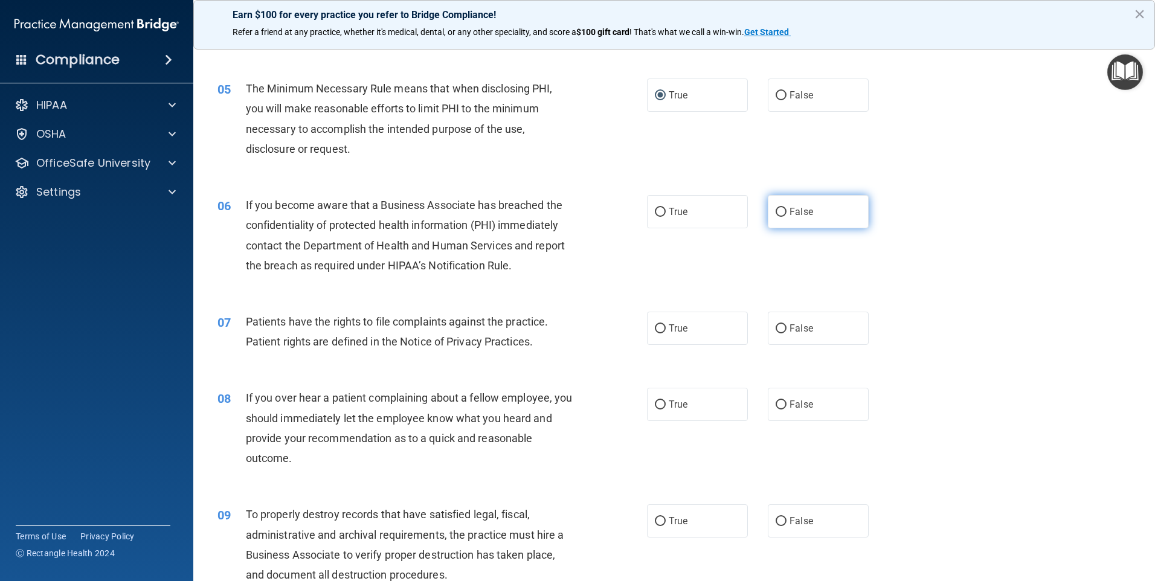
click at [778, 209] on input "False" at bounding box center [781, 212] width 11 height 9
radio input "true"
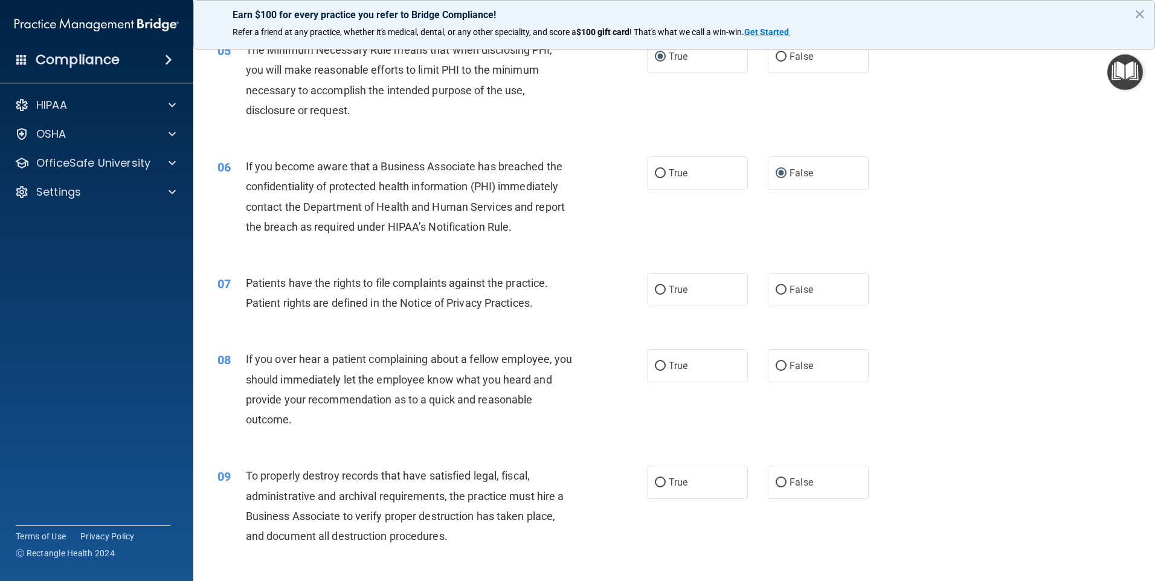
scroll to position [483, 0]
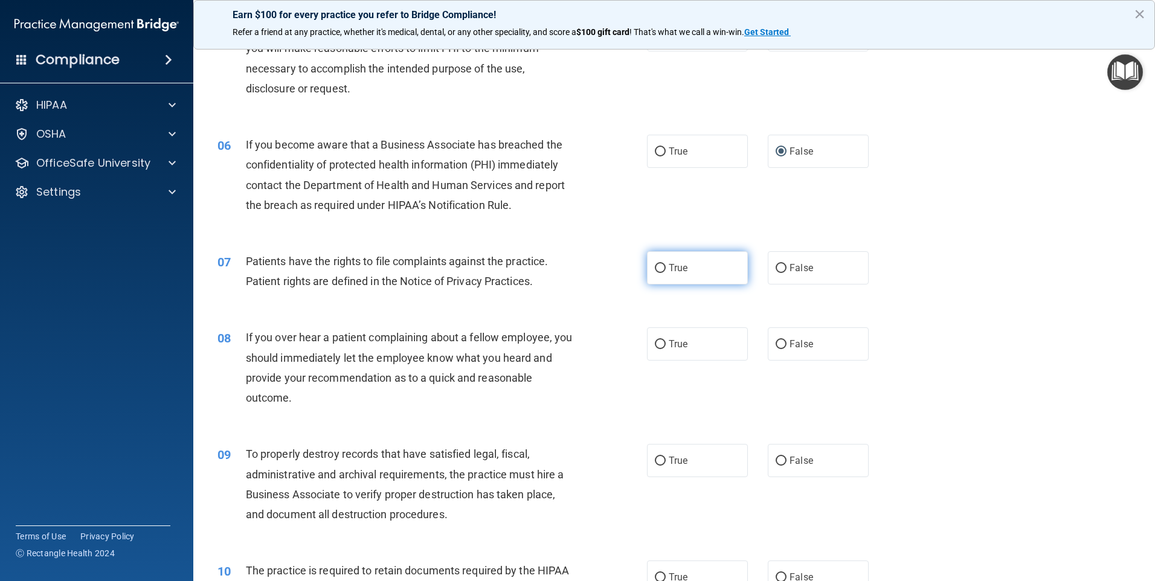
click at [657, 266] on input "True" at bounding box center [660, 268] width 11 height 9
radio input "true"
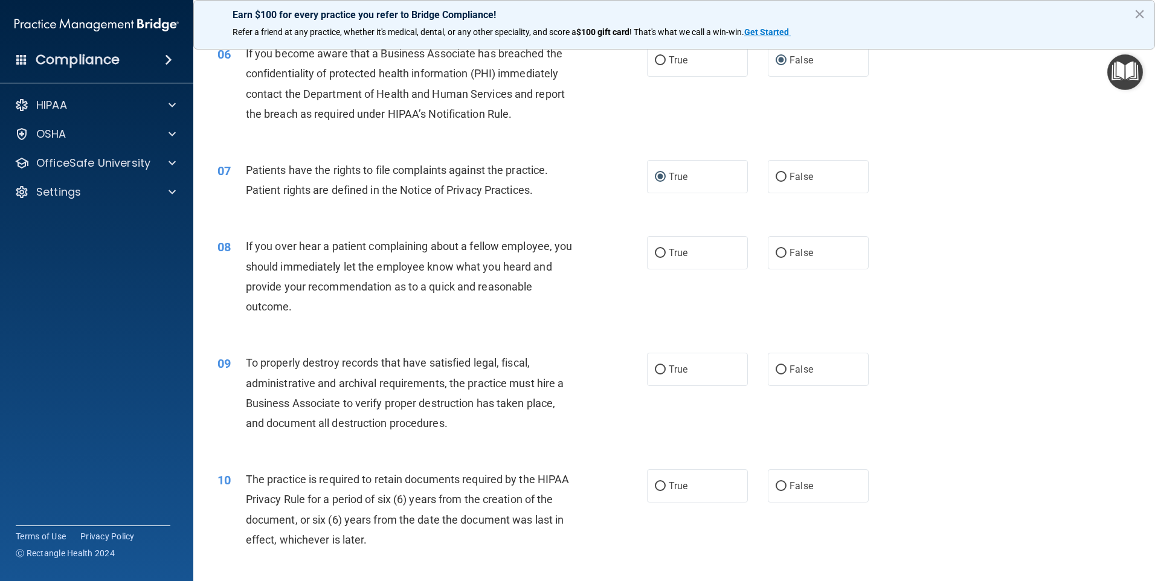
scroll to position [604, 0]
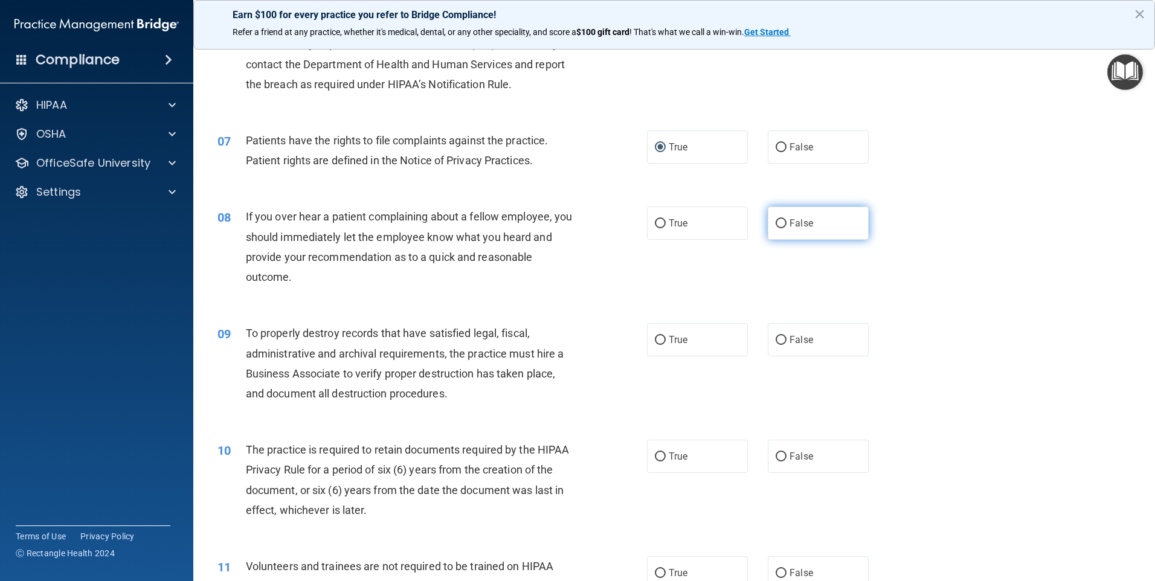
click at [776, 224] on input "False" at bounding box center [781, 223] width 11 height 9
radio input "true"
click at [776, 337] on input "False" at bounding box center [781, 340] width 11 height 9
radio input "true"
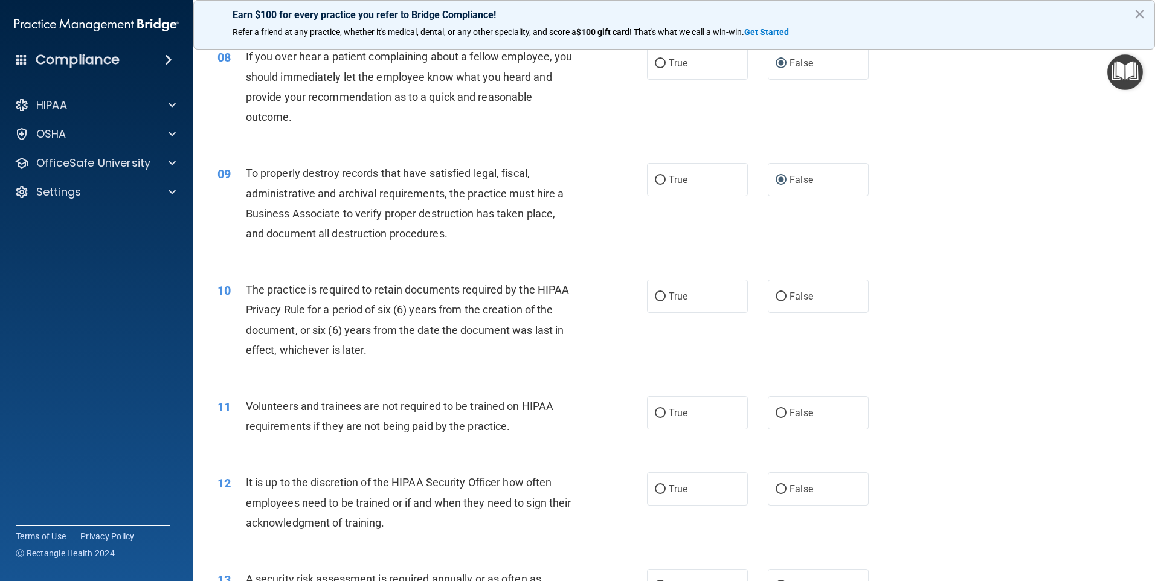
scroll to position [786, 0]
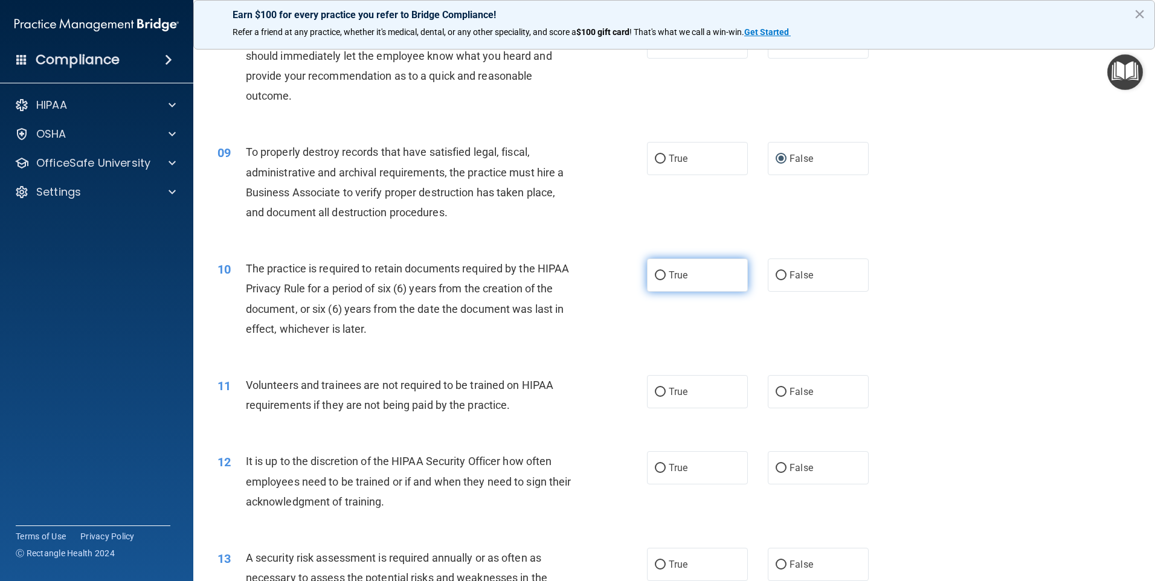
click at [656, 276] on input "True" at bounding box center [660, 275] width 11 height 9
radio input "true"
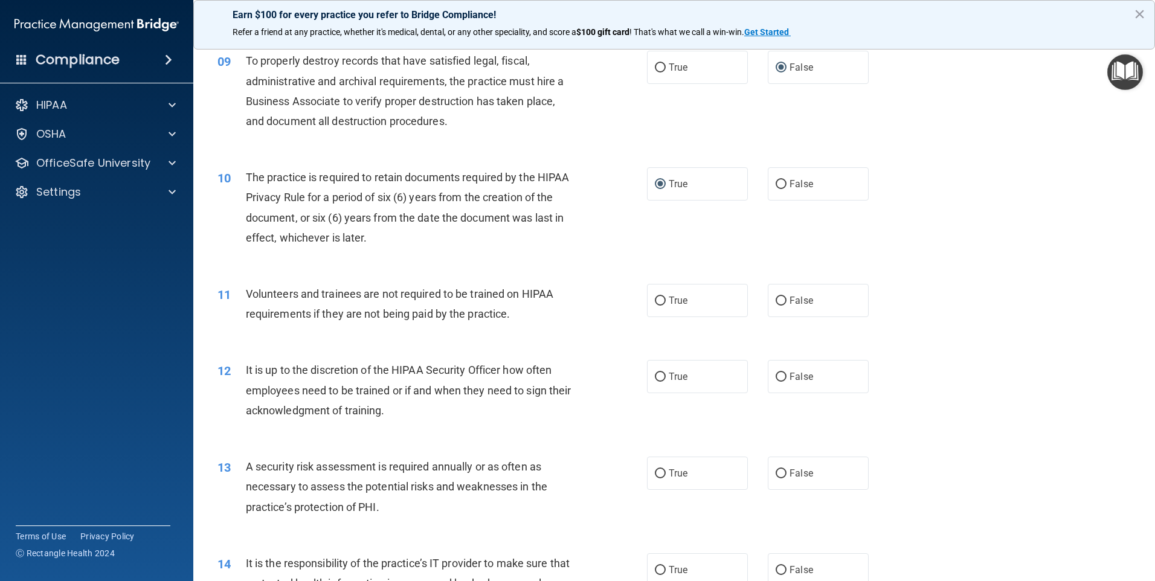
scroll to position [906, 0]
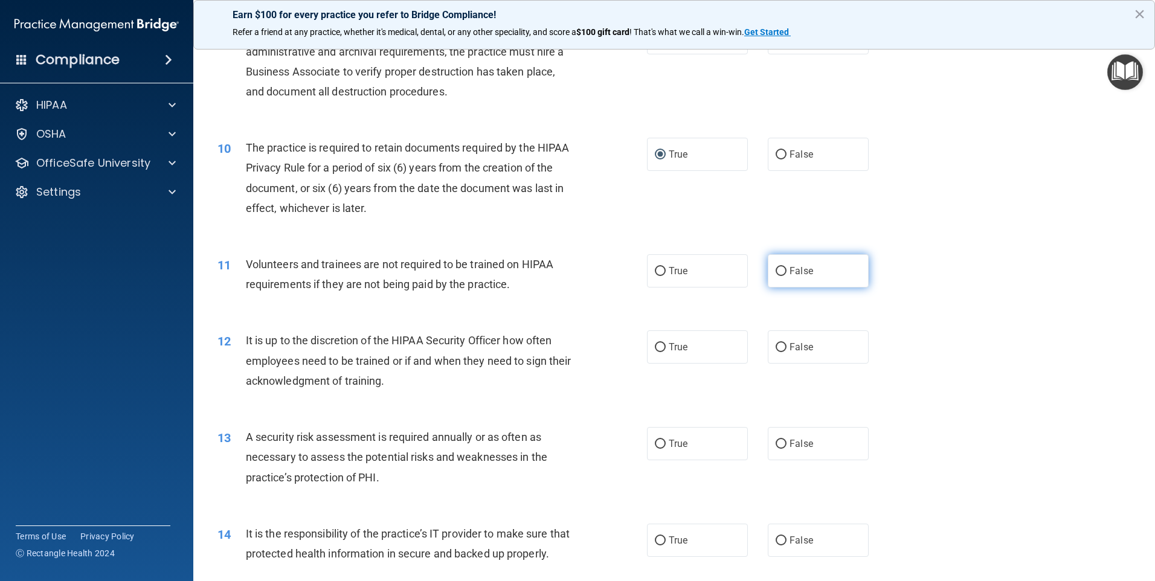
click at [776, 270] on input "False" at bounding box center [781, 271] width 11 height 9
radio input "true"
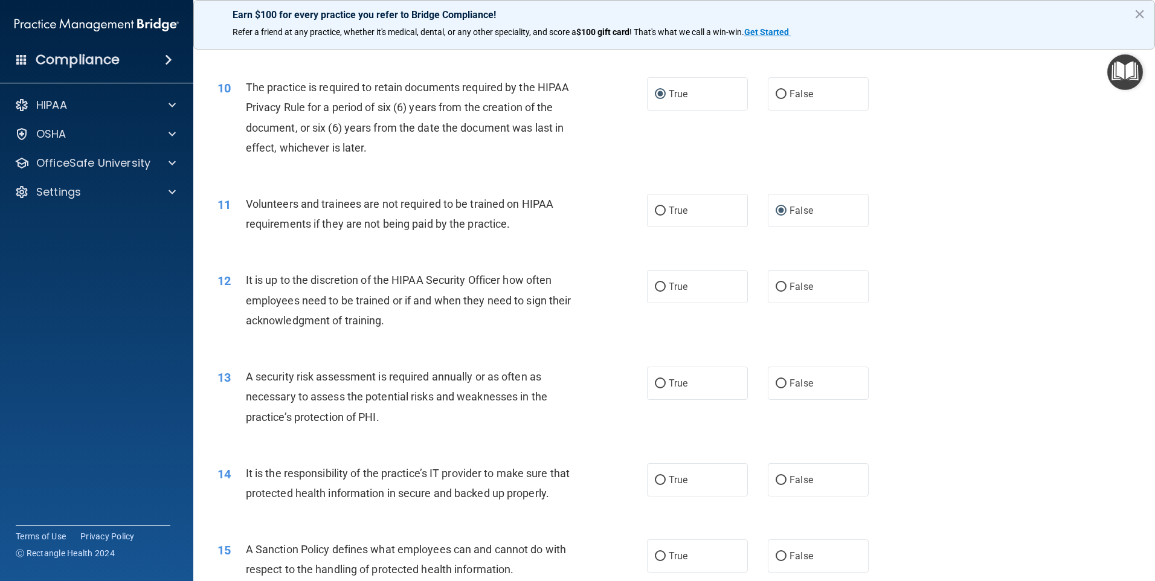
scroll to position [1027, 0]
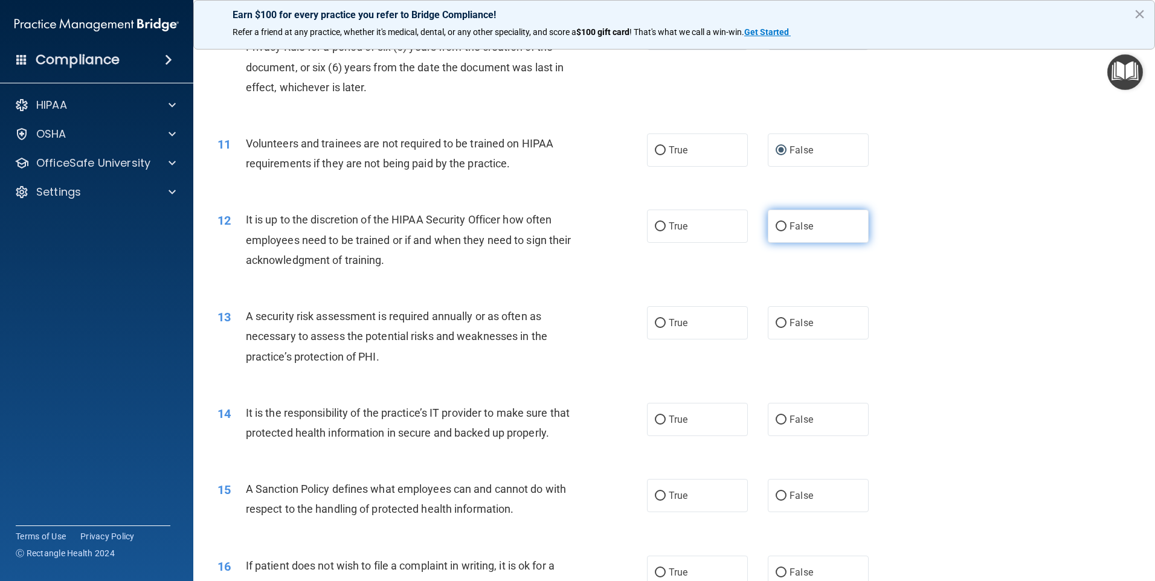
click at [776, 227] on input "False" at bounding box center [781, 226] width 11 height 9
radio input "true"
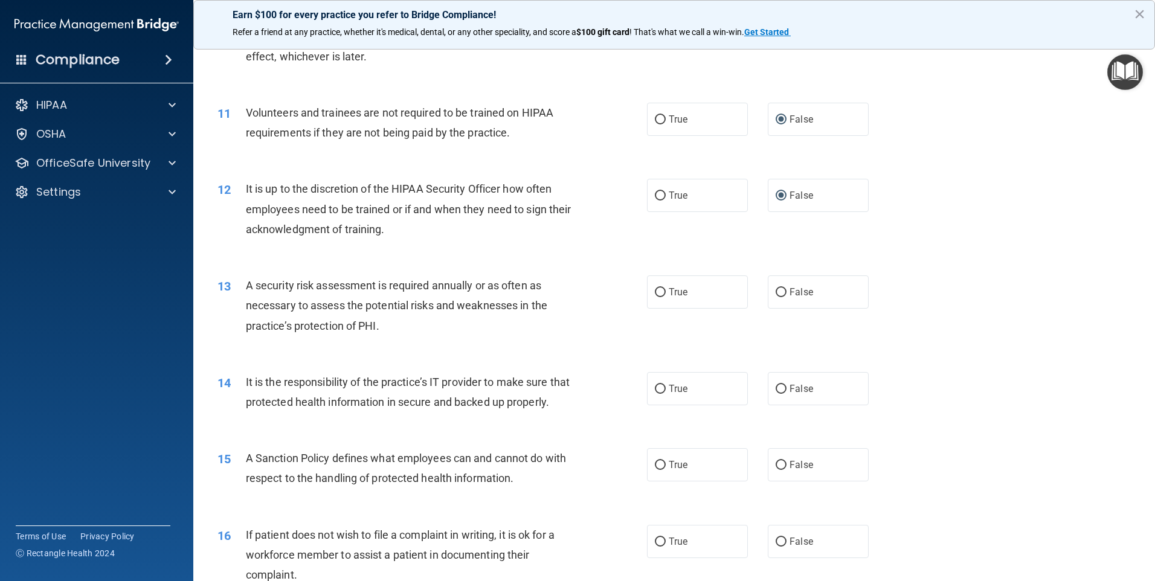
scroll to position [1088, 0]
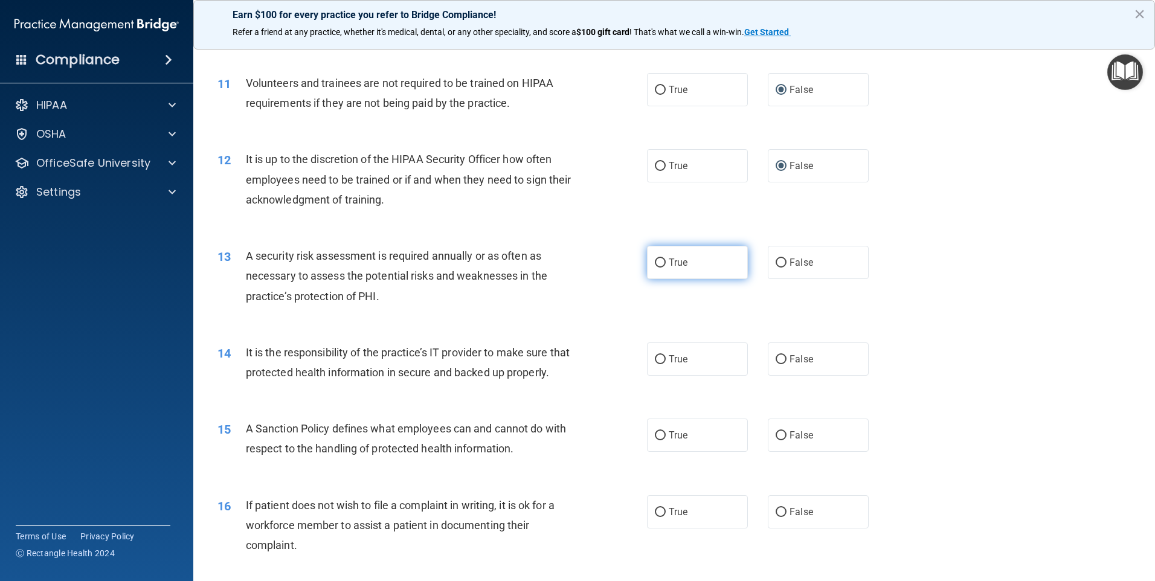
click at [657, 262] on input "True" at bounding box center [660, 263] width 11 height 9
radio input "true"
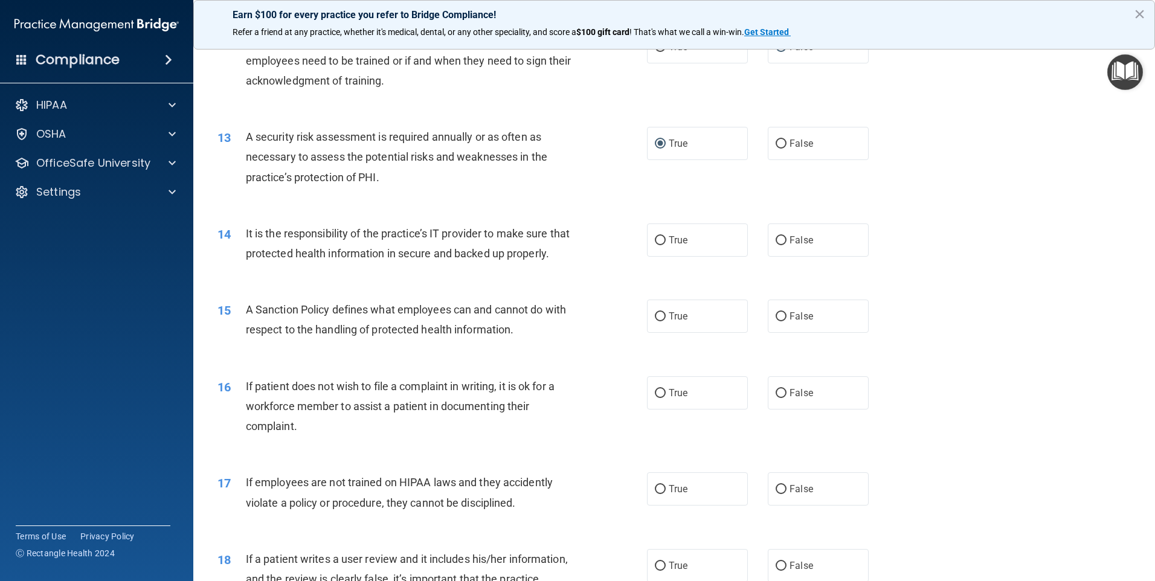
scroll to position [1209, 0]
click at [776, 237] on input "False" at bounding box center [781, 238] width 11 height 9
radio input "true"
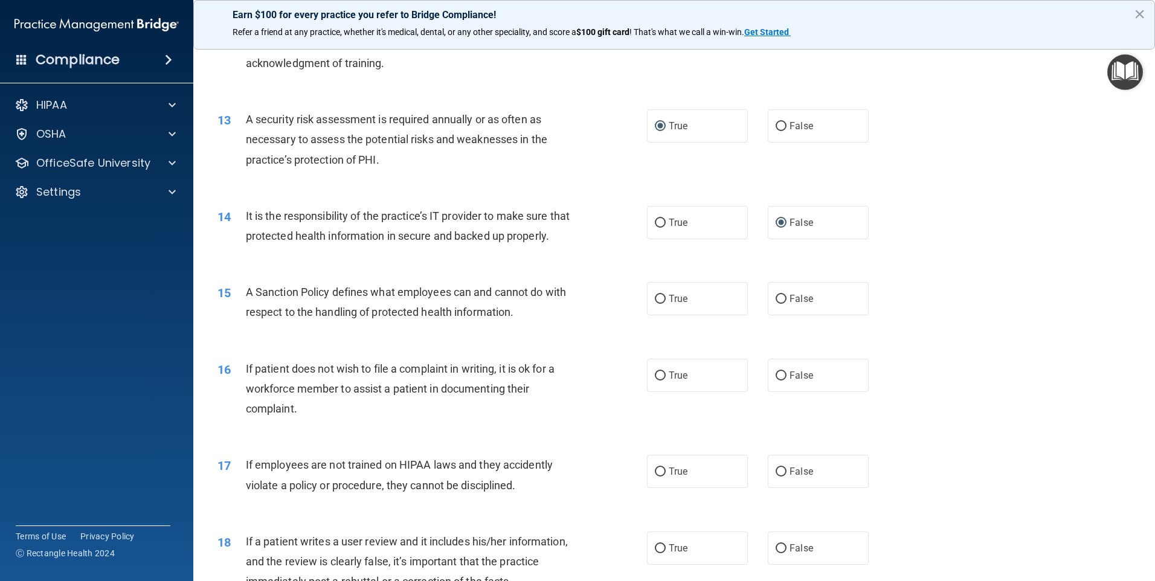
scroll to position [1269, 0]
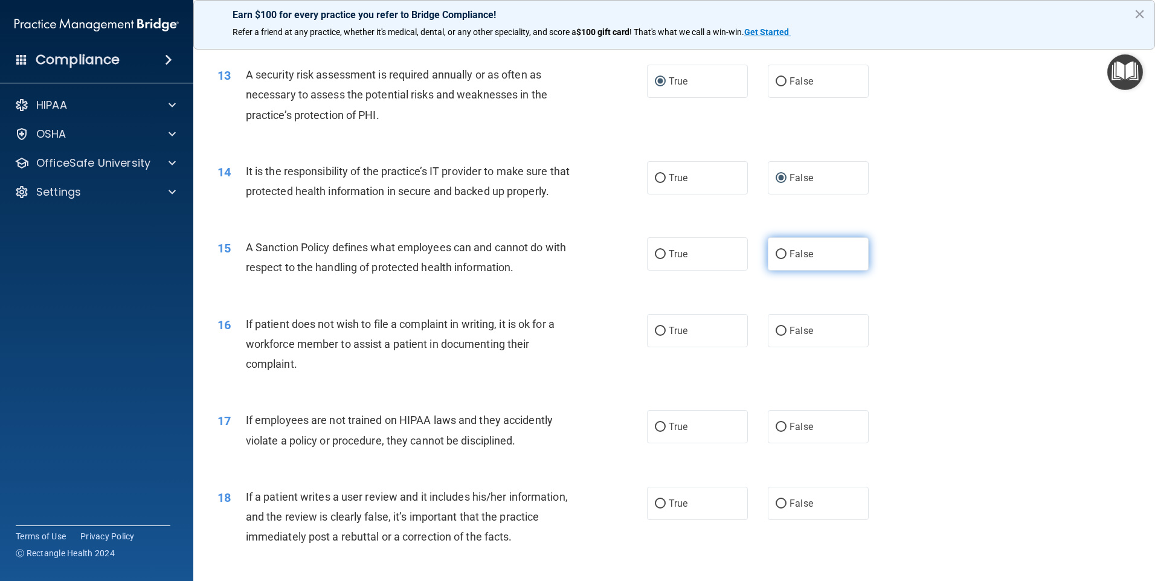
click at [776, 259] on input "False" at bounding box center [781, 254] width 11 height 9
radio input "true"
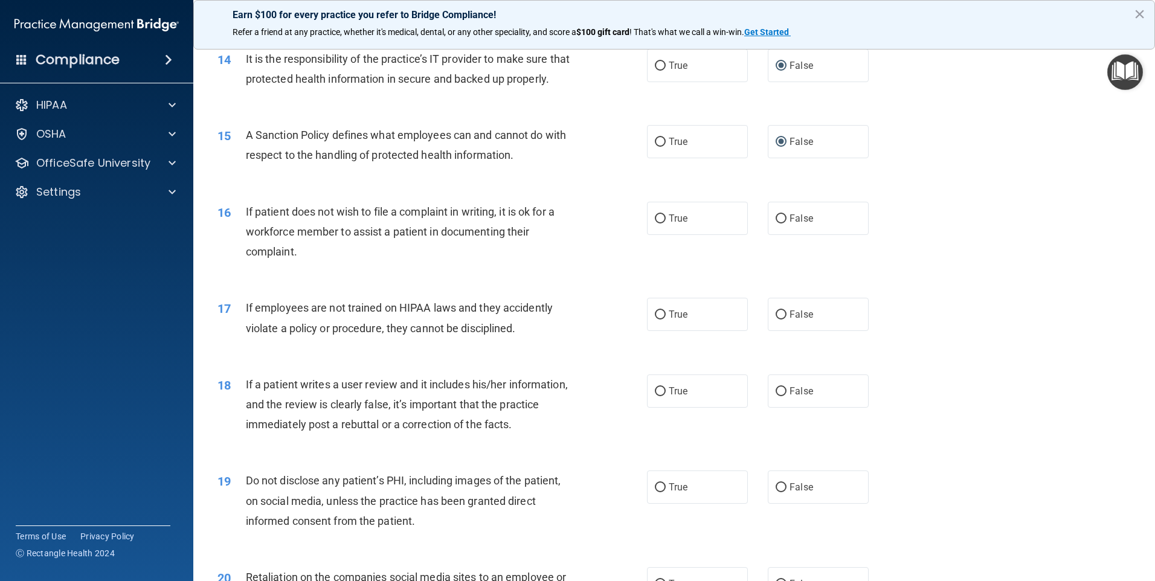
scroll to position [1390, 0]
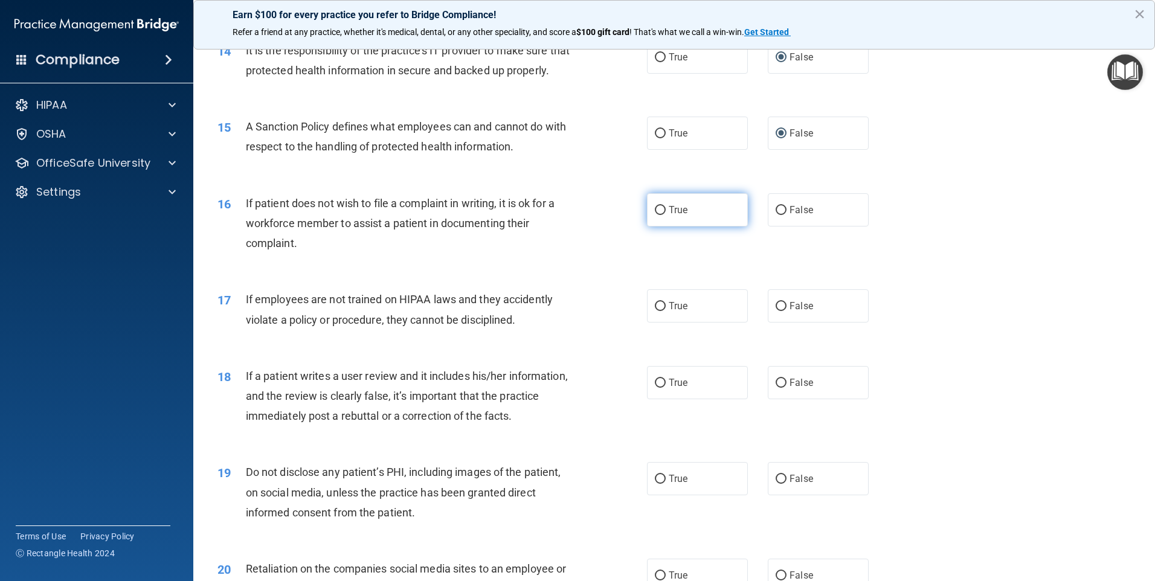
click at [656, 215] on input "True" at bounding box center [660, 210] width 11 height 9
radio input "true"
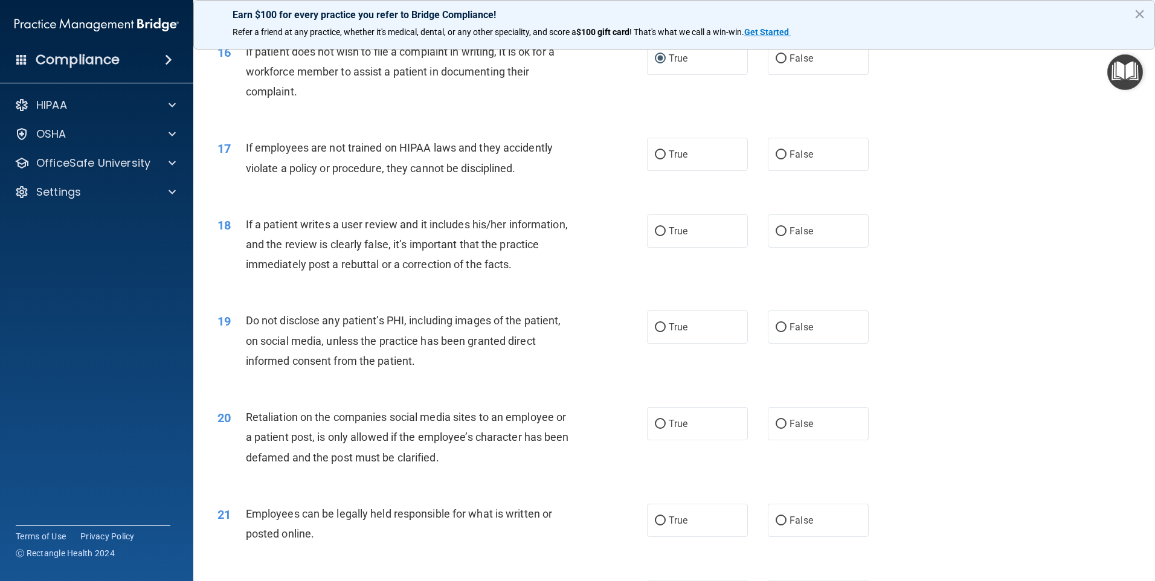
scroll to position [1571, 0]
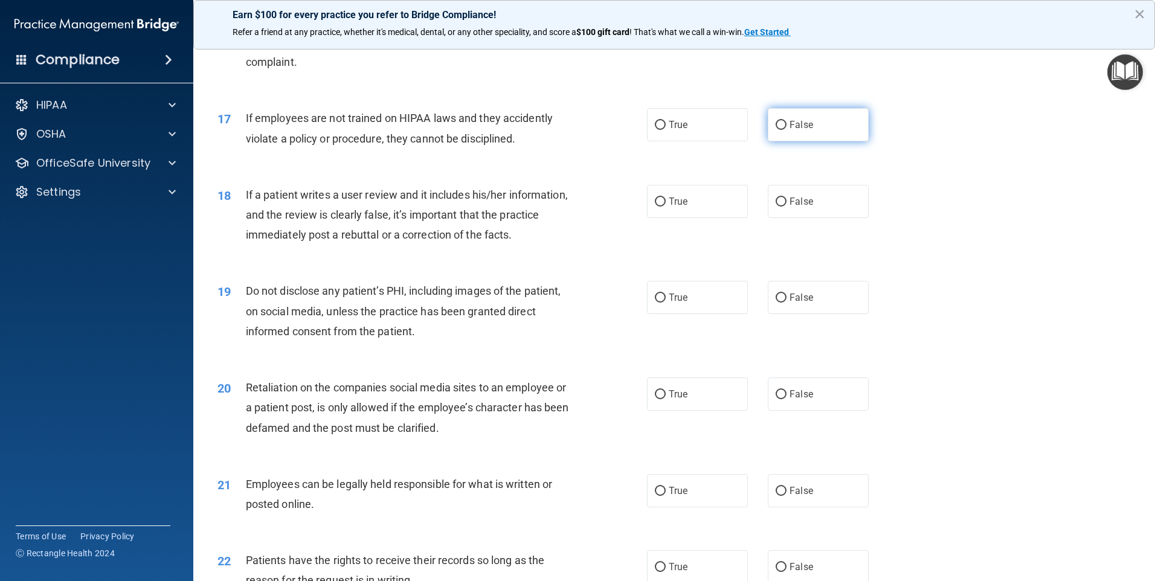
click at [777, 130] on input "False" at bounding box center [781, 125] width 11 height 9
radio input "true"
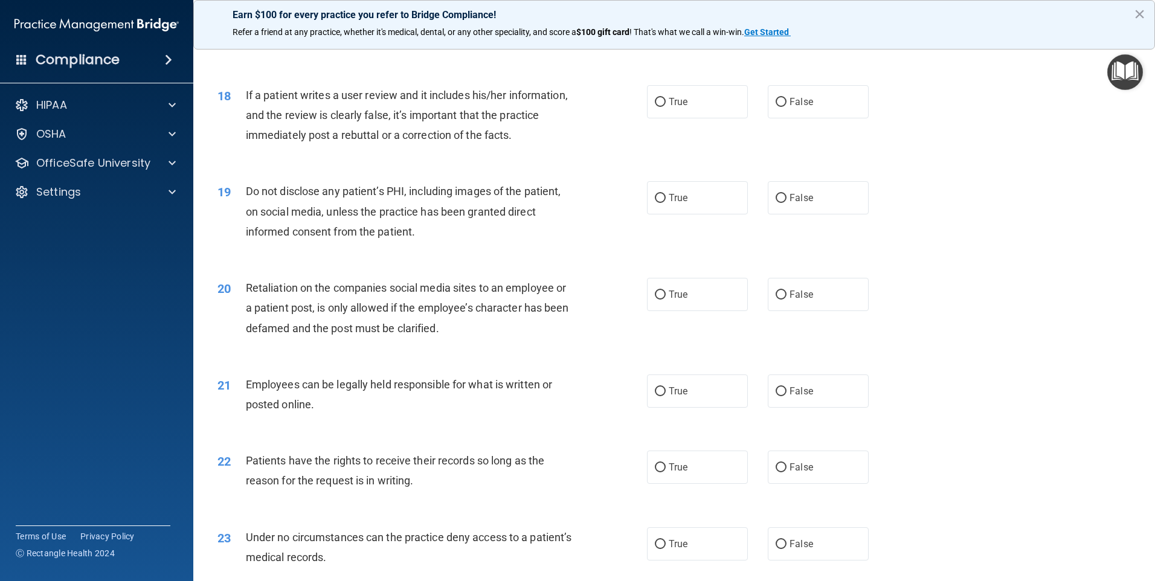
scroll to position [1692, 0]
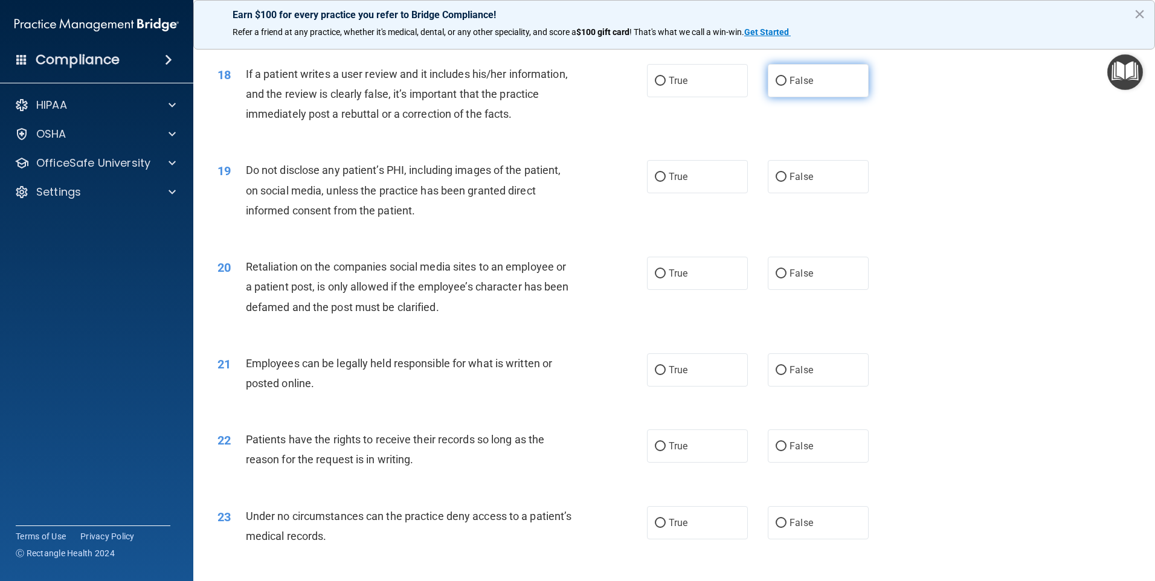
click at [777, 86] on input "False" at bounding box center [781, 81] width 11 height 9
radio input "true"
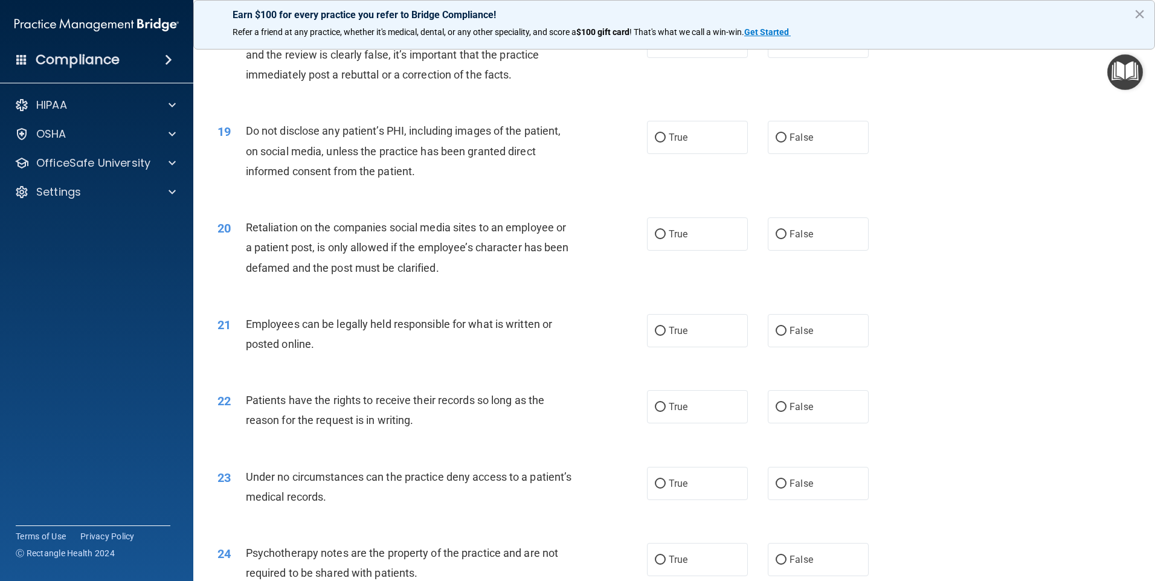
scroll to position [1753, 0]
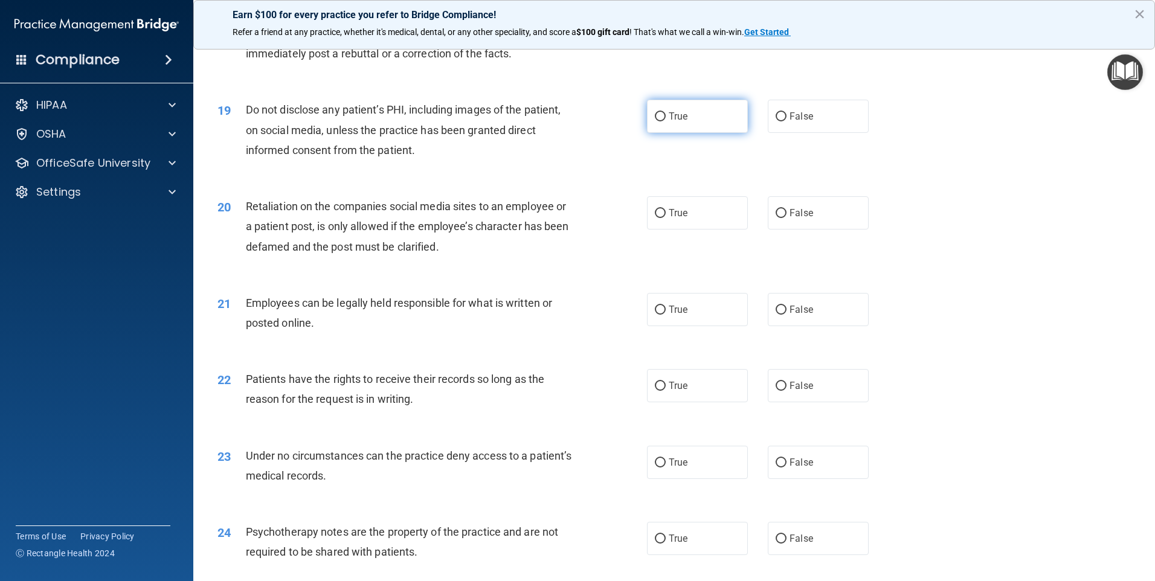
click at [656, 121] on input "True" at bounding box center [660, 116] width 11 height 9
radio input "true"
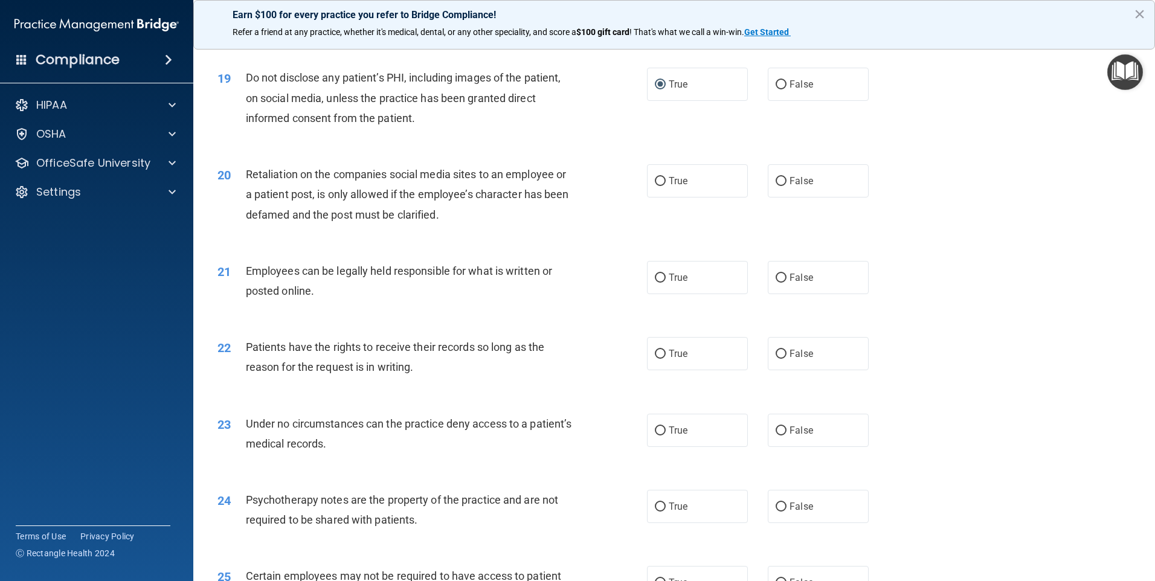
scroll to position [1813, 0]
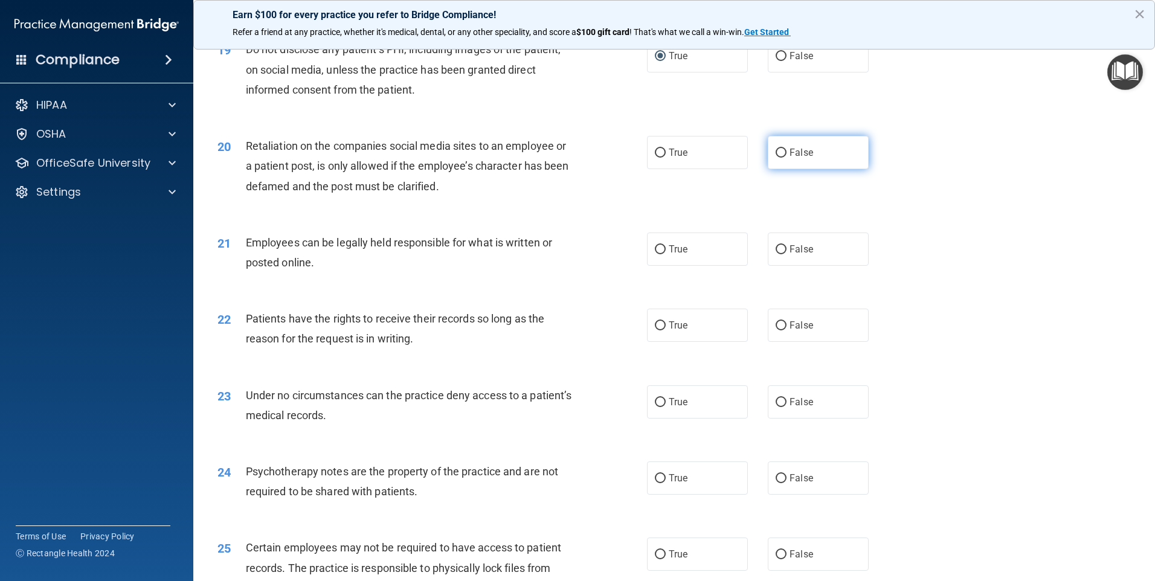
click at [776, 158] on input "False" at bounding box center [781, 153] width 11 height 9
radio input "true"
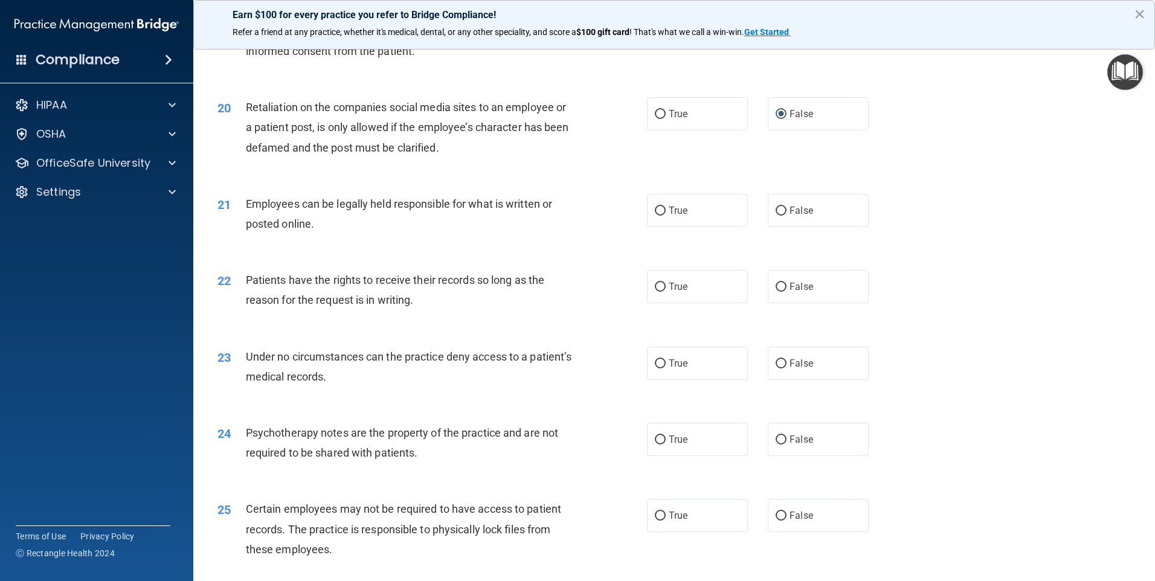
scroll to position [1873, 0]
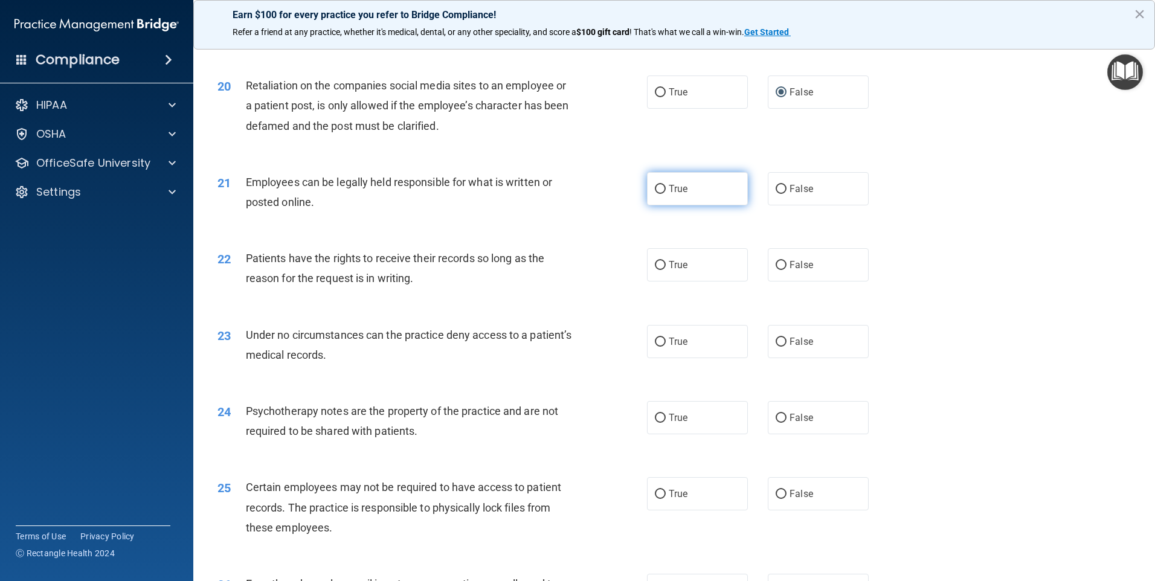
click at [656, 194] on input "True" at bounding box center [660, 189] width 11 height 9
radio input "true"
click at [655, 270] on input "True" at bounding box center [660, 265] width 11 height 9
radio input "true"
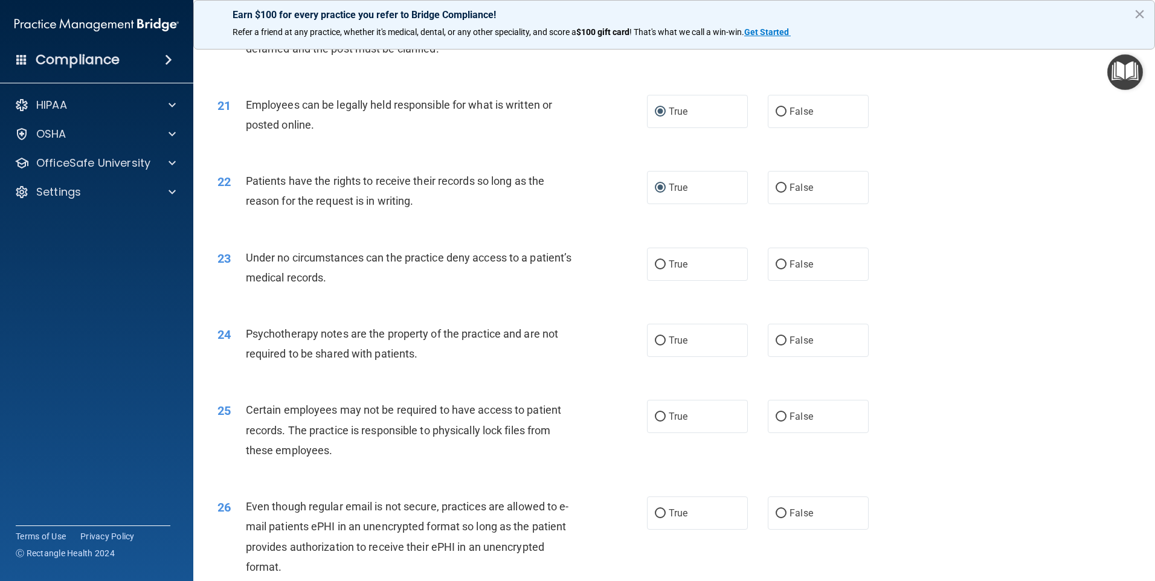
scroll to position [1994, 0]
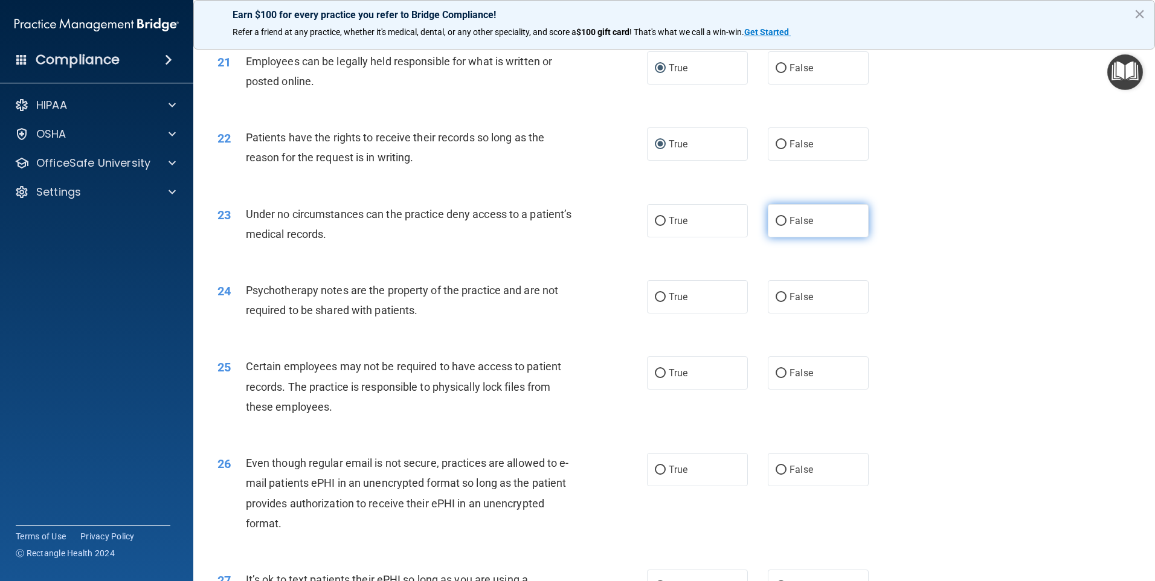
click at [776, 226] on input "False" at bounding box center [781, 221] width 11 height 9
radio input "true"
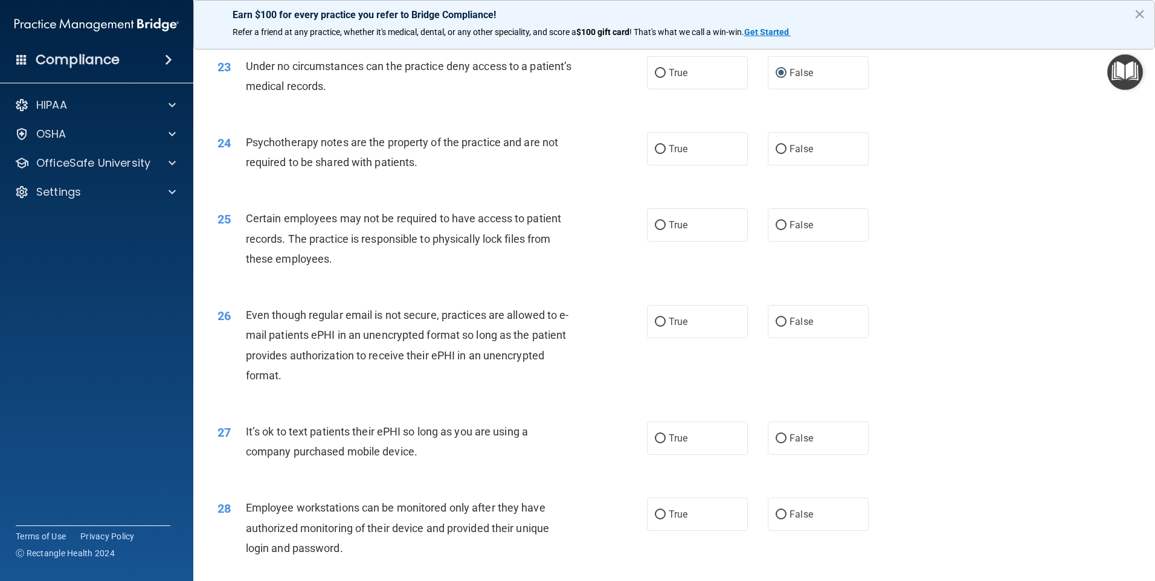
scroll to position [2176, 0]
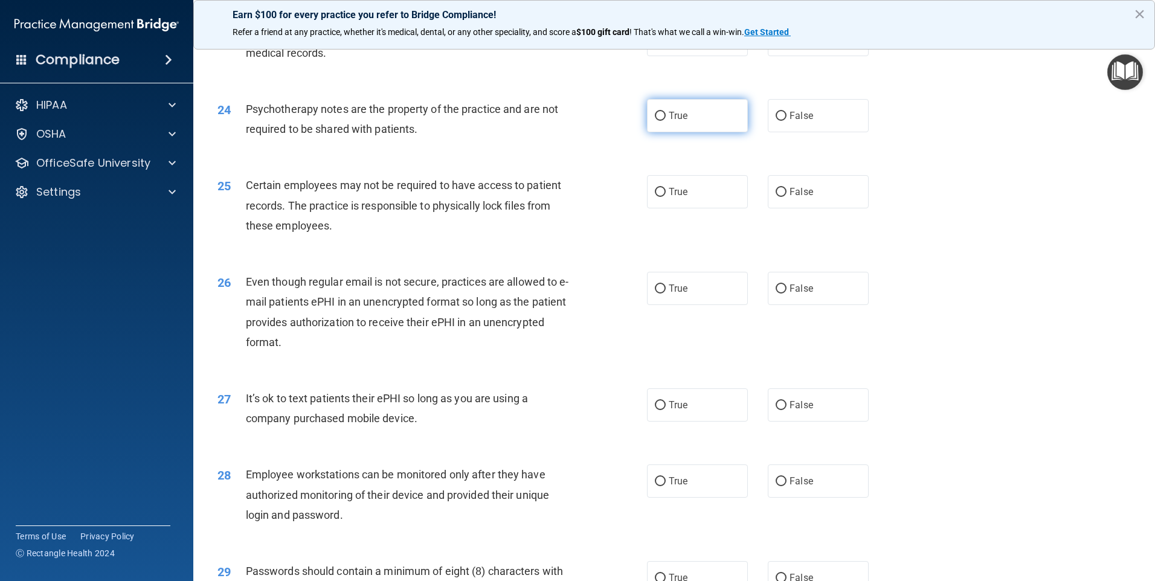
click at [657, 121] on input "True" at bounding box center [660, 116] width 11 height 9
radio input "true"
click at [657, 197] on input "True" at bounding box center [660, 192] width 11 height 9
radio input "true"
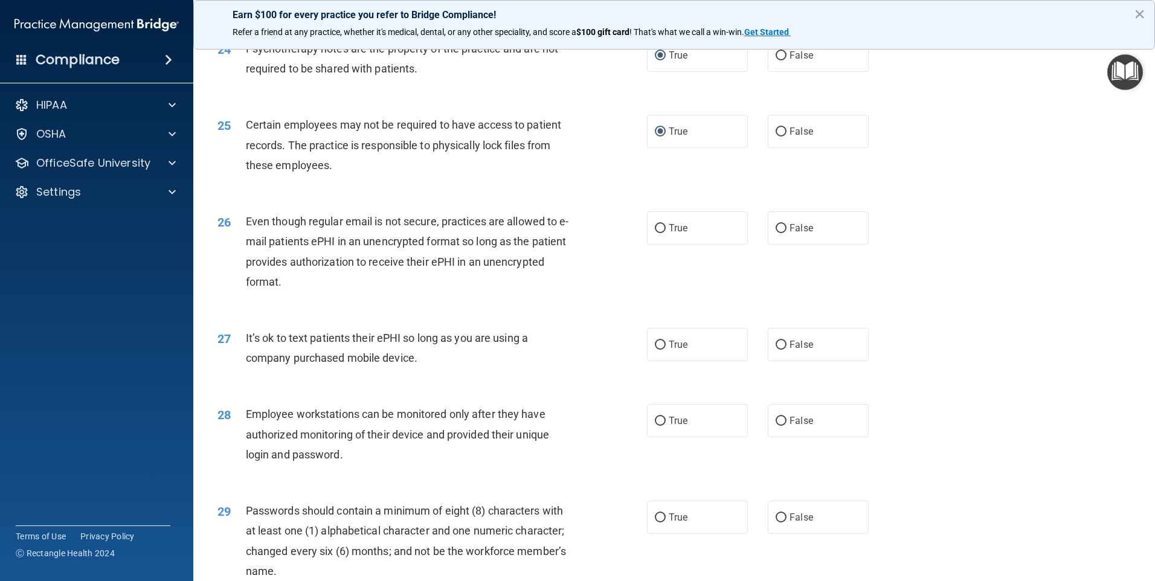
scroll to position [2296, 0]
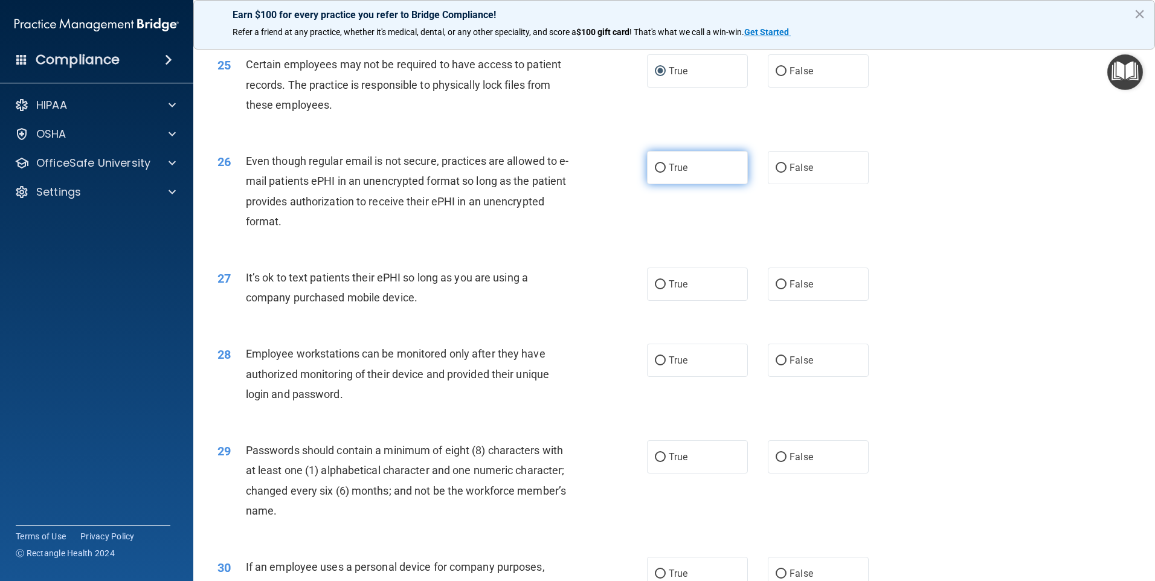
click at [657, 173] on input "True" at bounding box center [660, 168] width 11 height 9
radio input "true"
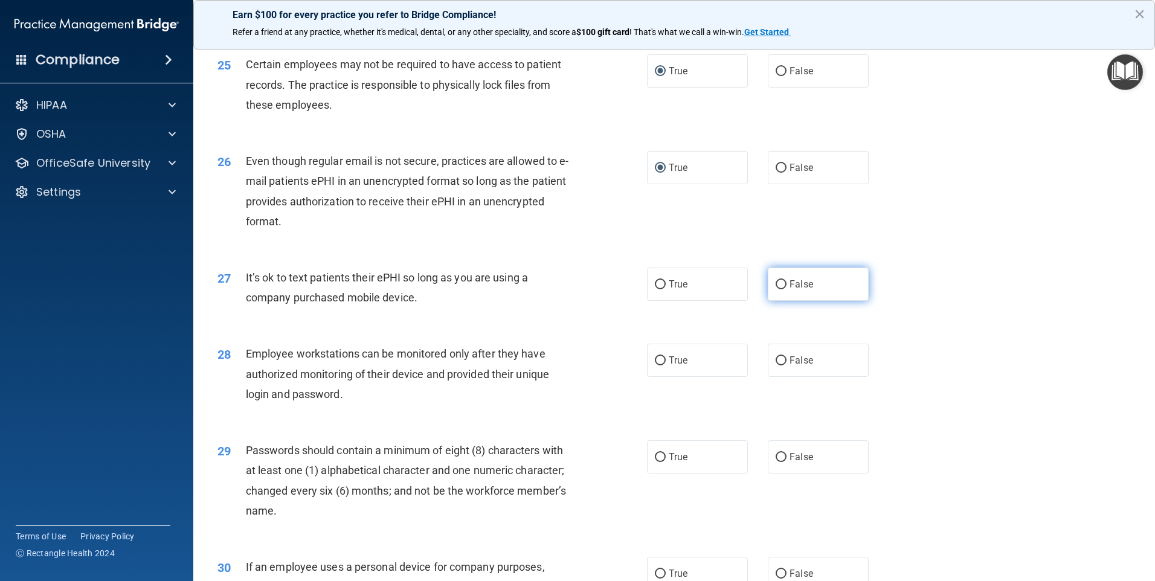
click at [777, 289] on input "False" at bounding box center [781, 284] width 11 height 9
radio input "true"
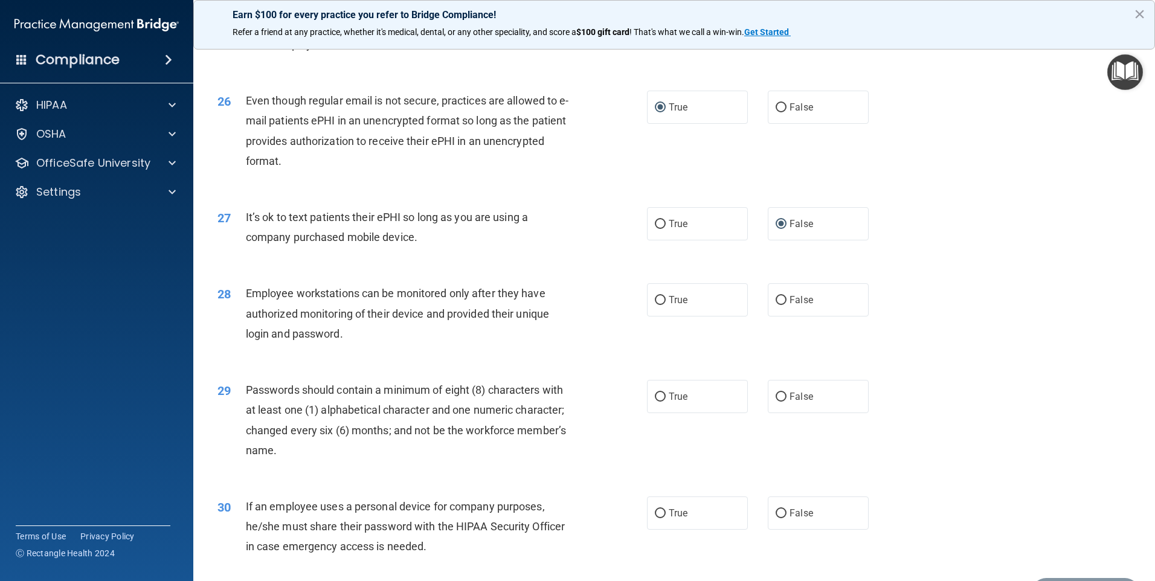
scroll to position [2417, 0]
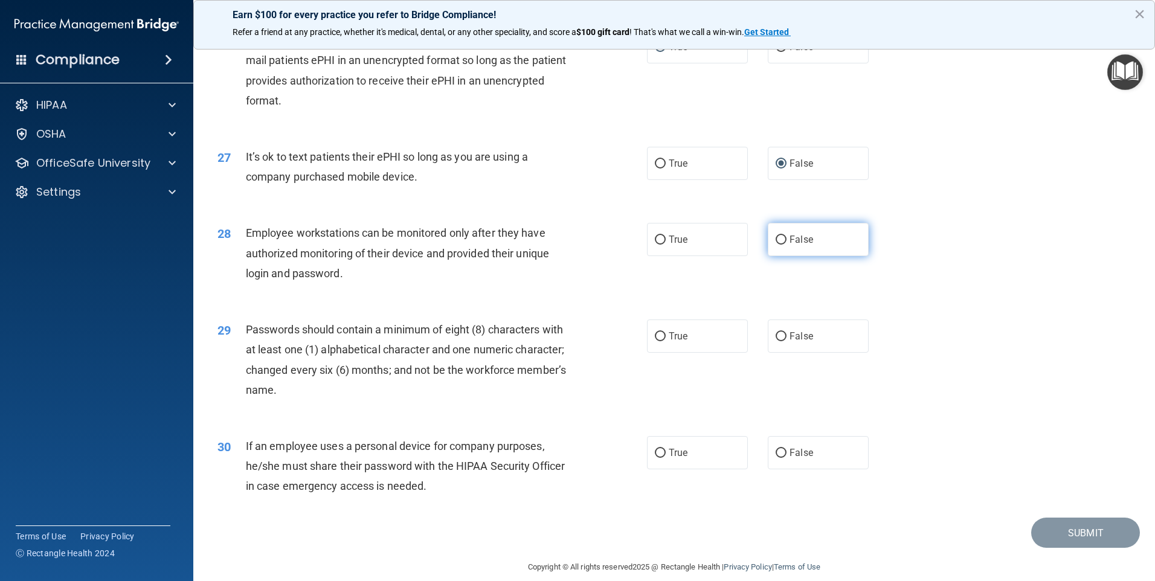
click at [776, 245] on input "False" at bounding box center [781, 240] width 11 height 9
radio input "true"
click at [655, 341] on input "True" at bounding box center [660, 336] width 11 height 9
radio input "true"
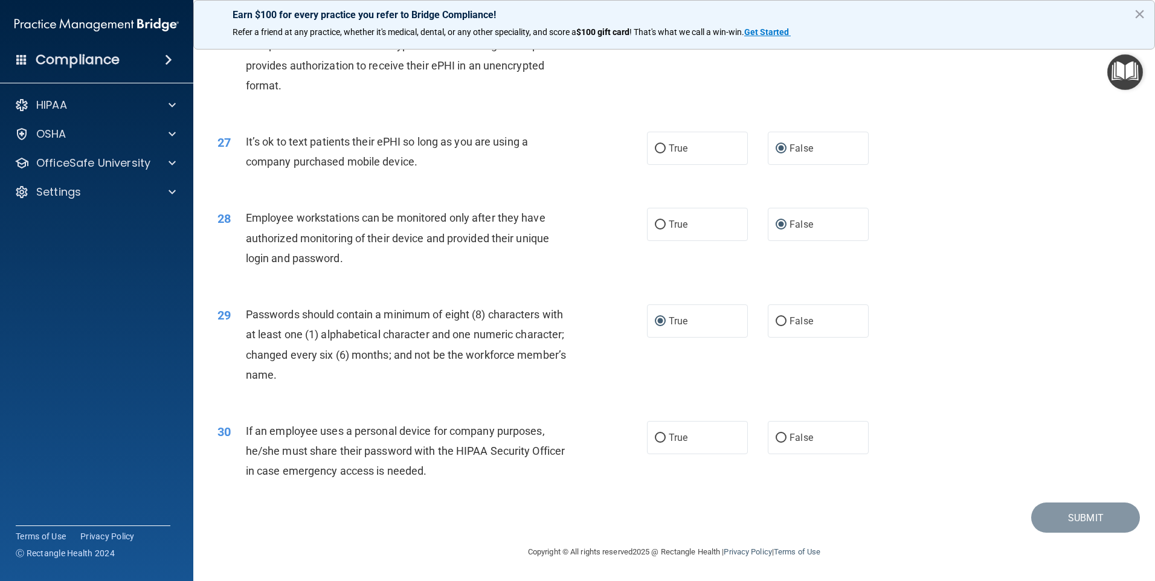
scroll to position [2452, 0]
click at [776, 436] on input "False" at bounding box center [781, 438] width 11 height 9
radio input "true"
click at [1067, 518] on button "Submit" at bounding box center [1086, 518] width 109 height 31
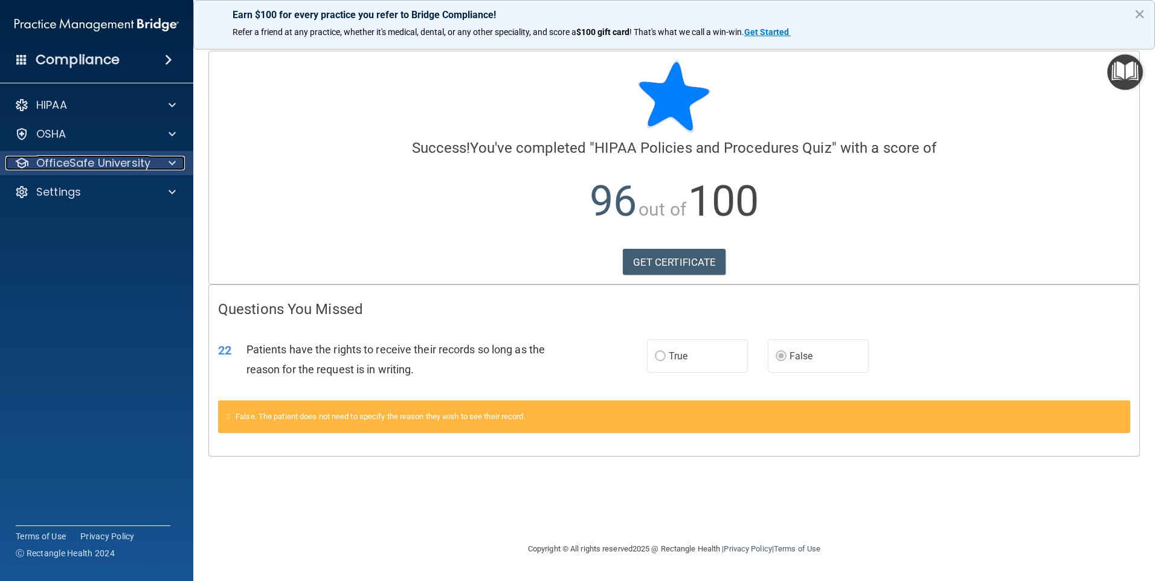
click at [114, 166] on p "OfficeSafe University" at bounding box center [93, 163] width 114 height 15
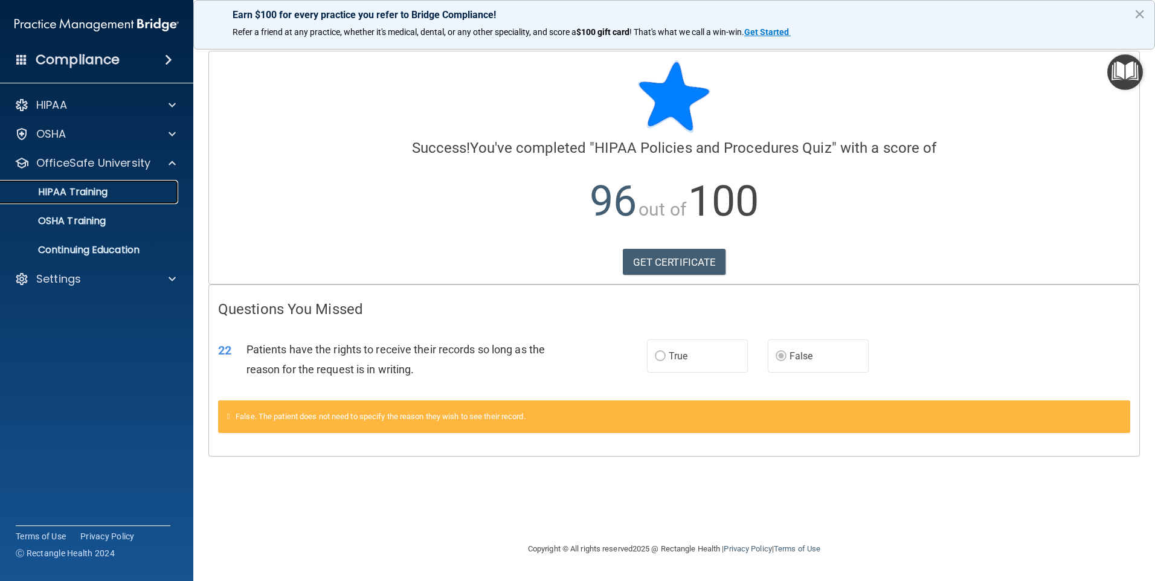
click at [99, 190] on p "HIPAA Training" at bounding box center [58, 192] width 100 height 12
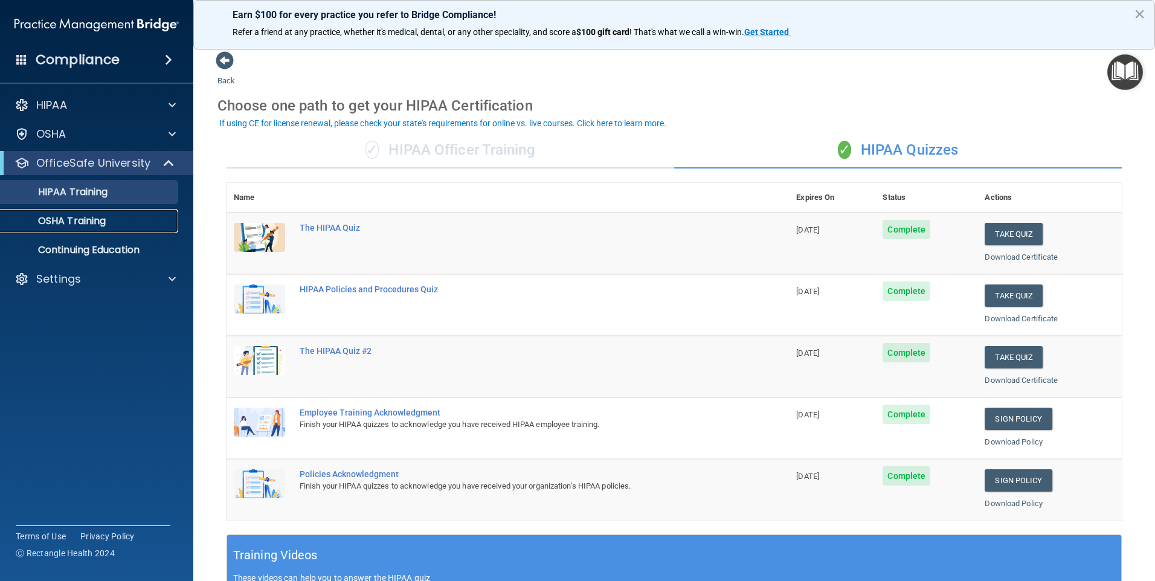
click at [66, 218] on p "OSHA Training" at bounding box center [57, 221] width 98 height 12
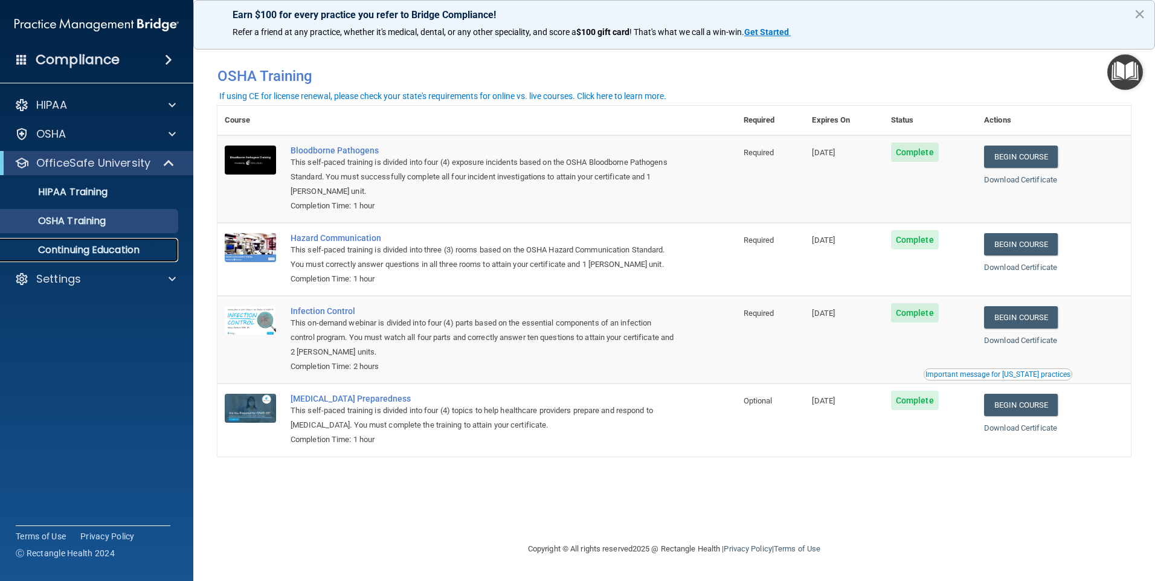
click at [76, 248] on p "Continuing Education" at bounding box center [90, 250] width 165 height 12
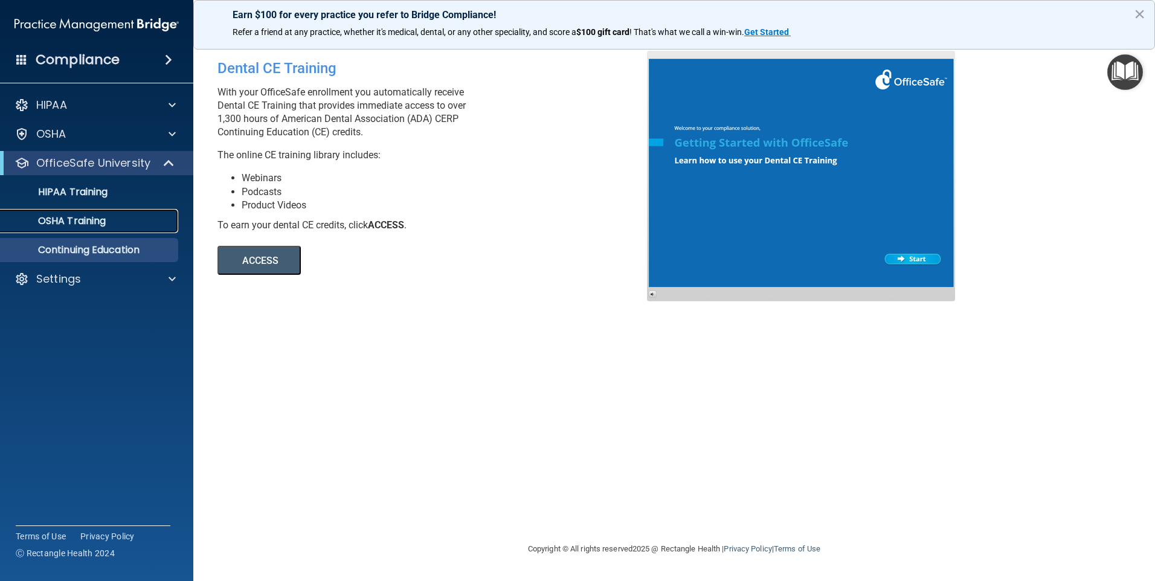
click at [93, 218] on p "OSHA Training" at bounding box center [57, 221] width 98 height 12
